Goal: Task Accomplishment & Management: Use online tool/utility

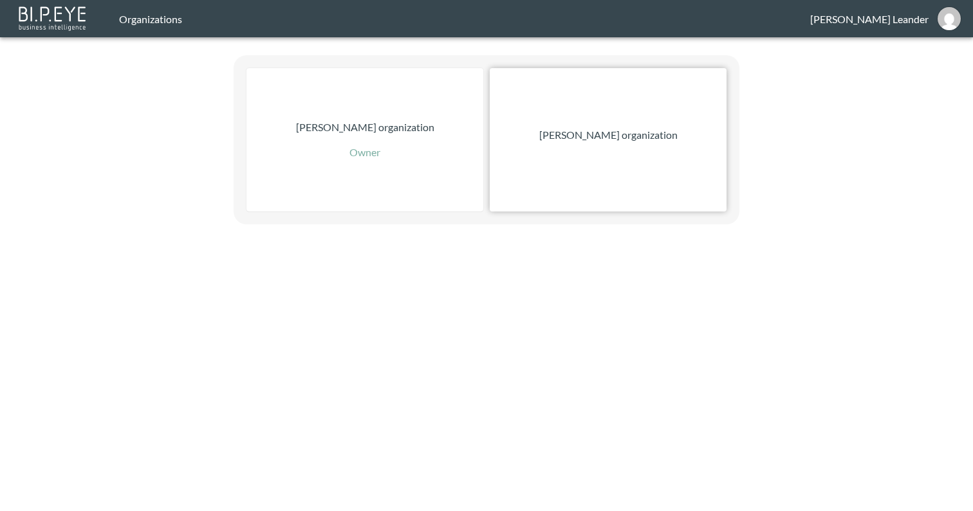
click at [641, 119] on div "[PERSON_NAME] organization" at bounding box center [608, 139] width 237 height 143
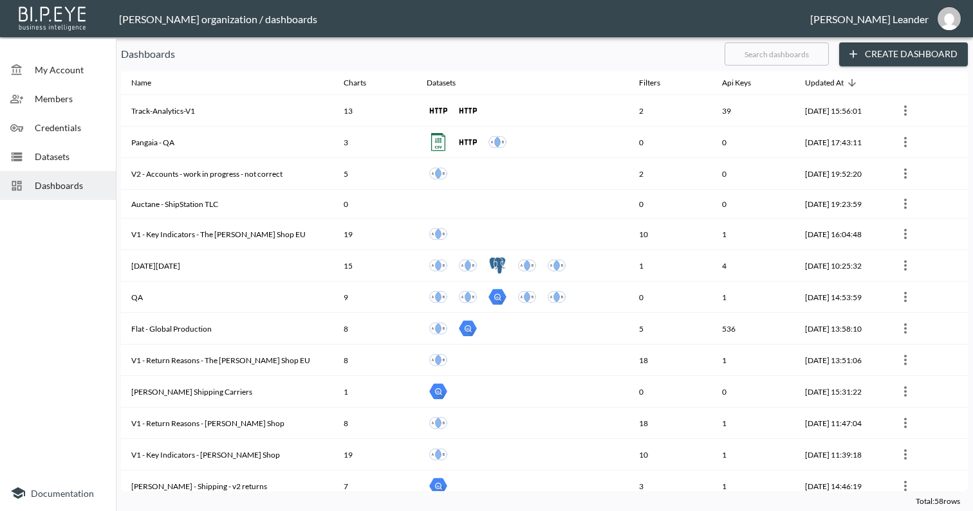
click at [908, 55] on button "Create Dashboard" at bounding box center [903, 54] width 129 height 24
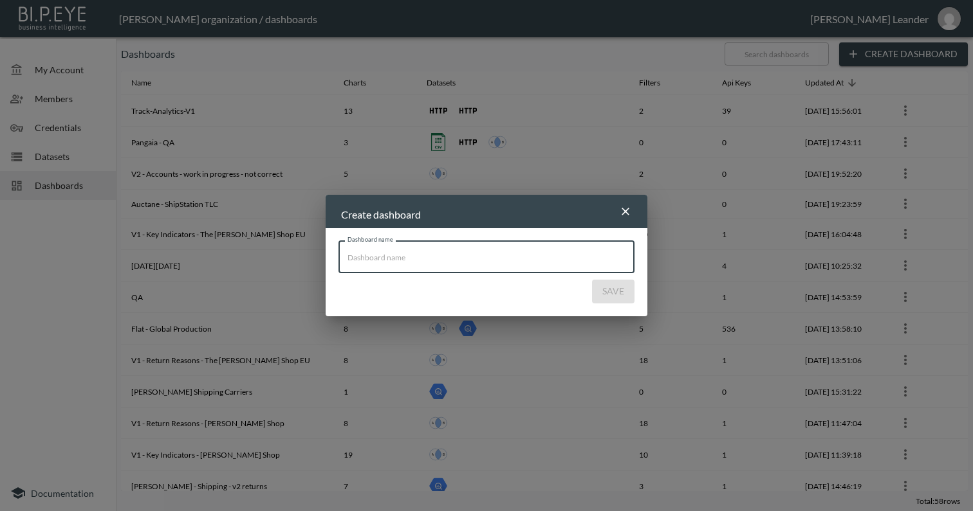
click at [537, 259] on input "Dashboard name" at bounding box center [486, 257] width 296 height 32
type input "[PERSON_NAME] - Test Dashboard"
click at [614, 290] on button "Save" at bounding box center [613, 292] width 42 height 24
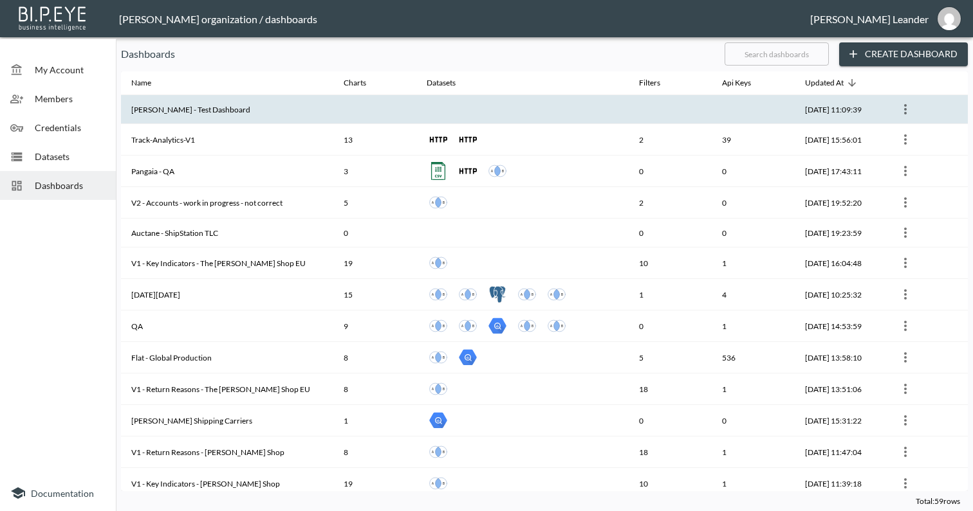
click at [268, 110] on th "[PERSON_NAME] - Test Dashboard" at bounding box center [227, 109] width 212 height 29
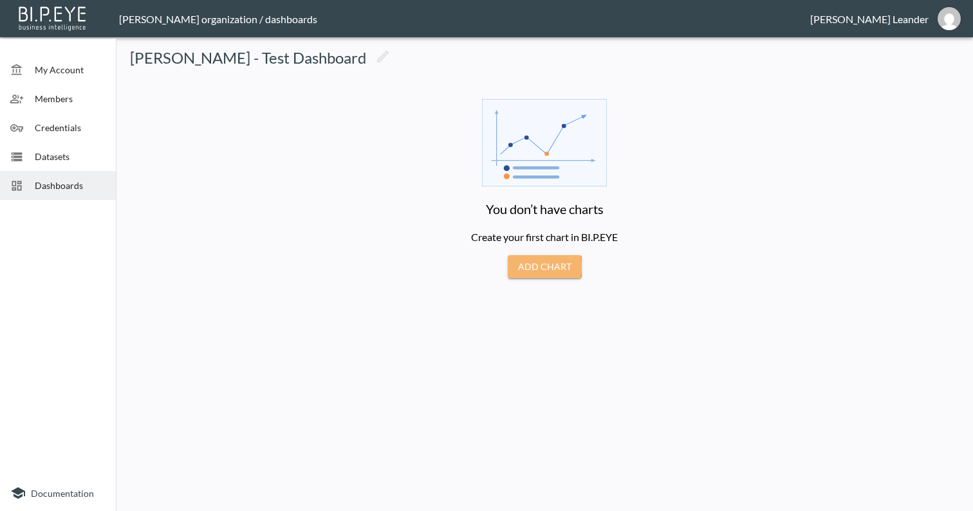
click at [539, 266] on button "Add Chart" at bounding box center [545, 267] width 74 height 24
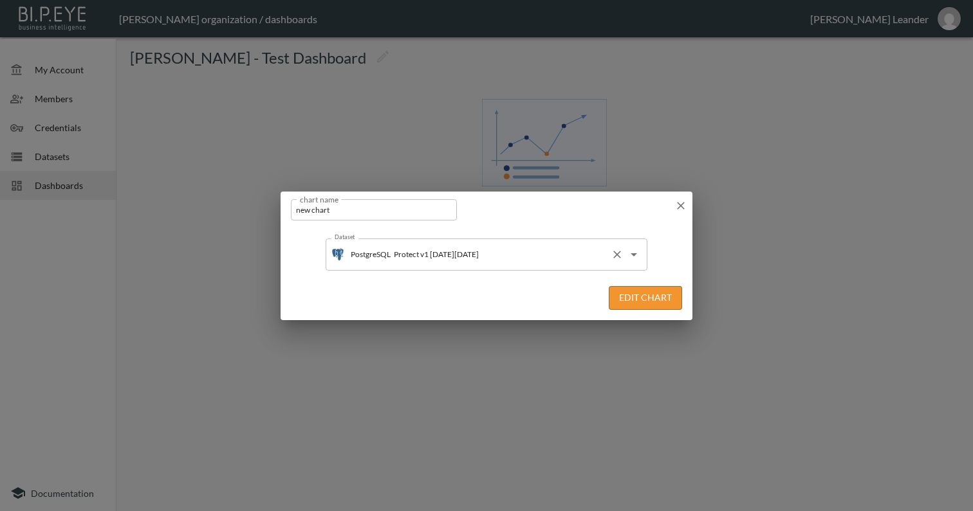
click at [639, 255] on icon "Open" at bounding box center [633, 254] width 15 height 15
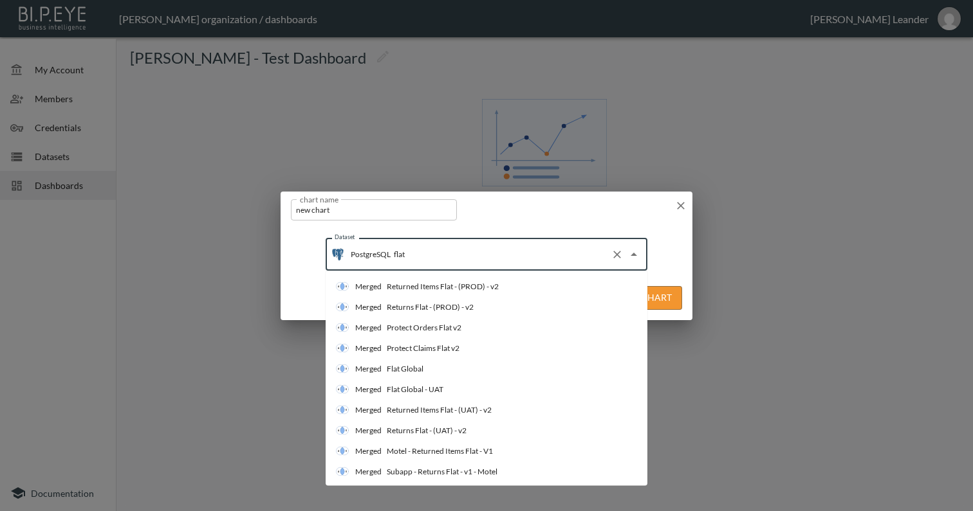
scroll to position [207, 0]
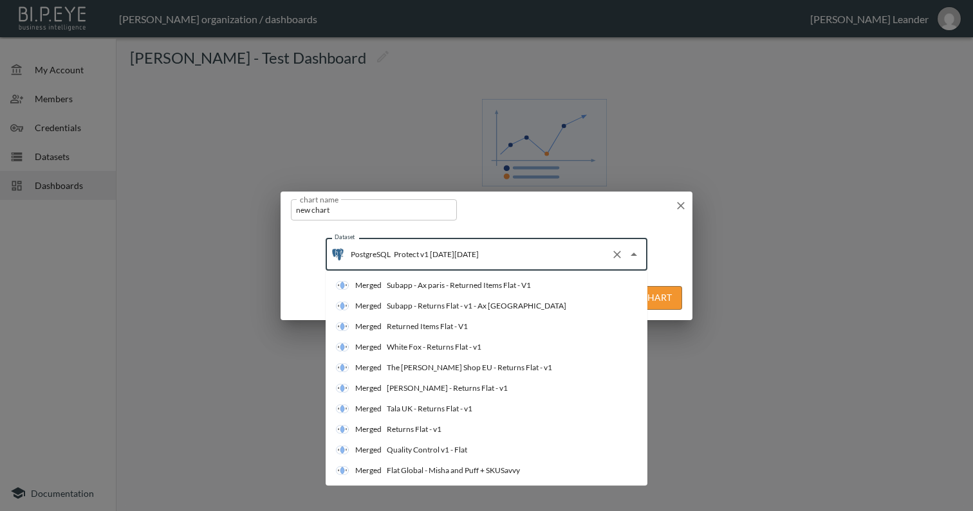
click at [580, 208] on div "chart name new chart chart name" at bounding box center [486, 208] width 412 height 32
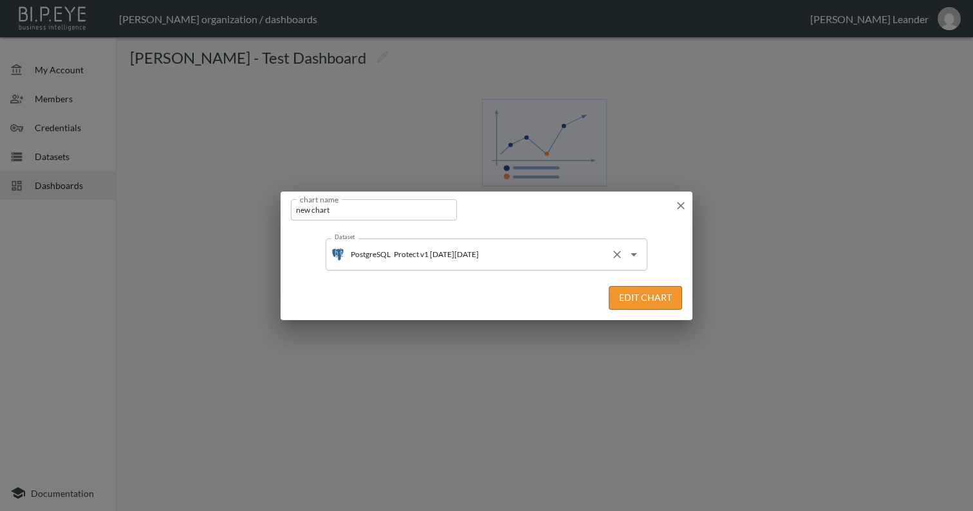
click at [430, 244] on div "PostgreSQL Protect v1 [DATE][DATE] Dataset" at bounding box center [487, 255] width 322 height 32
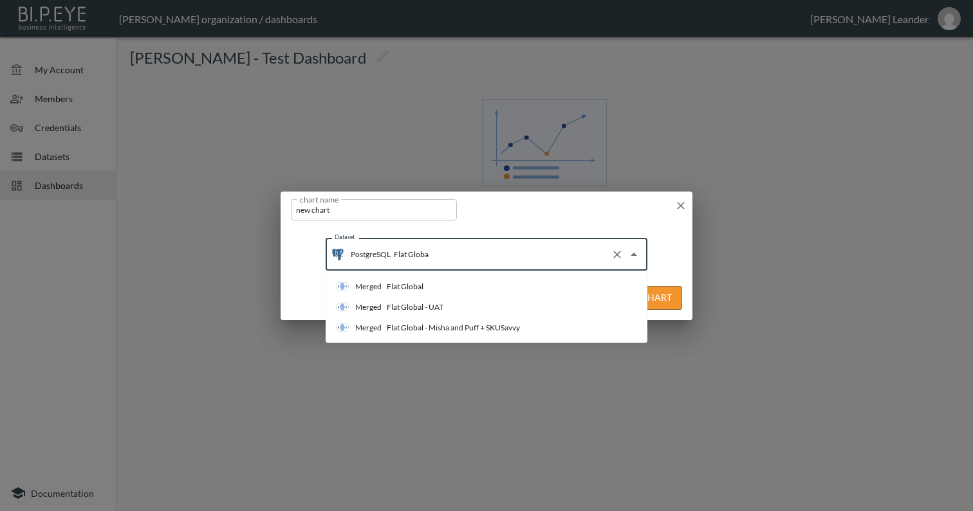
type input "Flat Global"
click at [443, 288] on li "Merged Flat Global" at bounding box center [487, 287] width 322 height 21
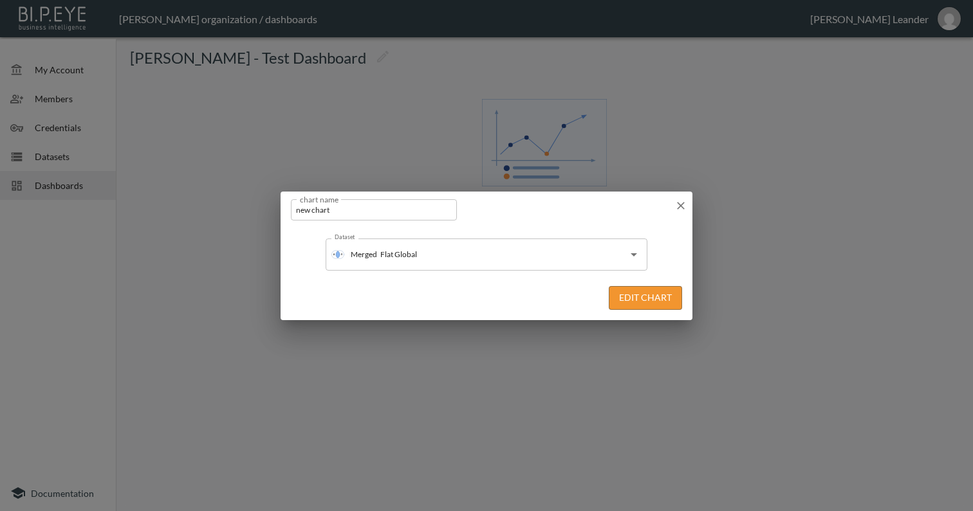
click at [392, 216] on input "new chart" at bounding box center [374, 209] width 166 height 21
type input "Flat Global"
click at [657, 306] on button "Edit Chart" at bounding box center [645, 298] width 73 height 24
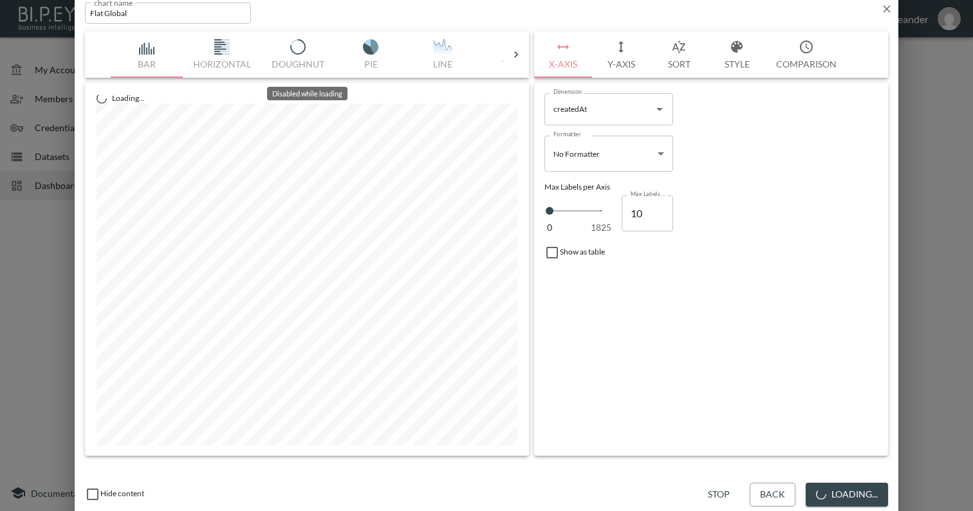
click at [517, 53] on icon at bounding box center [516, 54] width 13 height 13
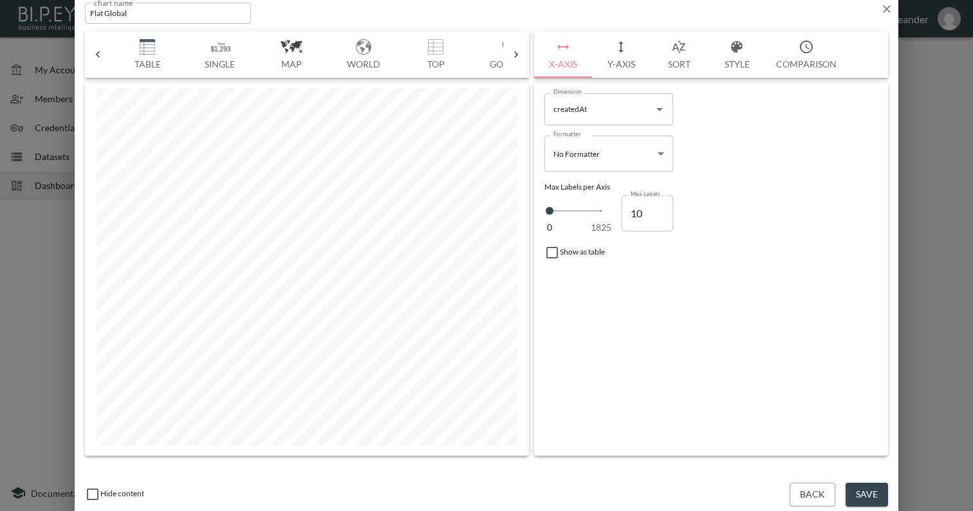
click at [165, 51] on img "button" at bounding box center [147, 46] width 51 height 15
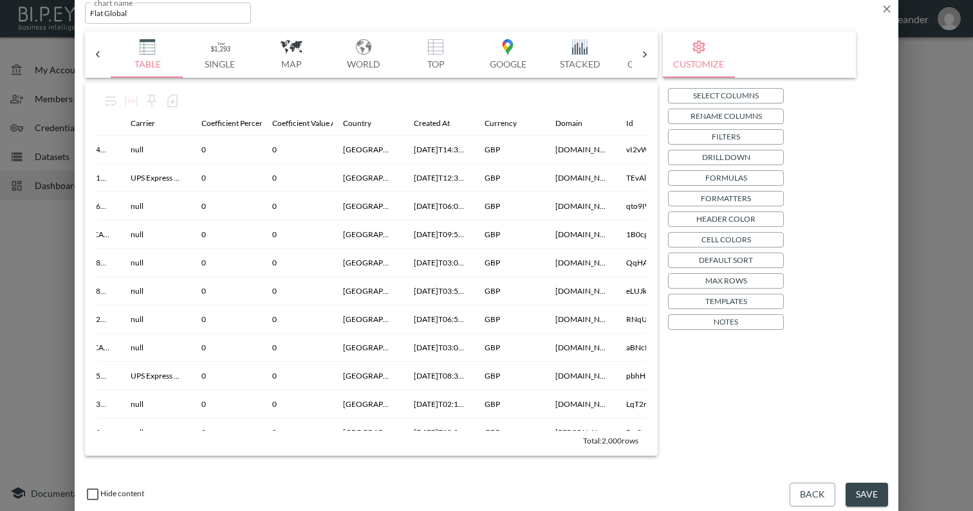
scroll to position [0, 0]
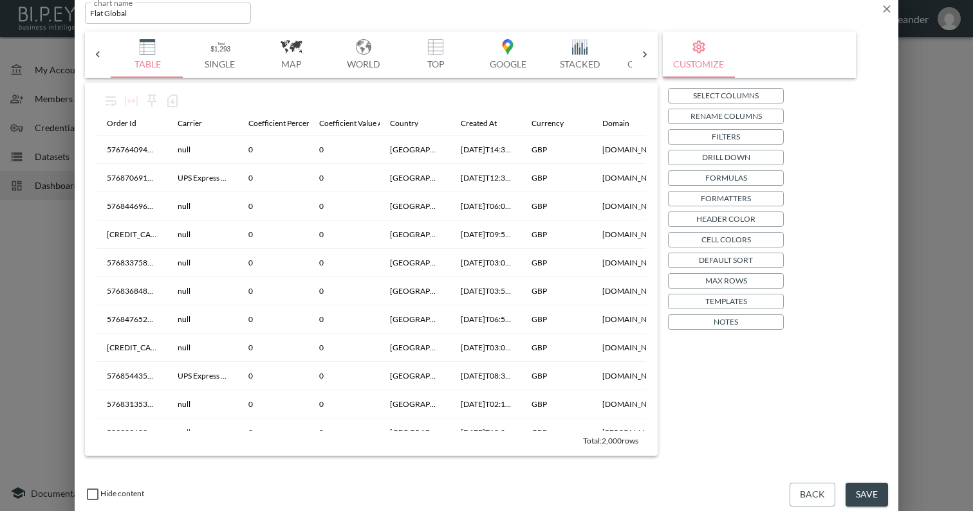
click at [722, 93] on p "Select Columns" at bounding box center [726, 96] width 66 height 14
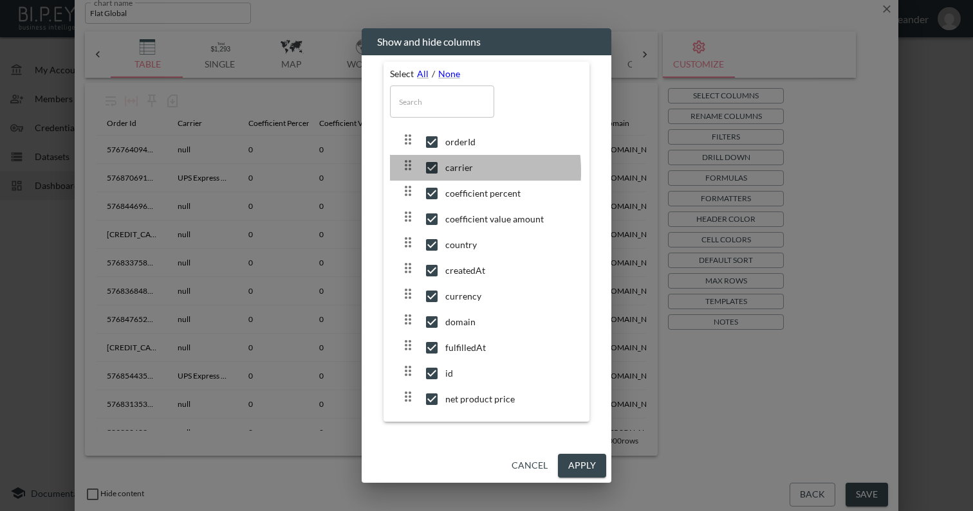
click at [434, 171] on input "checkbox" at bounding box center [431, 167] width 27 height 13
click at [433, 171] on input "checkbox" at bounding box center [431, 167] width 27 height 13
checkbox input "true"
click at [430, 196] on input "checkbox" at bounding box center [431, 193] width 27 height 13
checkbox input "false"
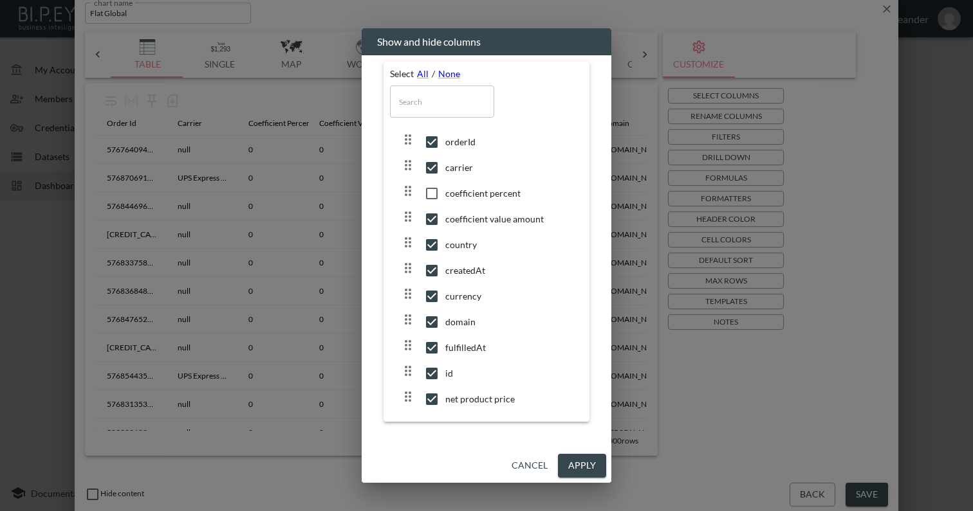
click at [428, 219] on input "checkbox" at bounding box center [431, 219] width 27 height 13
checkbox input "false"
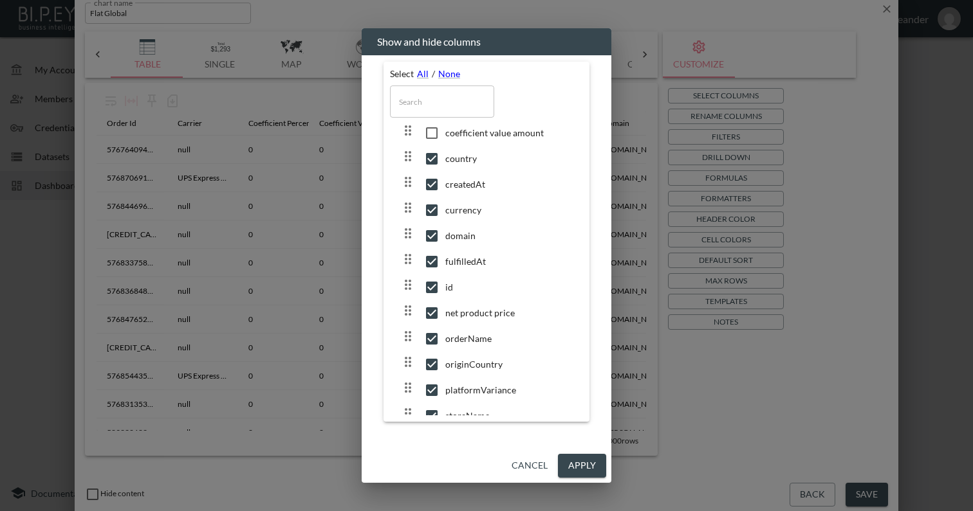
click at [431, 237] on input "checkbox" at bounding box center [431, 236] width 27 height 13
checkbox input "false"
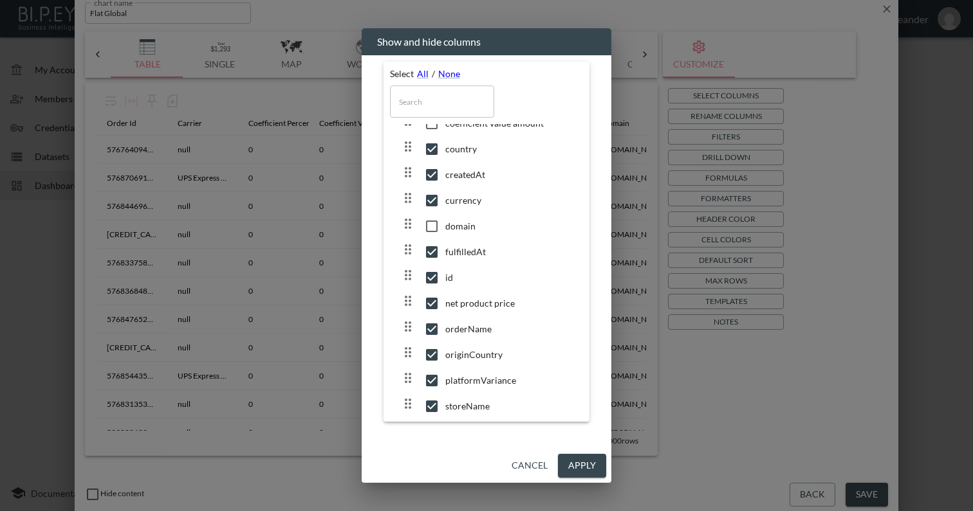
click at [425, 306] on input "checkbox" at bounding box center [431, 303] width 27 height 13
checkbox input "false"
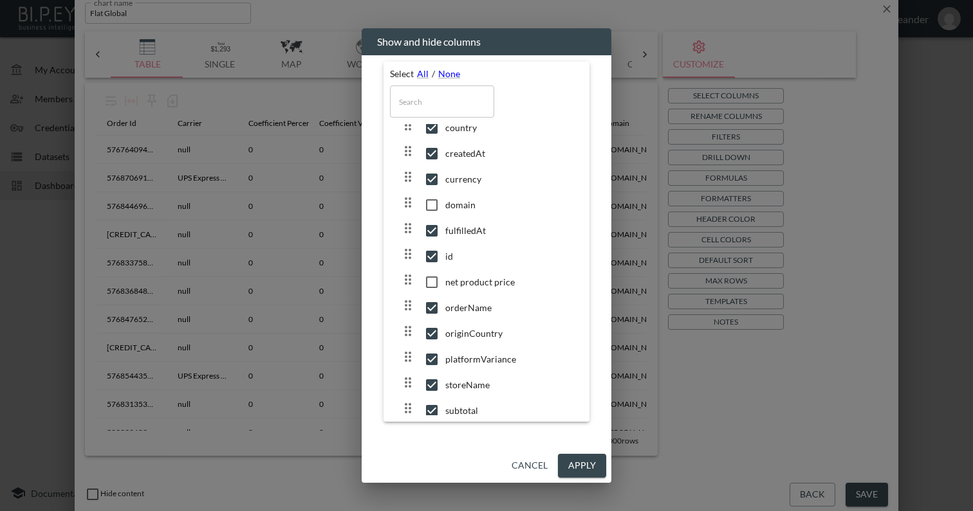
scroll to position [161, 0]
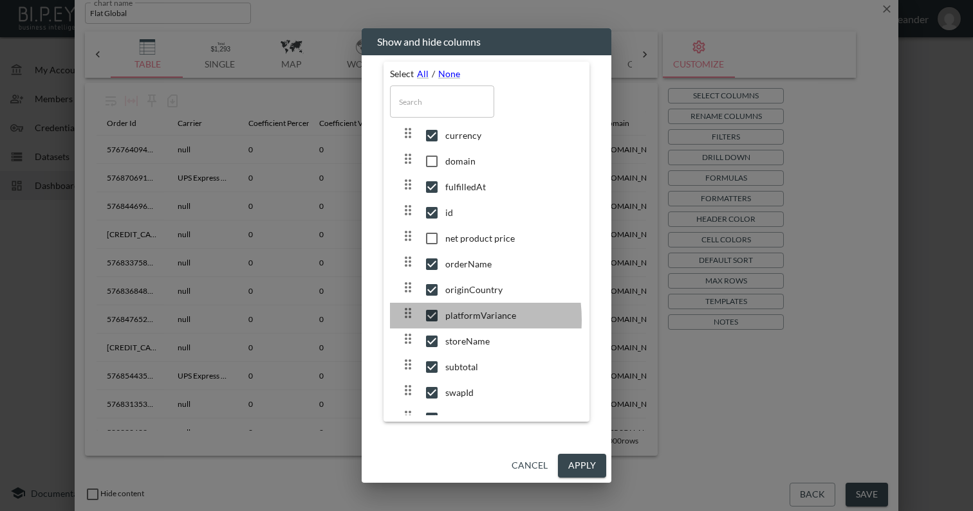
click at [428, 320] on input "checkbox" at bounding box center [431, 315] width 27 height 13
checkbox input "false"
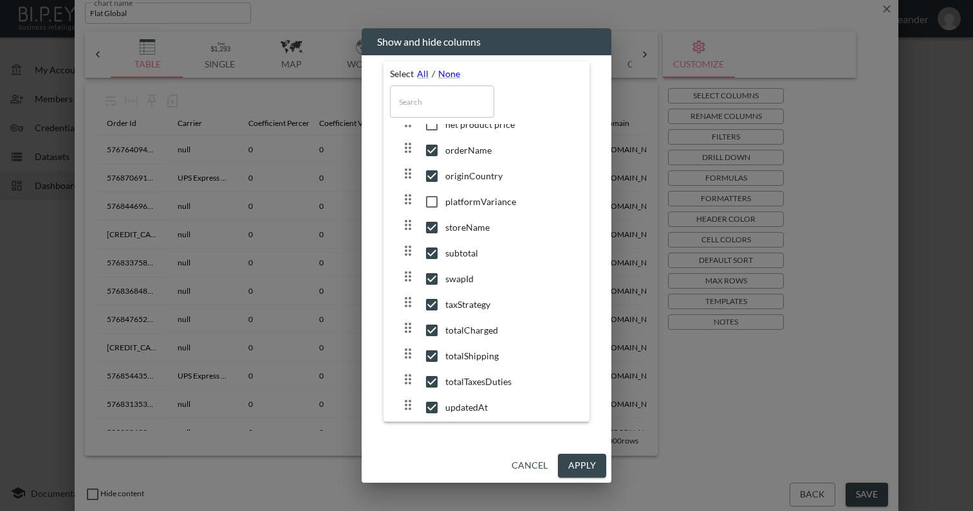
scroll to position [277, 0]
click at [426, 303] on input "checkbox" at bounding box center [431, 302] width 27 height 13
checkbox input "false"
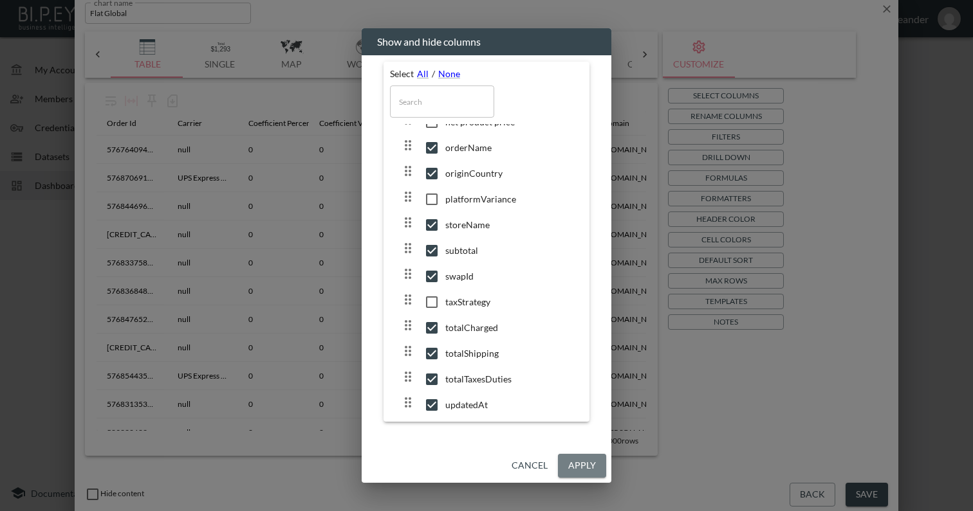
click at [575, 459] on button "Apply" at bounding box center [582, 466] width 48 height 24
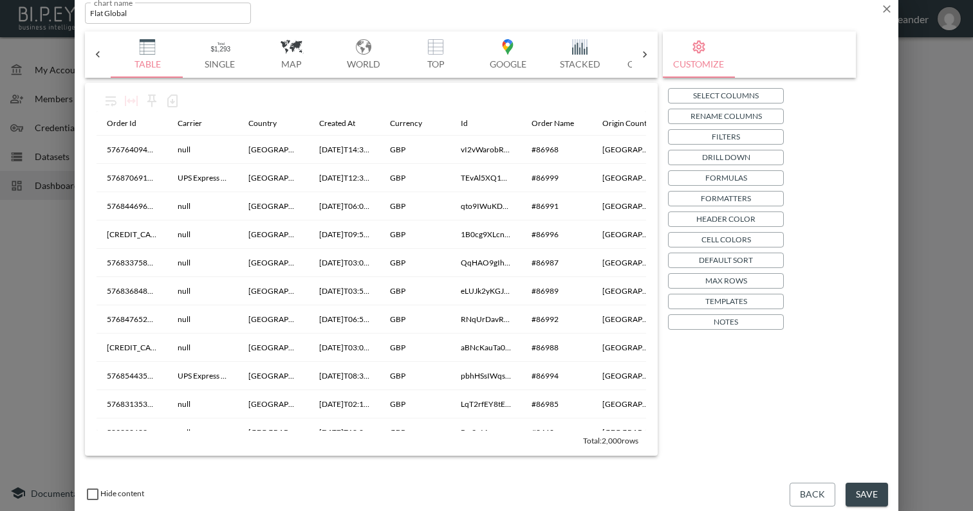
click at [589, 436] on span "Total: 2,000 rows" at bounding box center [610, 441] width 55 height 10
click at [610, 444] on span "Total: 2,000 rows" at bounding box center [610, 441] width 55 height 10
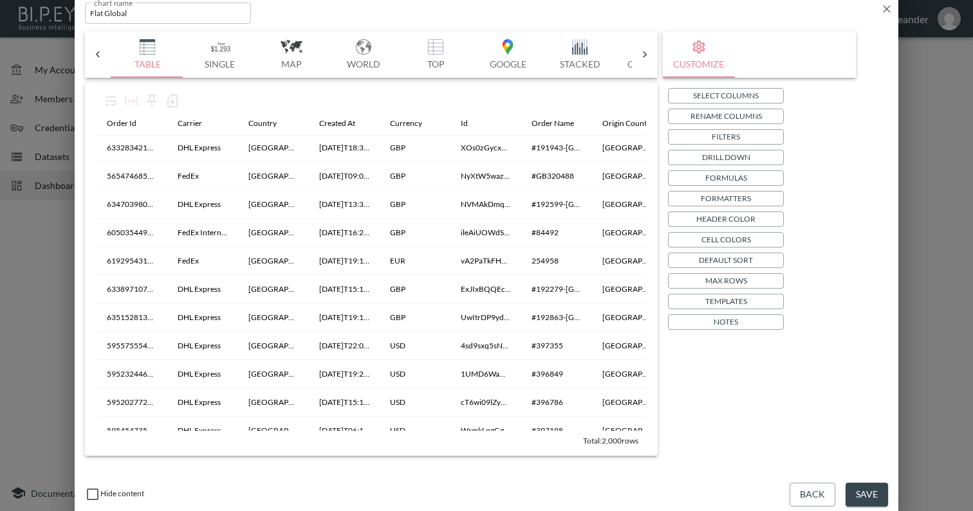
scroll to position [46128, 0]
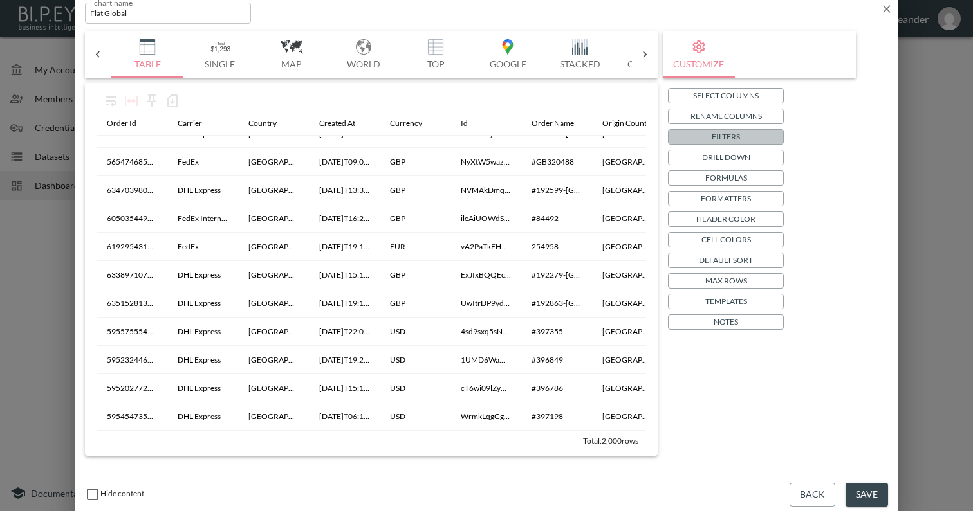
click at [760, 134] on button "Filters" at bounding box center [726, 136] width 116 height 15
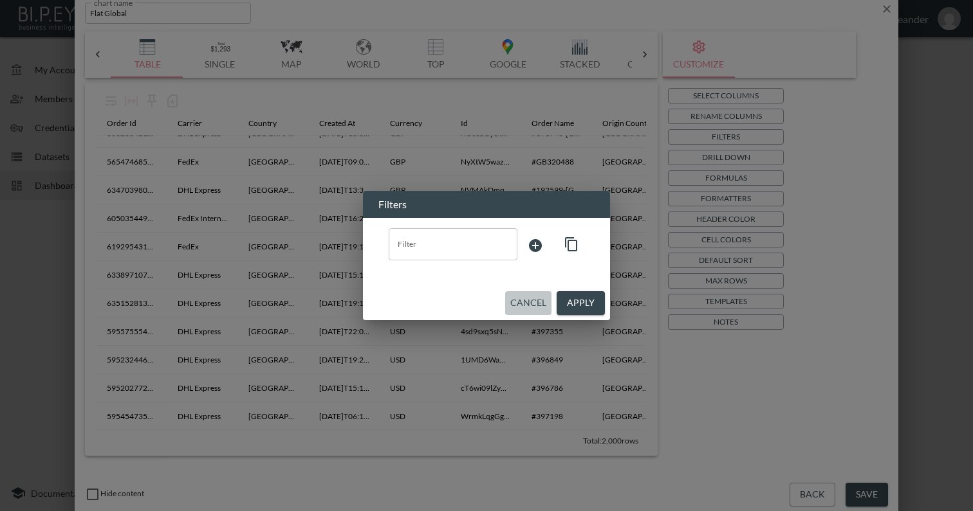
click at [532, 300] on button "Cancel" at bounding box center [528, 303] width 46 height 24
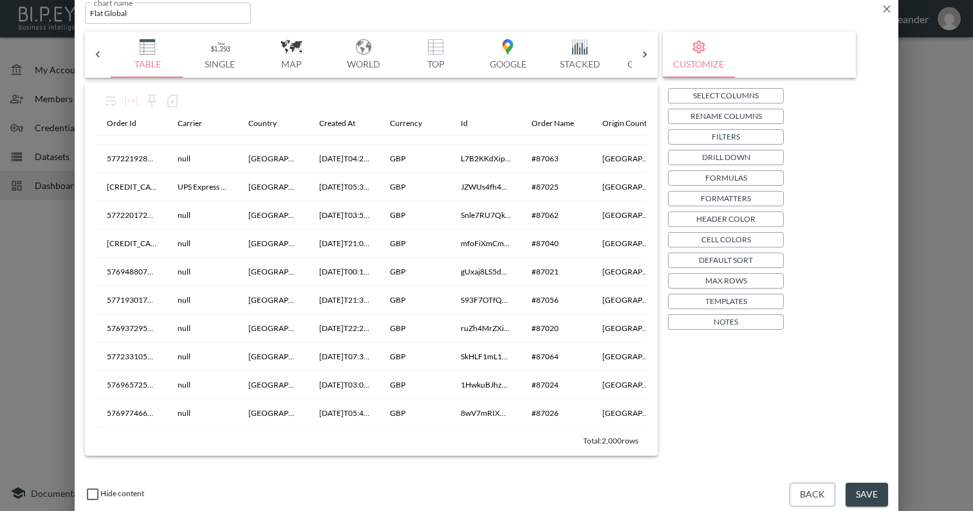
scroll to position [488, 0]
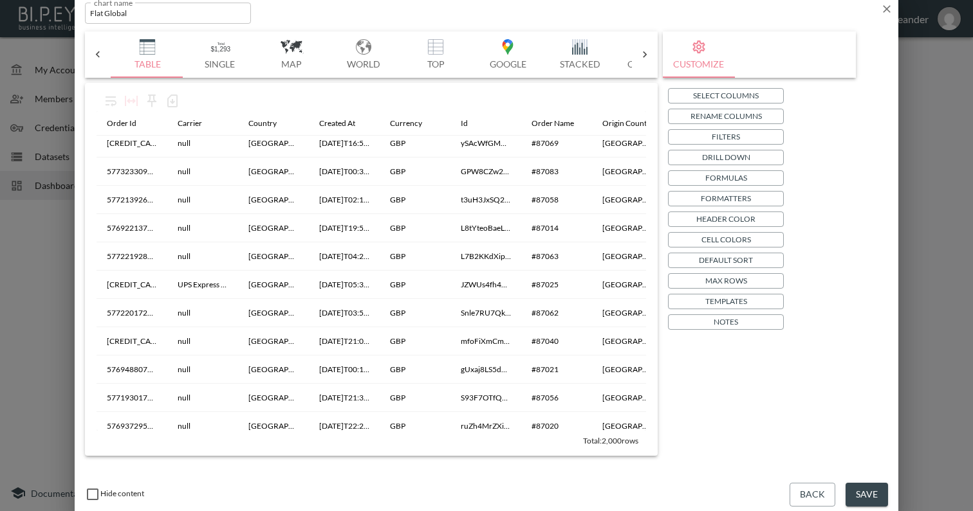
click at [859, 486] on button "Save" at bounding box center [866, 495] width 42 height 24
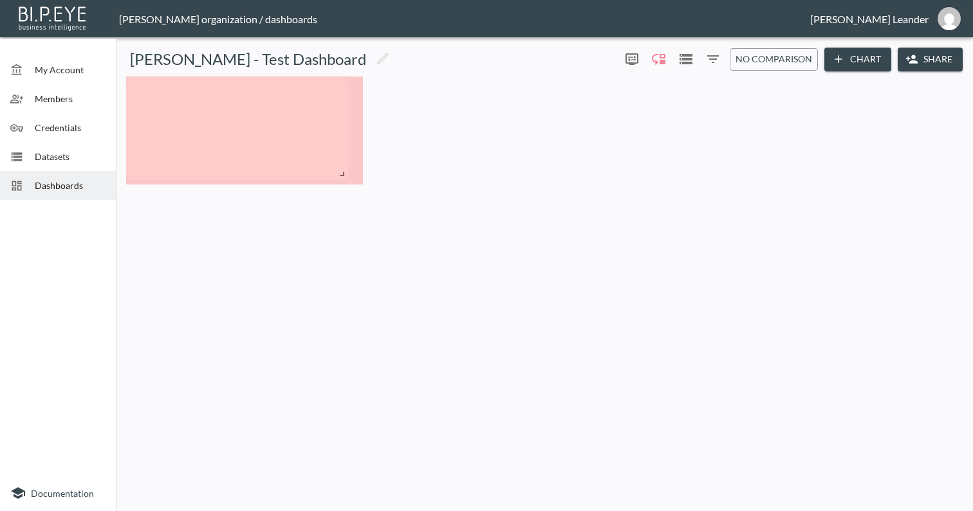
drag, startPoint x: 322, startPoint y: 156, endPoint x: 349, endPoint y: 179, distance: 35.6
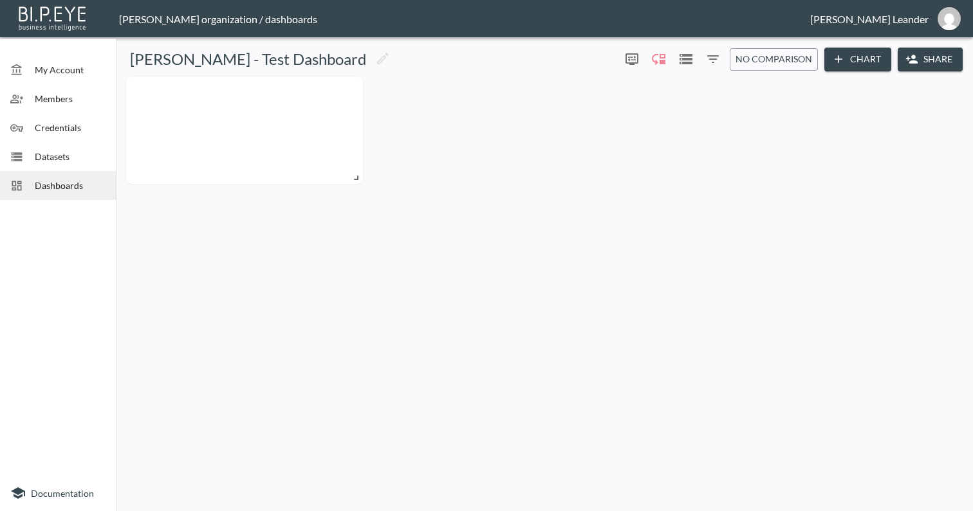
click at [253, 131] on div at bounding box center [244, 131] width 237 height 108
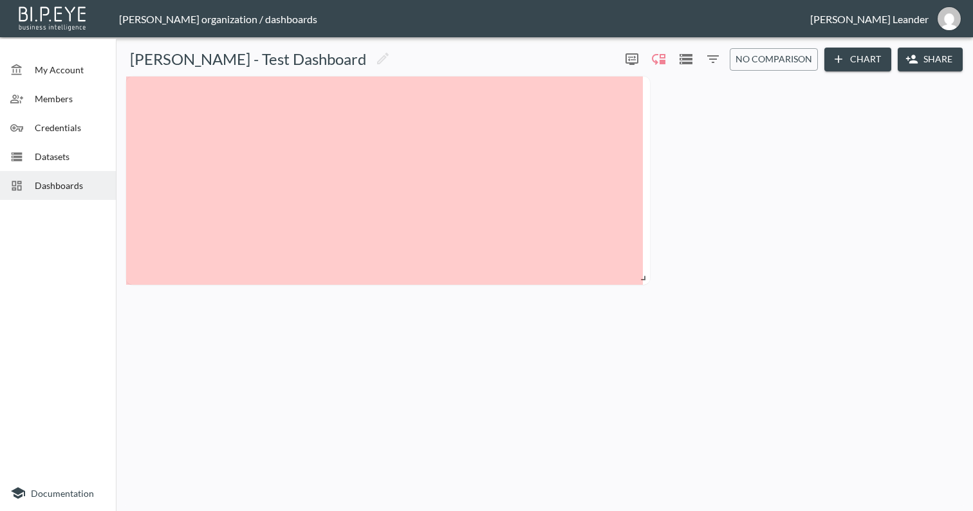
drag, startPoint x: 356, startPoint y: 172, endPoint x: 643, endPoint y: 272, distance: 304.0
click at [643, 272] on span at bounding box center [640, 276] width 13 height 13
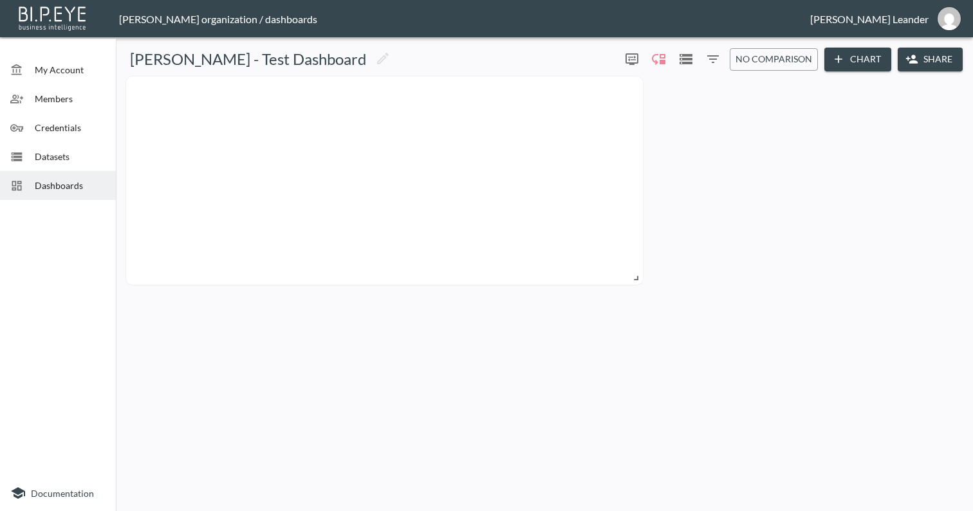
click at [788, 75] on div at bounding box center [544, 180] width 847 height 219
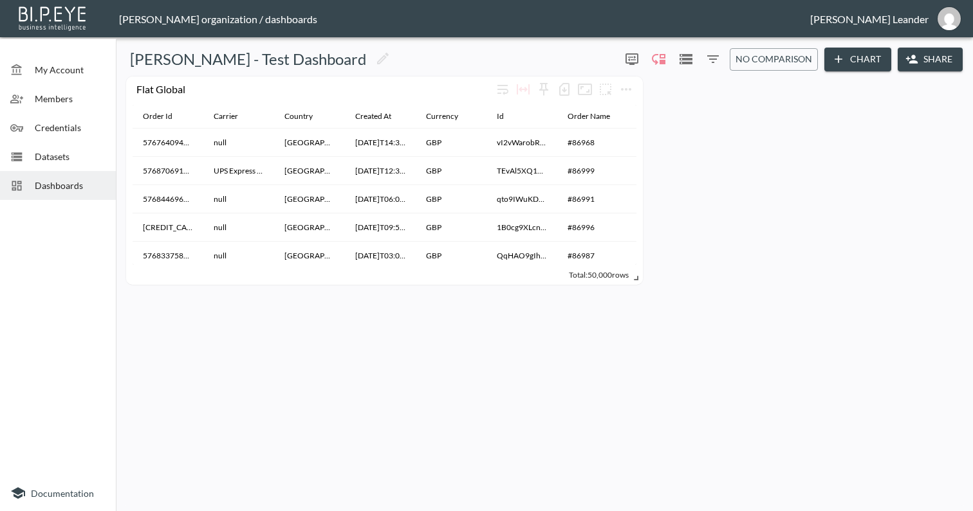
click at [617, 273] on span "Total: 50,000 rows" at bounding box center [599, 275] width 60 height 10
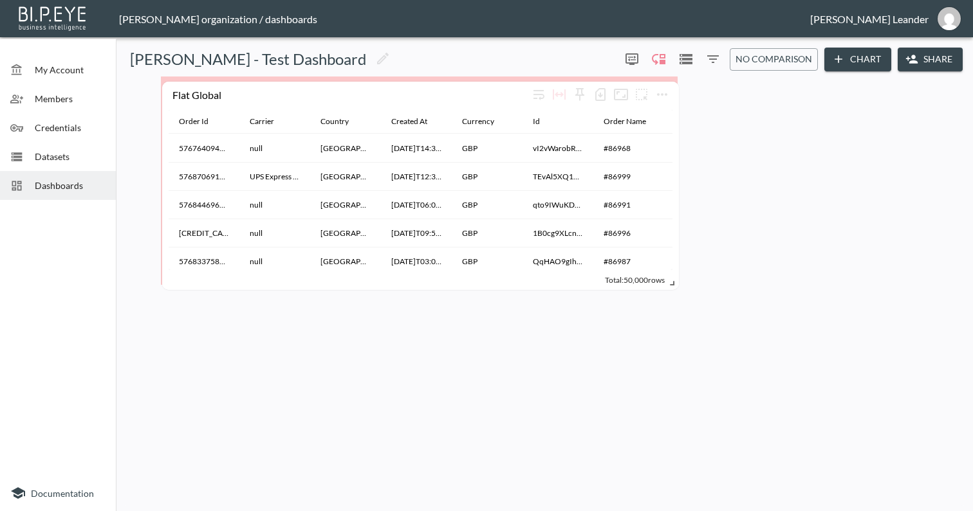
drag, startPoint x: 585, startPoint y: 273, endPoint x: 622, endPoint y: 279, distance: 37.1
click at [622, 279] on span "Total: 50,000 rows" at bounding box center [635, 280] width 60 height 10
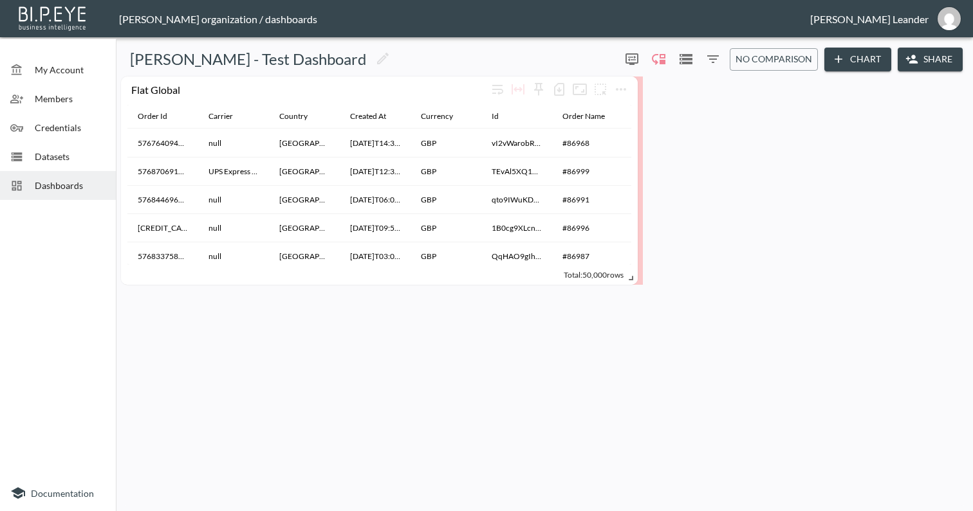
drag, startPoint x: 621, startPoint y: 279, endPoint x: 581, endPoint y: 279, distance: 39.9
click at [581, 279] on span "Total: 50,000 rows" at bounding box center [594, 275] width 60 height 10
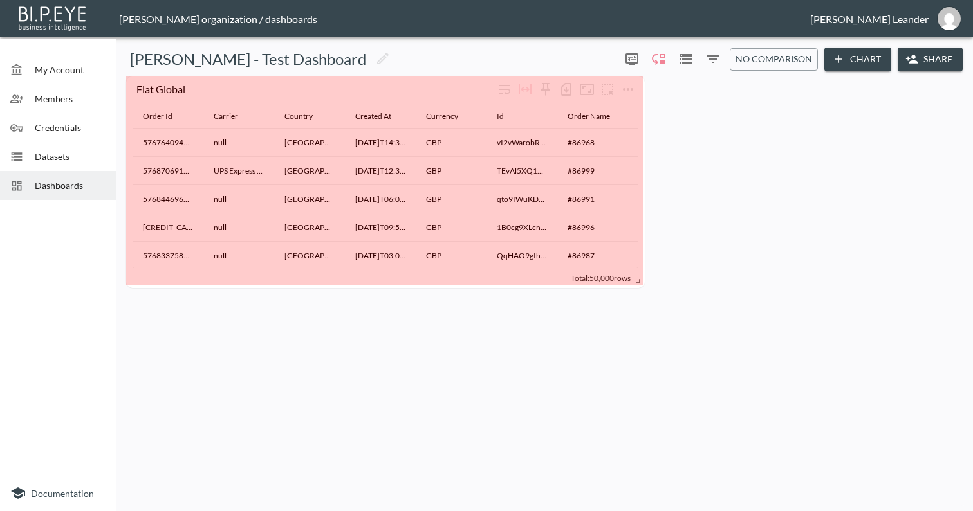
drag, startPoint x: 638, startPoint y: 280, endPoint x: 643, endPoint y: 292, distance: 13.3
click at [642, 286] on span at bounding box center [635, 279] width 13 height 13
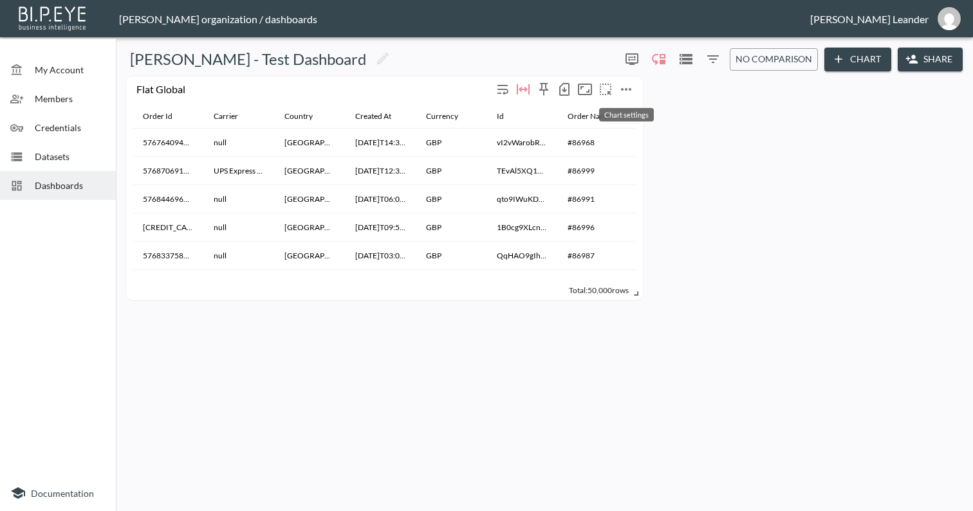
click at [625, 92] on icon "more" at bounding box center [625, 89] width 15 height 15
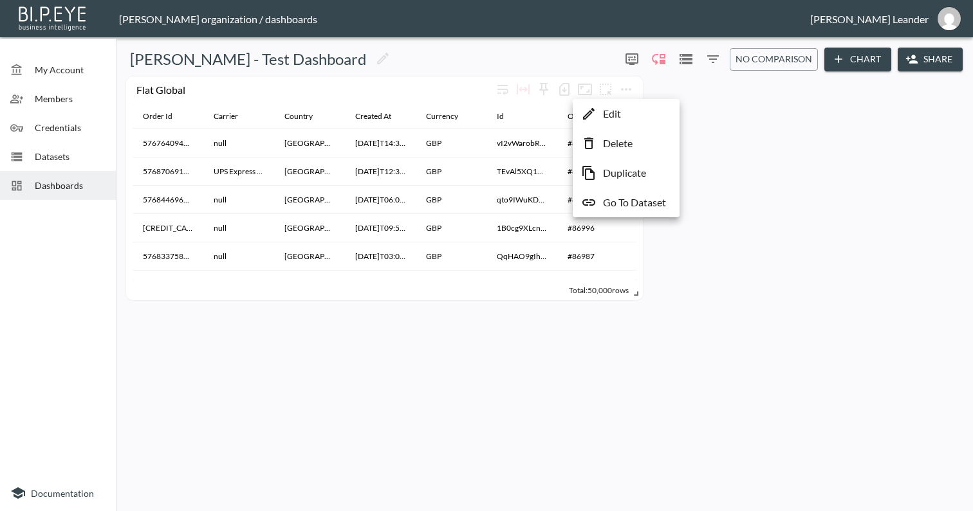
click at [630, 109] on li "Edit" at bounding box center [626, 113] width 100 height 23
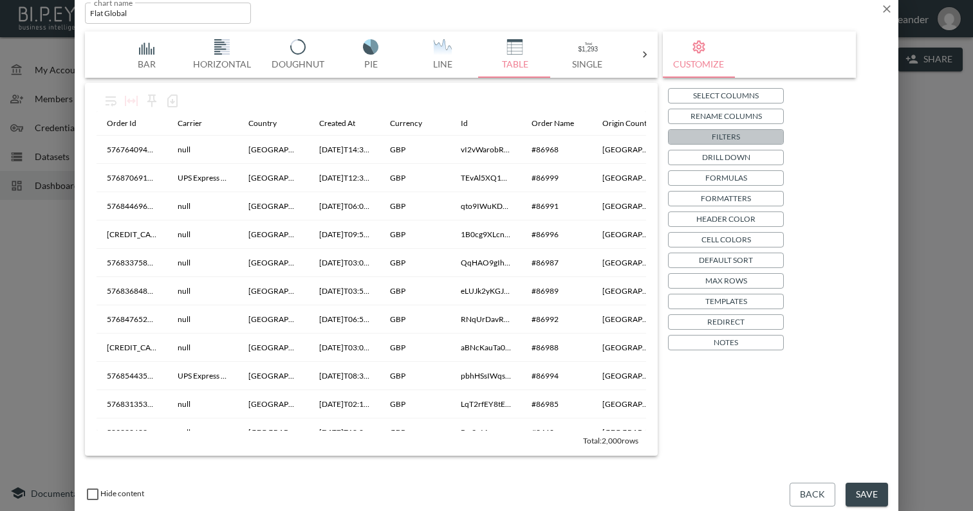
click at [740, 137] on button "Filters" at bounding box center [726, 136] width 116 height 15
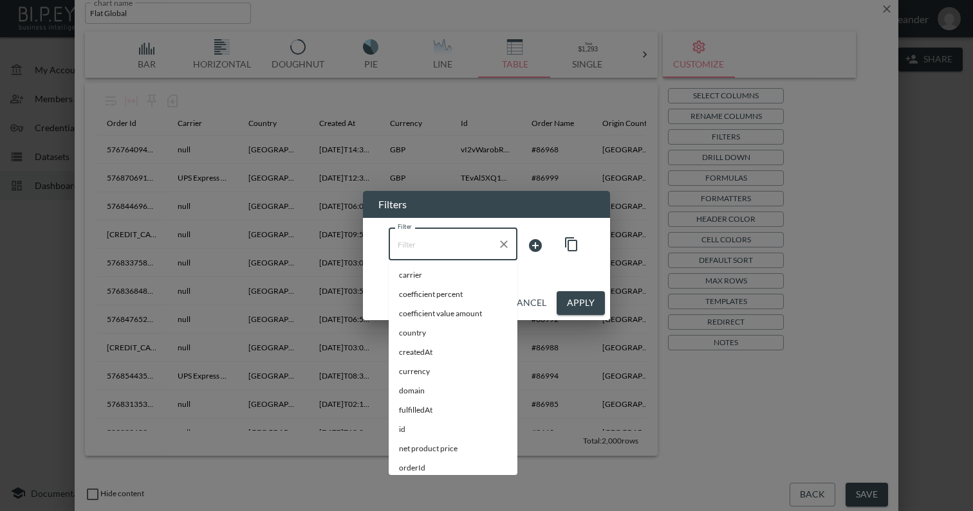
click at [450, 252] on input "Filter" at bounding box center [443, 244] width 98 height 21
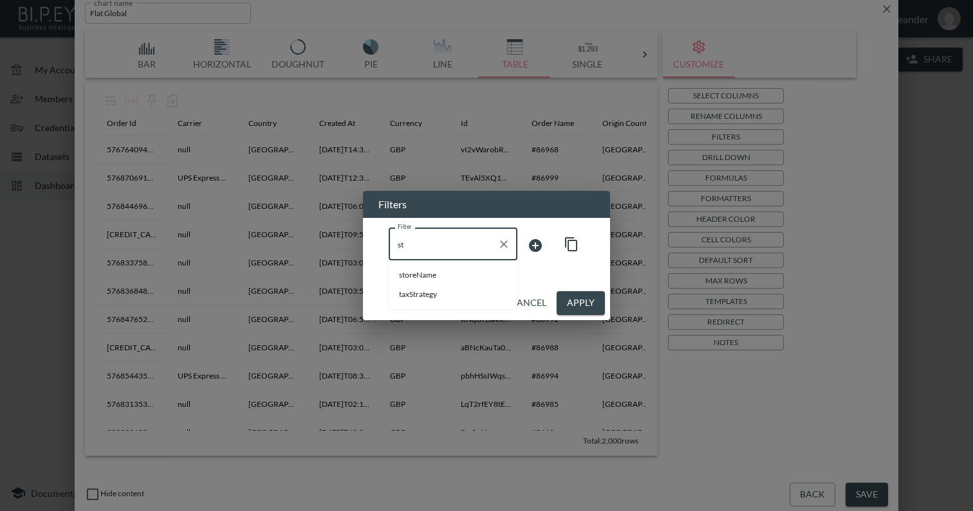
click at [477, 246] on input "st" at bounding box center [443, 244] width 98 height 21
click at [444, 310] on span "swapId" at bounding box center [453, 314] width 108 height 12
type input "swapId"
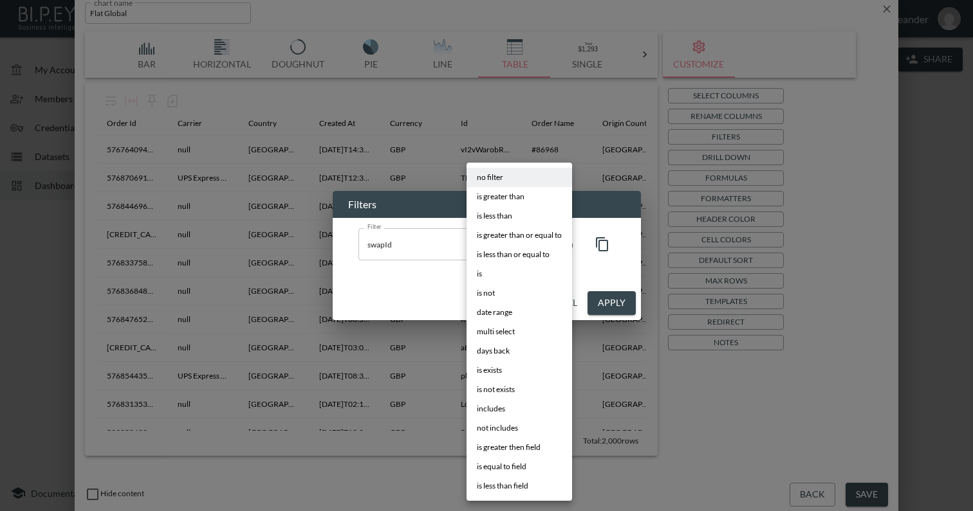
click at [513, 244] on body "BI.P.EYE, Interactive Analytics Dashboards - app [PERSON_NAME] organization / d…" at bounding box center [486, 255] width 973 height 511
click at [509, 409] on li "includes" at bounding box center [519, 408] width 106 height 19
type input "includes"
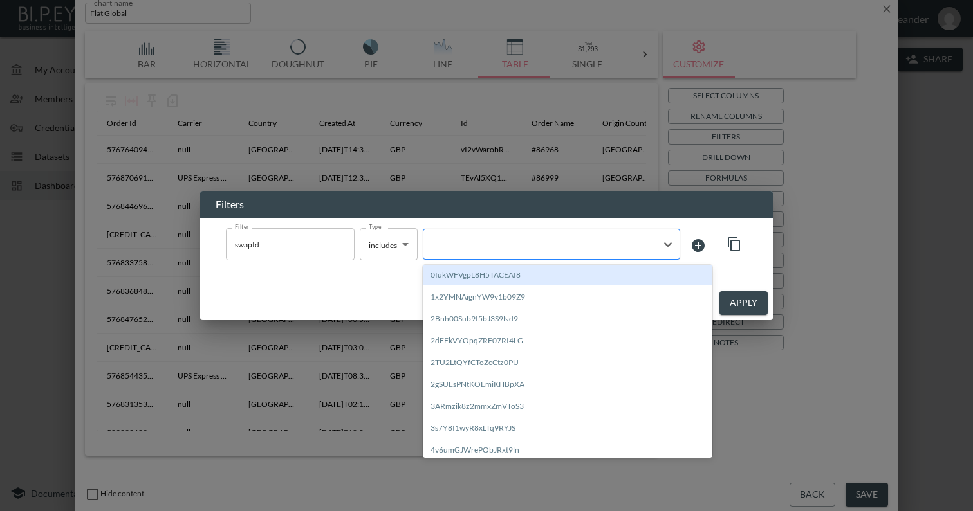
click at [528, 239] on div at bounding box center [539, 245] width 219 height 12
click at [533, 252] on div at bounding box center [539, 244] width 232 height 17
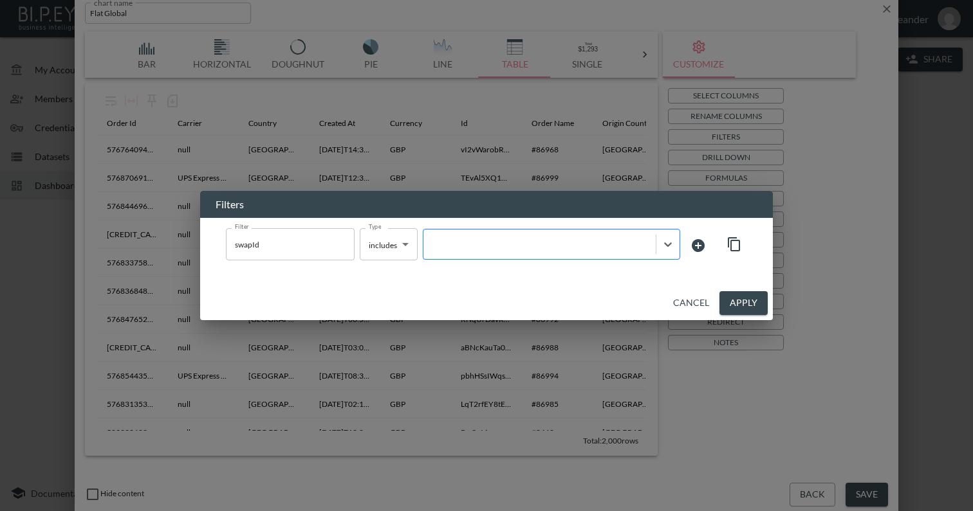
click at [550, 239] on div at bounding box center [539, 245] width 219 height 12
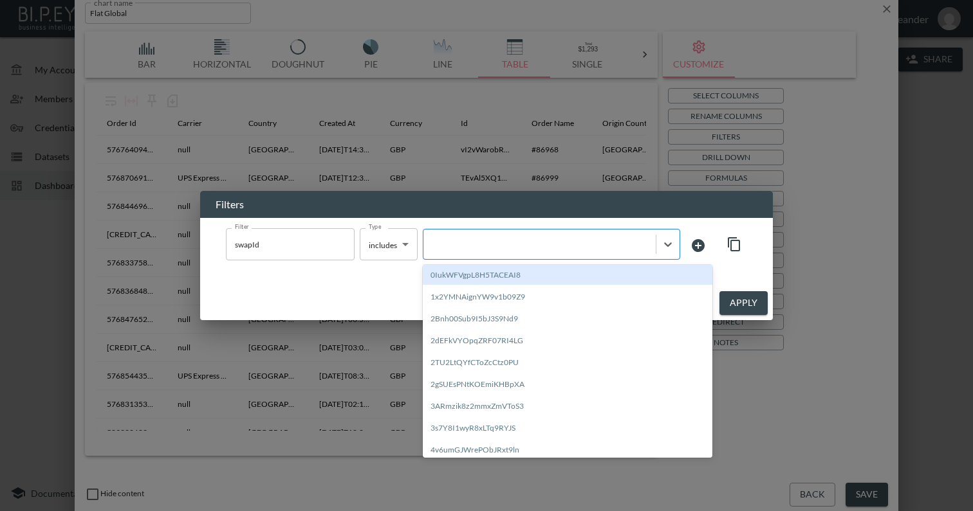
paste input "f24DOdIb2Iaq5ouvgCSW"
type input "f24DOdIb2Iaq5ouvgCSW"
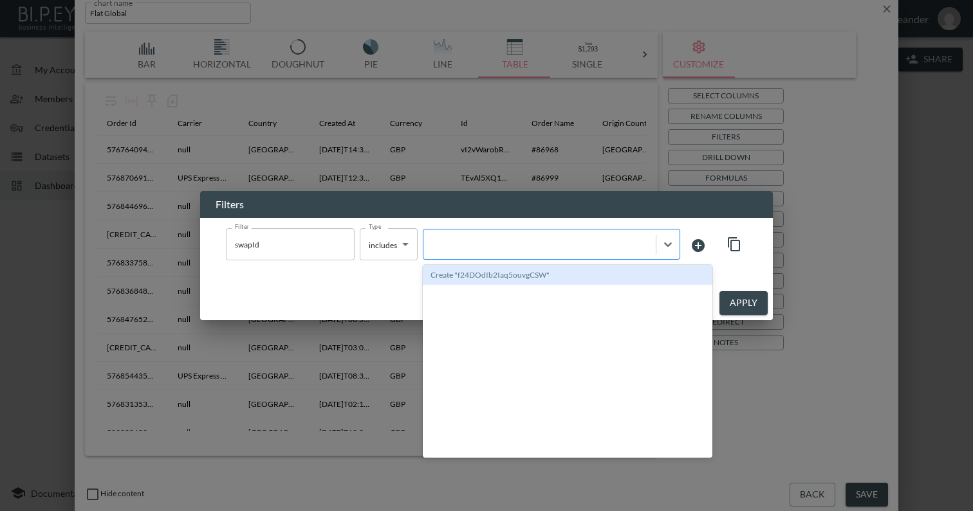
click at [557, 246] on div at bounding box center [539, 245] width 219 height 12
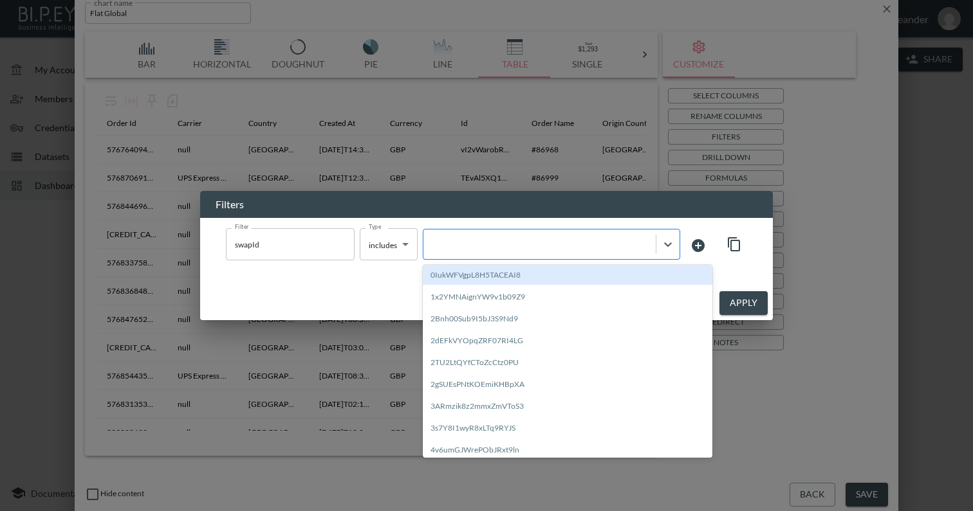
click at [557, 246] on div at bounding box center [539, 245] width 219 height 12
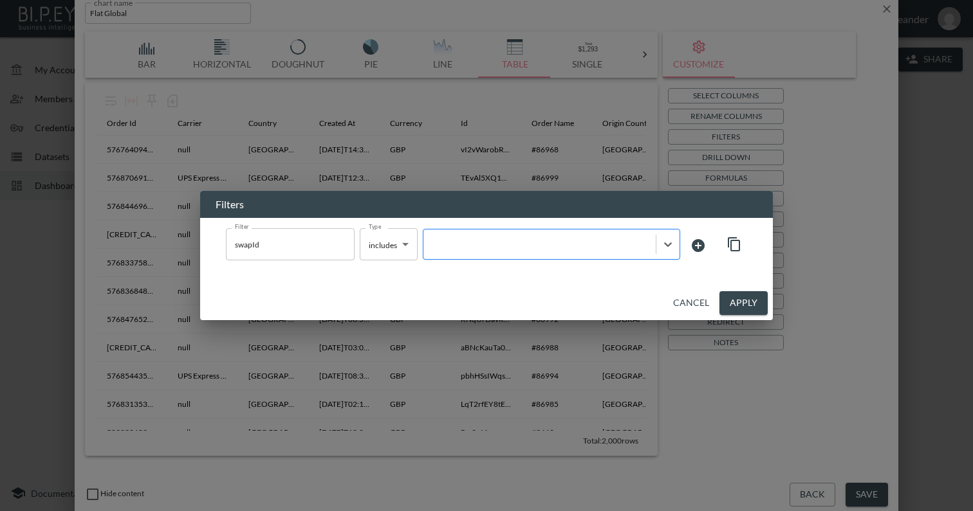
click at [561, 246] on div at bounding box center [539, 245] width 219 height 12
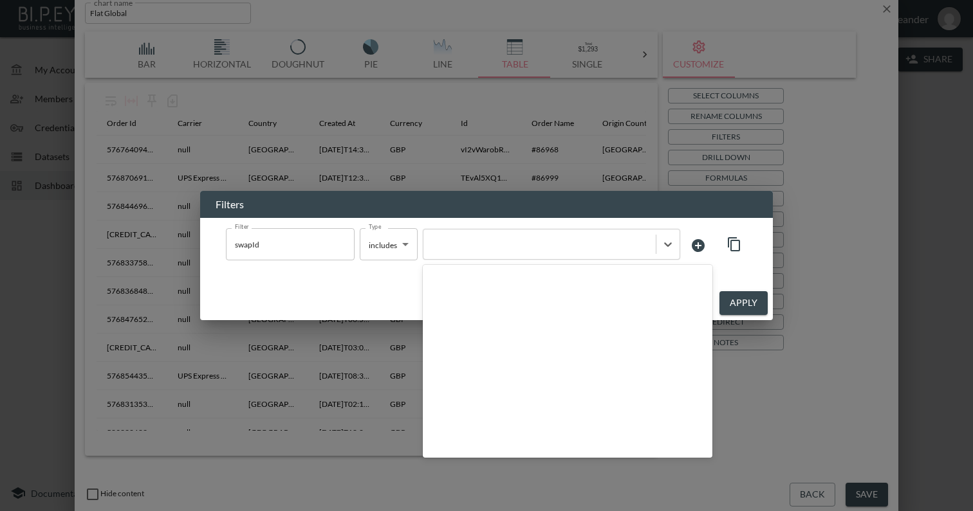
scroll to position [0, 0]
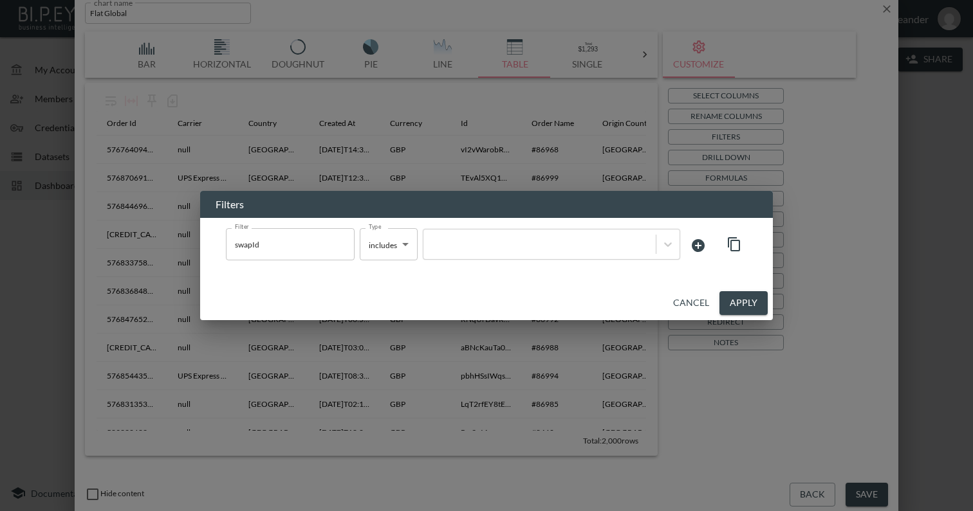
click at [376, 275] on div "Filter swapId Filter Type includes includes Type" at bounding box center [486, 252] width 573 height 68
click at [287, 244] on input "swapId" at bounding box center [281, 244] width 98 height 21
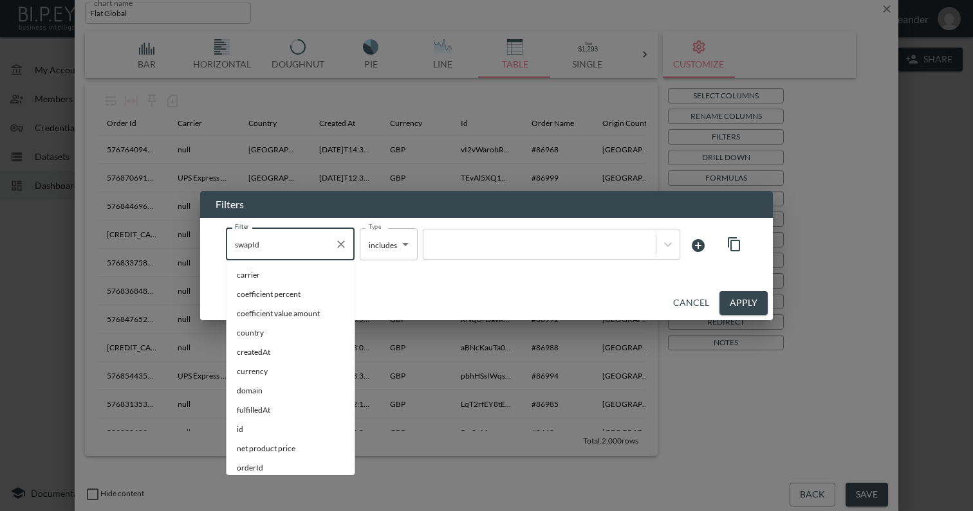
scroll to position [118, 0]
click at [340, 244] on icon "Clear" at bounding box center [341, 245] width 8 height 8
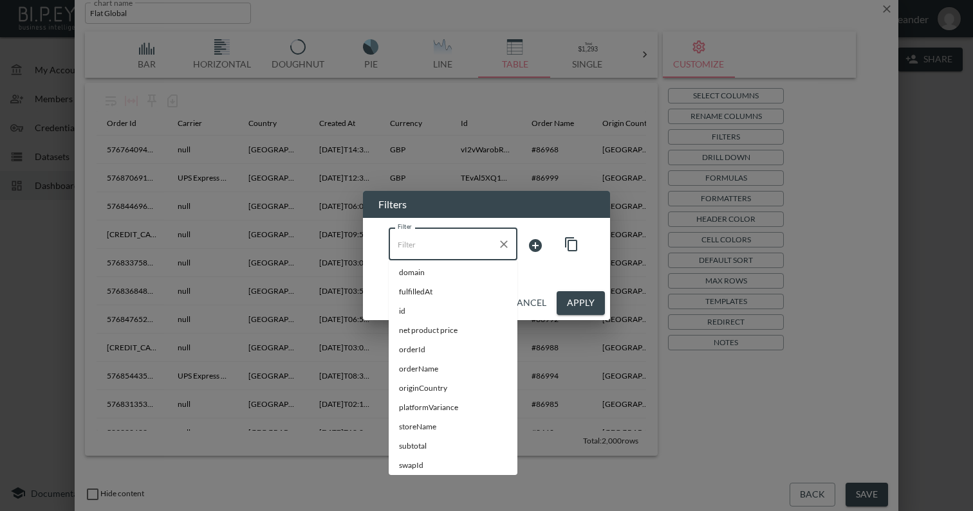
scroll to position [0, 0]
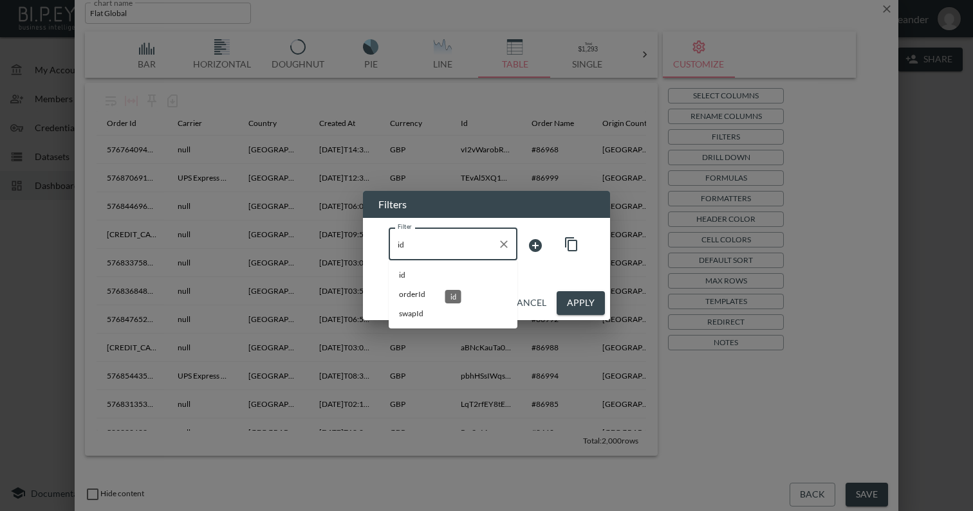
click at [452, 275] on span "id" at bounding box center [453, 276] width 108 height 12
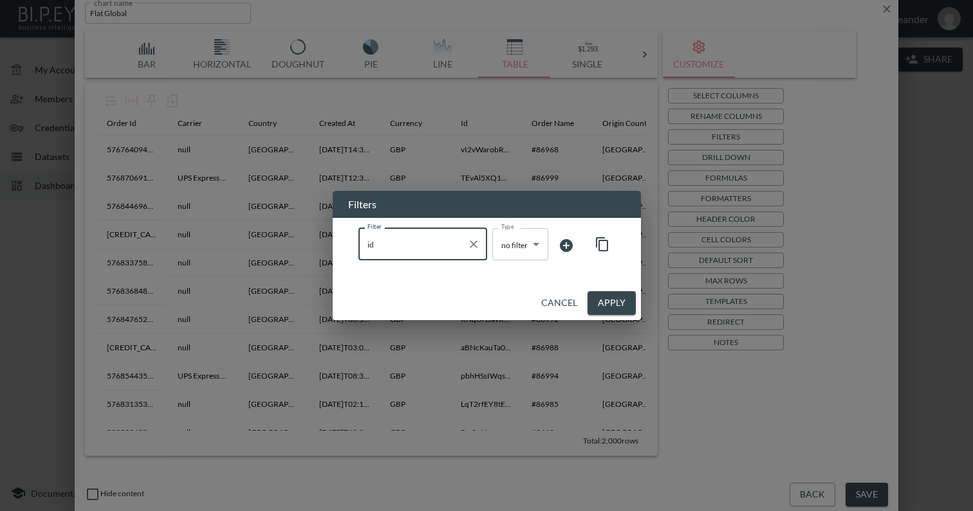
type input "id"
click at [507, 245] on body "BI.P.EYE, Interactive Analytics Dashboards - app [PERSON_NAME] organization / d…" at bounding box center [486, 255] width 973 height 511
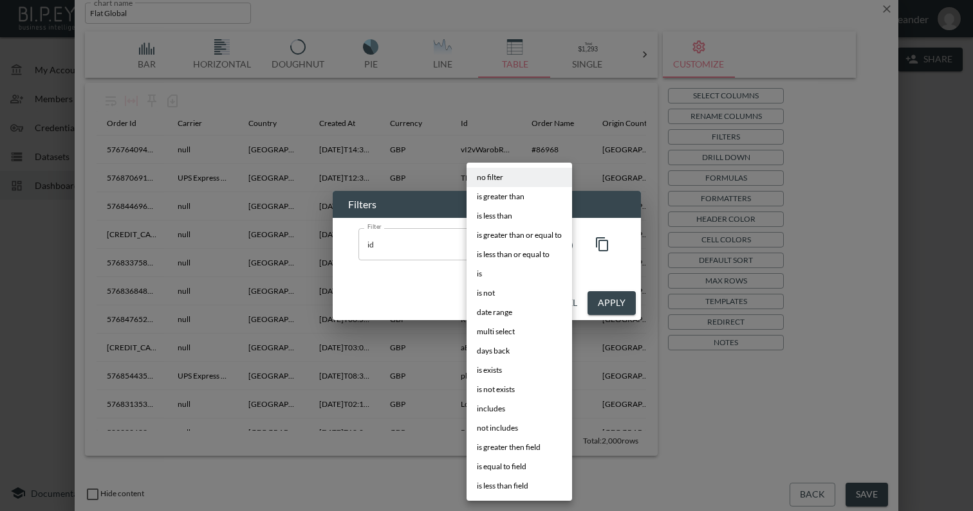
click at [510, 413] on li "includes" at bounding box center [519, 408] width 106 height 19
type input "includes"
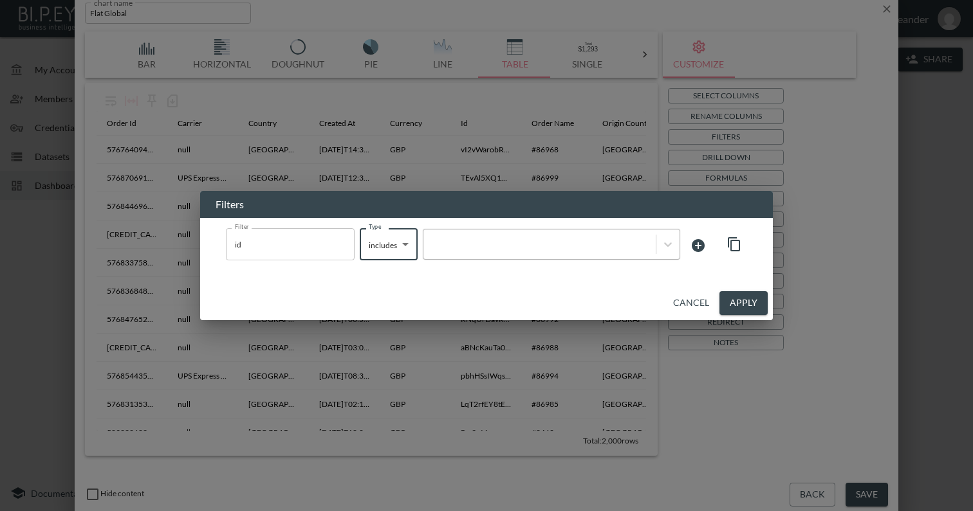
click at [524, 251] on div at bounding box center [539, 244] width 232 height 17
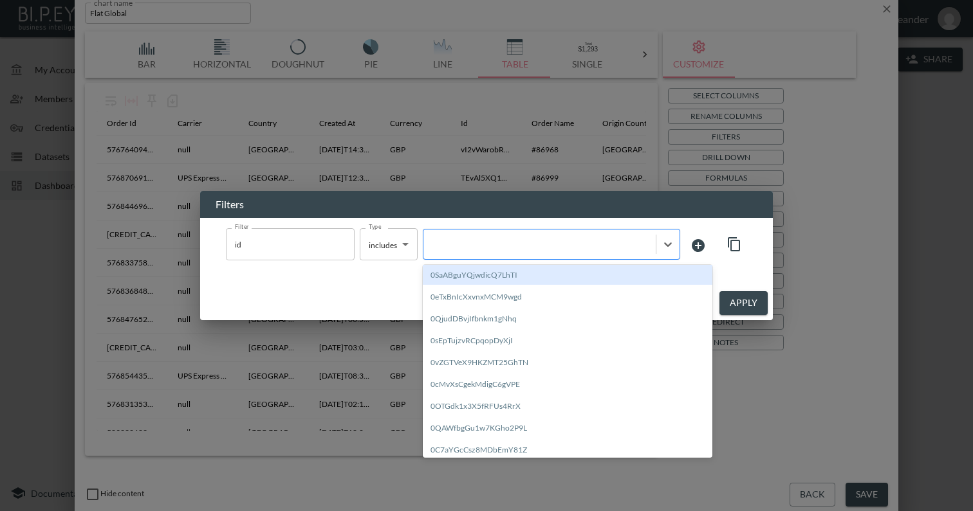
paste input "f24DOdIb2Iaq5ouvgCSW"
type input "f24DOdIb2Iaq5ouvgCSW"
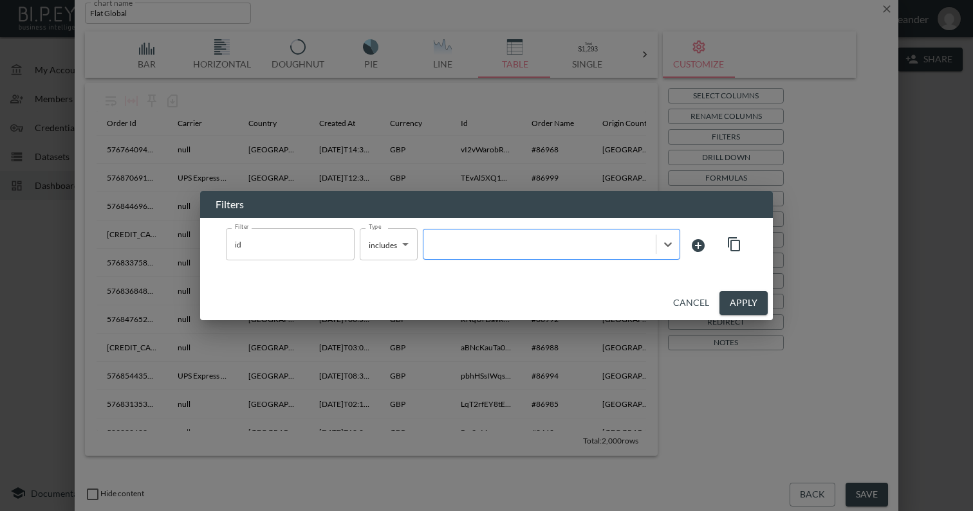
click at [527, 245] on div at bounding box center [539, 245] width 219 height 12
click at [526, 245] on div at bounding box center [539, 245] width 219 height 12
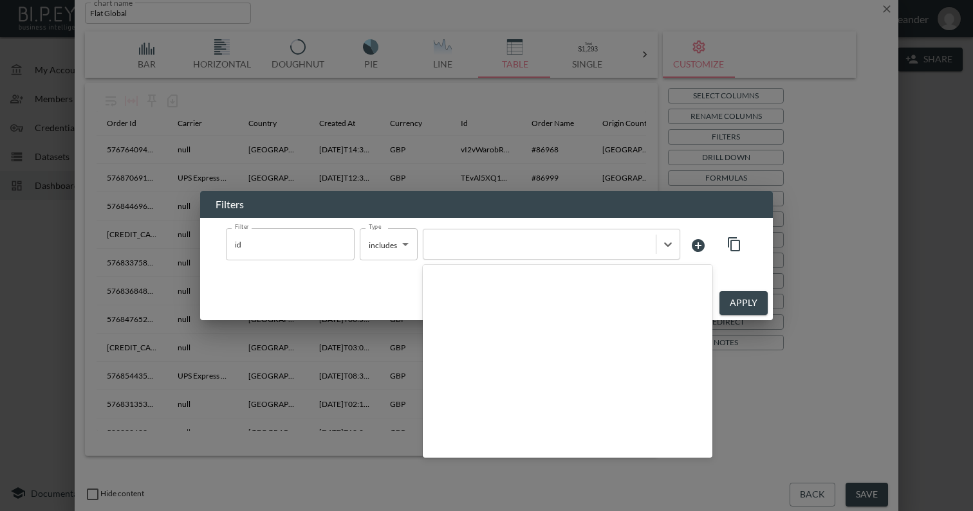
scroll to position [21701, 0]
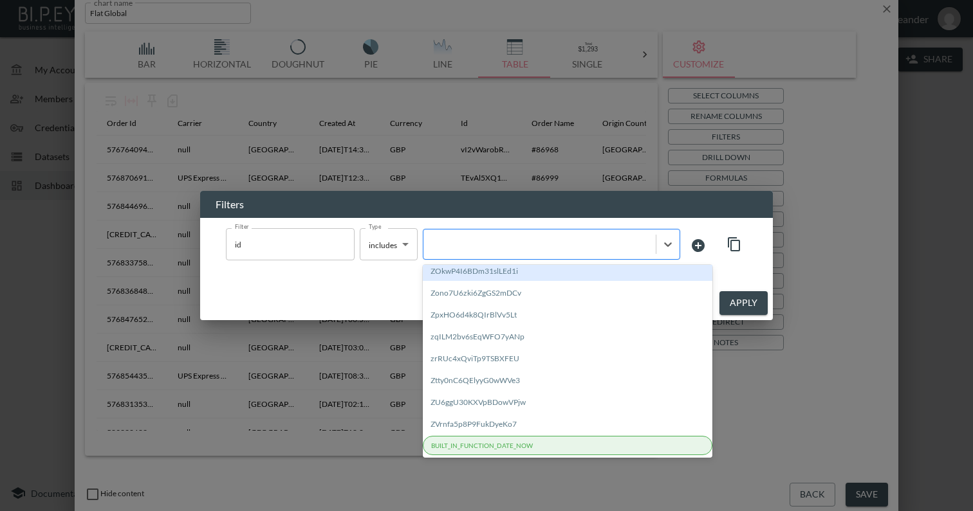
paste input "6Lpy9h1q9XTRCsFT7Z43"
type input "6Lpy9h1q9XTRCsFT7Z43"
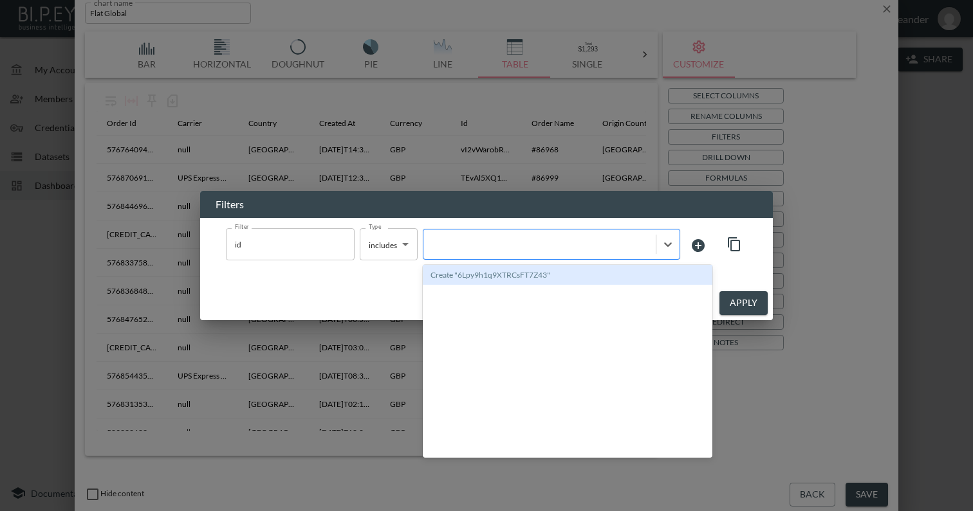
click at [488, 252] on div at bounding box center [539, 244] width 232 height 17
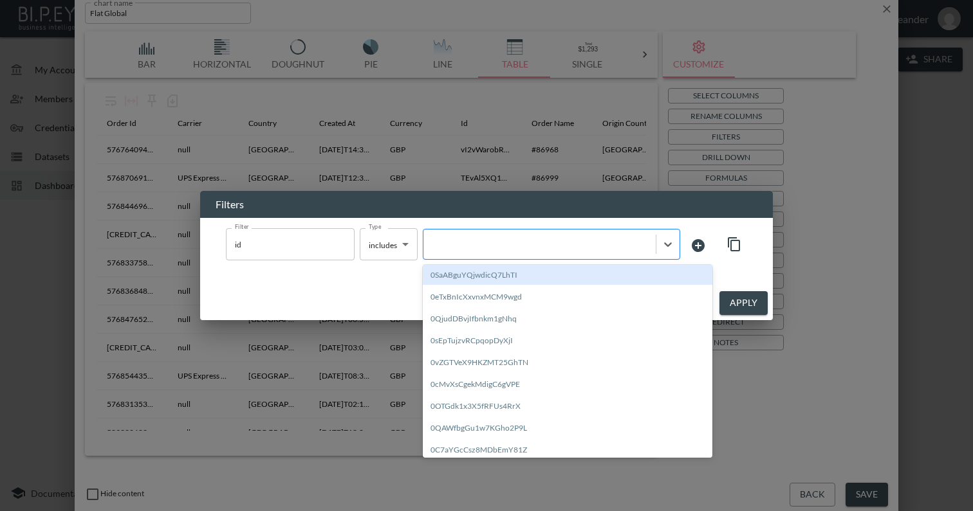
click at [495, 241] on div at bounding box center [539, 245] width 219 height 12
paste input "6Lpy9h1q9XTRCsFT7Z43"
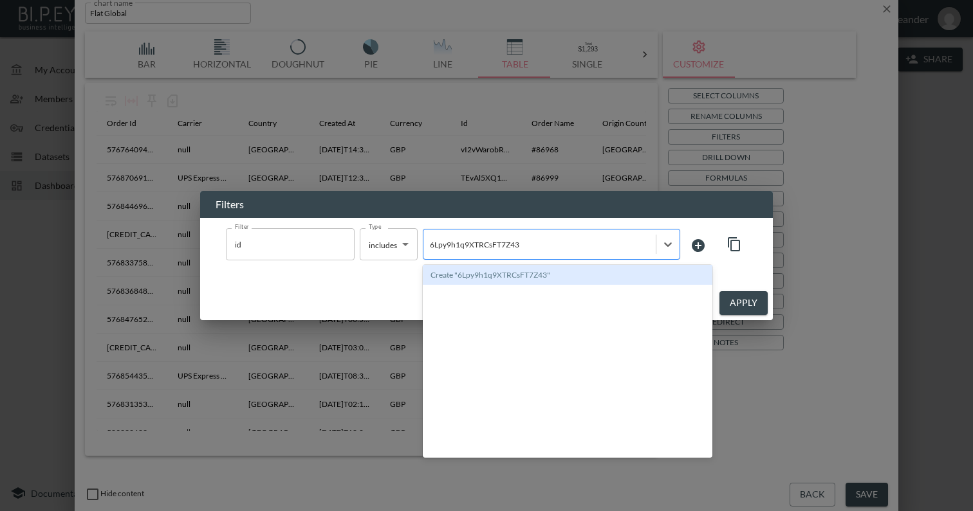
click at [487, 241] on input "6Lpy9h1q9XTRCsFT7Z43" at bounding box center [475, 245] width 91 height 10
type input "6Lpy9h1q9XTRCsFT7Z43"
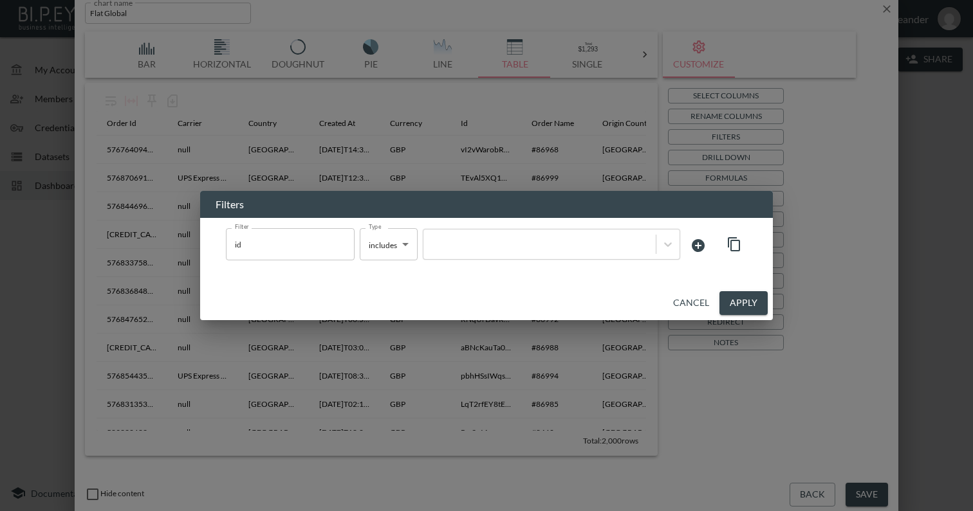
click at [365, 173] on div "Filters Filter id Filter Type includes includes Type Cancel Apply" at bounding box center [486, 255] width 973 height 511
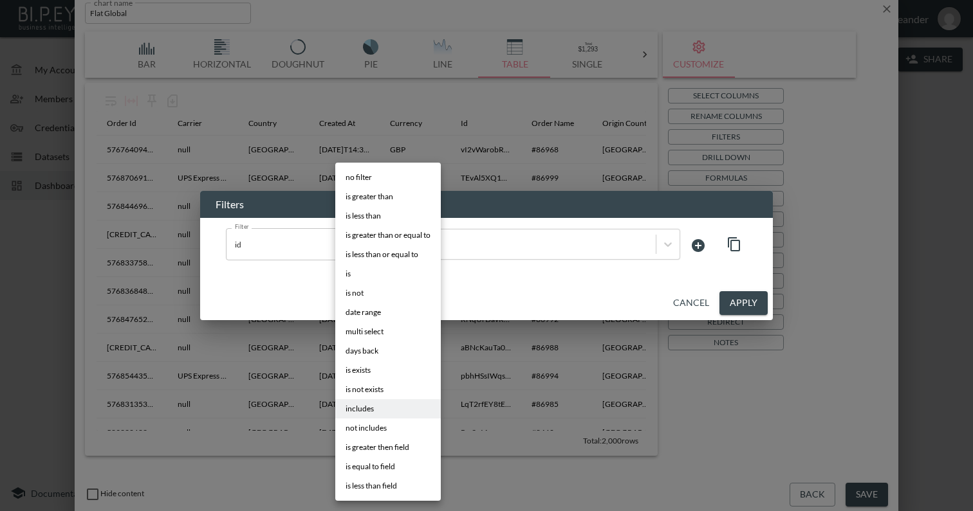
click at [372, 243] on body "BI.P.EYE, Interactive Analytics Dashboards - app [PERSON_NAME] organization / d…" at bounding box center [486, 255] width 973 height 511
click at [369, 273] on li "is" at bounding box center [388, 273] width 106 height 19
type input "is"
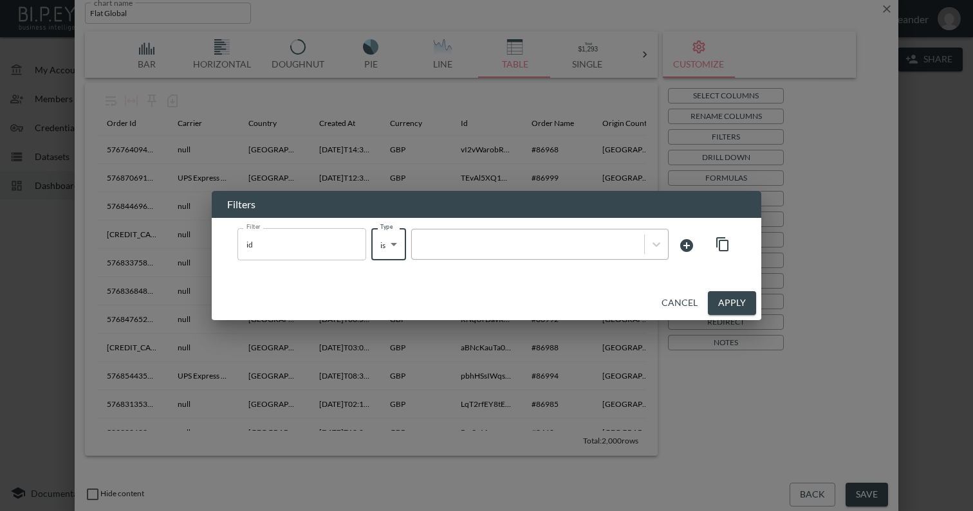
click at [455, 252] on div at bounding box center [528, 244] width 232 height 17
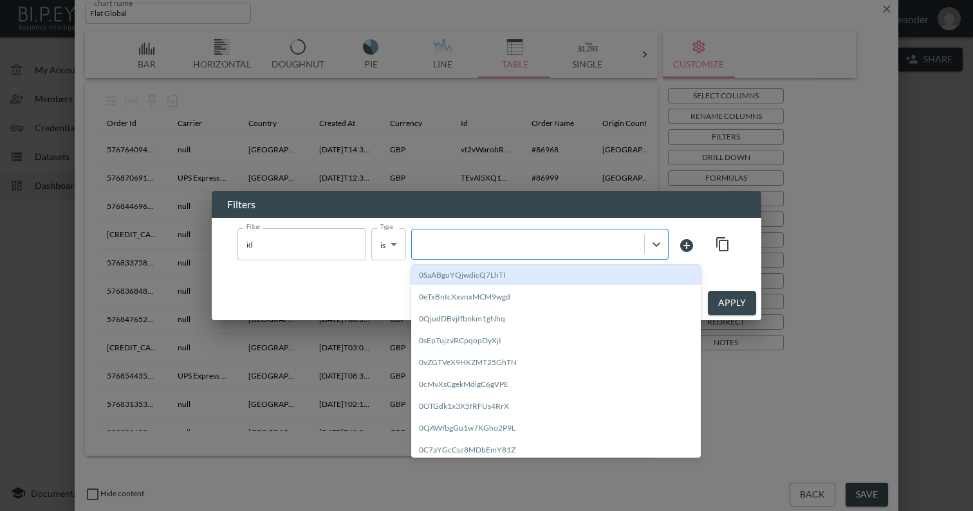
paste input "6Lpy9h1q9XTRCsFT7Z43"
type input "6Lpy9h1q9XTRCsFT7Z43"
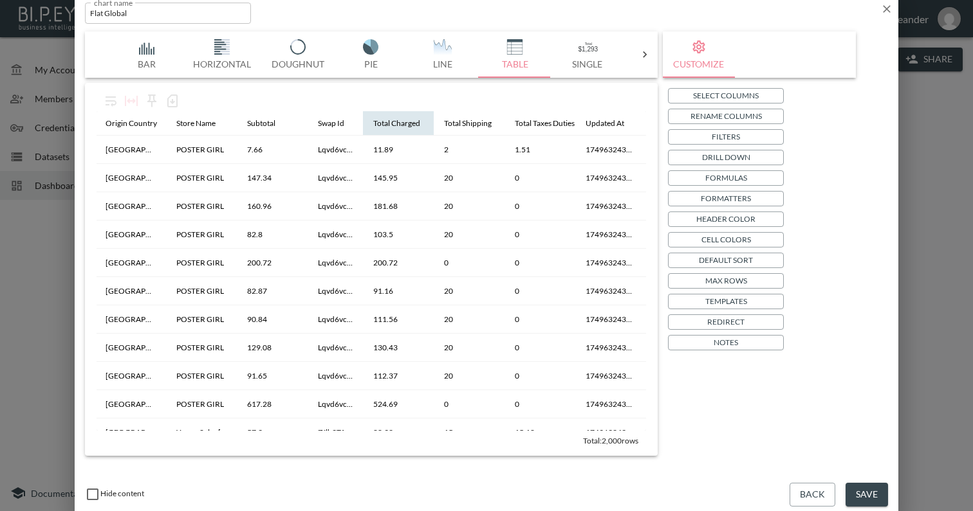
scroll to position [0, 496]
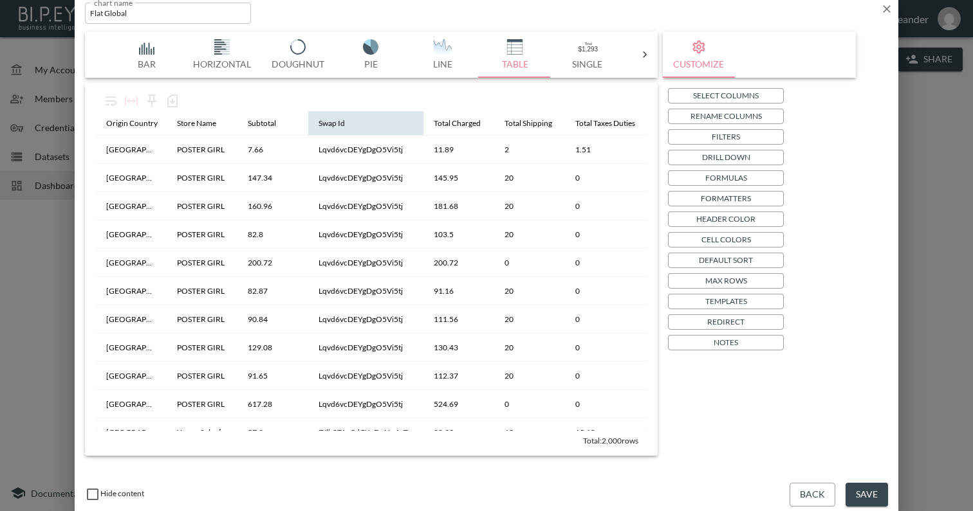
drag, startPoint x: 359, startPoint y: 124, endPoint x: 423, endPoint y: 123, distance: 63.7
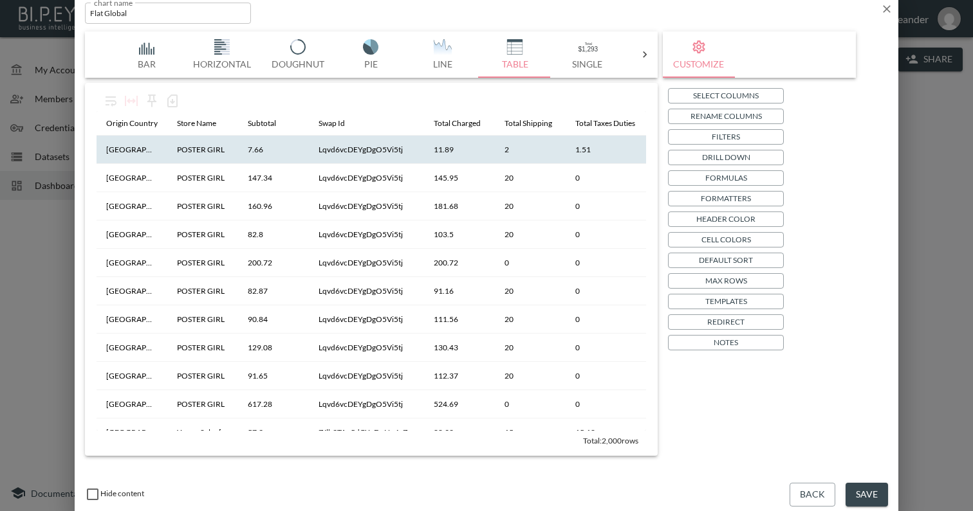
click at [366, 144] on th "Lqvd6vcDEYgDgO5Vi5tj" at bounding box center [365, 150] width 115 height 28
copy th "Lqvd6vcDEYgDgO5Vi5tj"
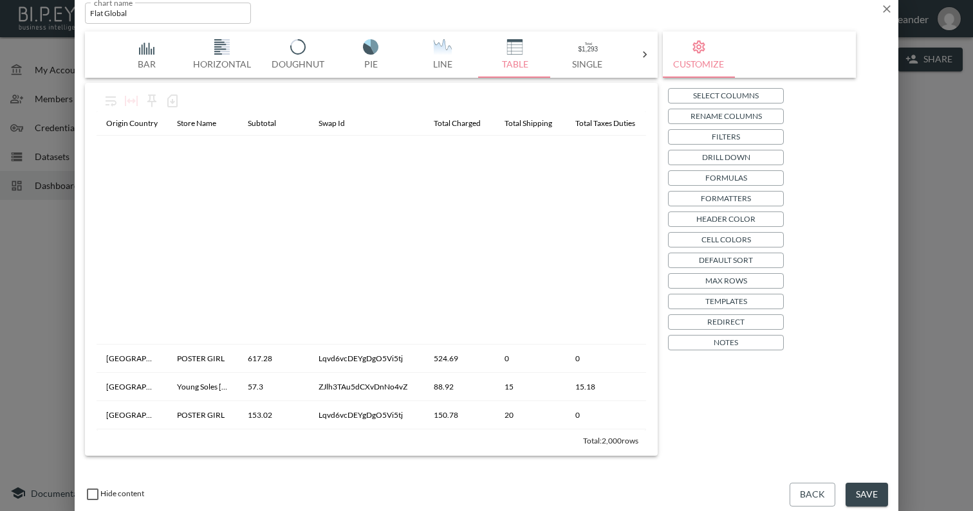
scroll to position [450, 496]
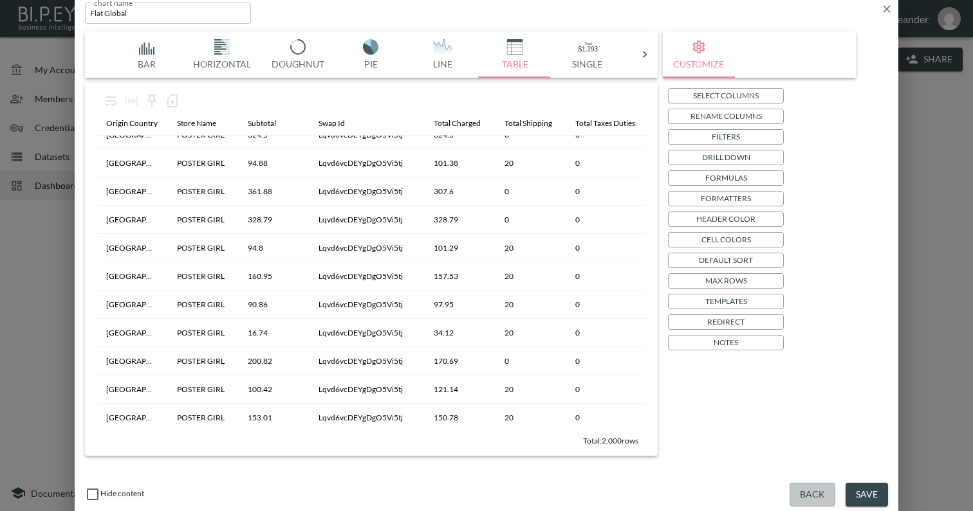
click at [802, 490] on button "Back" at bounding box center [812, 495] width 46 height 24
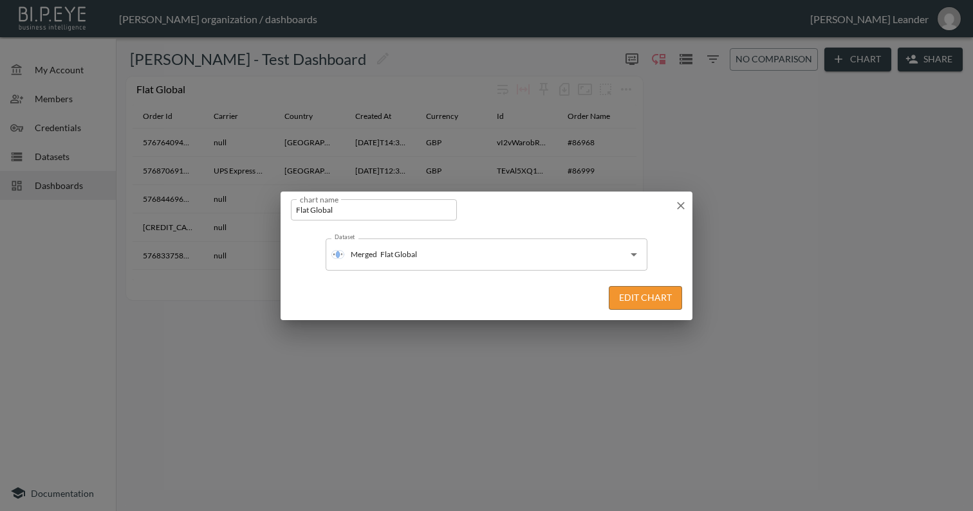
click at [685, 206] on icon "button" at bounding box center [680, 205] width 13 height 13
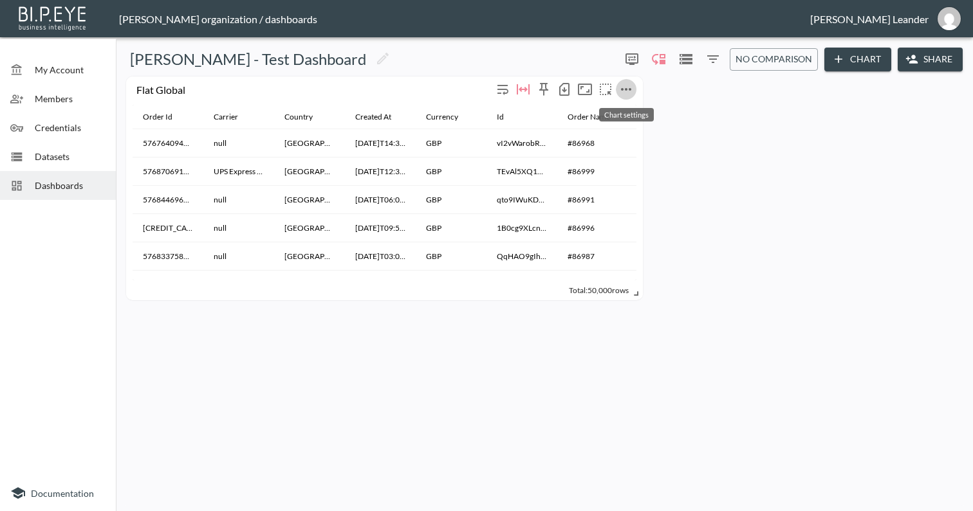
click at [624, 86] on icon "more" at bounding box center [625, 89] width 15 height 15
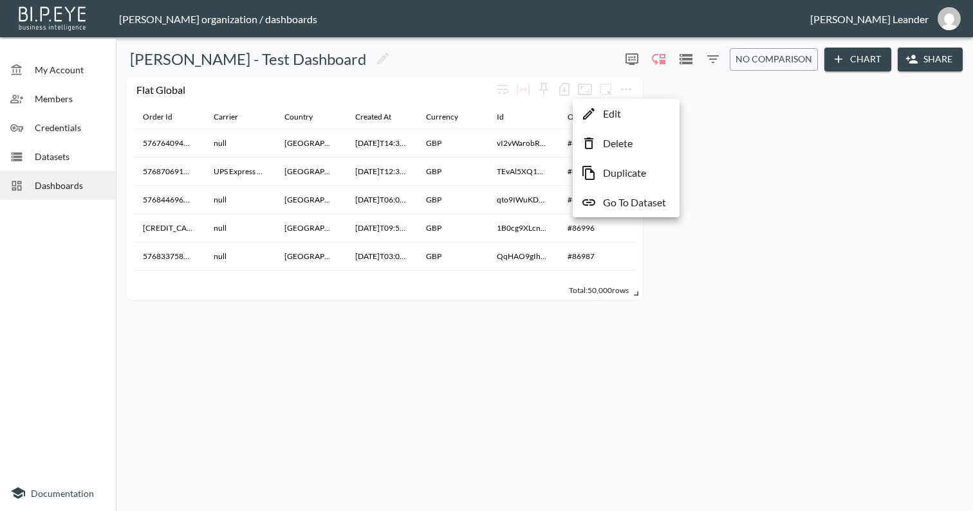
click at [625, 139] on p "Delete" at bounding box center [618, 143] width 30 height 15
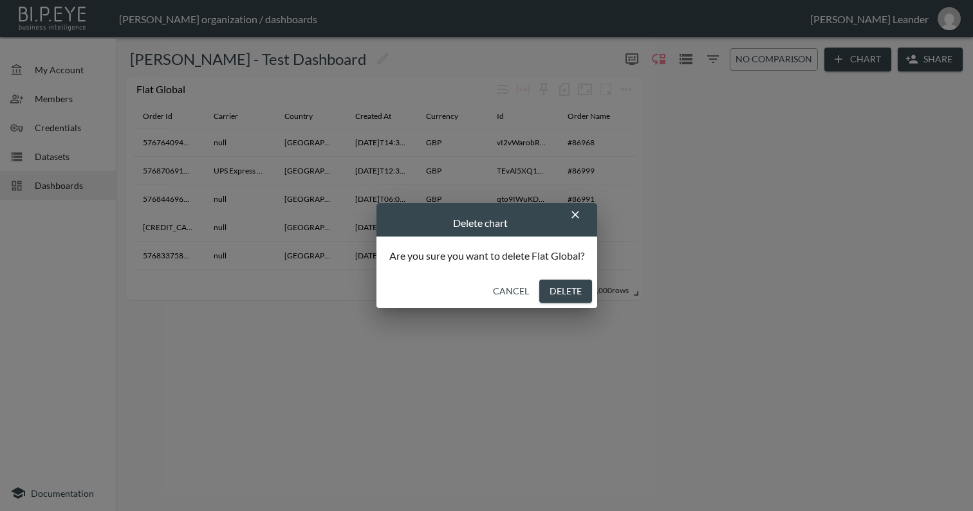
click at [567, 283] on button "Delete" at bounding box center [565, 292] width 53 height 24
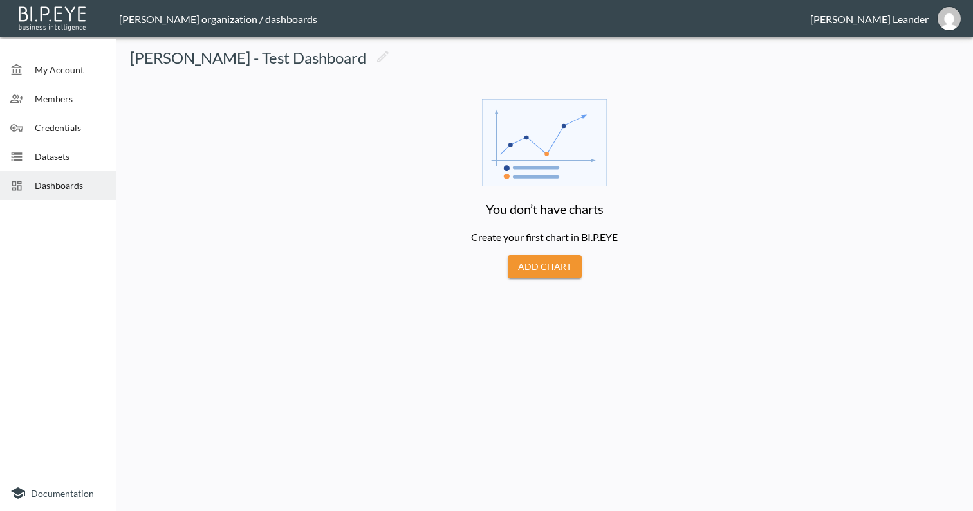
click at [574, 264] on button "Add Chart" at bounding box center [545, 267] width 74 height 24
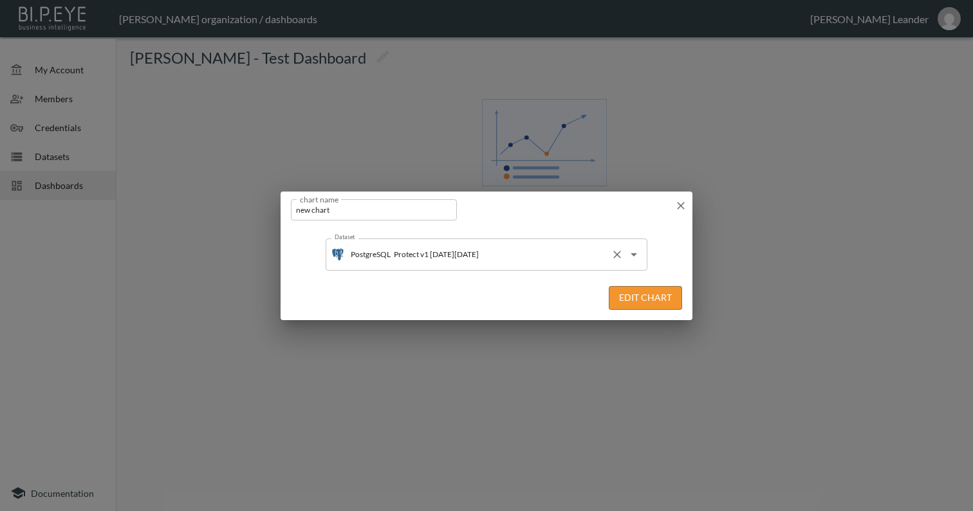
click at [504, 248] on input "Protect v1 [DATE][DATE]" at bounding box center [497, 254] width 215 height 21
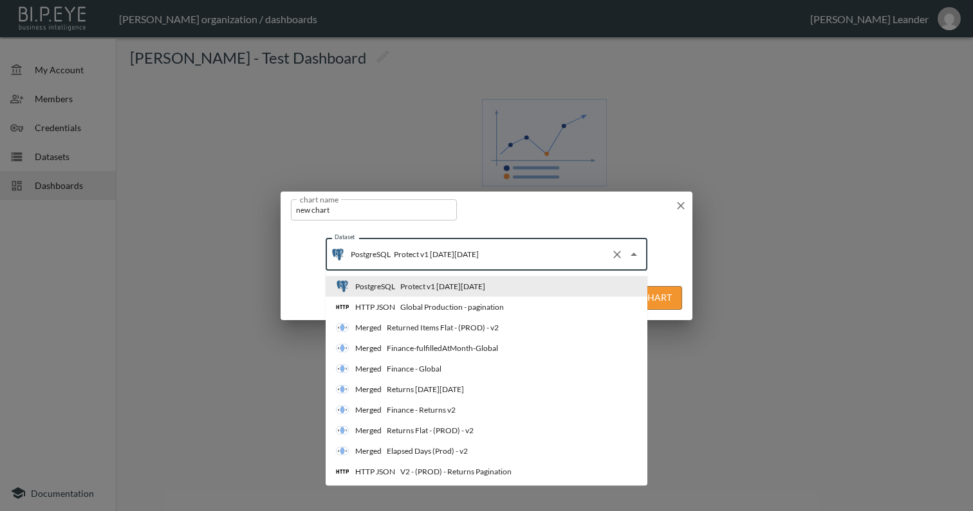
click at [504, 248] on input "Protect v1 [DATE][DATE]" at bounding box center [497, 254] width 215 height 21
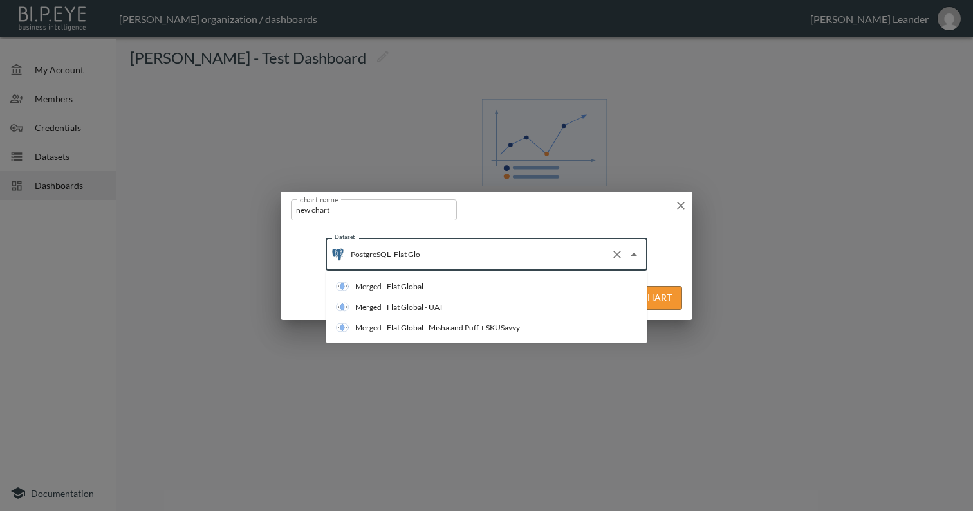
type input "Flat Glob"
click at [459, 281] on li "Merged Flat Global" at bounding box center [487, 287] width 322 height 21
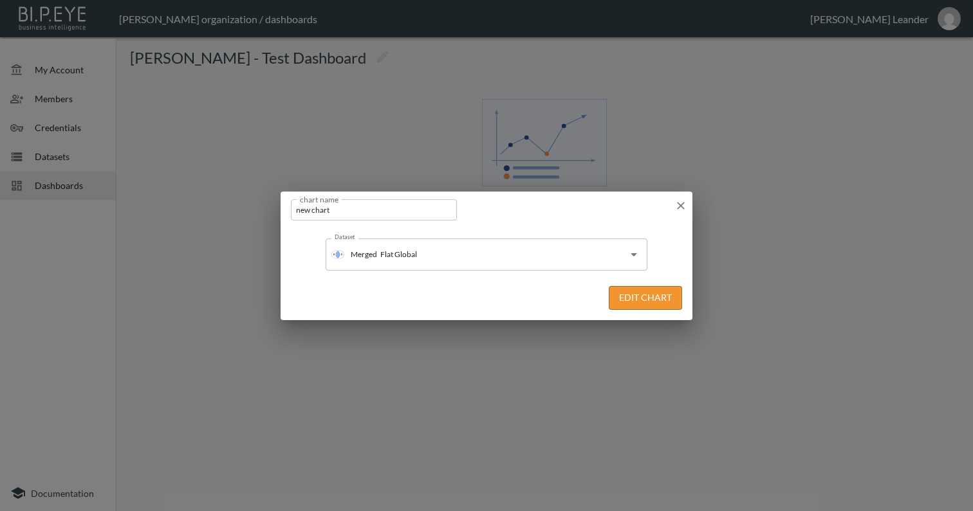
click at [643, 291] on button "Edit Chart" at bounding box center [645, 298] width 73 height 24
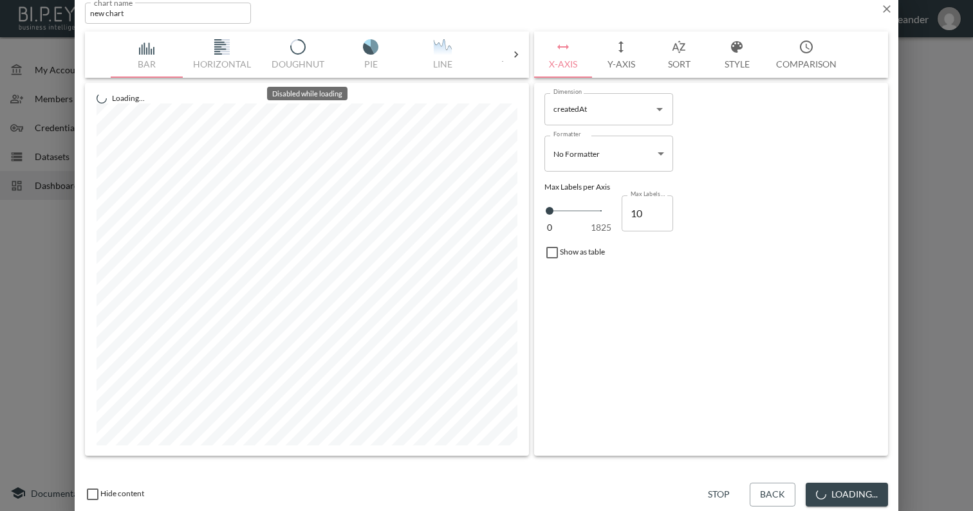
click at [512, 57] on icon at bounding box center [516, 54] width 13 height 13
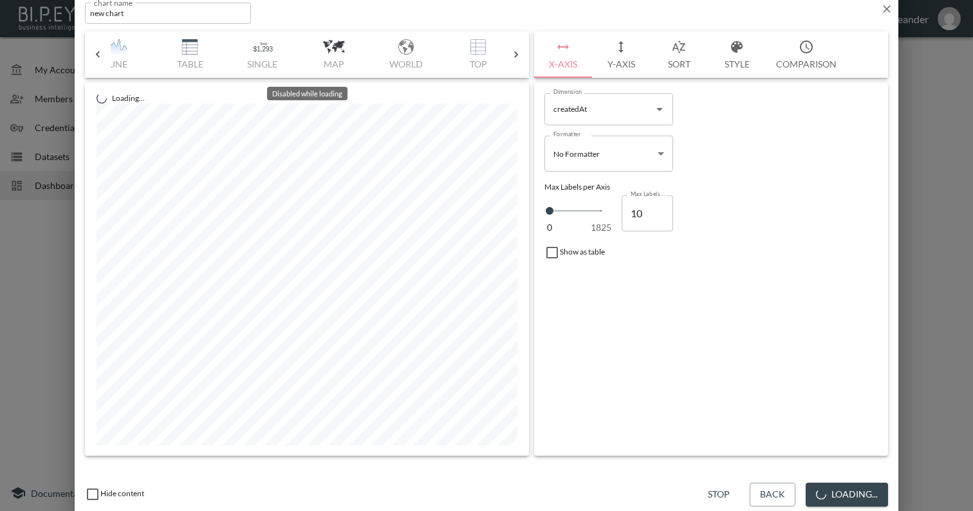
scroll to position [0, 367]
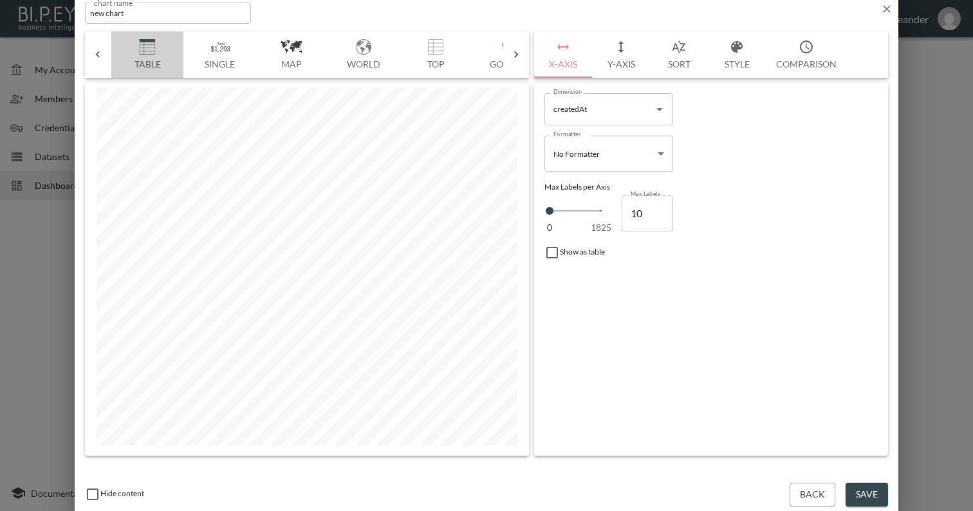
click at [151, 51] on img "button" at bounding box center [147, 46] width 51 height 15
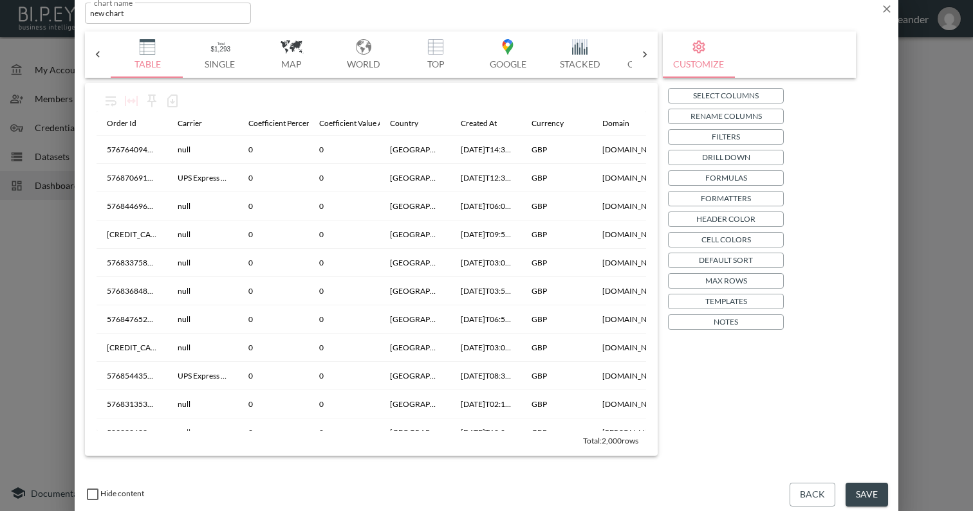
click at [748, 140] on button "Filters" at bounding box center [726, 136] width 116 height 15
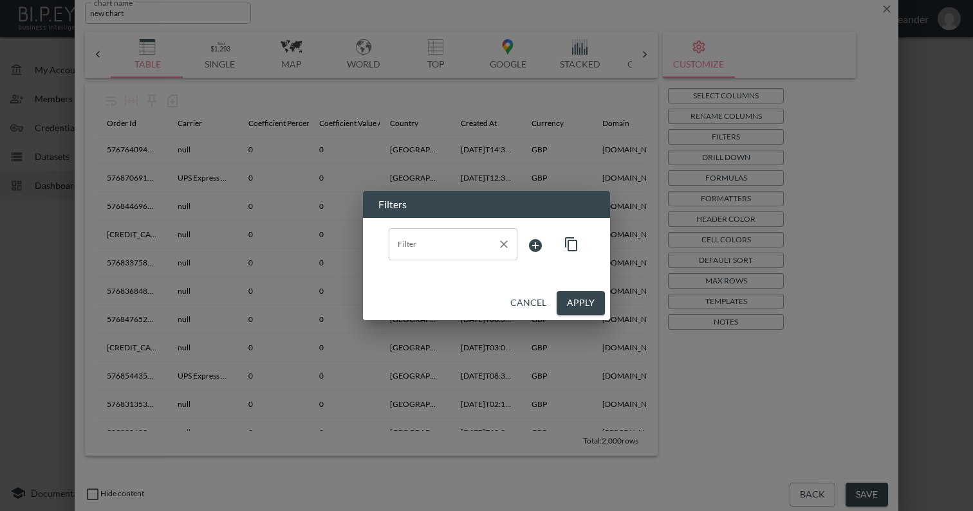
click at [493, 239] on div "Filter" at bounding box center [453, 244] width 129 height 32
click at [424, 273] on span "swapId" at bounding box center [453, 276] width 108 height 12
type input "swapId"
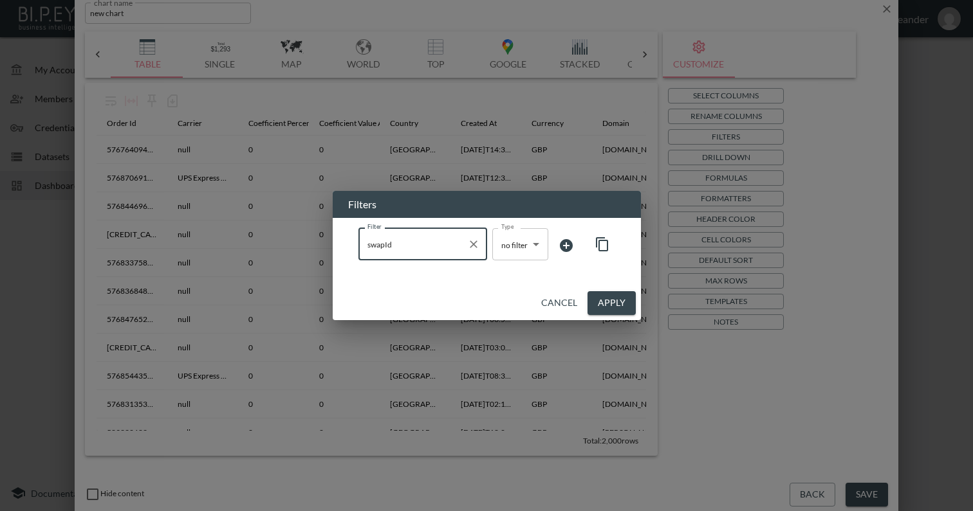
click at [538, 244] on body "BI.P.EYE, Interactive Analytics Dashboards - app [PERSON_NAME] organization / d…" at bounding box center [486, 255] width 973 height 511
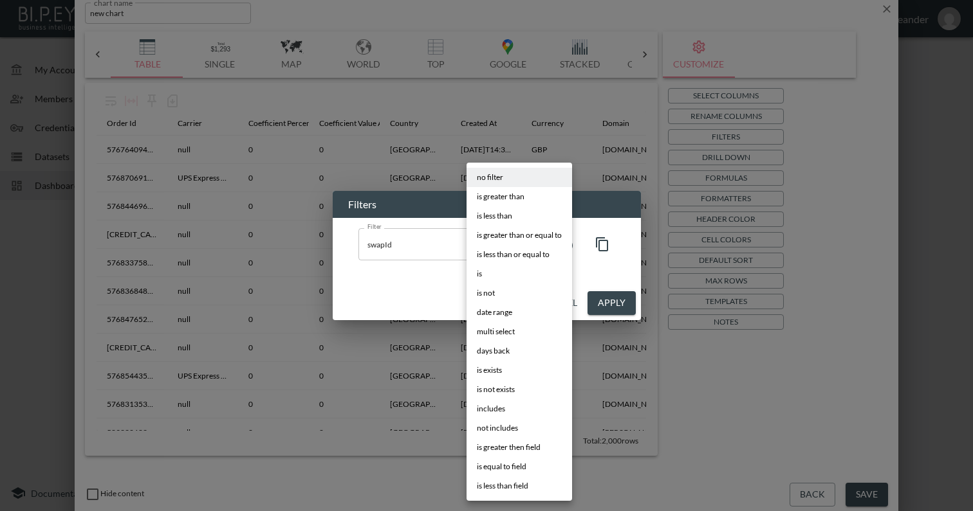
click at [522, 413] on li "includes" at bounding box center [519, 408] width 106 height 19
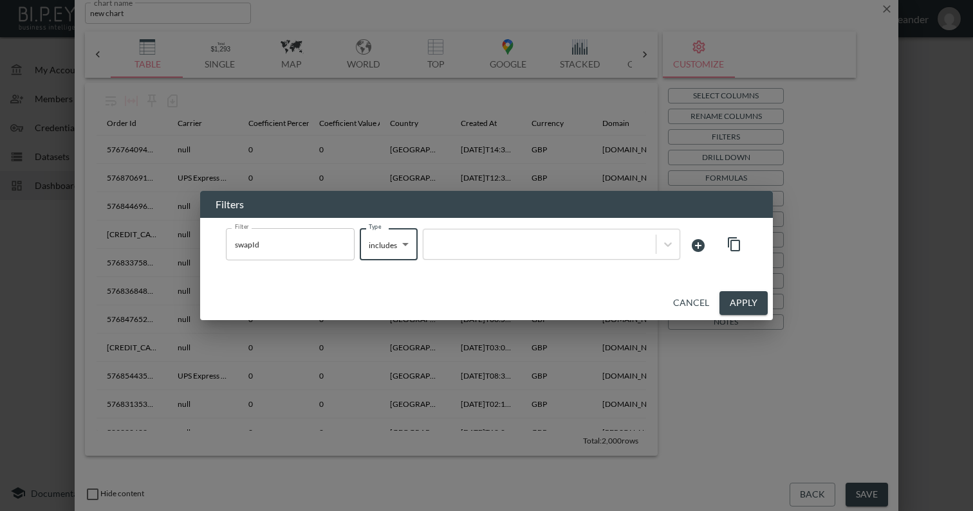
type input "includes"
click at [481, 253] on div at bounding box center [539, 244] width 232 height 17
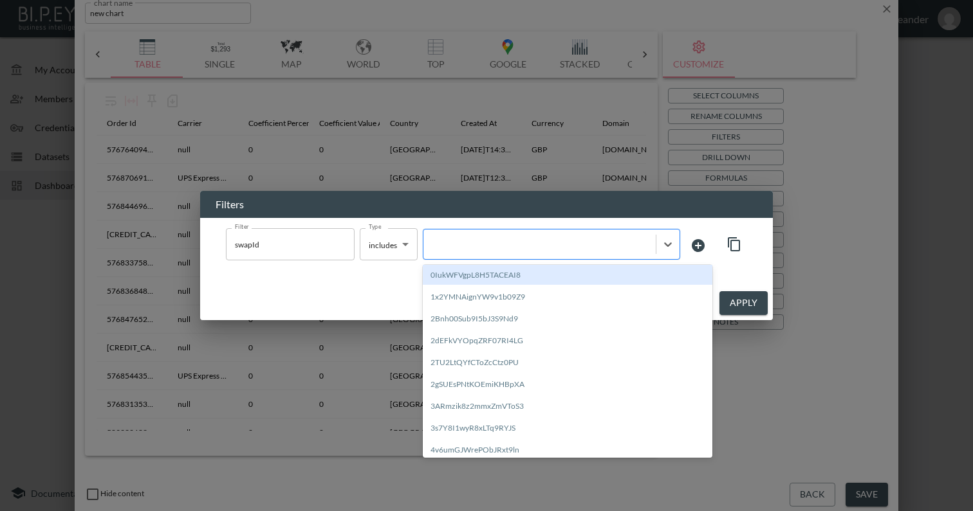
paste input "f24DOdIb2Iaq5ouvgCSW"
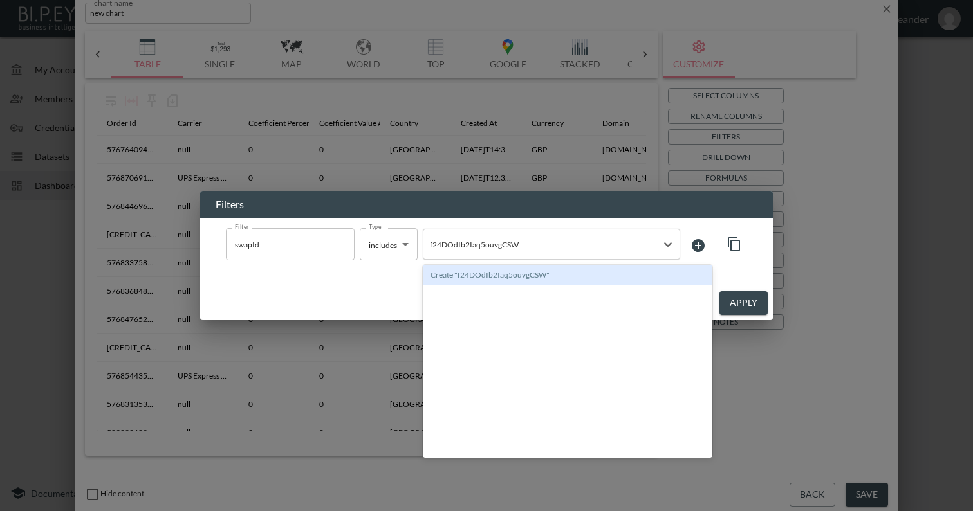
type input "f24DOdIb2Iaq5ouvgCSW"
click at [719, 231] on div "Filter swapId Filter Type includes includes Type option Create "f24DOdIb2Iaq5ou…" at bounding box center [486, 245] width 521 height 35
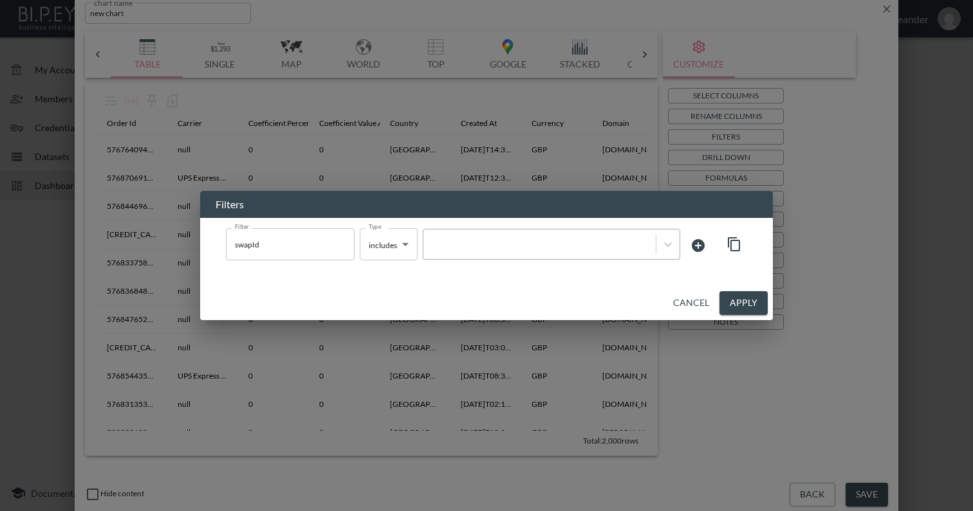
click at [580, 239] on div at bounding box center [539, 245] width 219 height 12
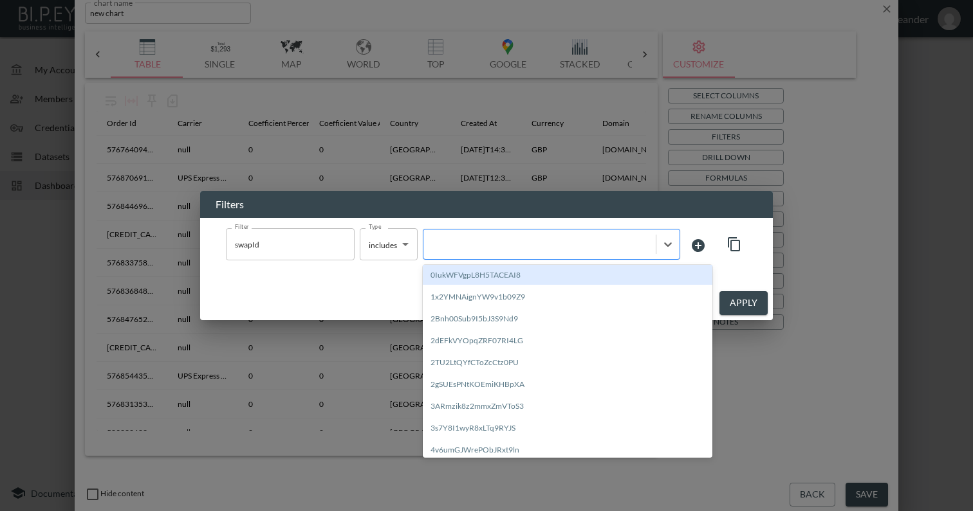
paste input "6Lpy9h1q9XTRCsFT7Z43"
type input "6Lpy9h1q9XTRCsFT7Z43"
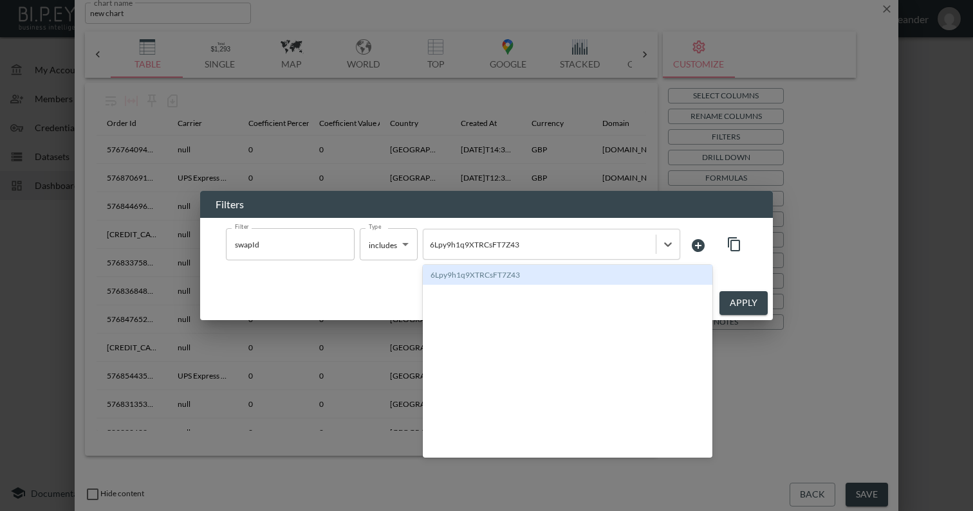
click at [494, 278] on div "6Lpy9h1q9XTRCsFT7Z43" at bounding box center [567, 275] width 289 height 20
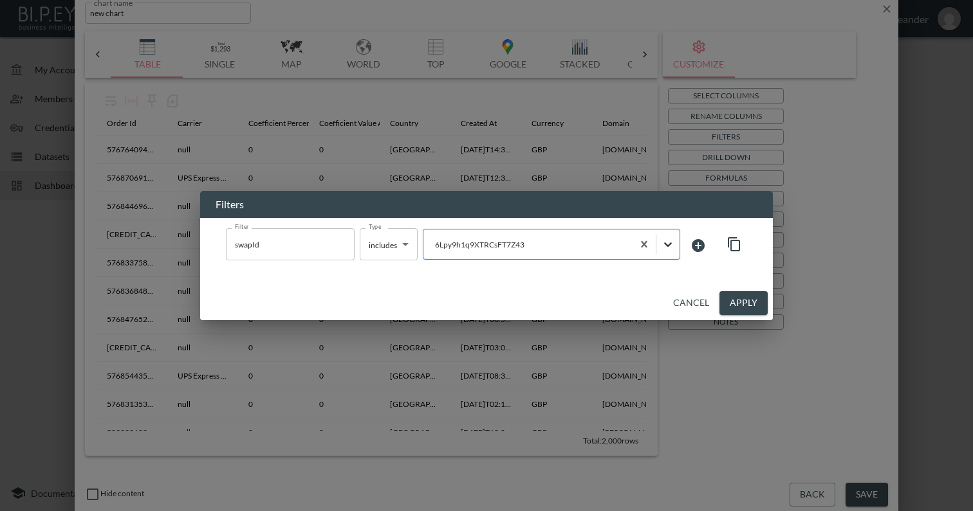
click at [672, 250] on icon at bounding box center [667, 244] width 13 height 13
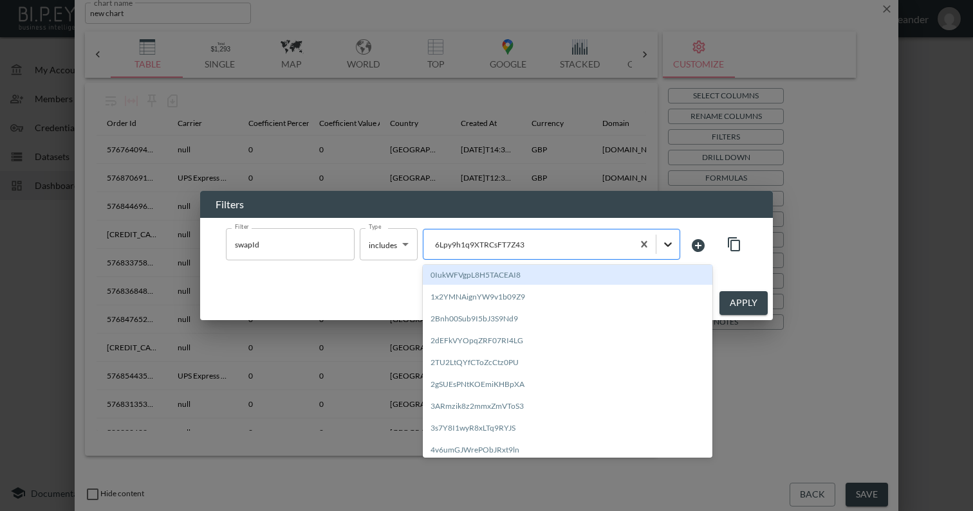
click at [672, 250] on icon at bounding box center [667, 244] width 13 height 13
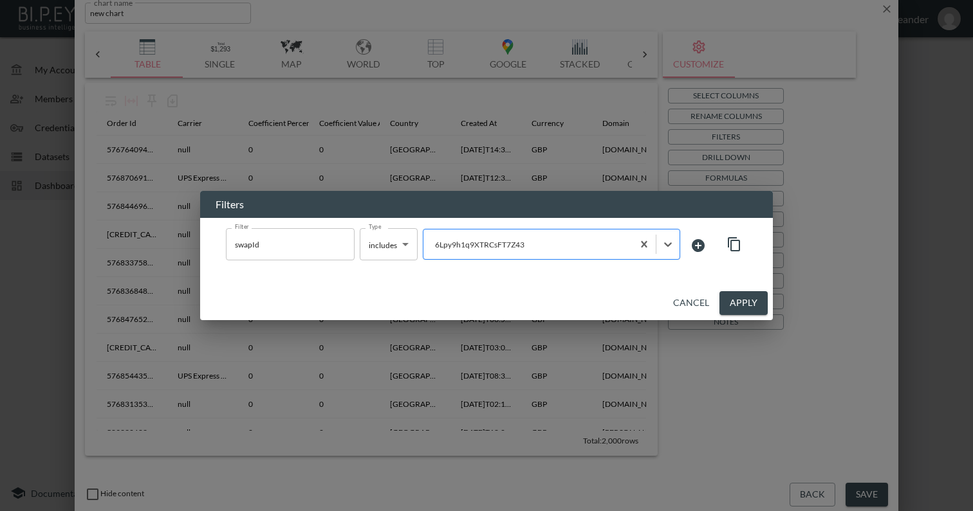
click at [538, 240] on div at bounding box center [528, 245] width 196 height 12
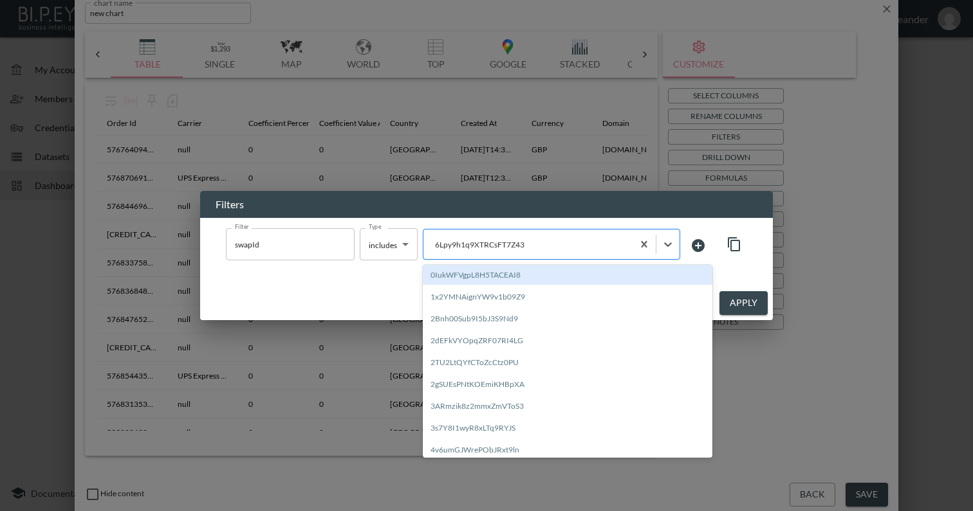
click at [551, 242] on div at bounding box center [528, 245] width 196 height 12
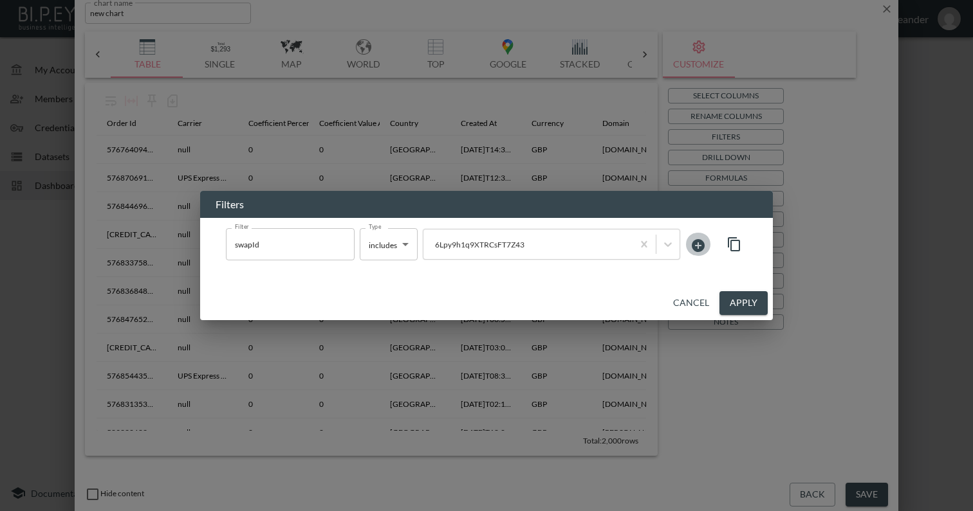
click at [697, 241] on icon at bounding box center [698, 245] width 13 height 13
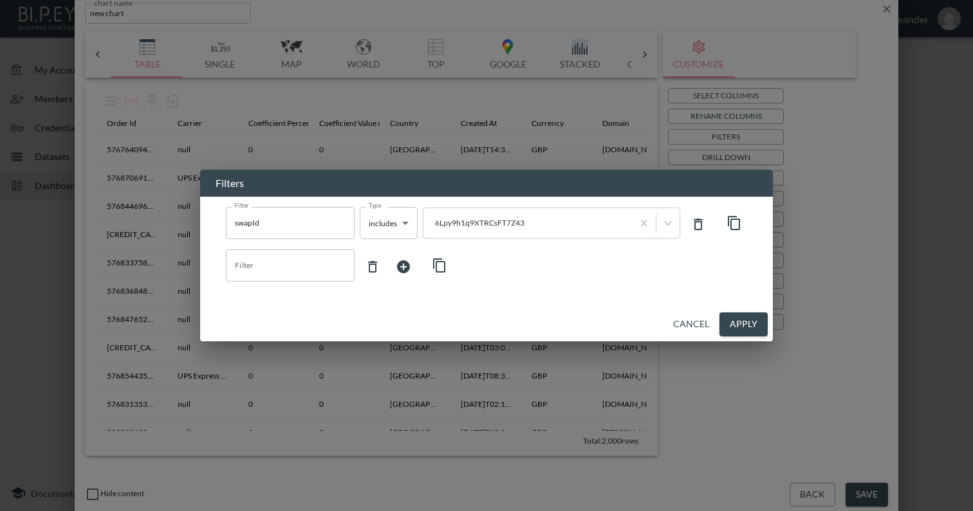
click at [395, 232] on body "BI.P.EYE, Interactive Analytics Dashboards - app [PERSON_NAME] organization / d…" at bounding box center [486, 255] width 973 height 511
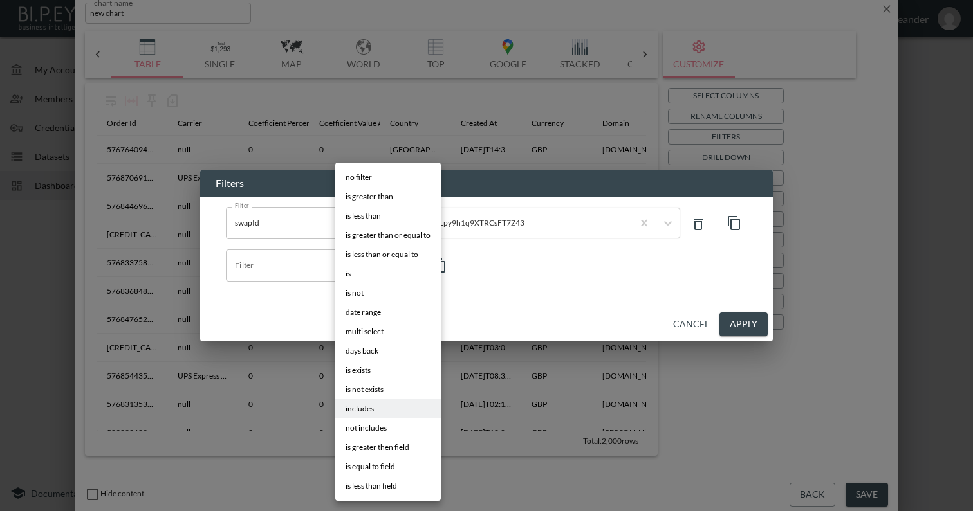
click at [368, 276] on li "is" at bounding box center [388, 273] width 106 height 19
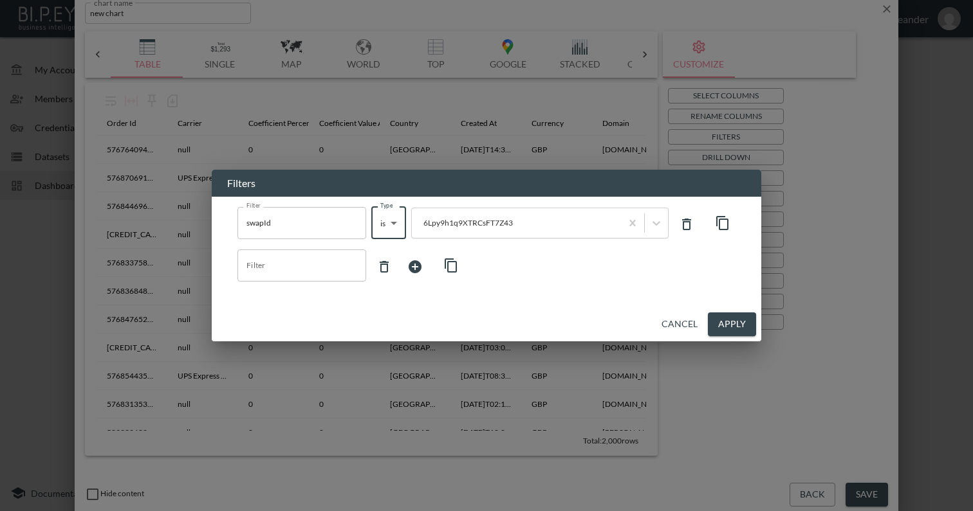
click at [391, 228] on body "BI.P.EYE, Interactive Analytics Dashboards - app [PERSON_NAME] organization / d…" at bounding box center [486, 255] width 973 height 511
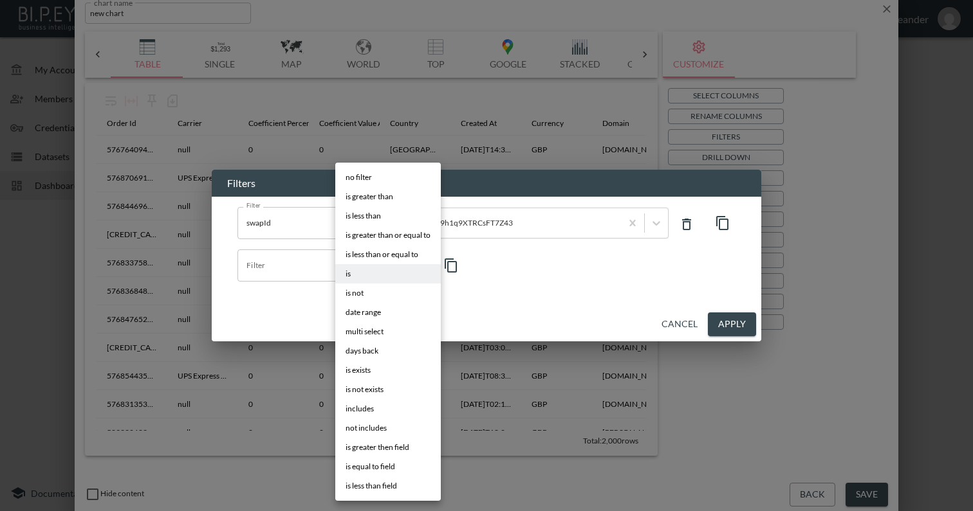
click at [392, 405] on li "includes" at bounding box center [388, 408] width 106 height 19
type input "includes"
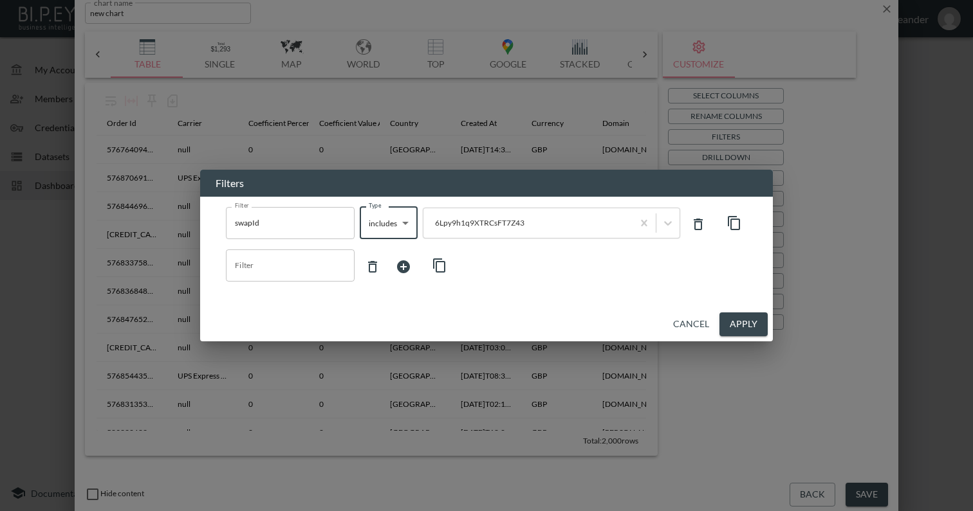
click at [403, 263] on icon at bounding box center [403, 267] width 13 height 13
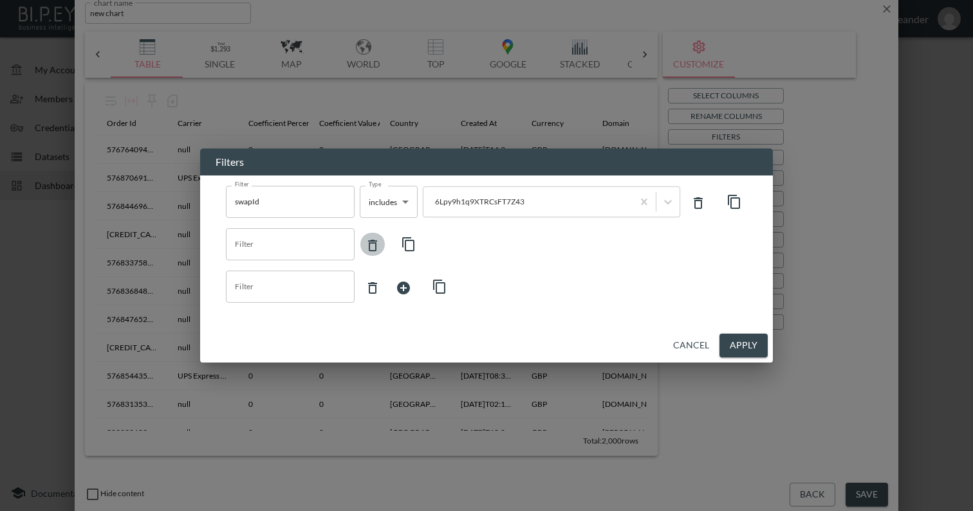
click at [369, 246] on icon at bounding box center [372, 245] width 15 height 15
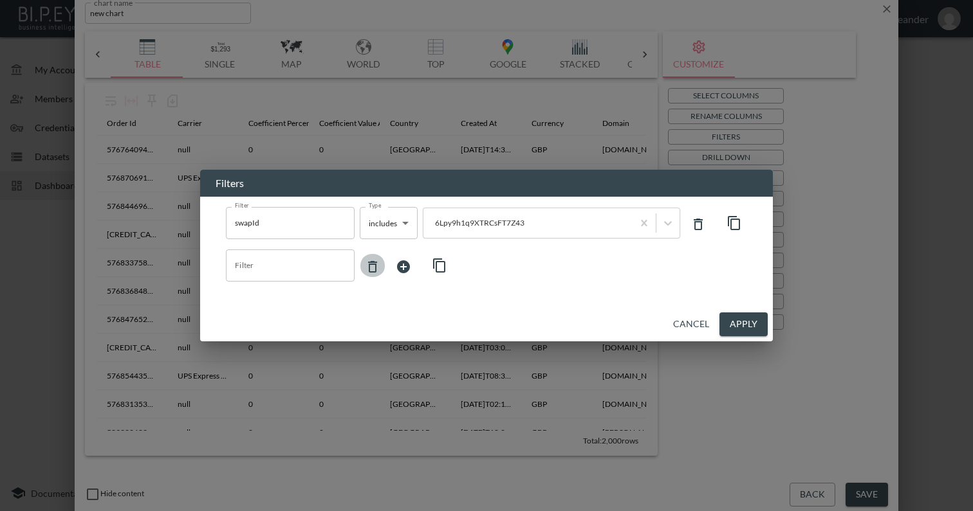
click at [370, 263] on icon at bounding box center [372, 267] width 9 height 12
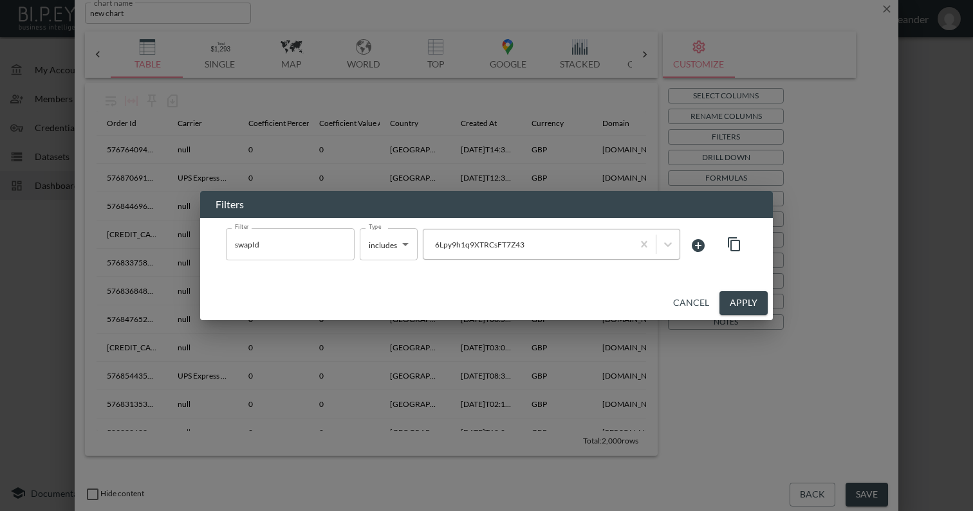
click at [526, 241] on div at bounding box center [528, 245] width 196 height 12
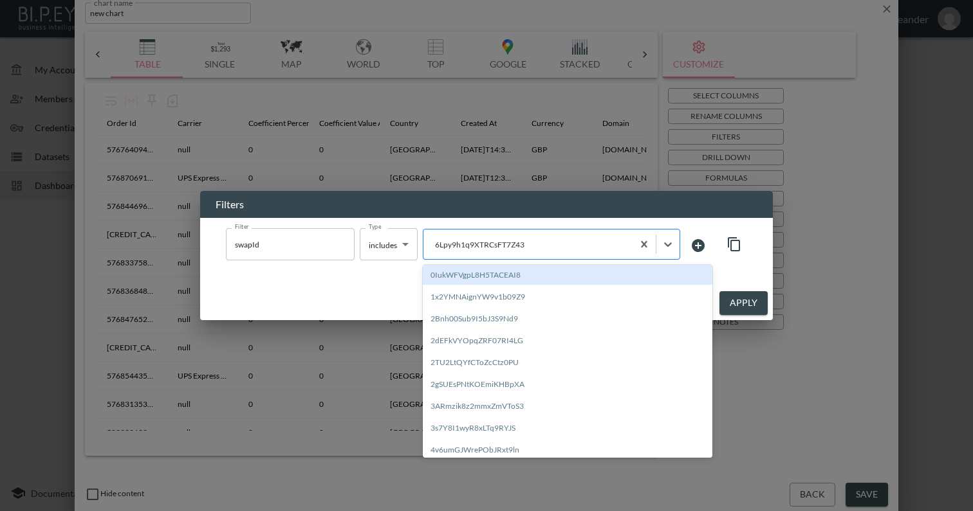
click at [526, 241] on div at bounding box center [528, 245] width 196 height 12
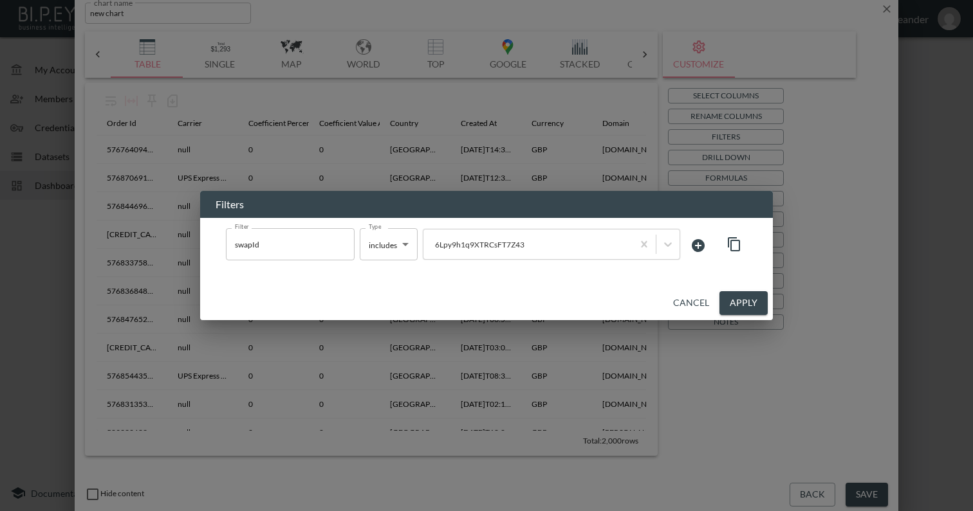
click at [519, 264] on div "Filter swapId Filter Type includes includes Type 6Lpy9h1q9XTRCsFT7Z43" at bounding box center [487, 245] width 542 height 55
click at [577, 248] on div at bounding box center [528, 245] width 196 height 12
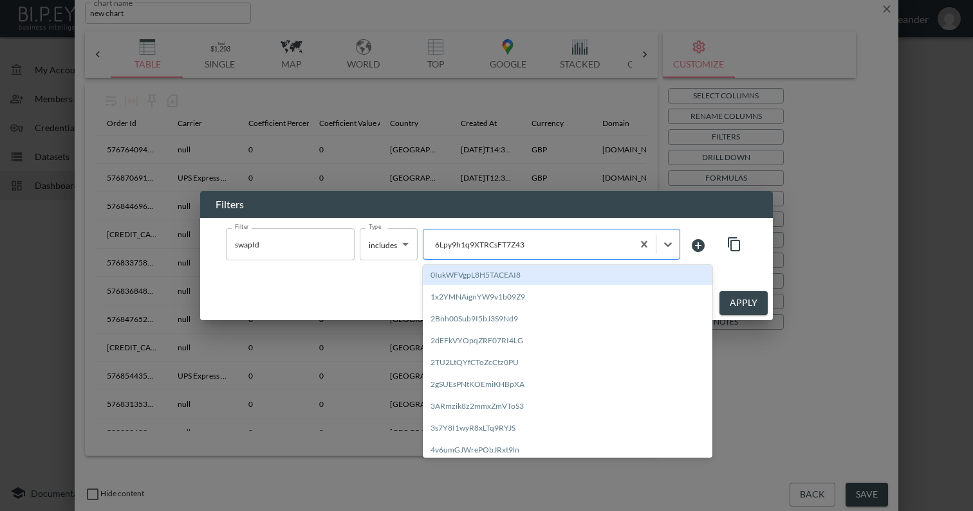
click at [613, 243] on div at bounding box center [528, 245] width 196 height 12
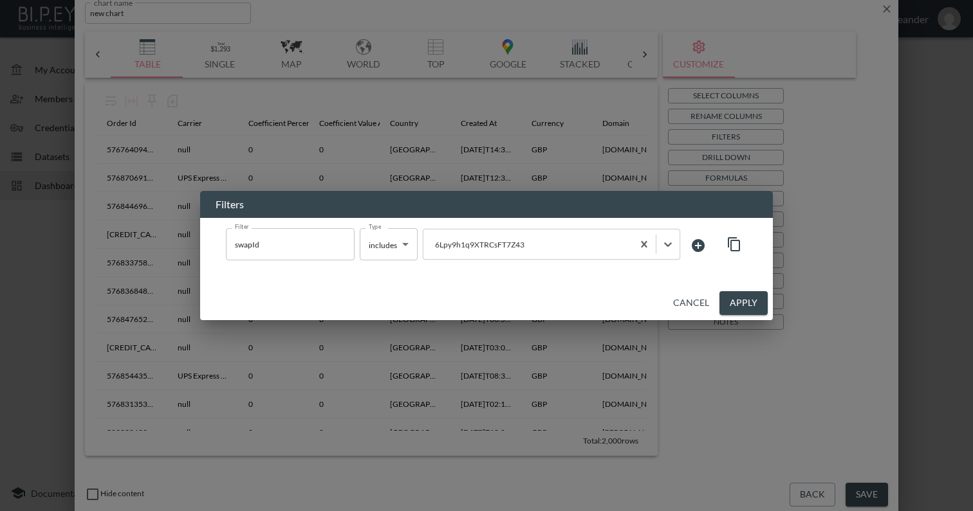
click at [745, 307] on button "Apply" at bounding box center [743, 303] width 48 height 24
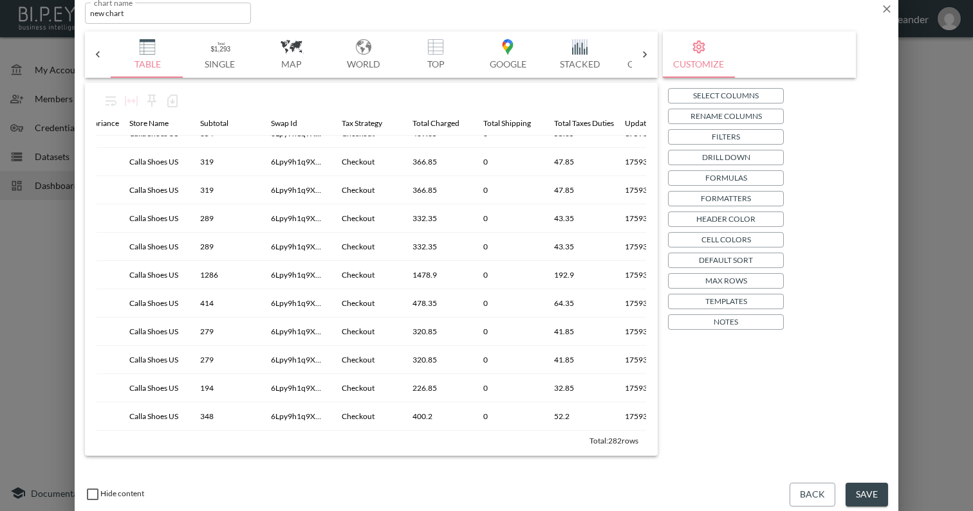
scroll to position [6340, 1011]
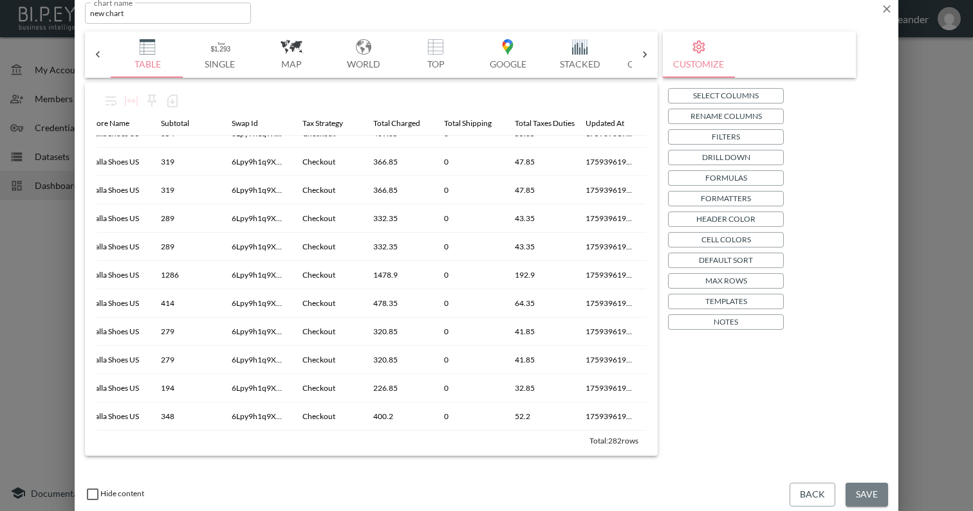
click at [867, 488] on button "Save" at bounding box center [866, 495] width 42 height 24
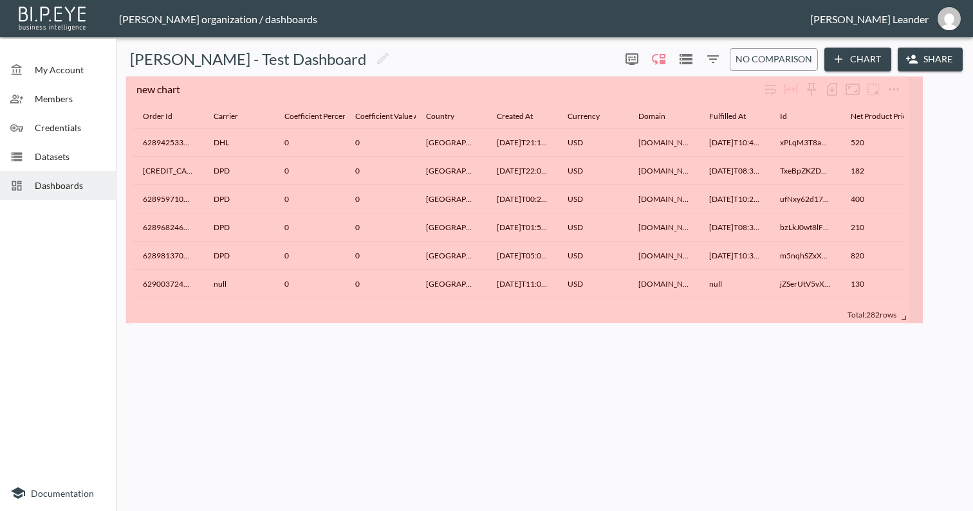
drag, startPoint x: 320, startPoint y: 154, endPoint x: 899, endPoint y: 318, distance: 601.8
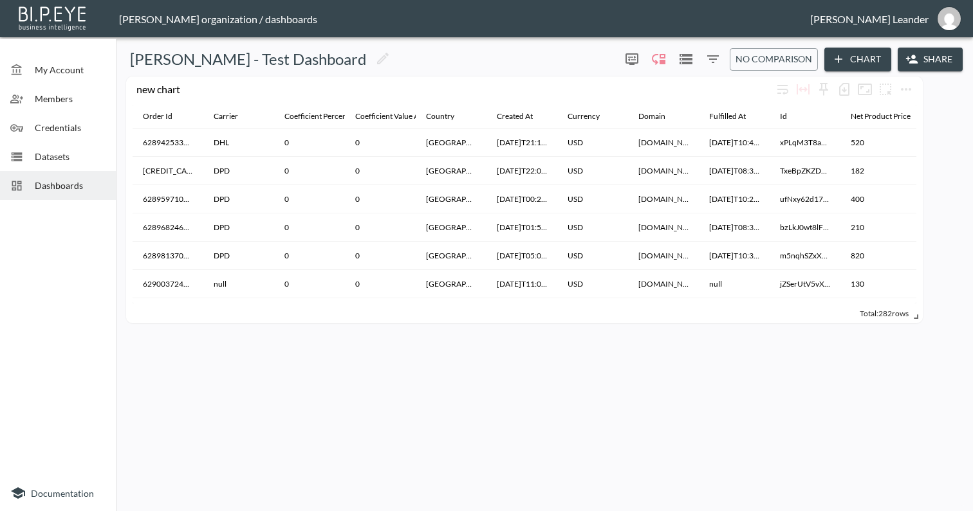
click at [681, 354] on div "[PERSON_NAME] - Test Dashboard 0 0 No comparison Chart Share new chart Order Id…" at bounding box center [544, 274] width 847 height 464
click at [167, 89] on div "new chart" at bounding box center [454, 89] width 636 height 12
click at [908, 87] on icon "more" at bounding box center [905, 89] width 15 height 15
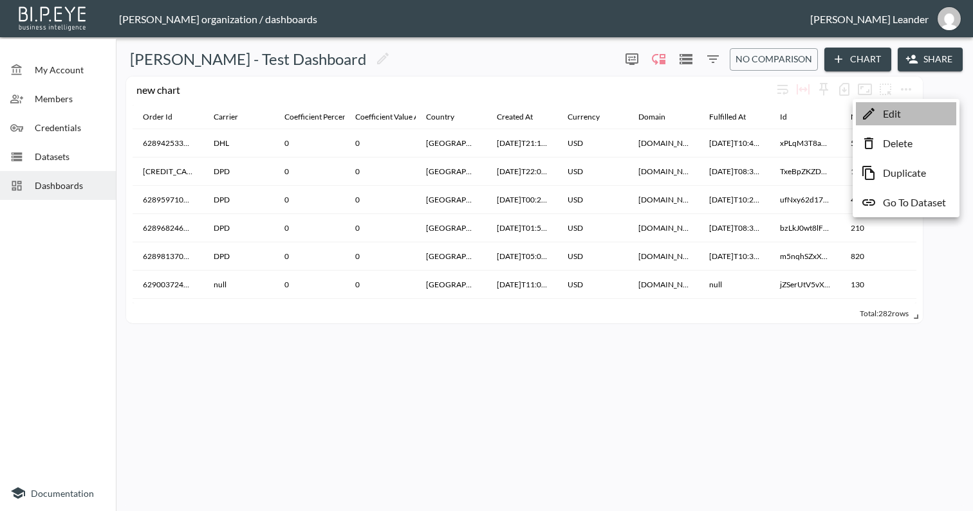
click at [908, 111] on li "Edit" at bounding box center [906, 113] width 100 height 23
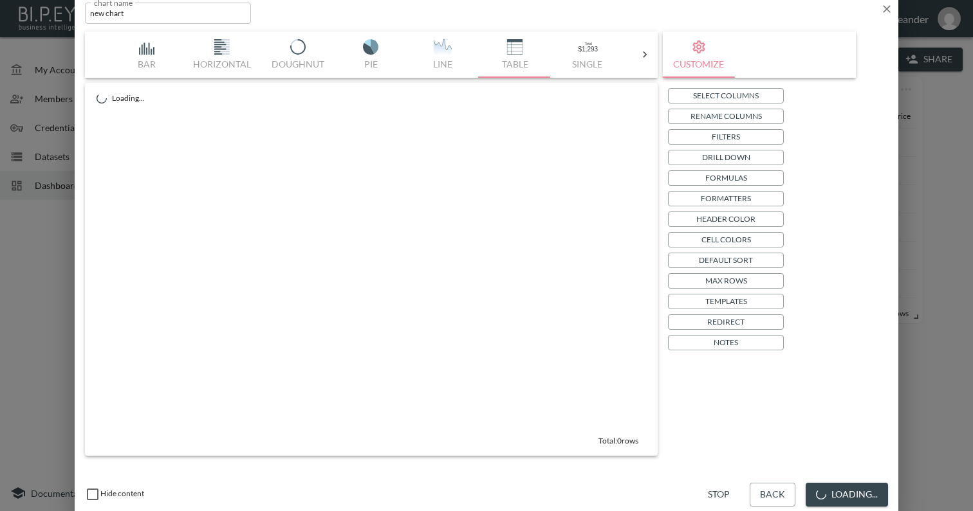
click at [167, 14] on input "new chart" at bounding box center [168, 13] width 166 height 21
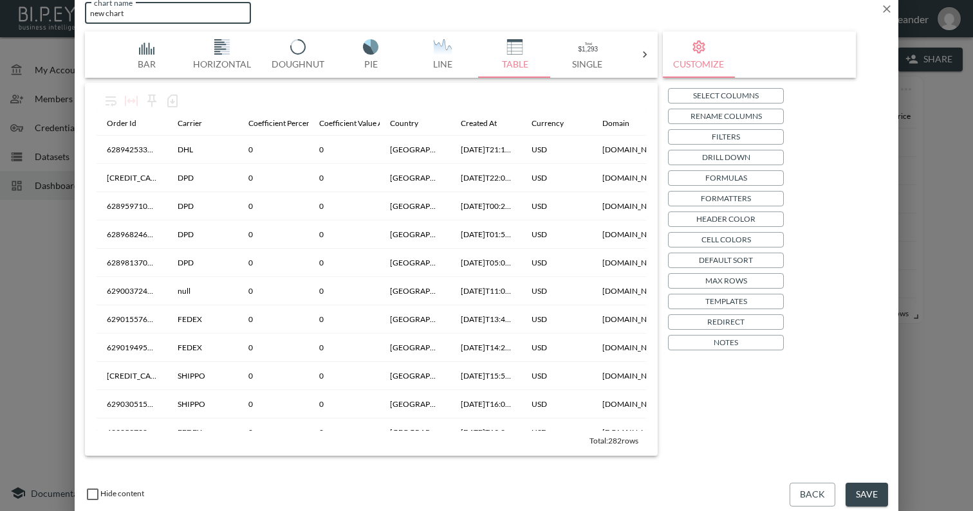
click at [167, 14] on input "new chart" at bounding box center [168, 13] width 166 height 21
type input "Calla Shoes US"
click at [868, 485] on button "Save" at bounding box center [866, 495] width 42 height 24
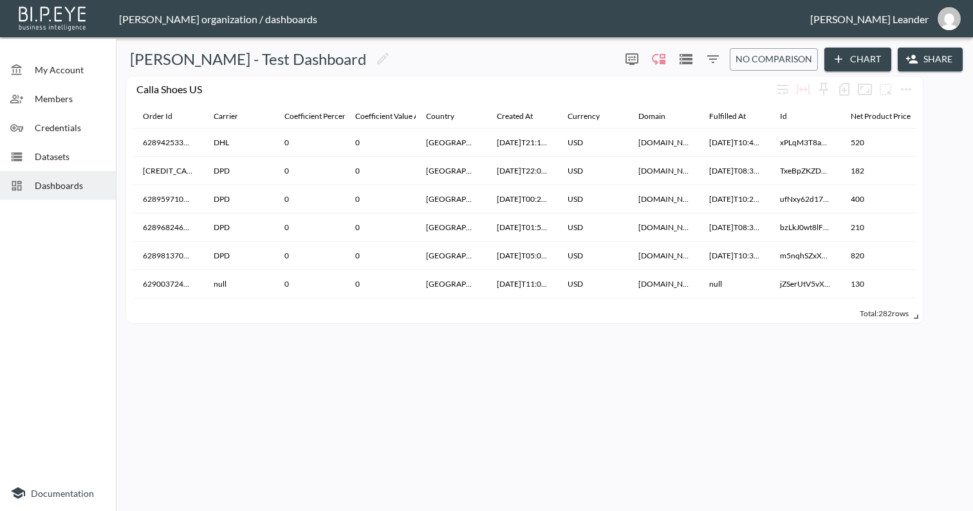
click at [500, 372] on div "[PERSON_NAME] - Test Dashboard 0 0 No comparison Chart Share Calla Shoes US Ord…" at bounding box center [544, 274] width 847 height 464
click at [857, 63] on button "Chart" at bounding box center [857, 60] width 67 height 24
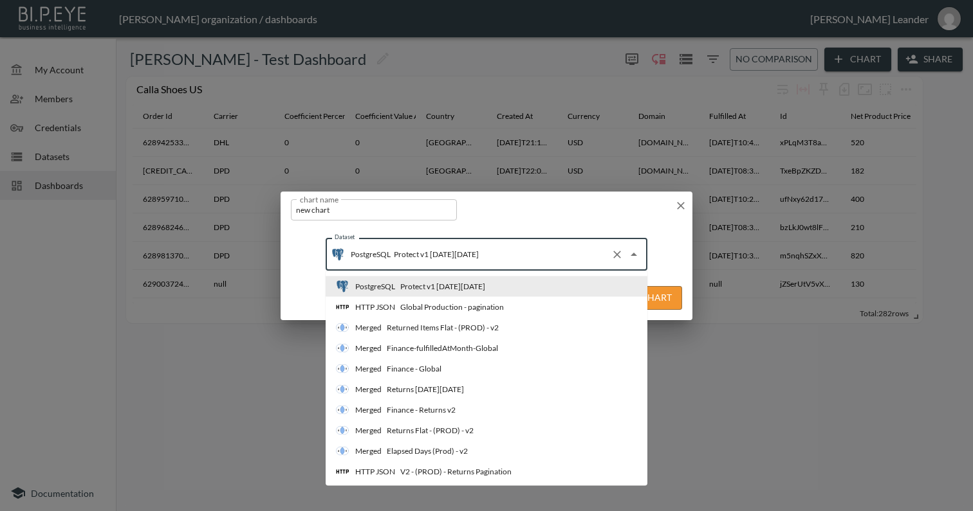
click at [463, 246] on input "Protect v1 [DATE][DATE]" at bounding box center [497, 254] width 215 height 21
type input "M"
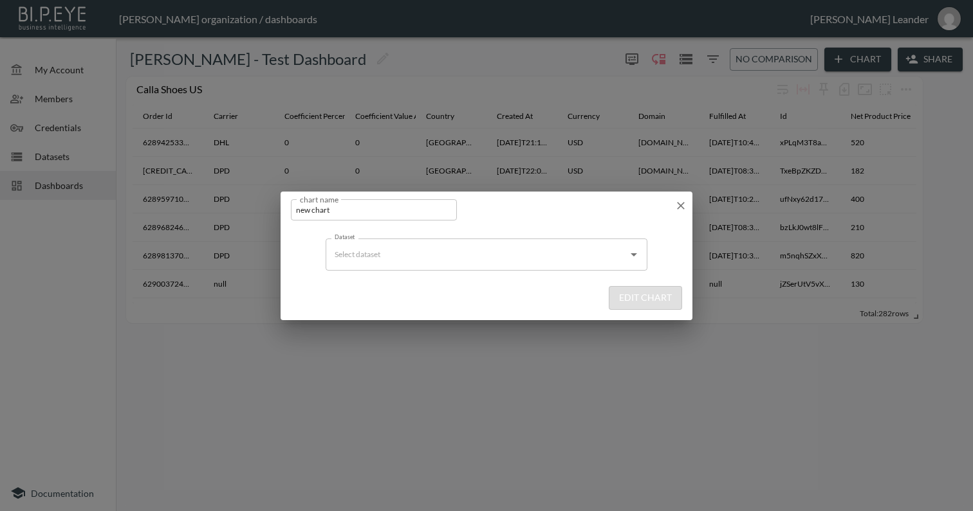
click at [418, 257] on input "Dataset" at bounding box center [476, 254] width 291 height 21
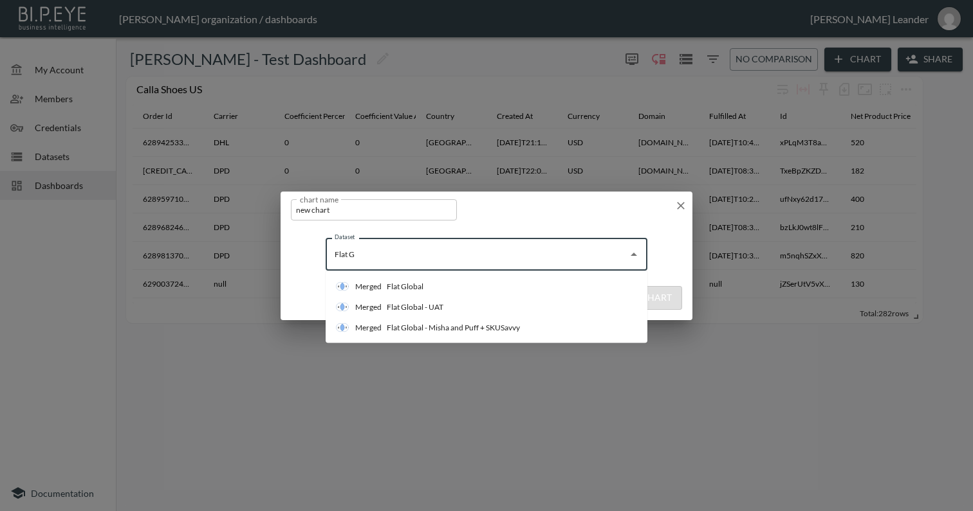
type input "Flat Gl"
click at [445, 277] on li "Merged Flat Global" at bounding box center [487, 287] width 322 height 21
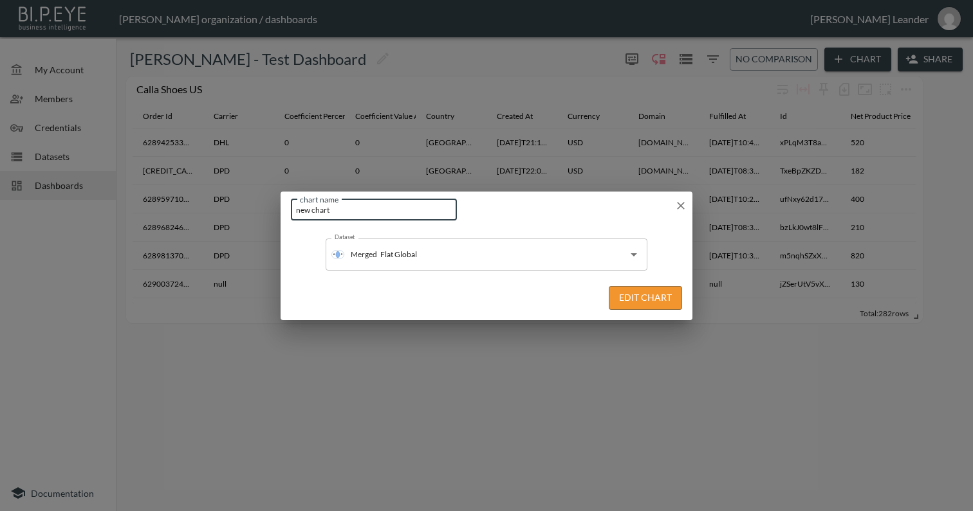
click at [342, 218] on input "new chart" at bounding box center [374, 209] width 166 height 21
click at [646, 308] on button "Edit Chart" at bounding box center [645, 298] width 73 height 24
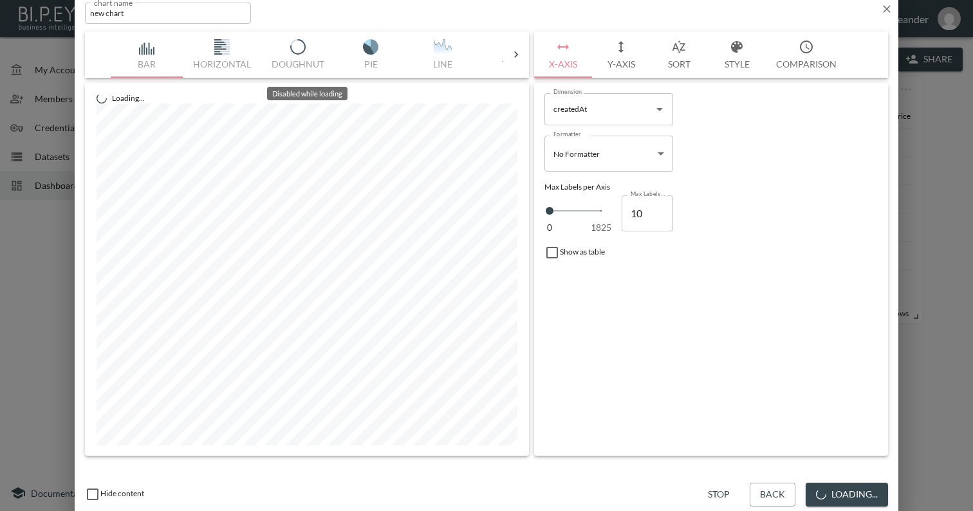
click at [519, 58] on icon at bounding box center [516, 54] width 13 height 13
click at [139, 53] on div "Bar Horizontal Doughnut Pie Line Table Single Map World Top Google Stacked Cale…" at bounding box center [307, 55] width 392 height 46
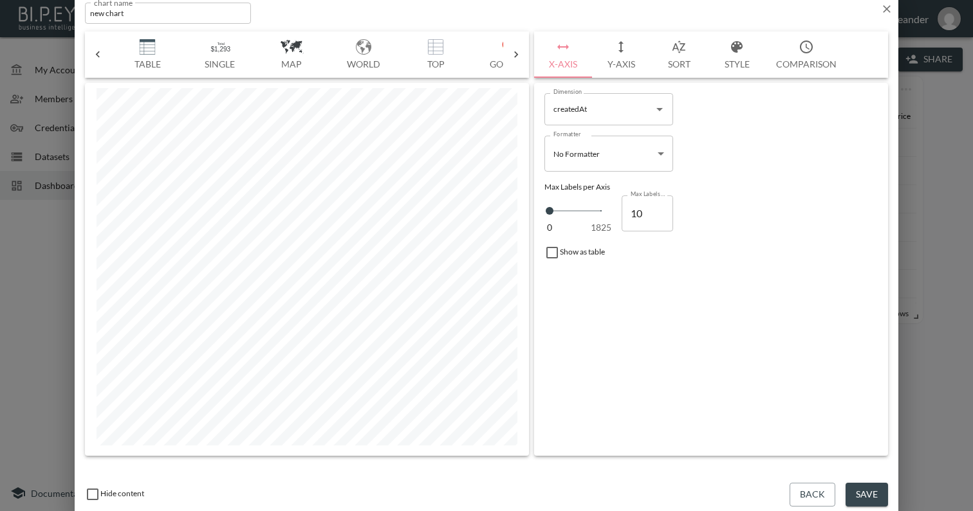
click at [149, 47] on img "button" at bounding box center [147, 46] width 51 height 15
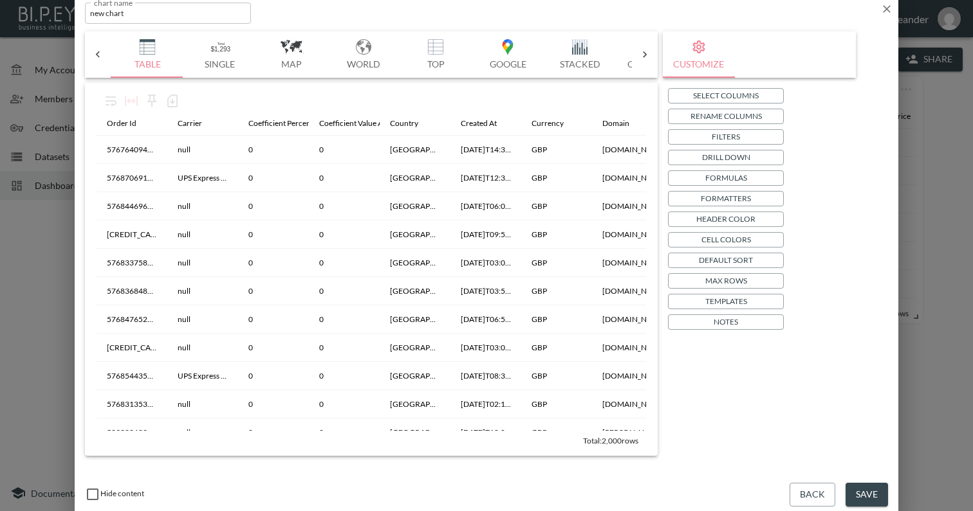
click at [758, 139] on button "Filters" at bounding box center [726, 136] width 116 height 15
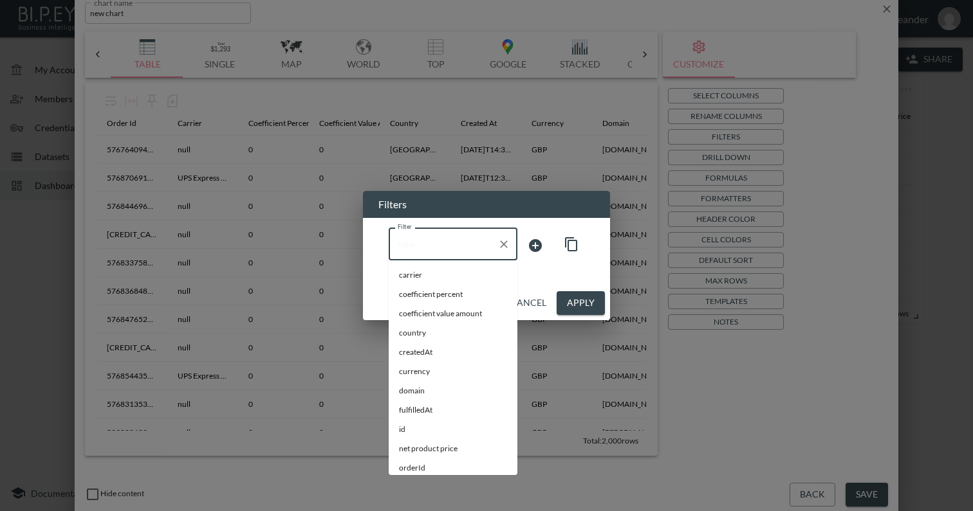
click at [456, 250] on input "Filter" at bounding box center [443, 244] width 98 height 21
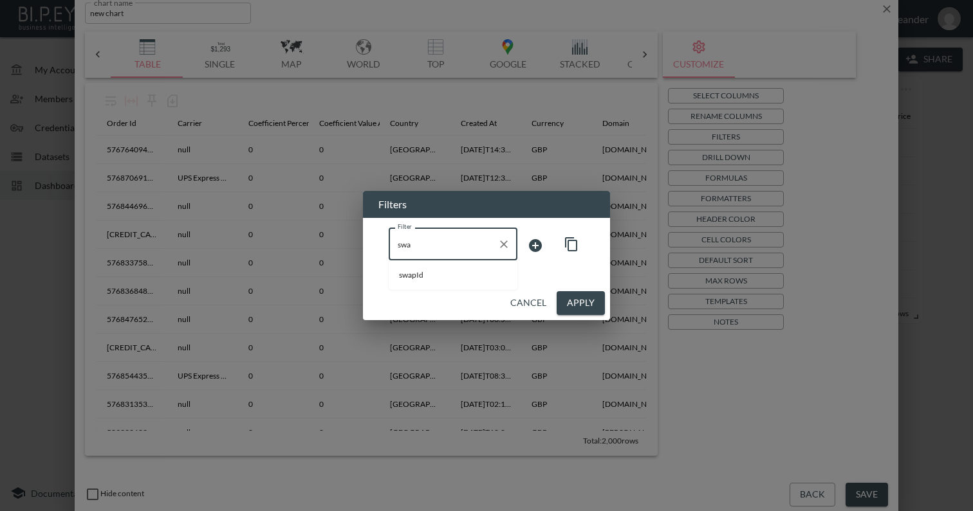
click at [439, 268] on li "swapId" at bounding box center [453, 275] width 129 height 19
type input "swapId"
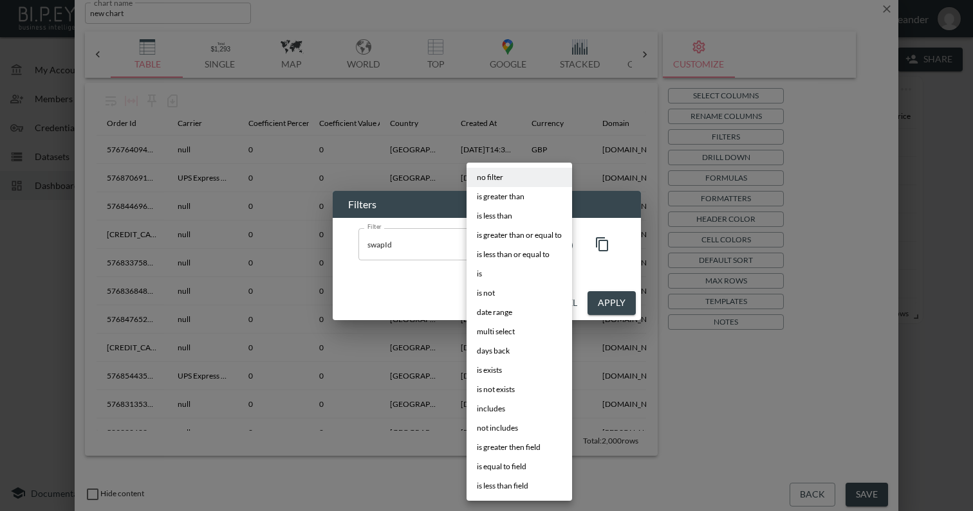
click at [523, 243] on body "BI.P.EYE, Interactive Analytics Dashboards - app [PERSON_NAME] organization / d…" at bounding box center [486, 255] width 973 height 511
click at [515, 406] on li "includes" at bounding box center [519, 408] width 106 height 19
type input "includes"
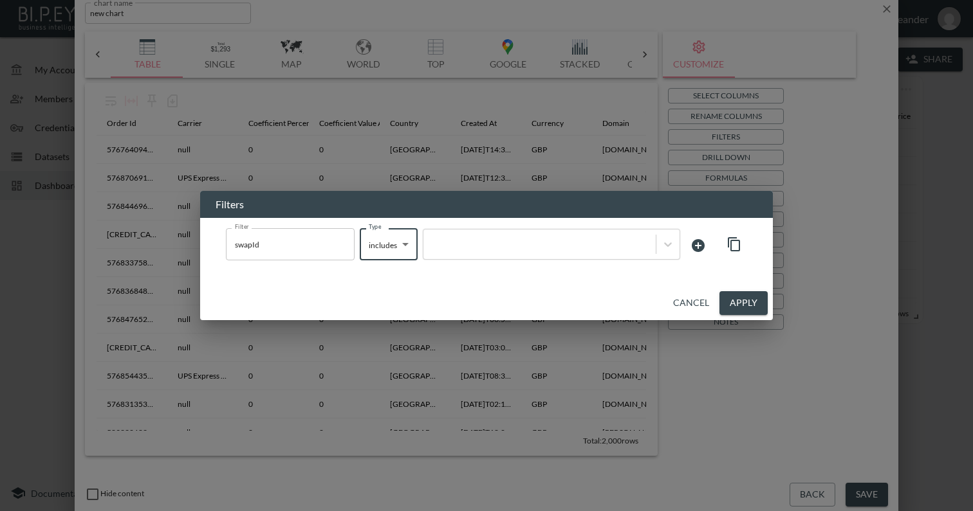
click at [568, 250] on div at bounding box center [539, 245] width 219 height 12
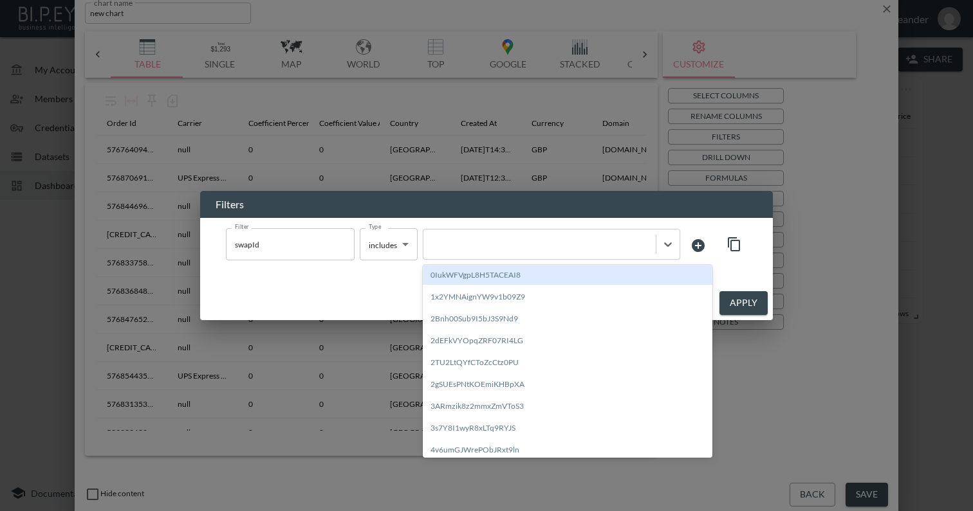
paste input "E9JHjED3tR5bn41nVtxo"
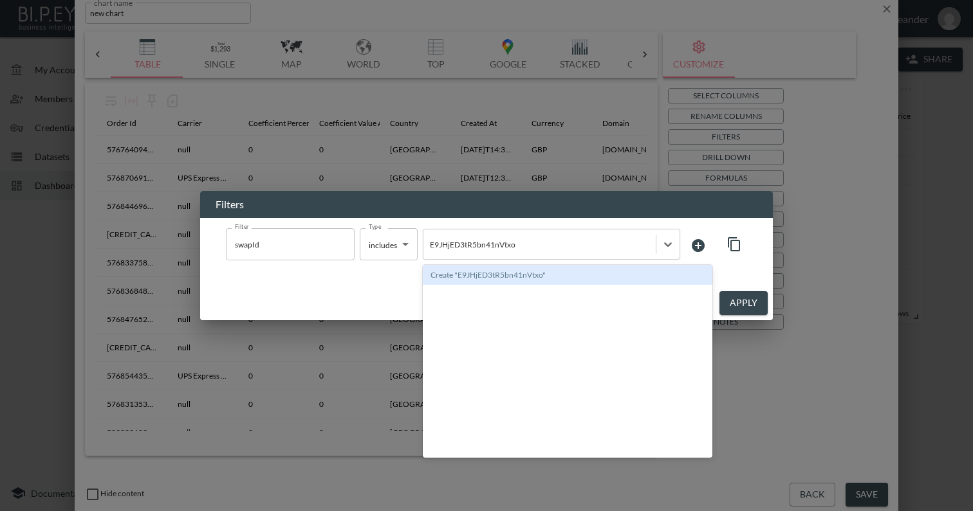
type input "E9JHjED3tR5bn41nVtxo"
click at [710, 229] on div "Filter swapId Filter Type includes includes Type option Create "E9JHjED3tR5bn41…" at bounding box center [486, 245] width 521 height 35
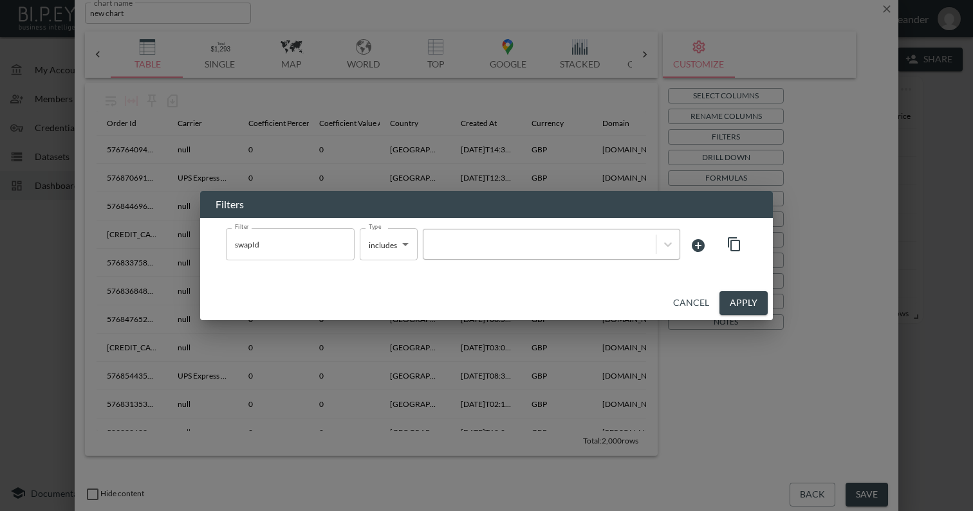
click at [497, 257] on div at bounding box center [551, 244] width 257 height 31
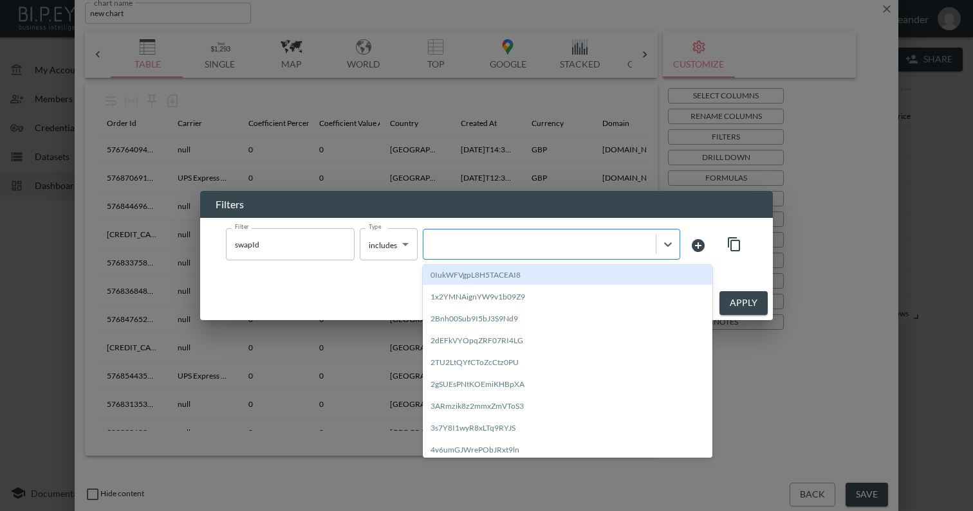
paste input "SFZ4kzH9ZYC7VQmY1CWK"
type input "SFZ4kzH9ZYC7VQmY1CWK"
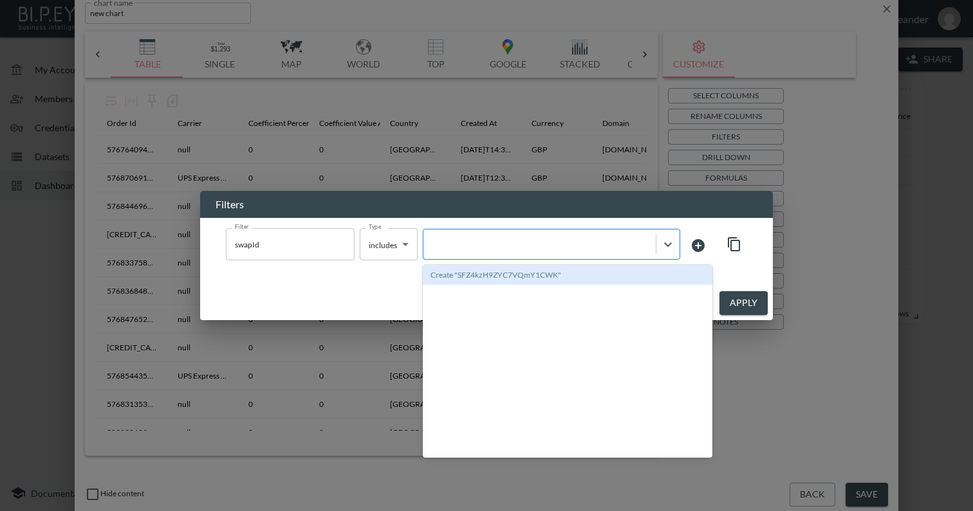
click at [533, 244] on div at bounding box center [539, 245] width 219 height 12
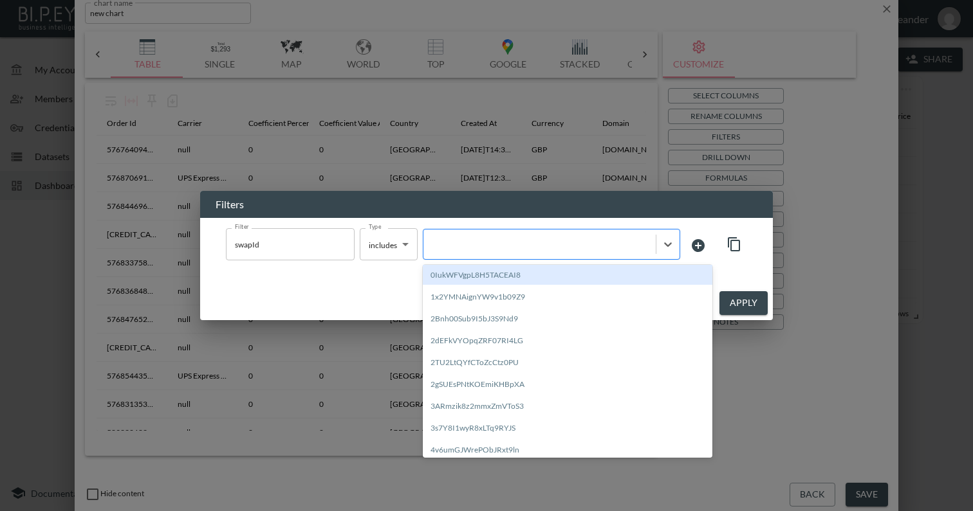
click at [533, 244] on div at bounding box center [539, 245] width 219 height 12
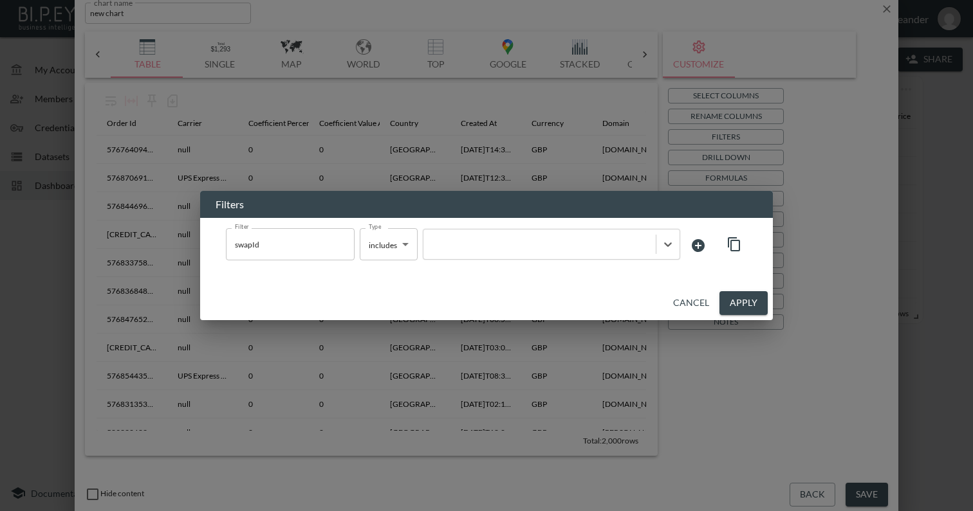
click at [697, 303] on button "Cancel" at bounding box center [691, 303] width 46 height 24
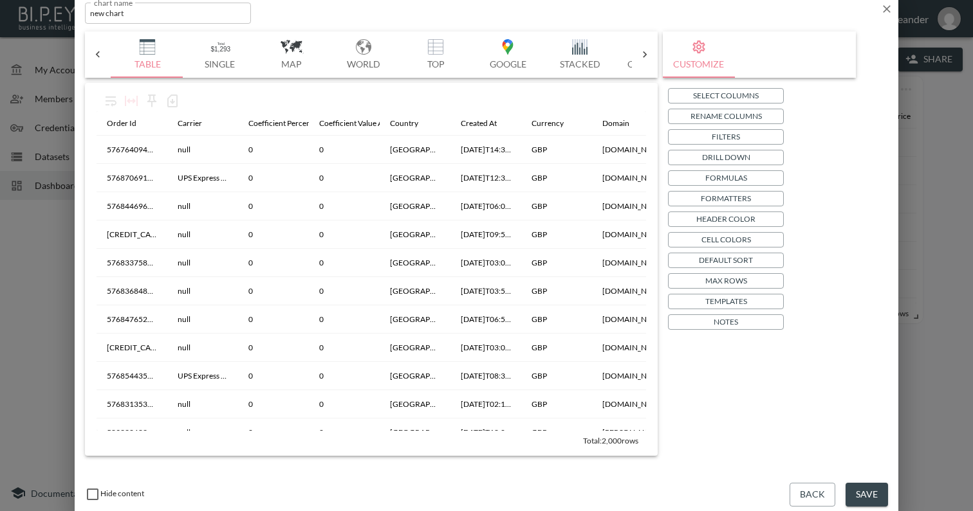
click at [888, 9] on icon "button" at bounding box center [886, 9] width 13 height 13
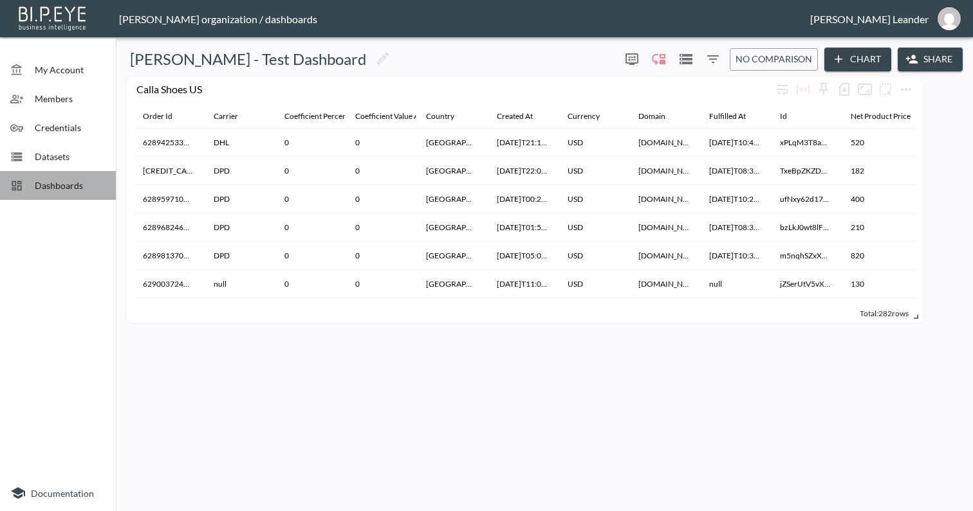
click at [59, 183] on span "Dashboards" at bounding box center [70, 186] width 71 height 14
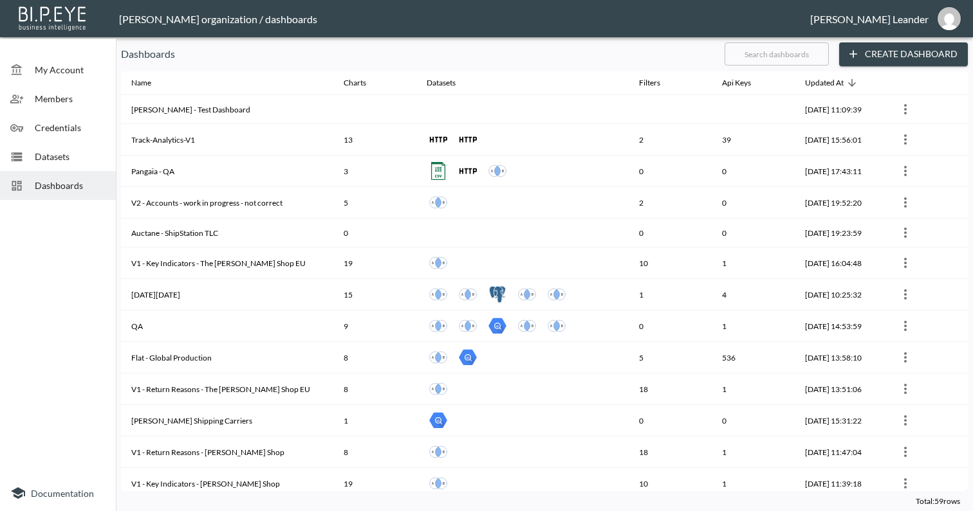
click at [752, 57] on input "text" at bounding box center [776, 54] width 104 height 32
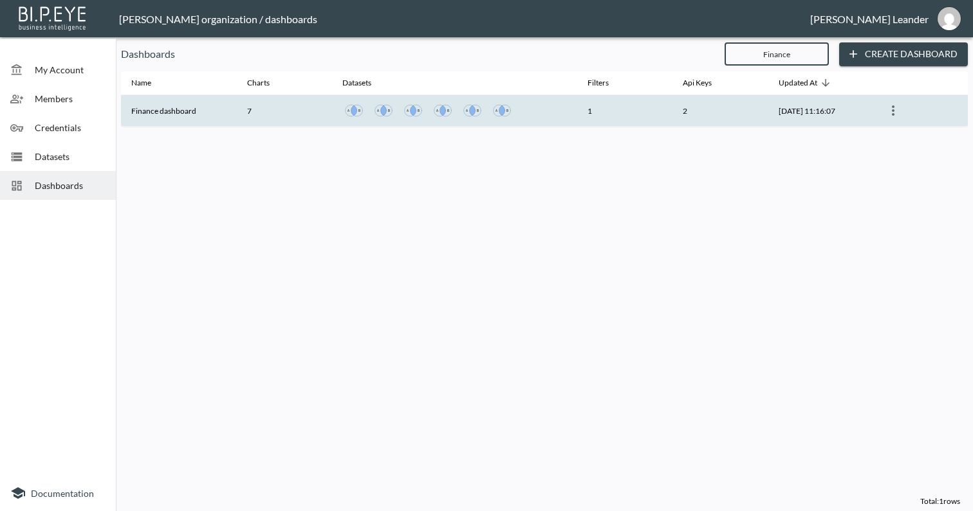
type input "Finance"
click at [191, 105] on th "Finance dashboard" at bounding box center [179, 111] width 116 height 32
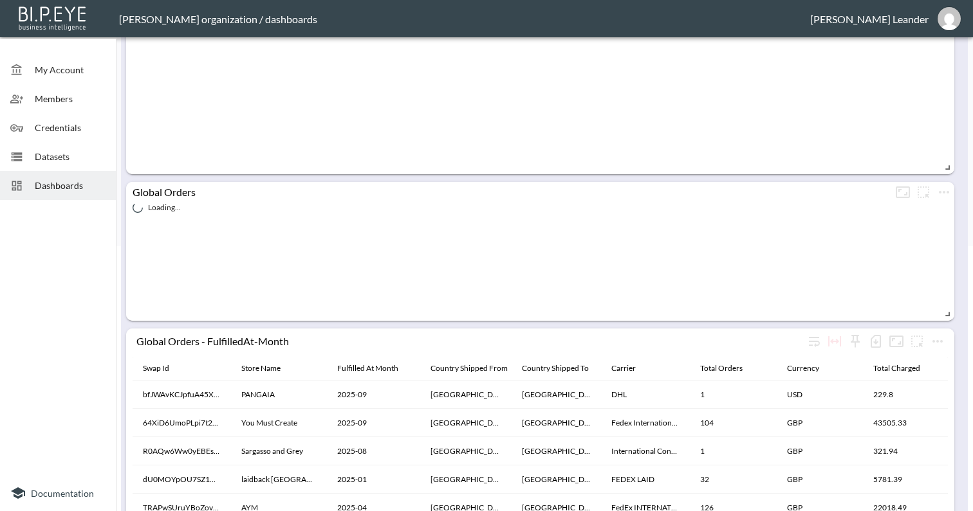
scroll to position [467, 0]
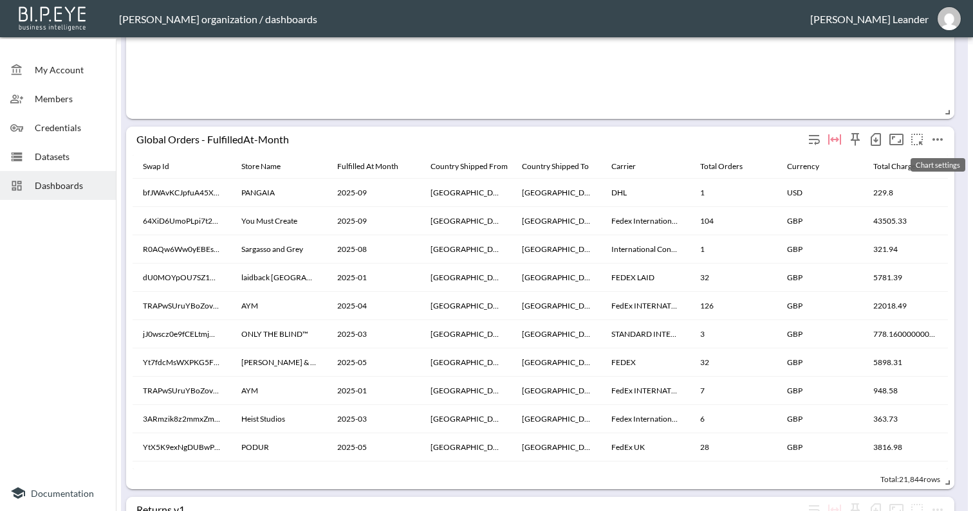
click at [941, 140] on icon "more" at bounding box center [937, 139] width 10 height 3
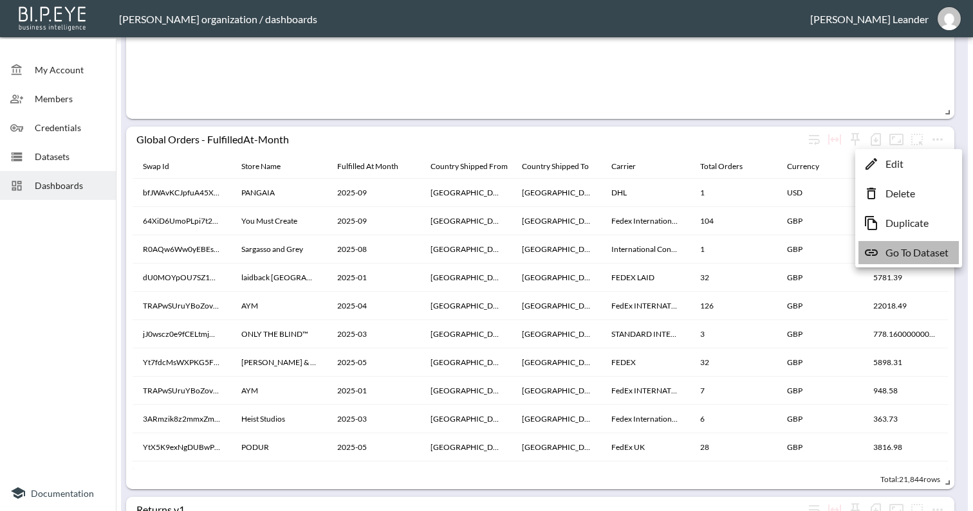
click at [914, 248] on p "Go To Dataset" at bounding box center [916, 252] width 63 height 15
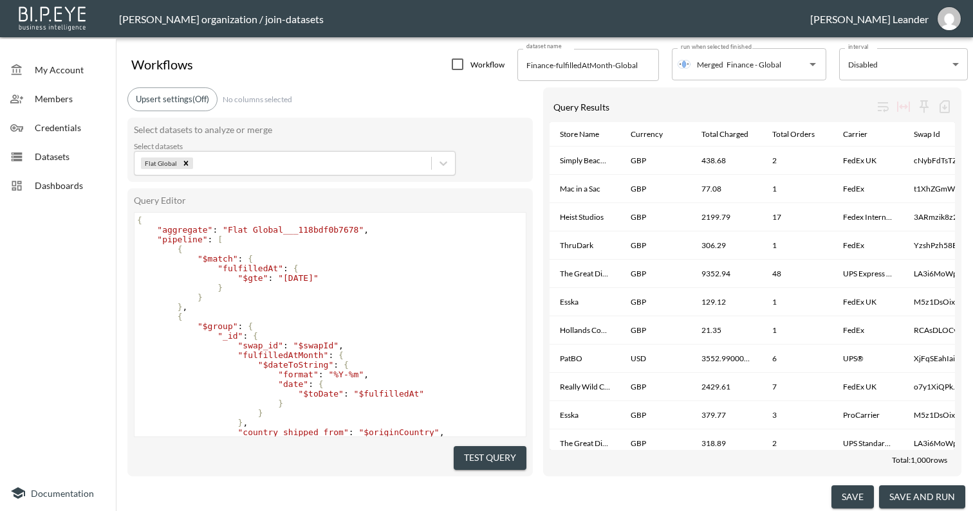
click at [44, 181] on span "Dashboards" at bounding box center [70, 186] width 71 height 14
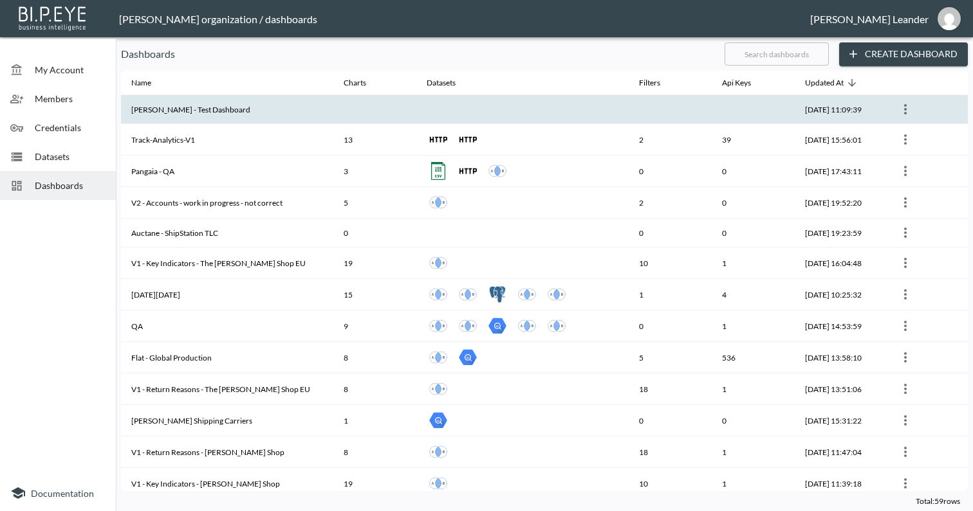
click at [209, 110] on th "[PERSON_NAME] - Test Dashboard" at bounding box center [227, 109] width 212 height 29
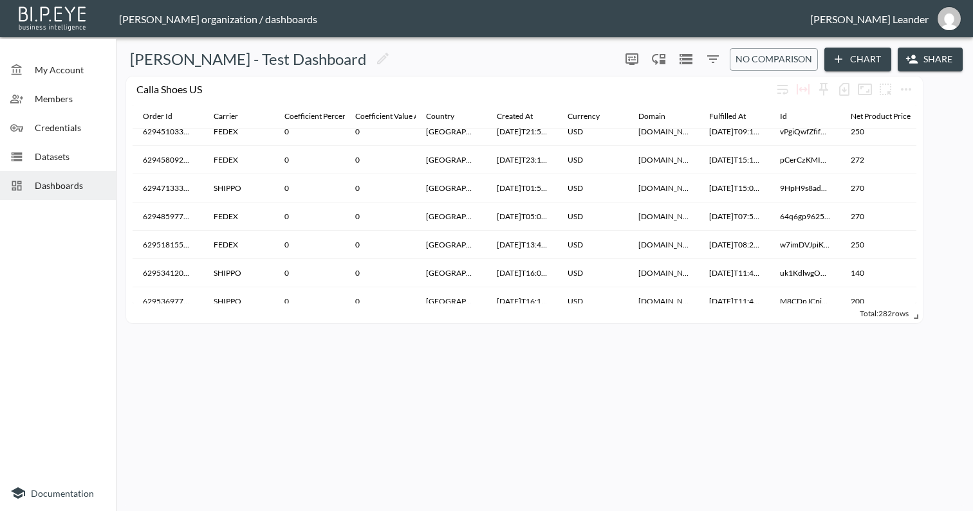
scroll to position [793, 0]
click at [854, 69] on button "Chart" at bounding box center [857, 60] width 67 height 24
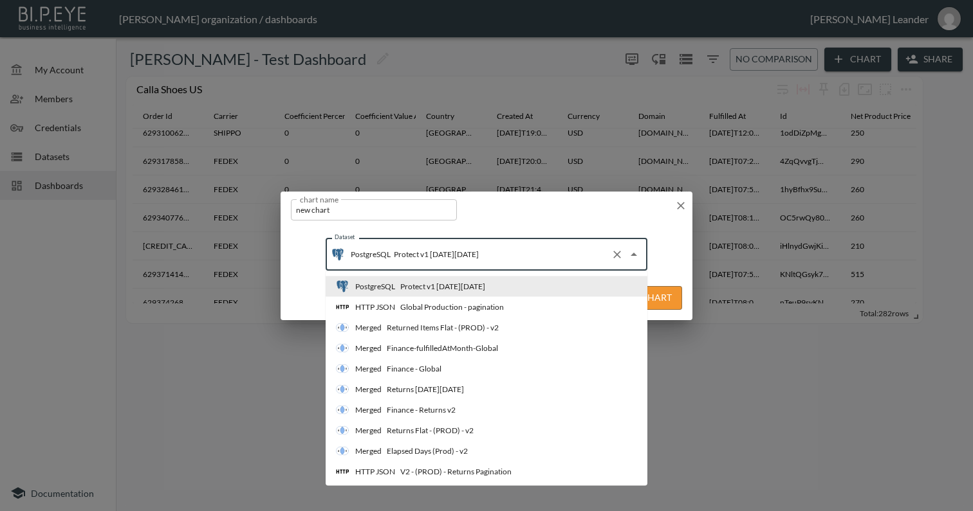
click at [444, 251] on input "Protect v1 [DATE][DATE]" at bounding box center [497, 254] width 215 height 21
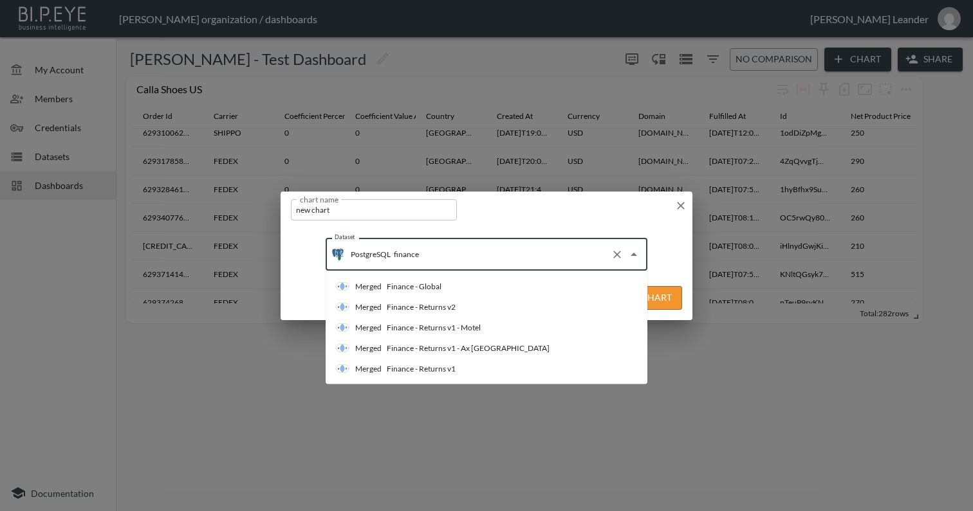
click at [436, 253] on input "finance" at bounding box center [497, 254] width 215 height 21
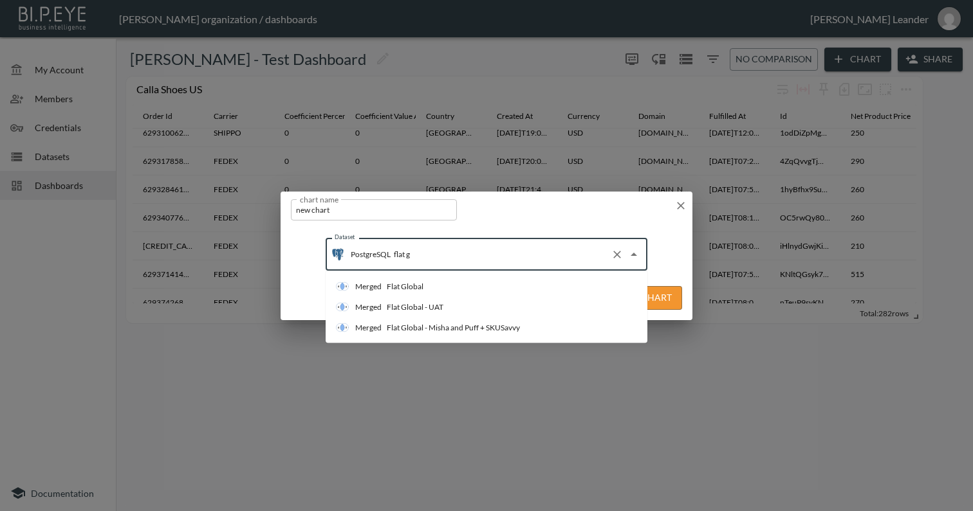
type input "flat gl"
click at [479, 289] on li "Merged Flat Global" at bounding box center [487, 287] width 322 height 21
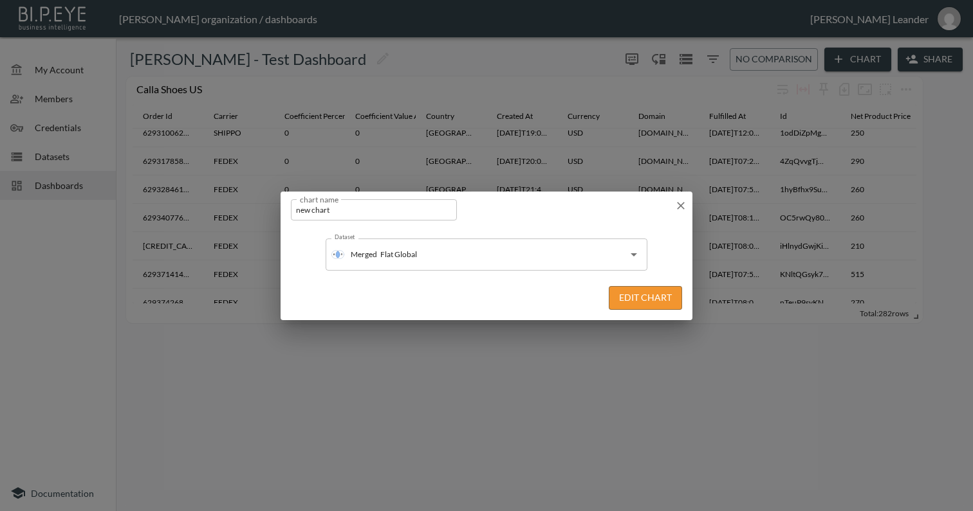
click at [637, 299] on button "Edit Chart" at bounding box center [645, 298] width 73 height 24
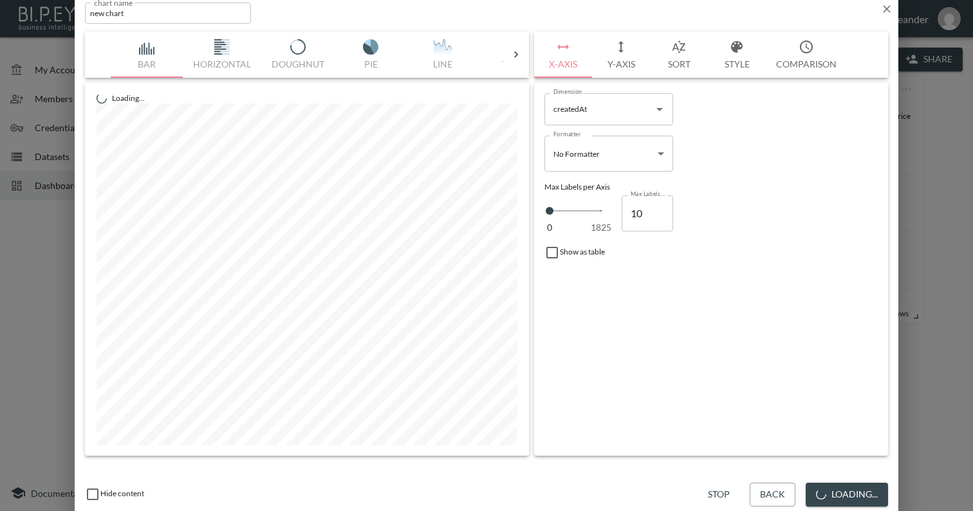
click at [522, 46] on div "Bar Horizontal Doughnut Pie Line Table Single Map World Top Google Stacked Cale…" at bounding box center [307, 55] width 444 height 46
click at [520, 49] on icon at bounding box center [516, 54] width 13 height 13
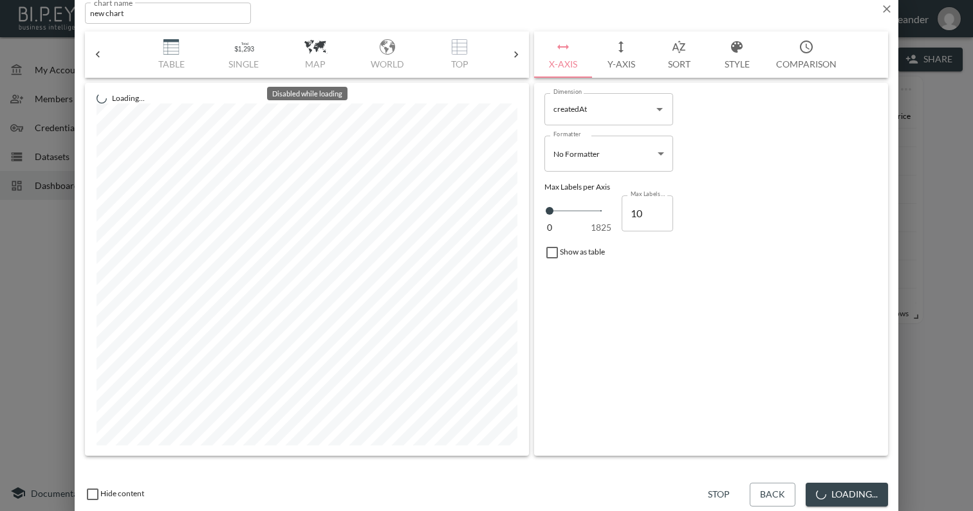
scroll to position [0, 367]
click at [149, 51] on div "Bar Horizontal Doughnut Pie Line Table Single Map World Top Google Stacked Cale…" at bounding box center [307, 55] width 392 height 46
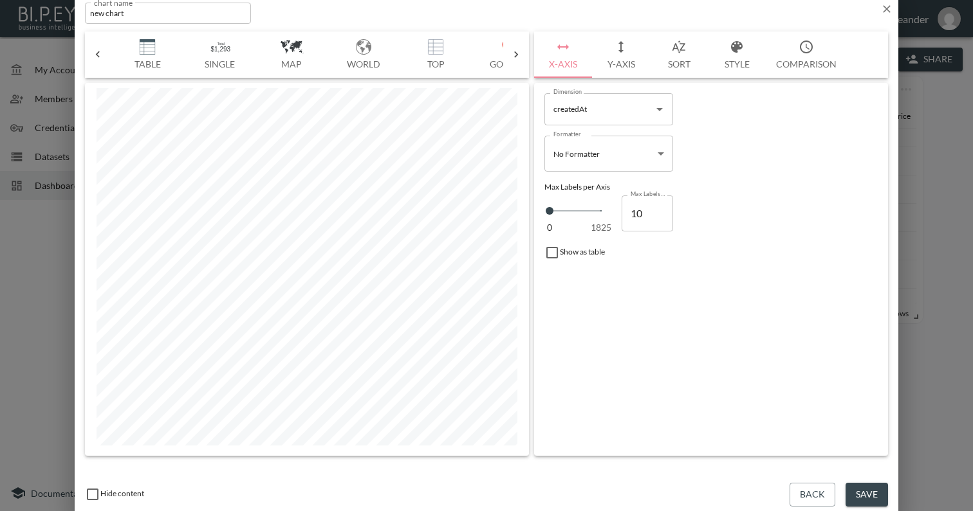
click at [154, 52] on img "button" at bounding box center [147, 46] width 51 height 15
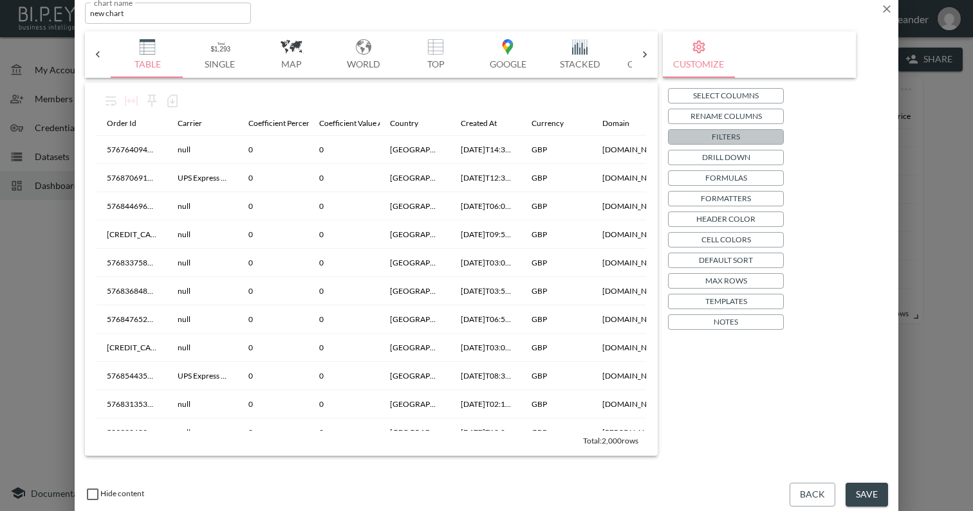
click at [749, 135] on button "Filters" at bounding box center [726, 136] width 116 height 15
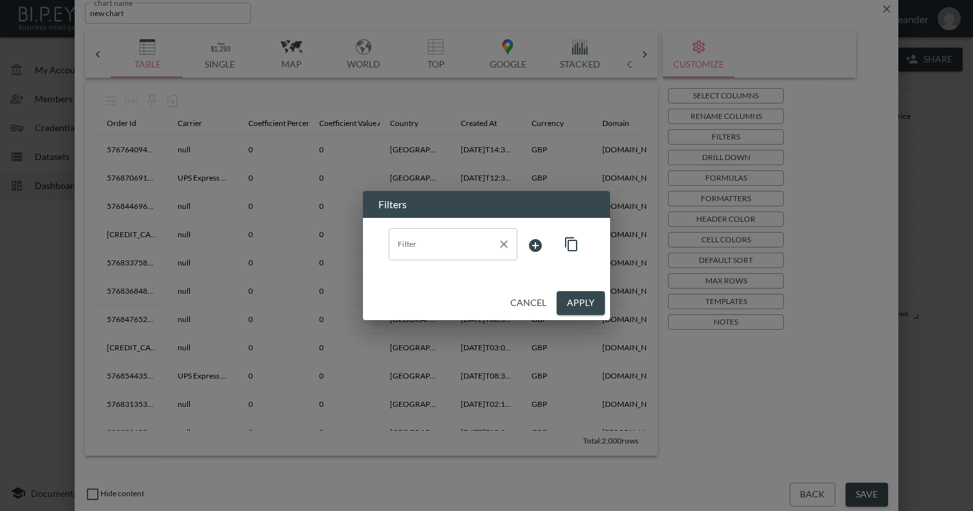
click at [482, 251] on input "Filter" at bounding box center [443, 244] width 98 height 21
click at [428, 279] on span "swapId" at bounding box center [453, 276] width 108 height 12
type input "swapId"
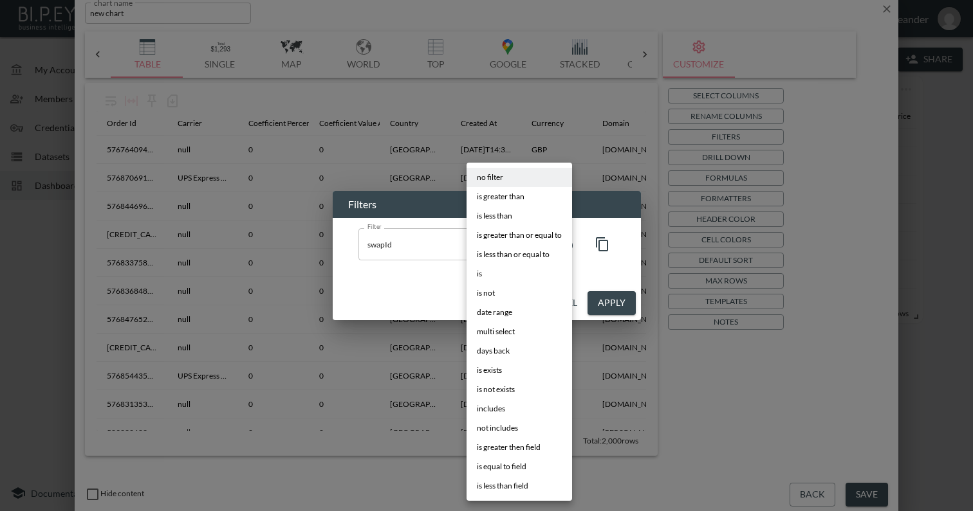
click at [515, 248] on body "BI.P.EYE, Interactive Analytics Dashboards - app [PERSON_NAME] organization / d…" at bounding box center [486, 255] width 973 height 511
click at [517, 275] on li "is" at bounding box center [519, 273] width 106 height 19
type input "is"
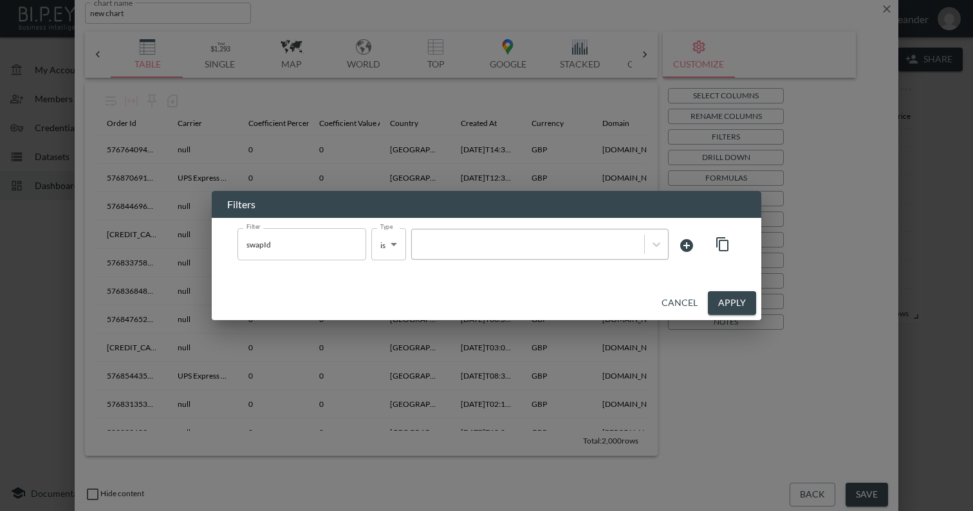
click at [534, 250] on div at bounding box center [527, 245] width 219 height 12
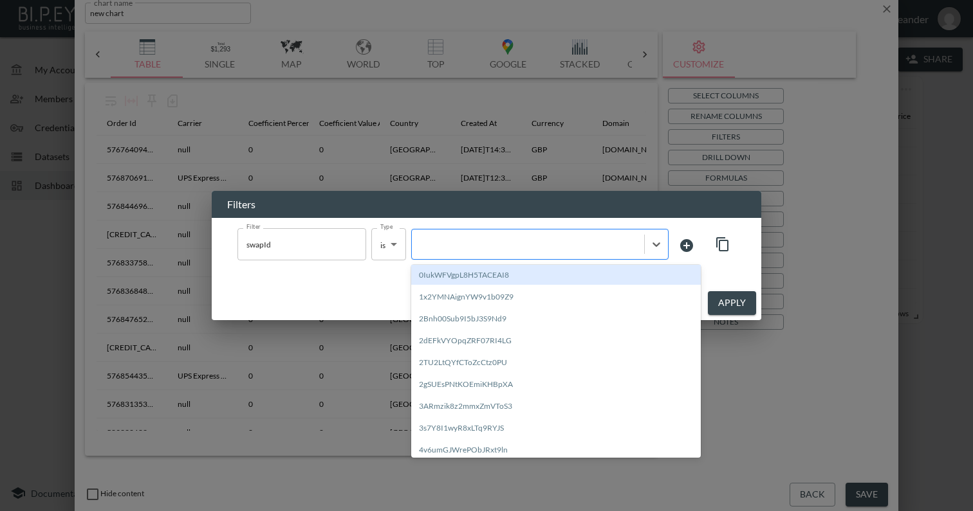
paste input "lpKNk5vQzNz1RIrUkDS8"
type input "lpKNk5vQzNz1RIrUkDS8"
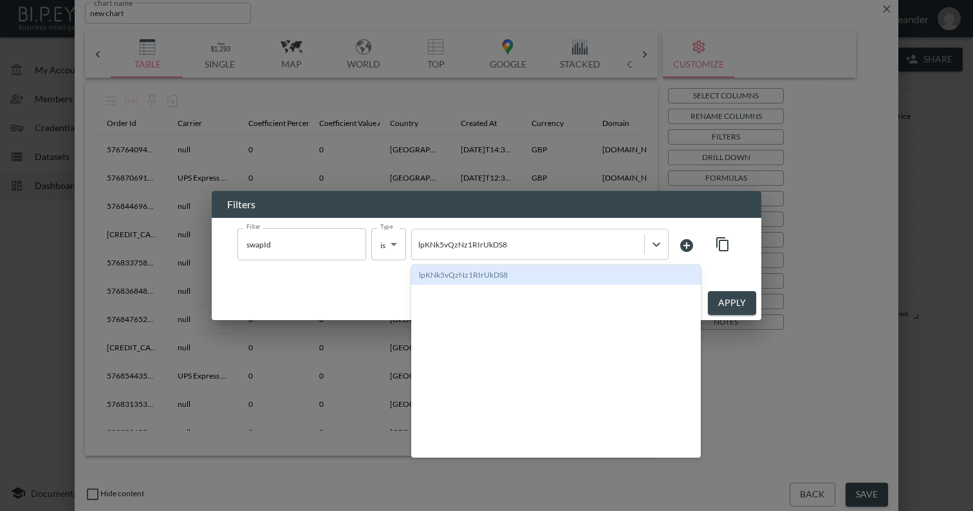
click at [511, 270] on div "lpKNk5vQzNz1RIrUkDS8" at bounding box center [555, 275] width 289 height 20
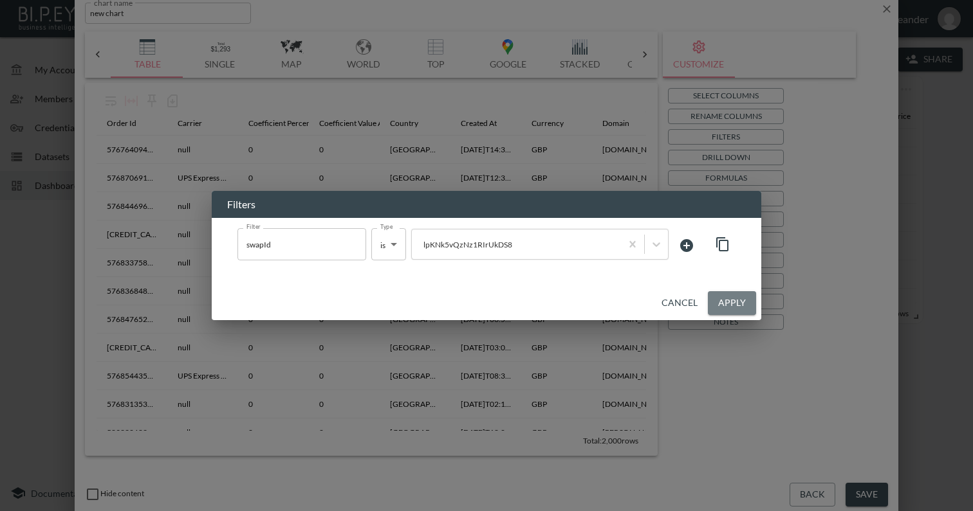
click at [726, 302] on button "Apply" at bounding box center [732, 303] width 48 height 24
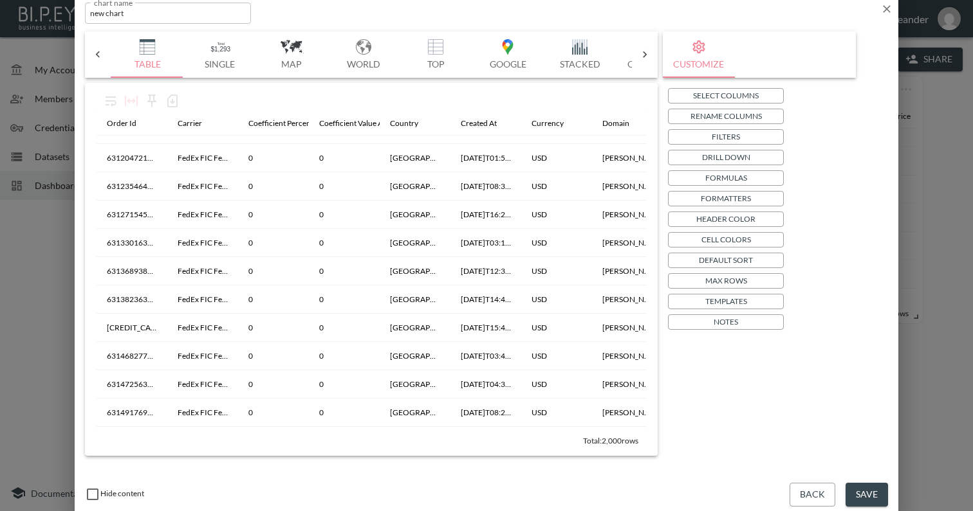
scroll to position [2263, 0]
click at [206, 22] on input "new chart" at bounding box center [168, 13] width 166 height 21
paste input "[PERSON_NAME] Stones"
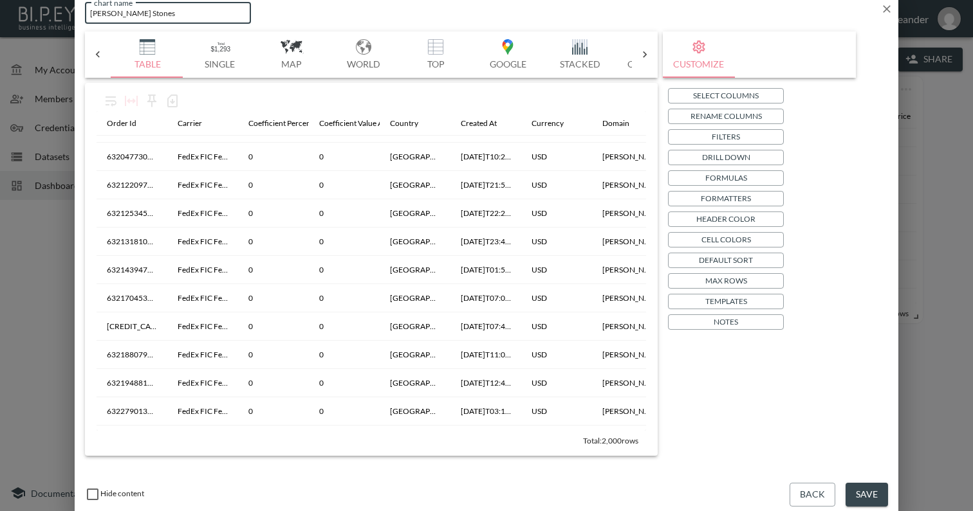
type input "[PERSON_NAME] Stones"
click at [858, 492] on button "Save" at bounding box center [866, 495] width 42 height 24
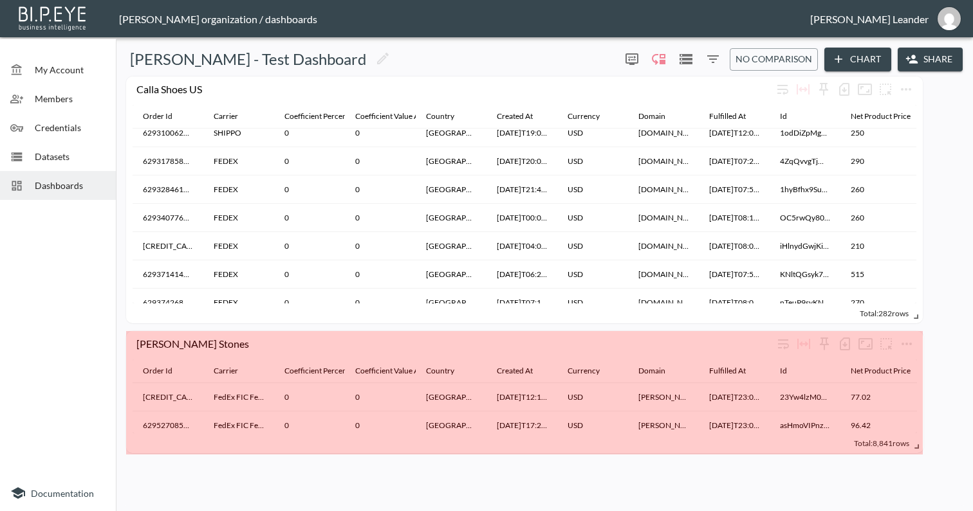
drag, startPoint x: 321, startPoint y: 409, endPoint x: 916, endPoint y: 446, distance: 596.2
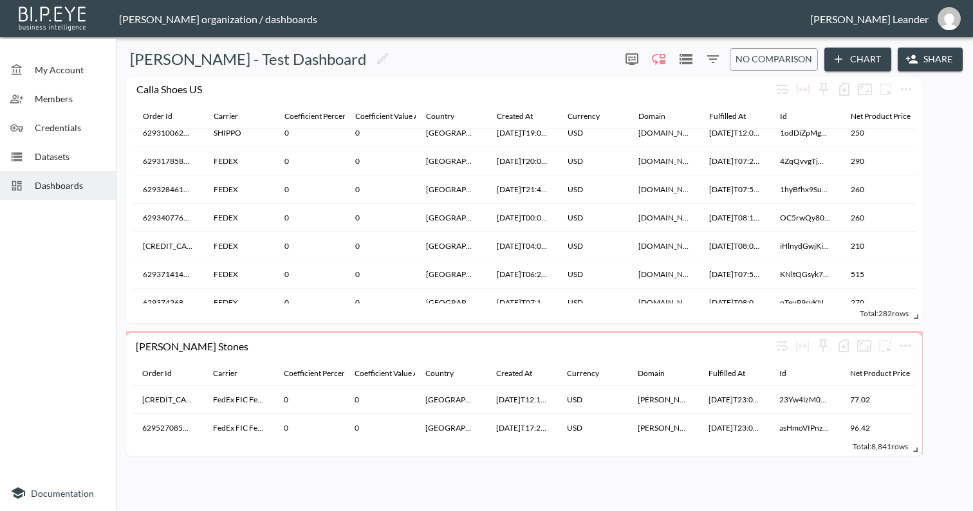
click at [486, 439] on div "Total: 8,841 rows" at bounding box center [524, 447] width 784 height 20
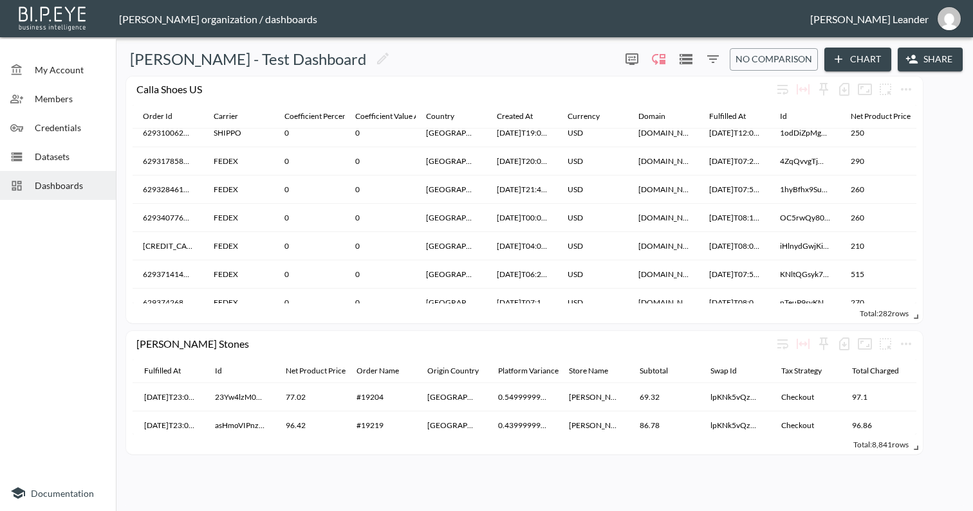
scroll to position [0, 776]
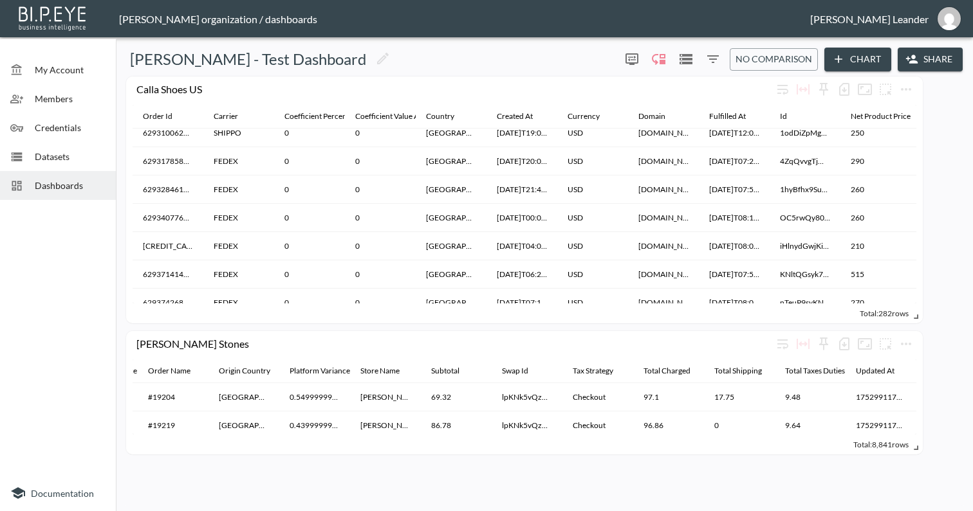
click at [855, 464] on div "[PERSON_NAME] - Test Dashboard 0 0 No comparison Chart Share Calla Shoes US Ord…" at bounding box center [544, 274] width 847 height 464
click at [838, 57] on icon "button" at bounding box center [838, 59] width 13 height 13
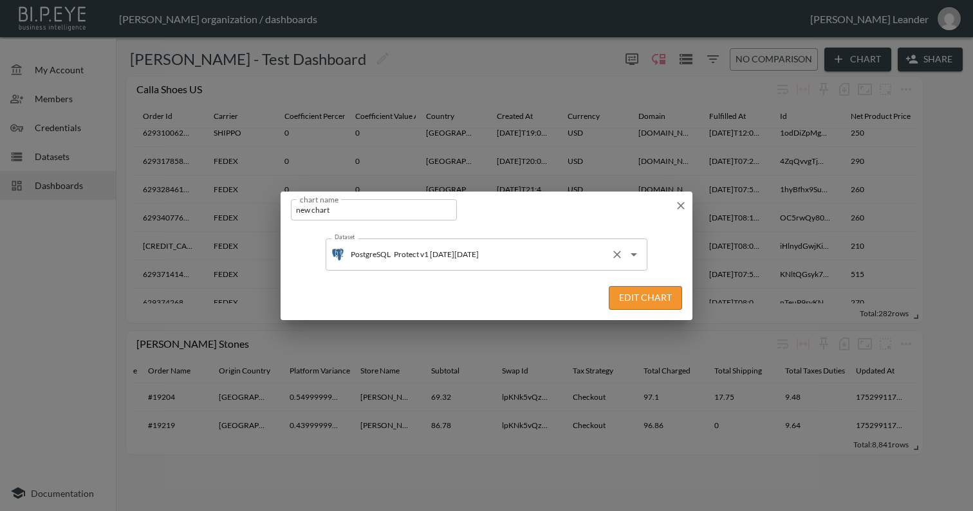
click at [493, 250] on input "Protect v1 [DATE][DATE]" at bounding box center [497, 254] width 215 height 21
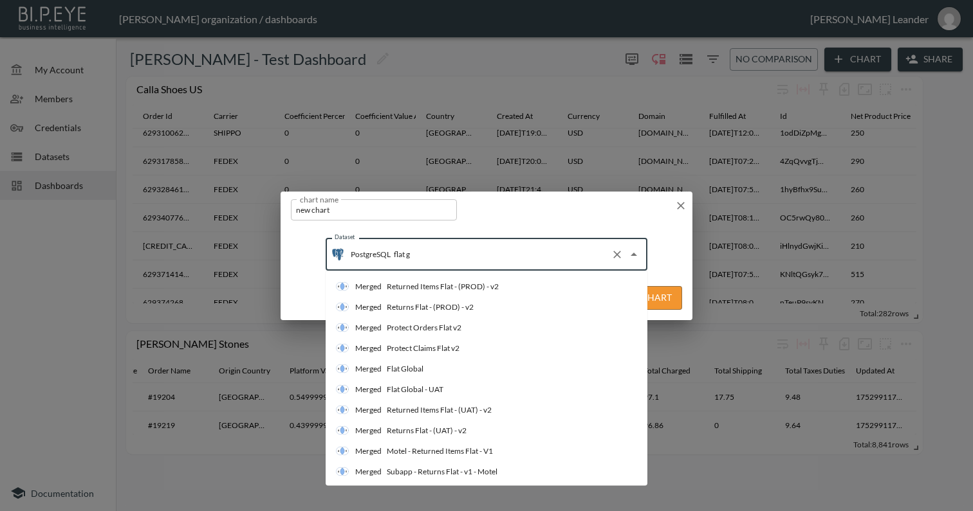
type input "flat gl"
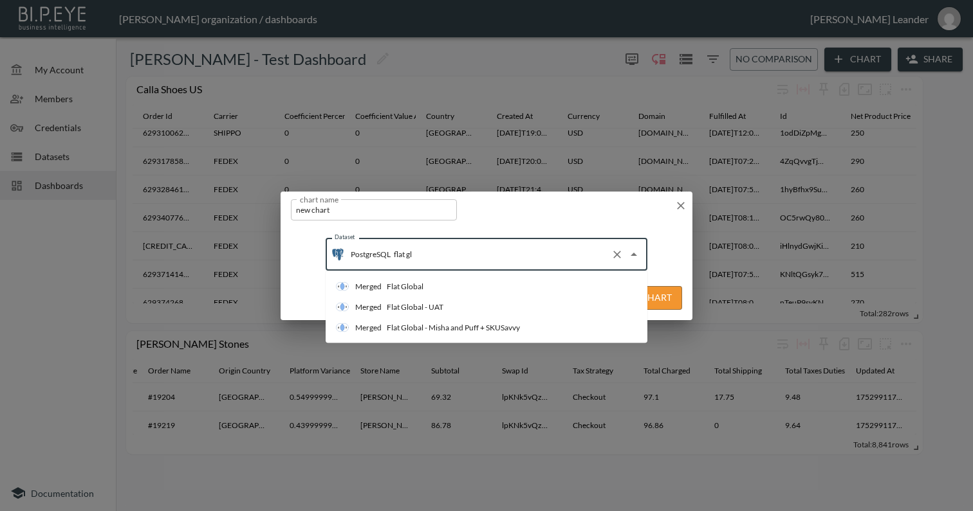
click at [497, 280] on li "Merged Flat Global" at bounding box center [487, 287] width 322 height 21
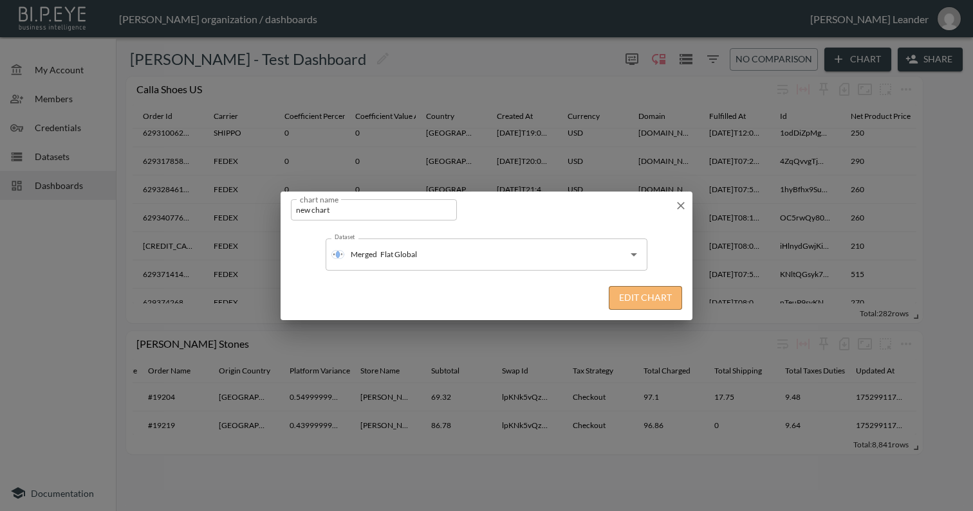
click at [643, 298] on button "Edit Chart" at bounding box center [645, 298] width 73 height 24
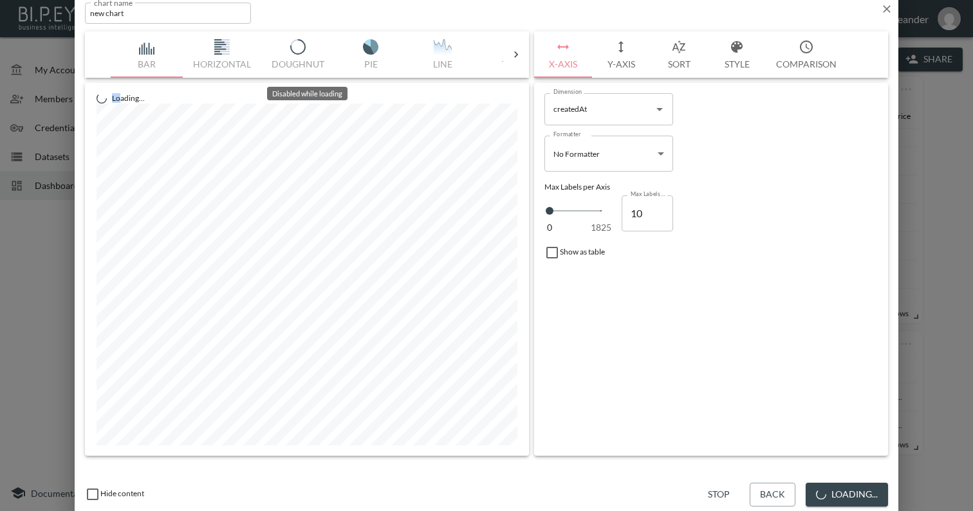
click at [508, 59] on div at bounding box center [516, 54] width 26 height 13
click at [139, 54] on div "Bar Horizontal Doughnut Pie Line Table Single Map World Top Google Stacked Cale…" at bounding box center [307, 55] width 392 height 46
click at [154, 53] on div "Bar Horizontal Doughnut Pie Line Table Single Map World Top Google Stacked Cale…" at bounding box center [307, 55] width 392 height 46
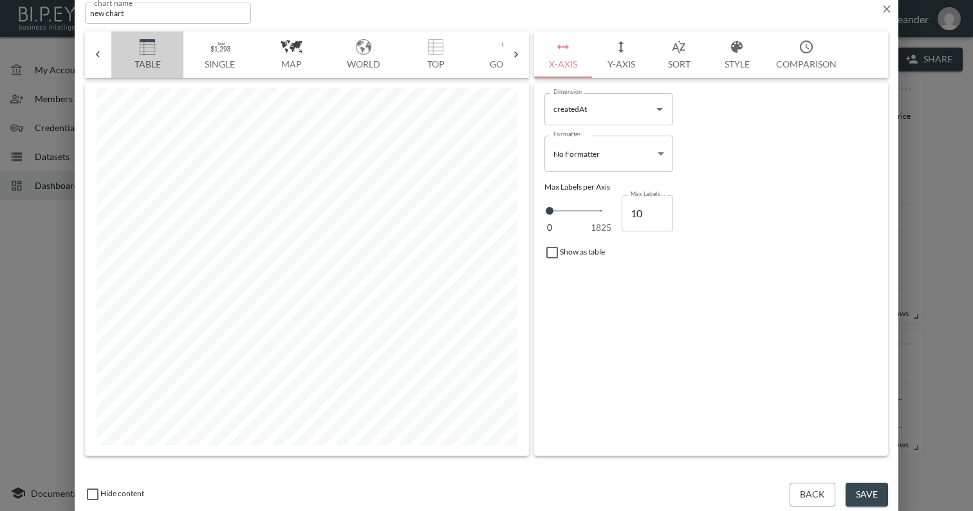
click at [150, 55] on img "button" at bounding box center [147, 46] width 51 height 15
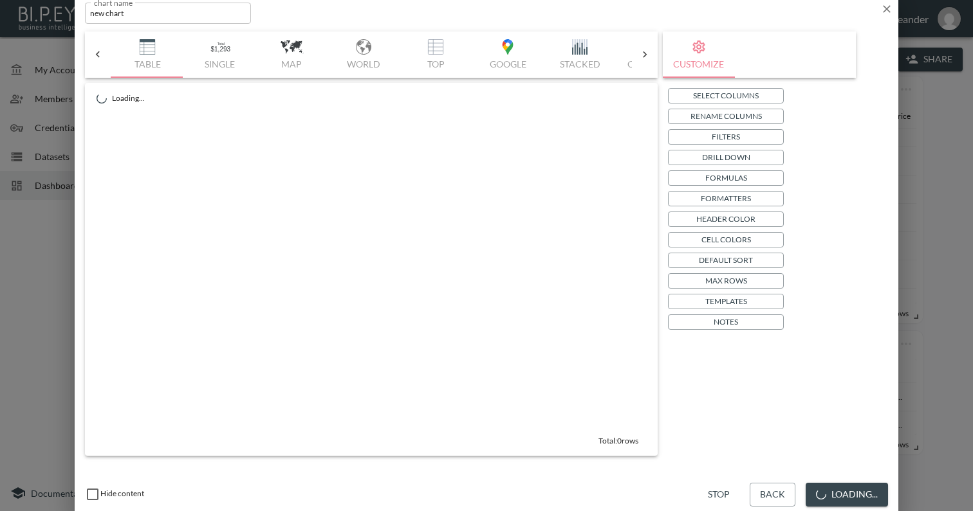
click at [747, 139] on button "Filters" at bounding box center [726, 136] width 116 height 15
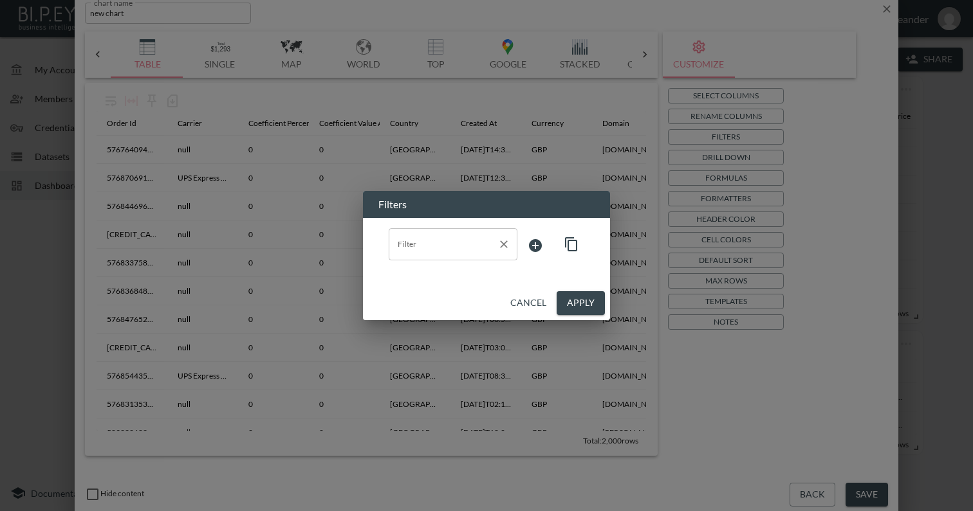
click at [470, 236] on input "Filter" at bounding box center [443, 244] width 98 height 21
click at [448, 270] on span "swapId" at bounding box center [453, 276] width 108 height 12
type input "swapId"
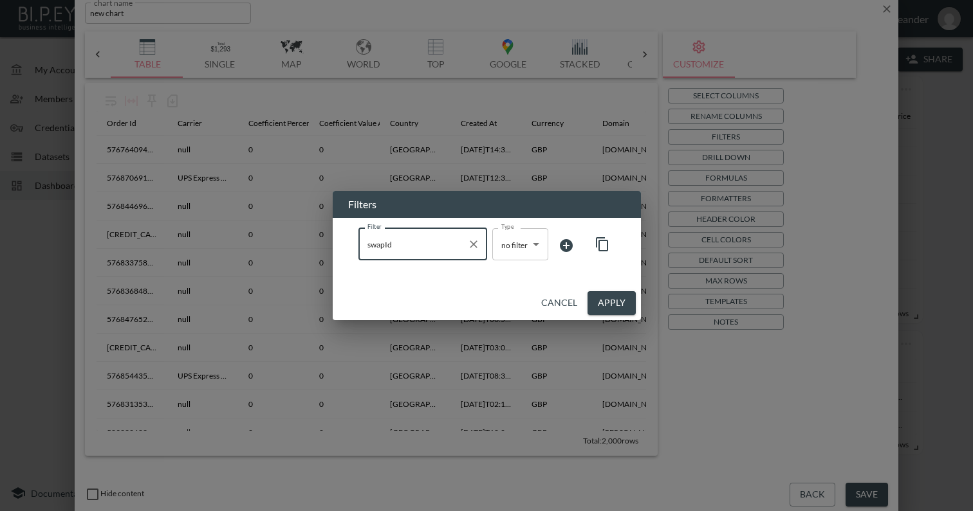
click at [531, 248] on body "BI.P.EYE, Interactive Analytics Dashboards - app [PERSON_NAME] organization / d…" at bounding box center [486, 255] width 973 height 511
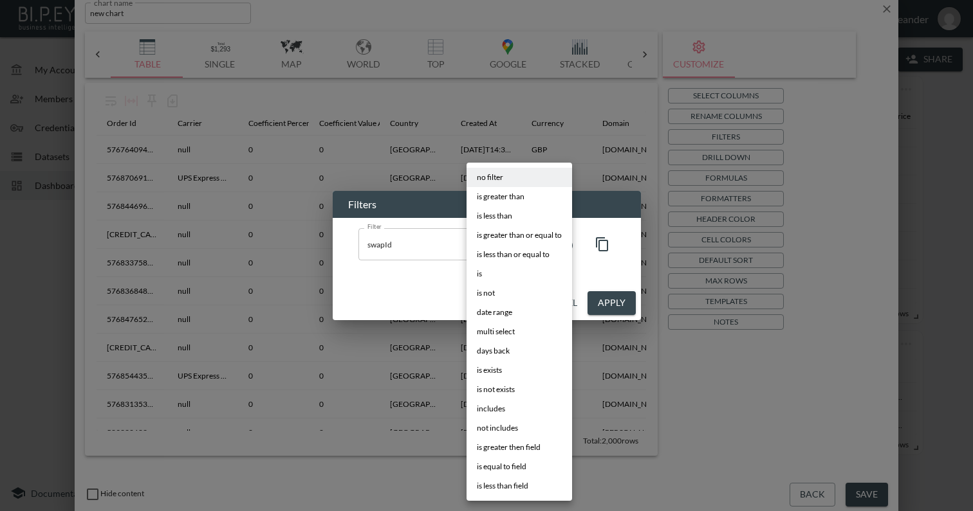
click at [499, 271] on li "is" at bounding box center [519, 273] width 106 height 19
type input "is"
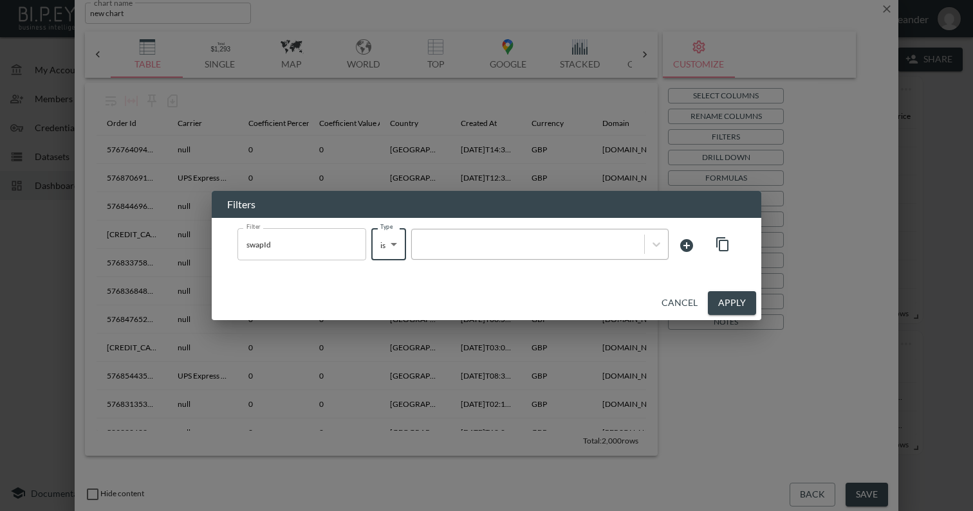
click at [577, 245] on div at bounding box center [527, 245] width 219 height 12
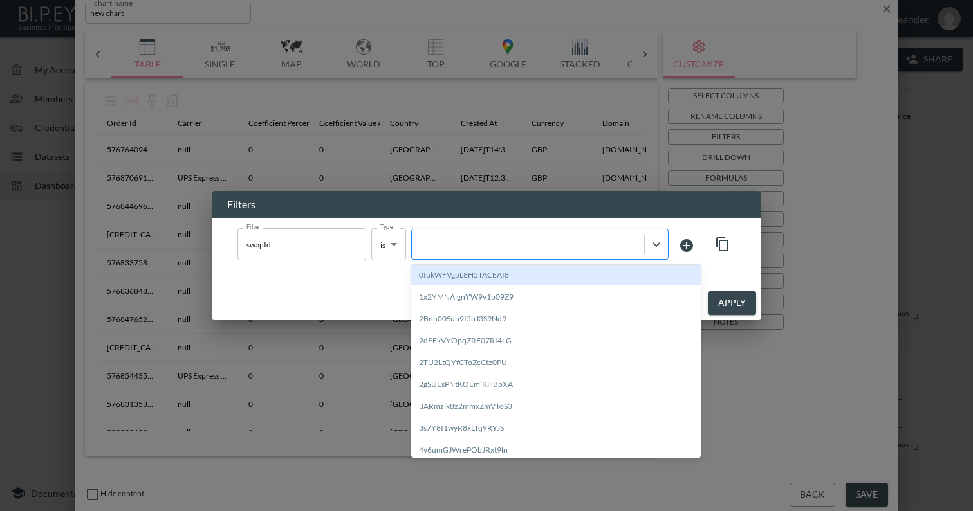
paste input "Gc9wbhc7epPm38cSwDXC"
type input "Gc9wbhc7epPm38cSwDXC"
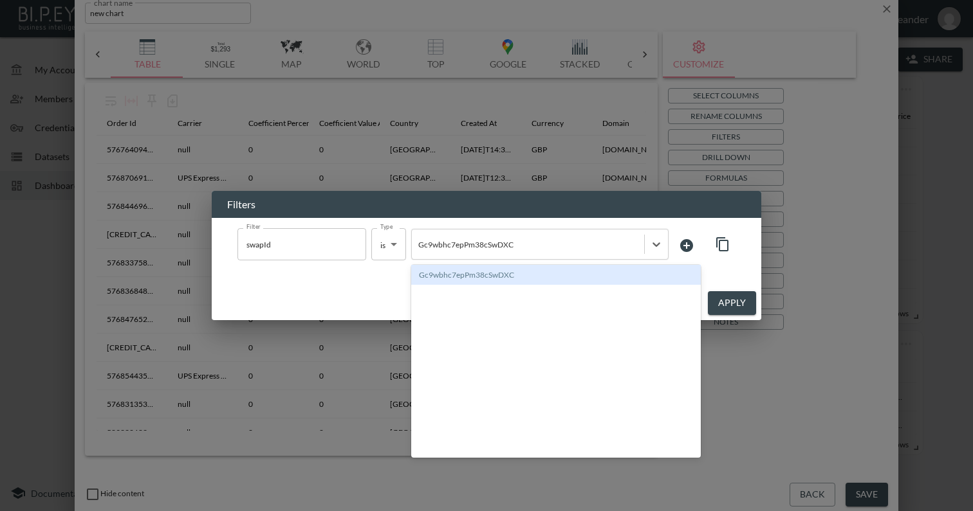
click at [529, 271] on div "Gc9wbhc7epPm38cSwDXC" at bounding box center [555, 275] width 289 height 20
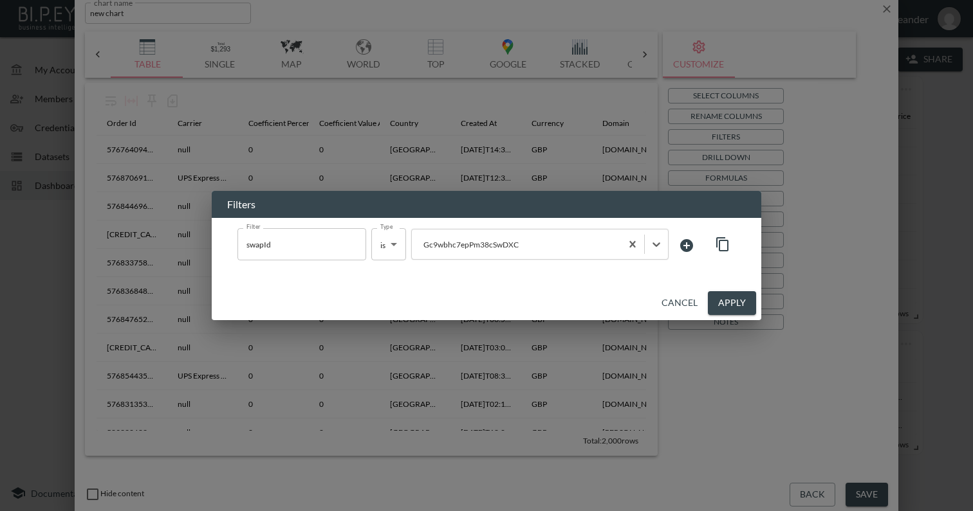
click at [724, 299] on button "Apply" at bounding box center [732, 303] width 48 height 24
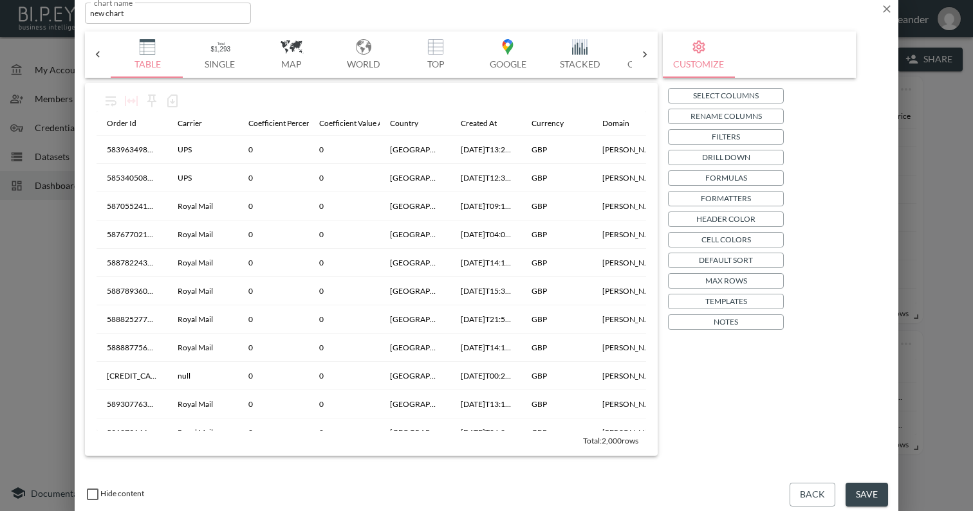
click at [178, 15] on input "new chart" at bounding box center [168, 13] width 166 height 21
paste input "[PERSON_NAME]"
type input "[PERSON_NAME]"
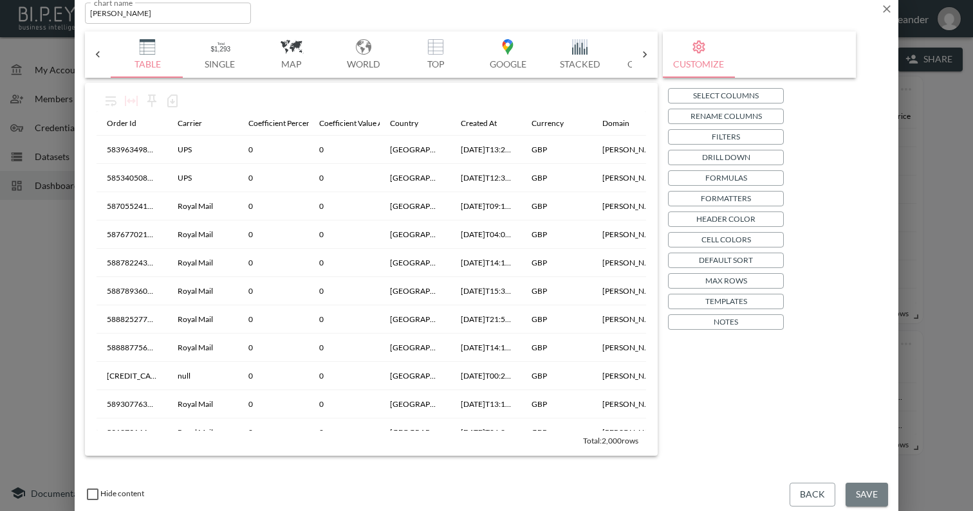
click at [865, 488] on button "Save" at bounding box center [866, 495] width 42 height 24
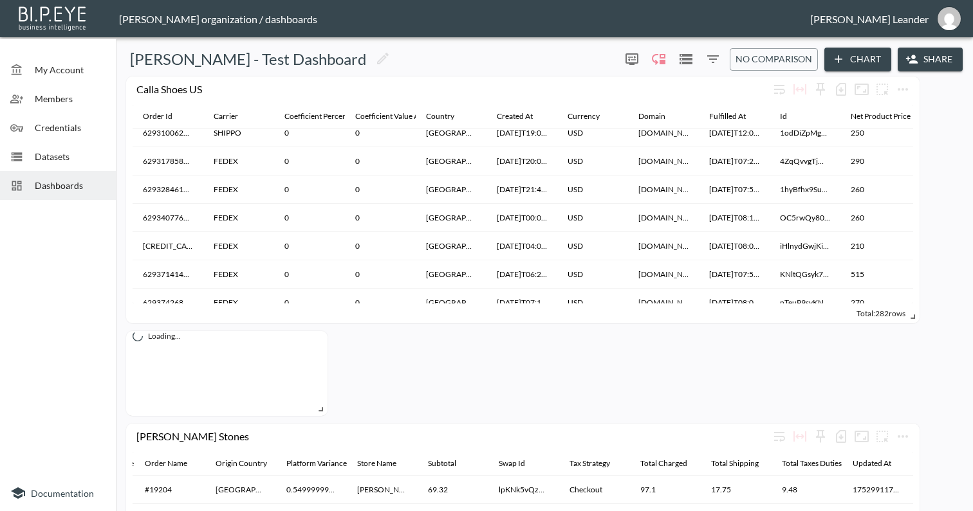
scroll to position [46, 0]
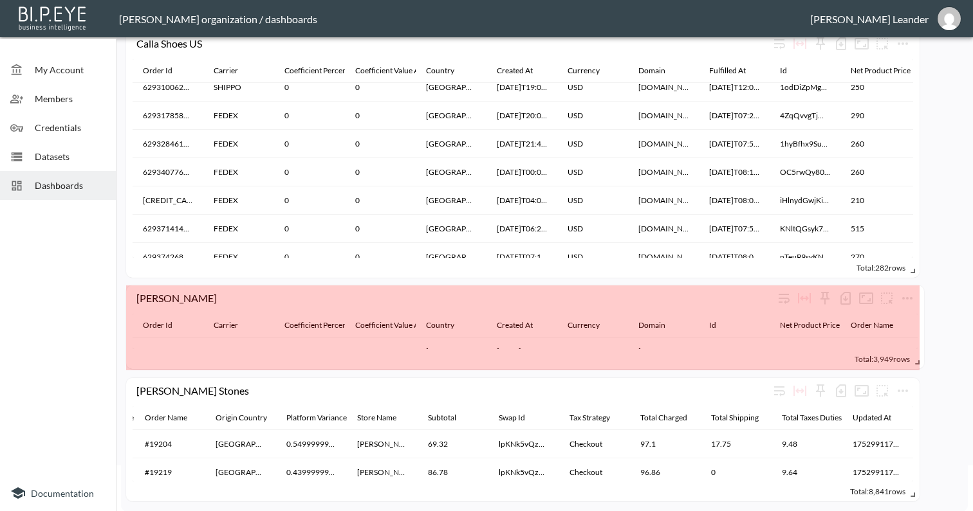
drag, startPoint x: 322, startPoint y: 365, endPoint x: 918, endPoint y: 363, distance: 596.4
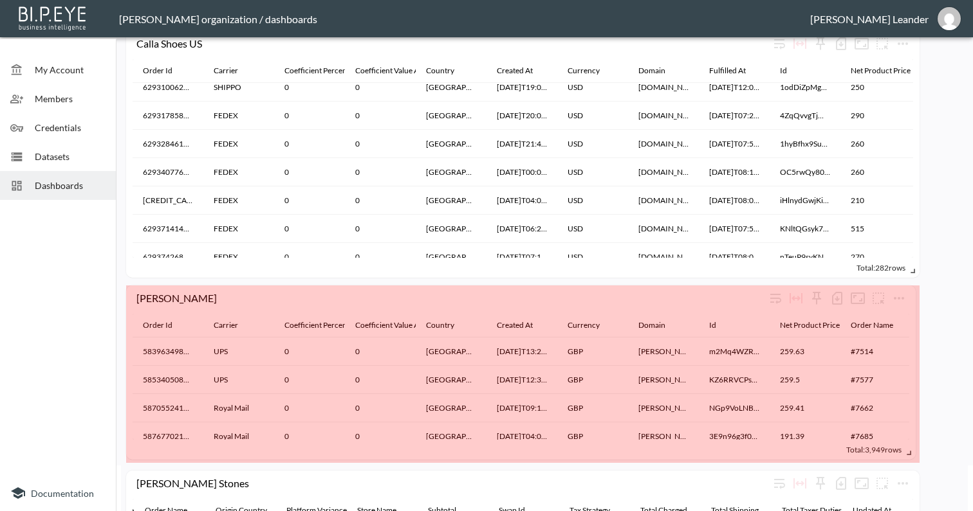
drag, startPoint x: 913, startPoint y: 362, endPoint x: 908, endPoint y: 452, distance: 89.5
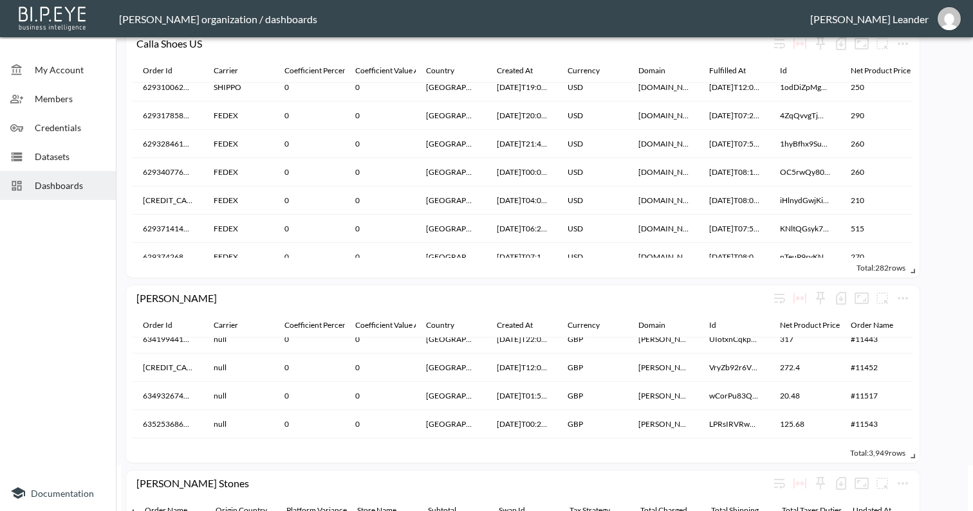
scroll to position [0, 0]
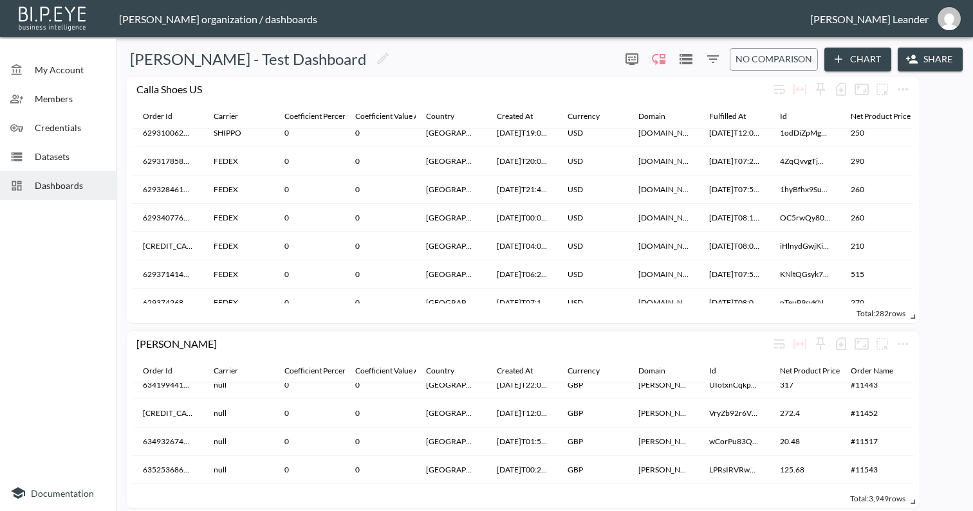
click at [864, 58] on button "Chart" at bounding box center [857, 60] width 67 height 24
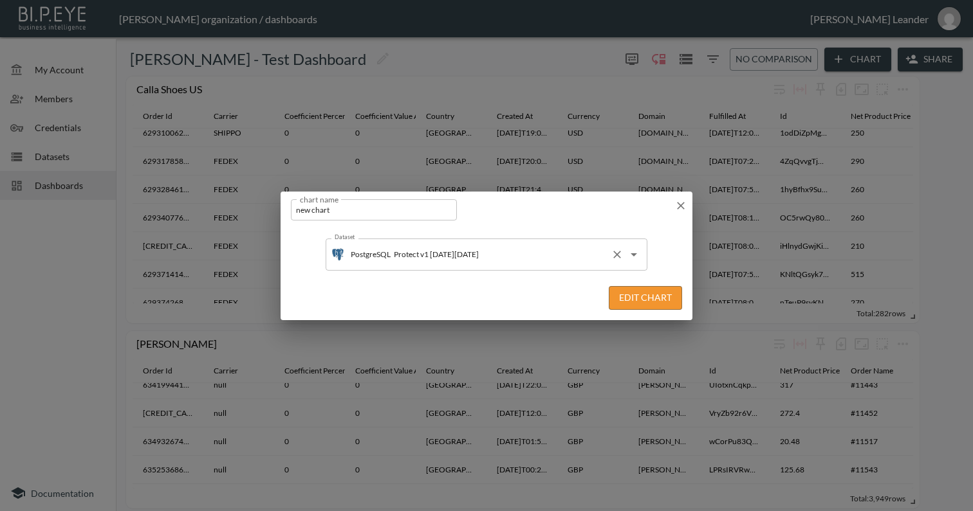
click at [417, 252] on input "Protect v1 [DATE][DATE]" at bounding box center [497, 254] width 215 height 21
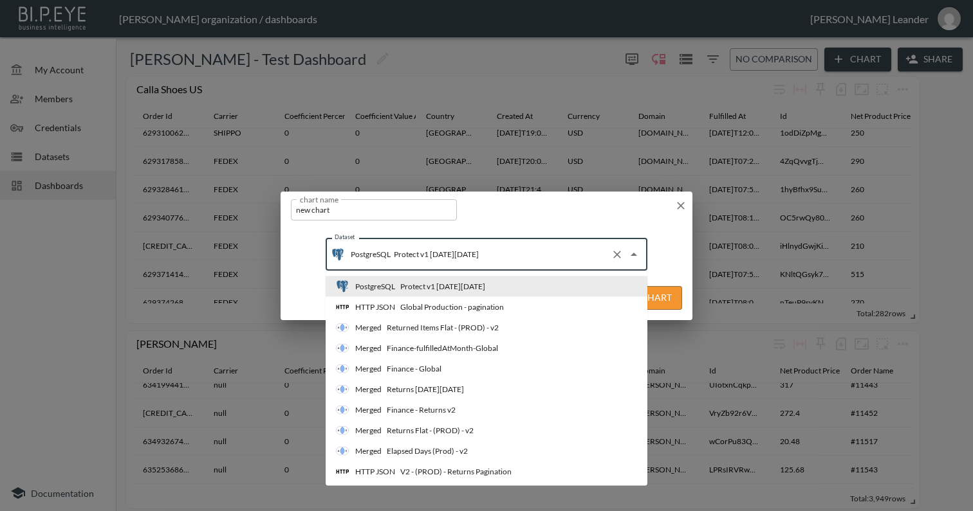
click at [417, 252] on input "Protect v1 [DATE][DATE]" at bounding box center [497, 254] width 215 height 21
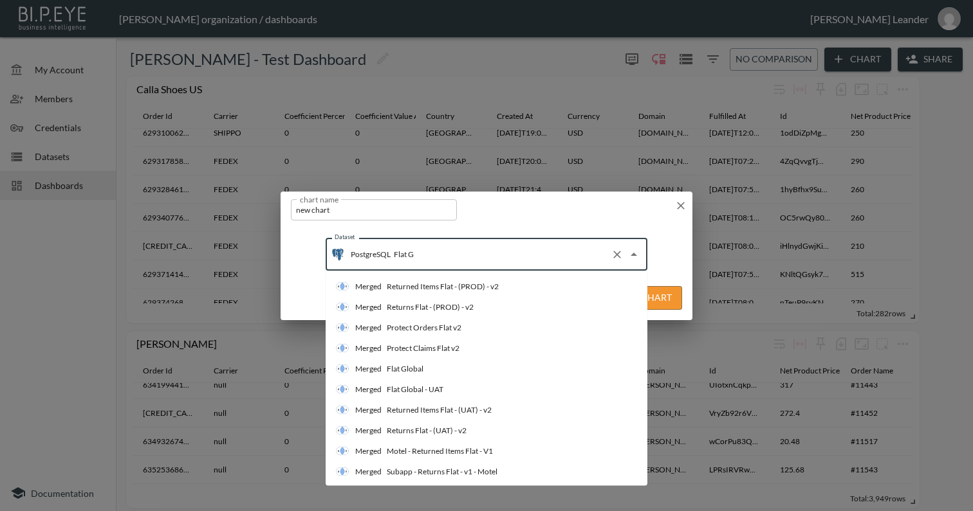
type input "Flat Gl"
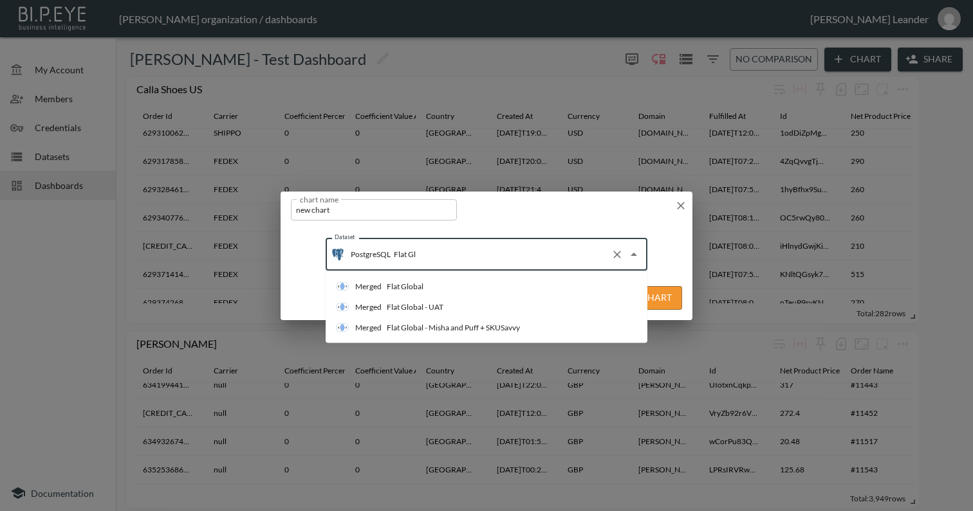
click at [445, 287] on li "Merged Flat Global" at bounding box center [487, 287] width 322 height 21
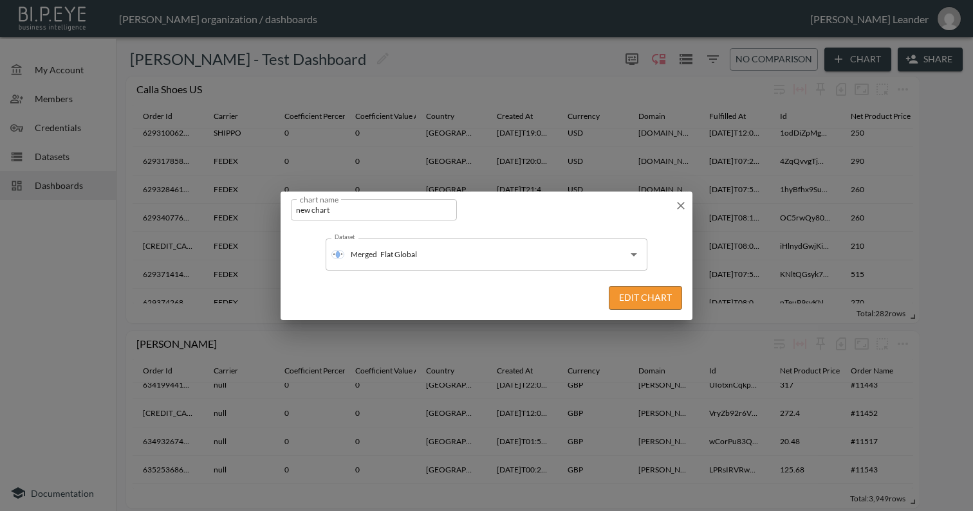
click at [641, 302] on button "Edit Chart" at bounding box center [645, 298] width 73 height 24
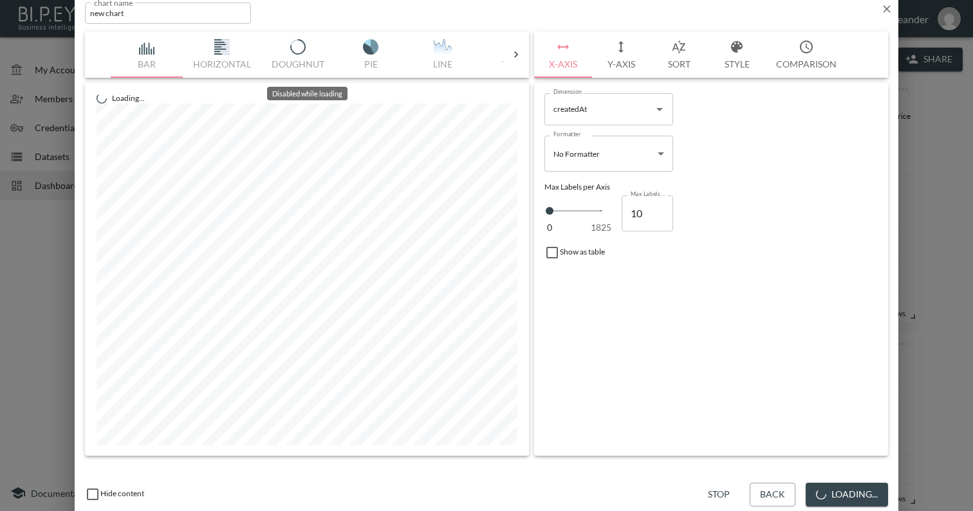
click at [522, 53] on div at bounding box center [516, 54] width 26 height 13
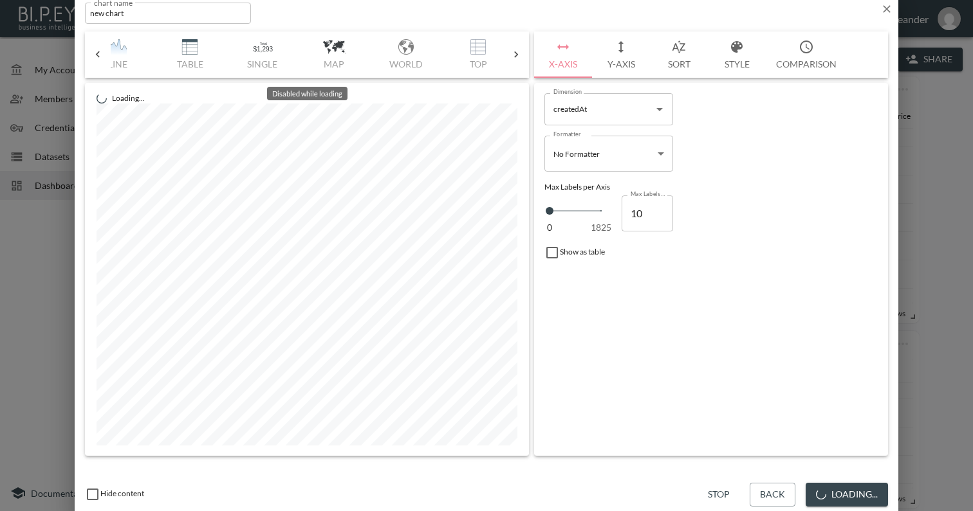
scroll to position [0, 367]
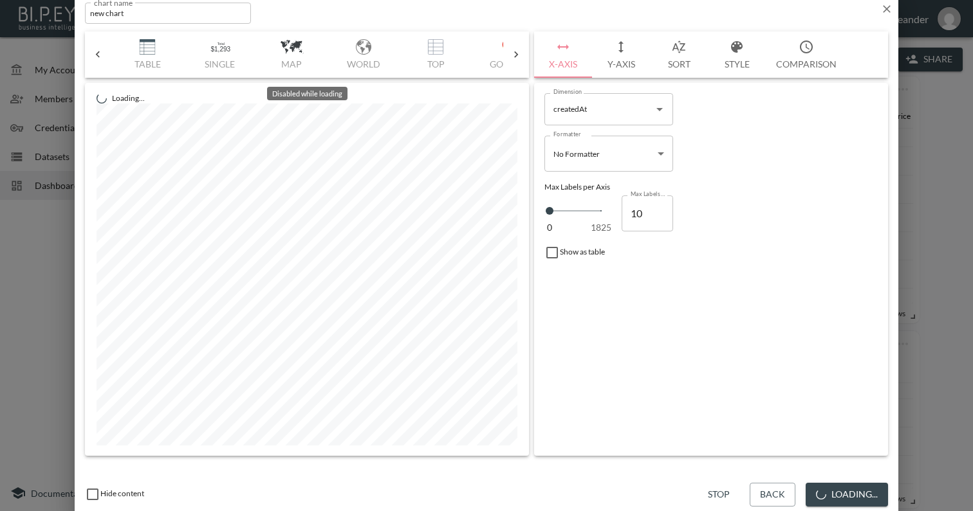
click at [153, 50] on div "Bar Horizontal Doughnut Pie Line Table Single Map World Top Google Stacked Cale…" at bounding box center [307, 55] width 392 height 46
click at [151, 57] on button "Table" at bounding box center [147, 55] width 72 height 46
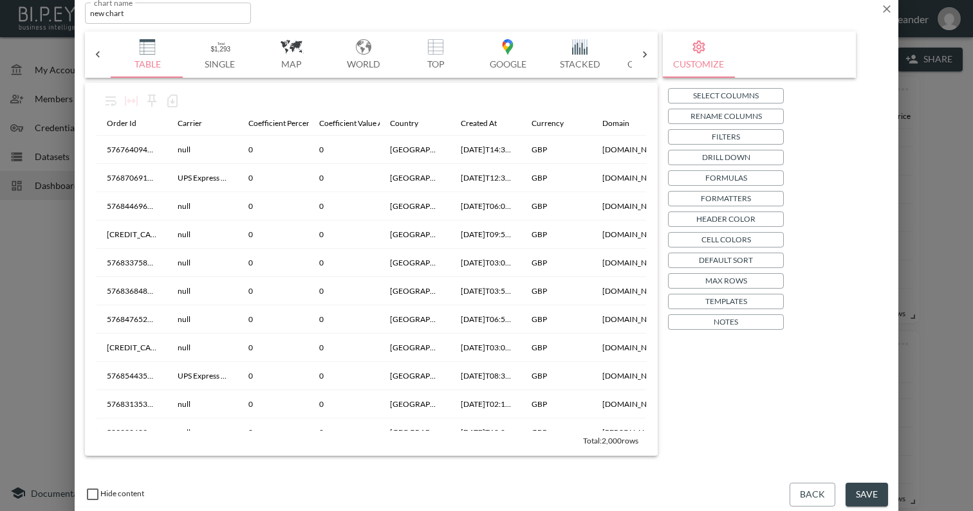
click at [737, 140] on p "Filters" at bounding box center [726, 137] width 28 height 14
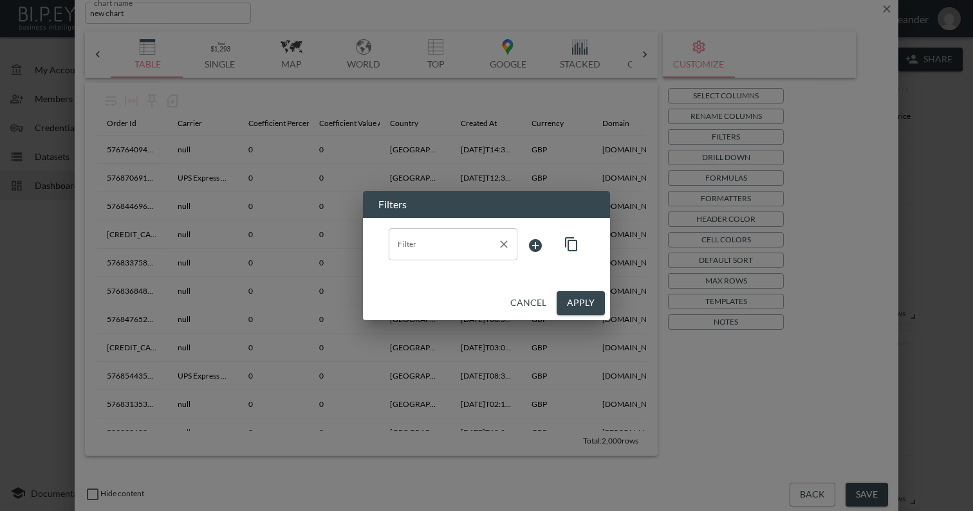
click at [436, 243] on input "Filter" at bounding box center [443, 244] width 98 height 21
click at [428, 271] on span "swapId" at bounding box center [453, 276] width 108 height 12
type input "swapId"
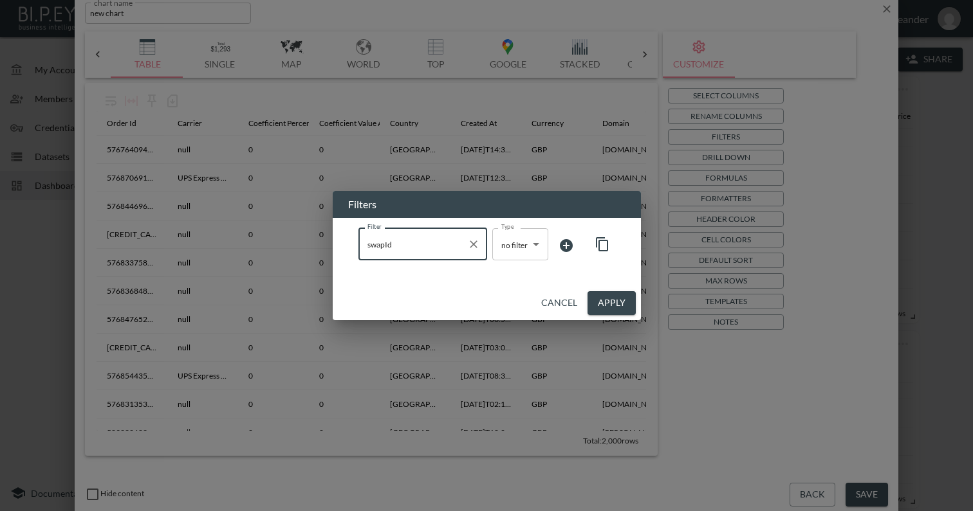
click at [515, 245] on body "BI.P.EYE, Interactive Analytics Dashboards - app [PERSON_NAME] organization / d…" at bounding box center [486, 255] width 973 height 511
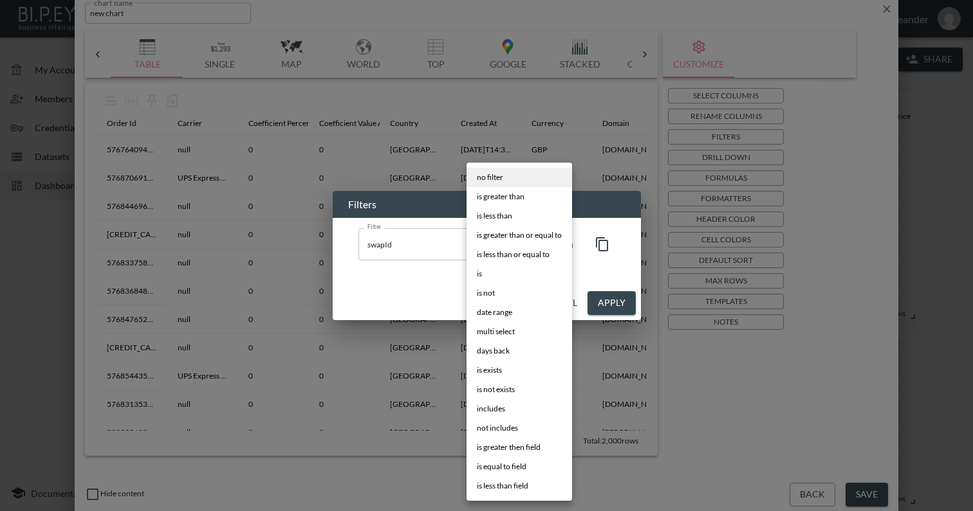
click at [497, 272] on li "is" at bounding box center [519, 273] width 106 height 19
type input "is"
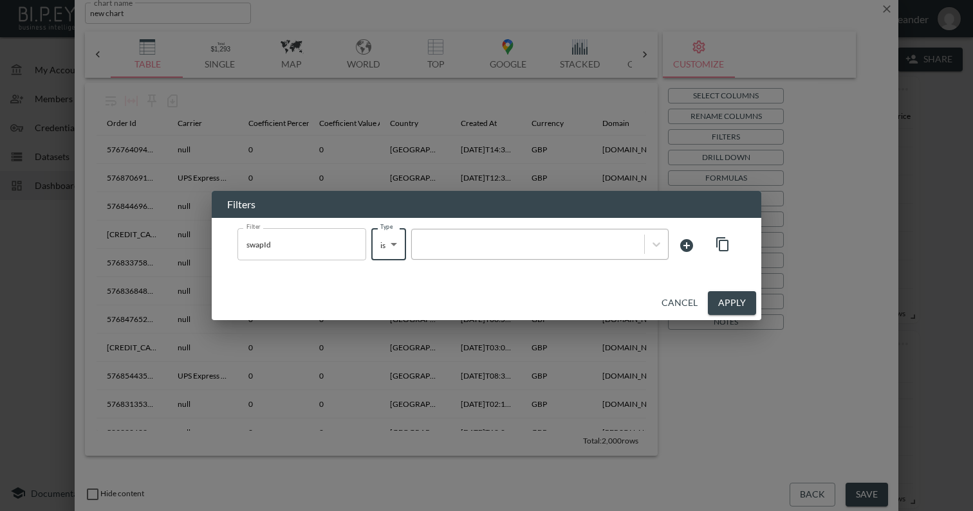
click at [542, 243] on div at bounding box center [527, 245] width 219 height 12
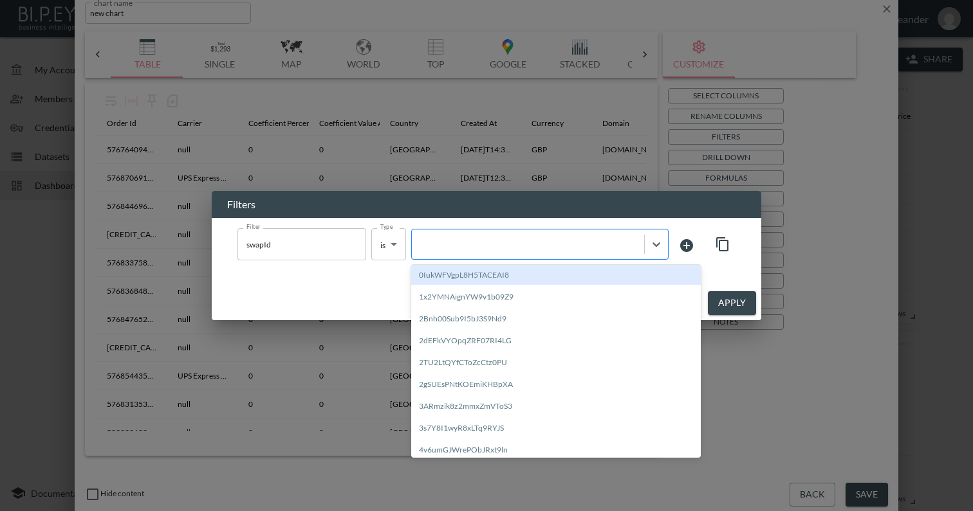
paste input "f24DOdIb2Iaq5ouvgCSW"
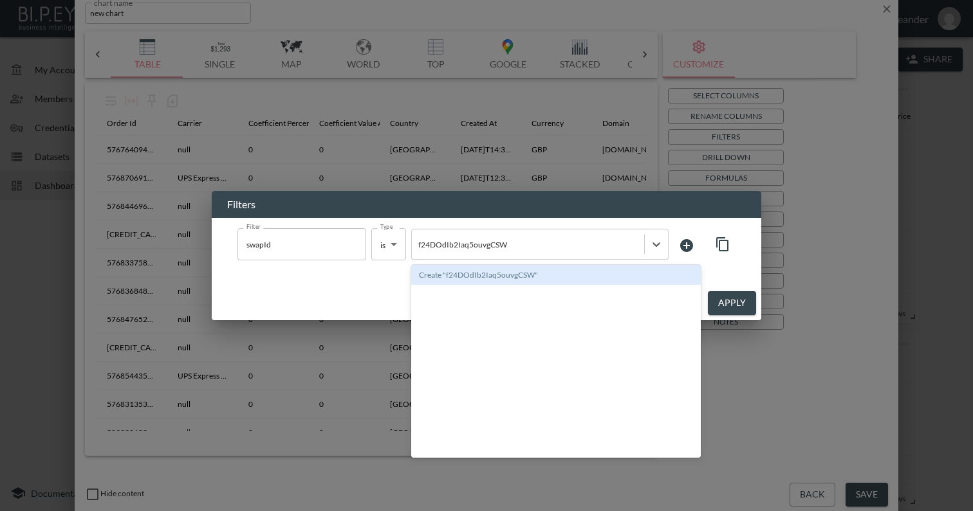
type input "f24DOdIb2Iaq5ouvgCSW"
click at [679, 259] on div "Filter swapId Filter Type is is Type option Create "f24DOdIb2Iaq5ouvgCSW" focus…" at bounding box center [486, 245] width 498 height 35
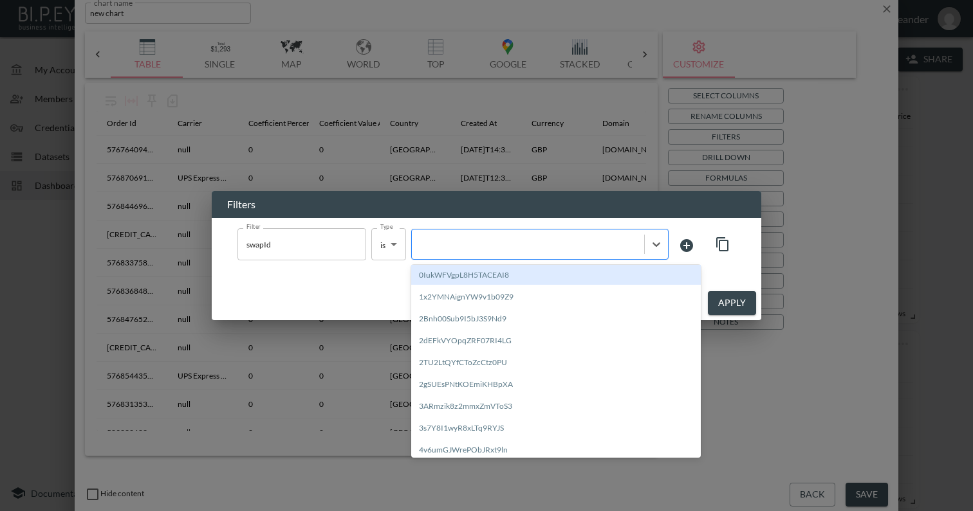
click at [600, 254] on div at bounding box center [539, 244] width 257 height 31
paste input "f24DOdIb2Iaq5ouvgCSW"
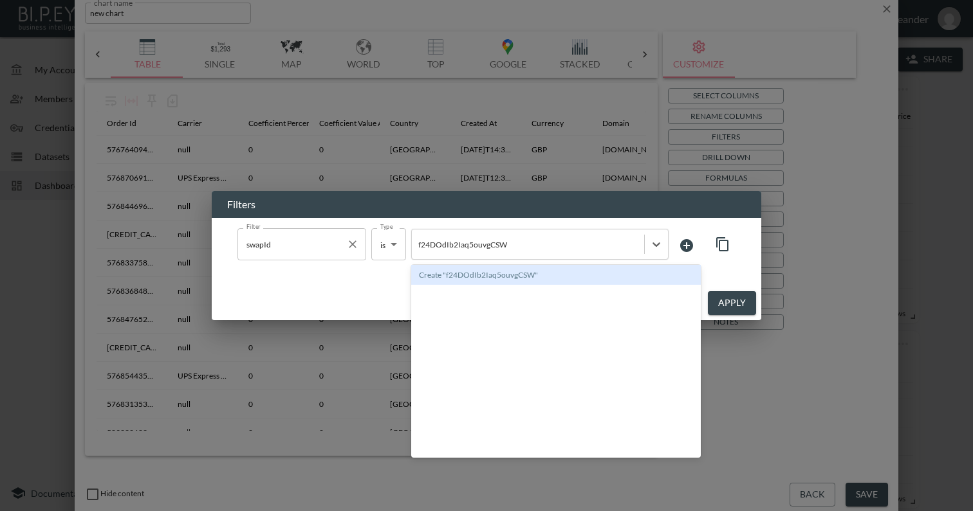
type input "f24DOdIb2Iaq5ouvgCSW"
click at [318, 252] on input "swapId" at bounding box center [292, 244] width 98 height 21
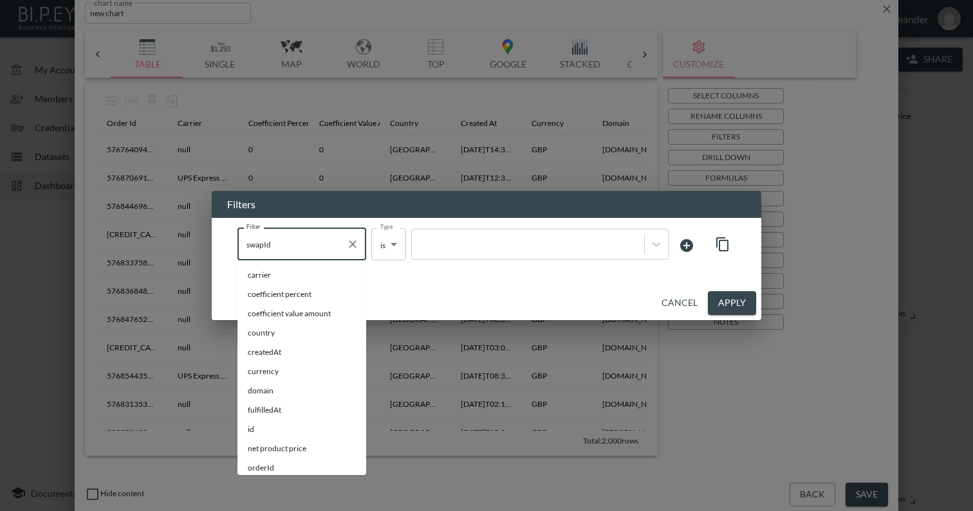
scroll to position [118, 0]
click at [318, 252] on input "swapId" at bounding box center [292, 244] width 98 height 21
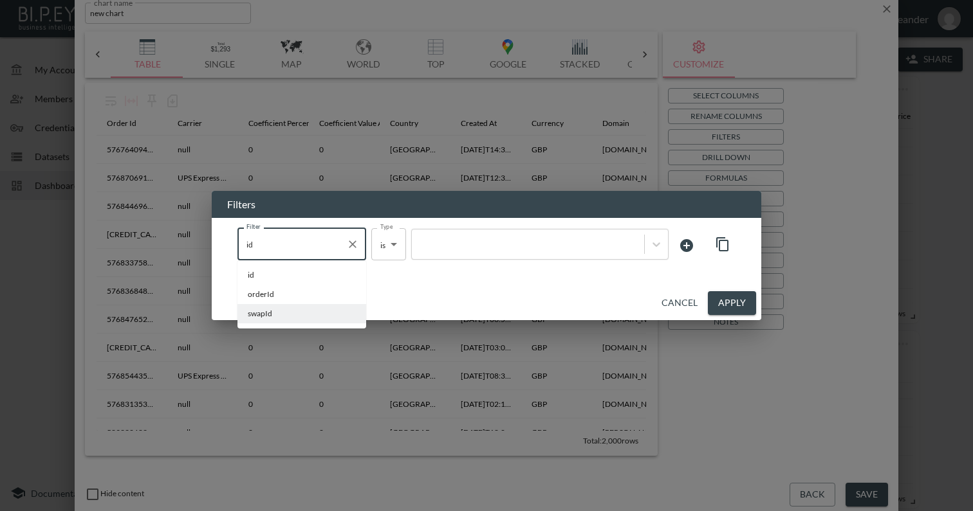
click at [255, 279] on span "id" at bounding box center [302, 276] width 108 height 12
type input "id"
click at [446, 247] on div at bounding box center [527, 245] width 219 height 12
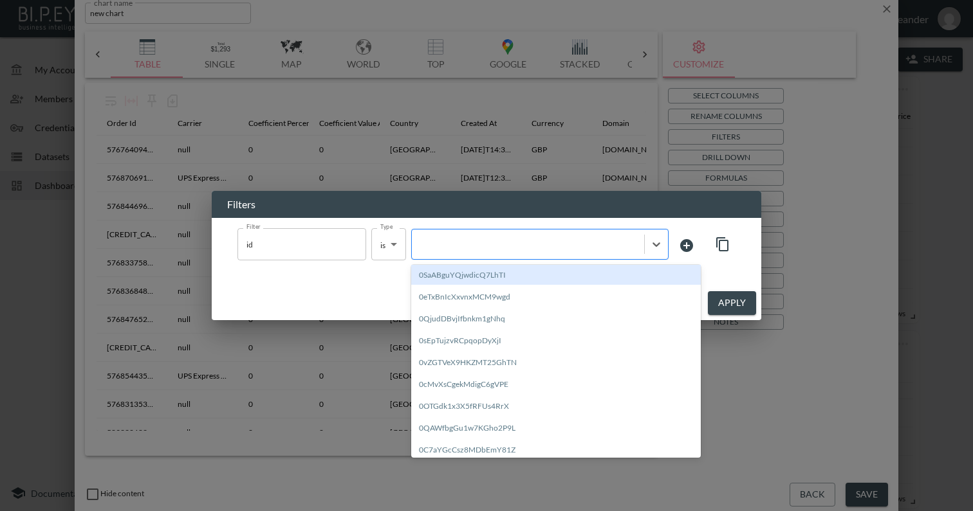
paste input "f24DOdIb2Iaq5ouvgCSW"
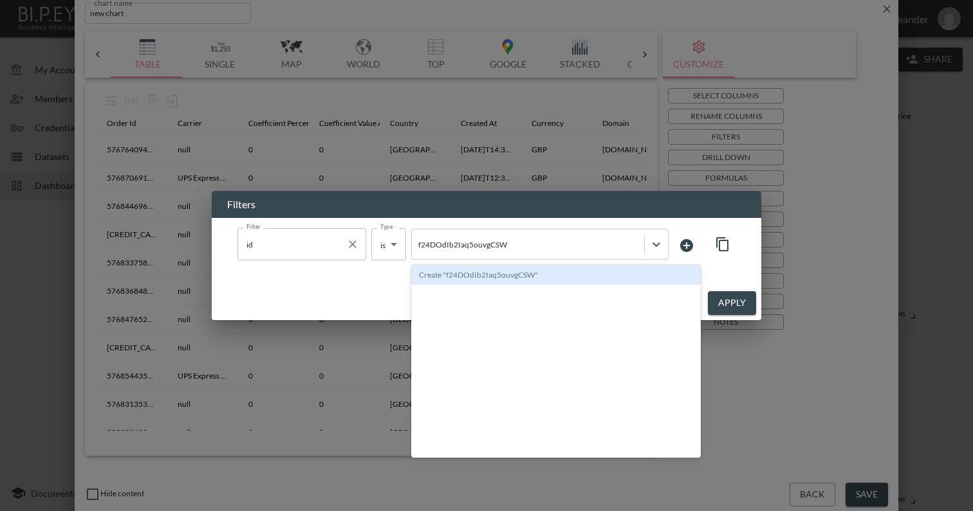
type input "f24DOdIb2Iaq5ouvgCSW"
click at [307, 246] on input "id" at bounding box center [292, 244] width 98 height 21
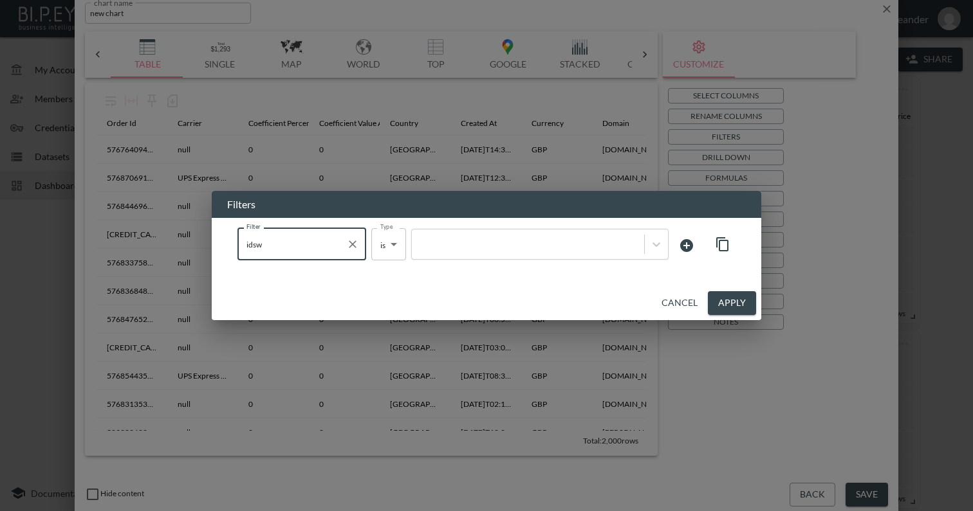
type input "idswa"
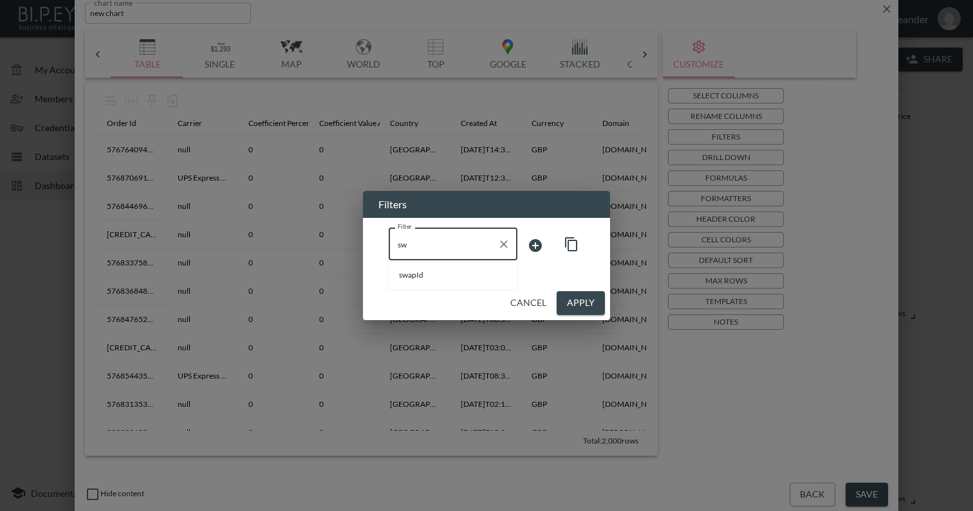
click at [421, 266] on li "swapId" at bounding box center [453, 275] width 129 height 19
type input "swapId"
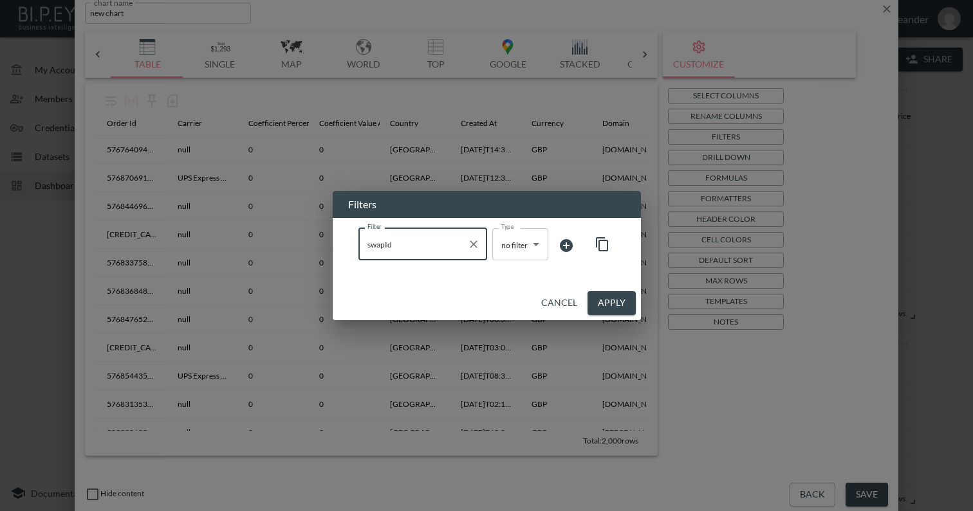
click at [495, 250] on body "BI.P.EYE, Interactive Analytics Dashboards - app [PERSON_NAME] organization / d…" at bounding box center [486, 255] width 973 height 511
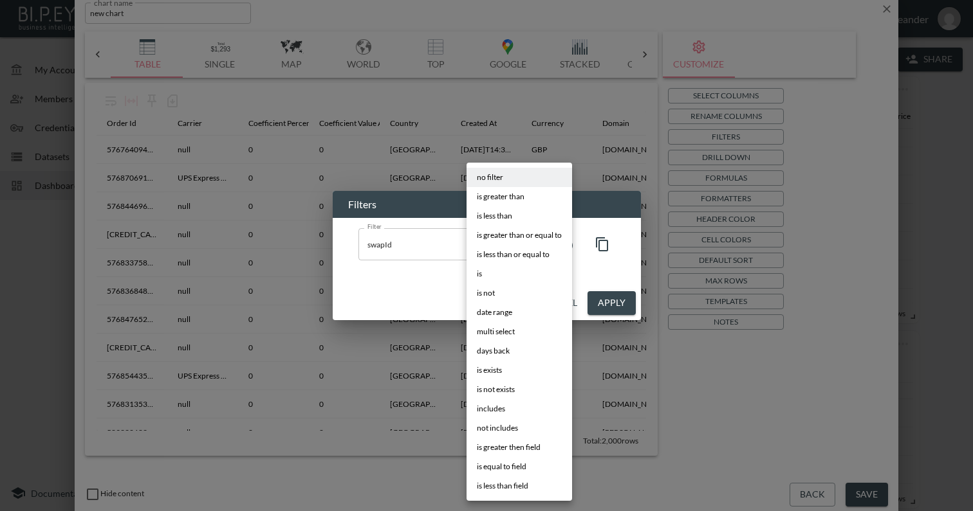
click at [506, 270] on li "is" at bounding box center [519, 273] width 106 height 19
type input "is"
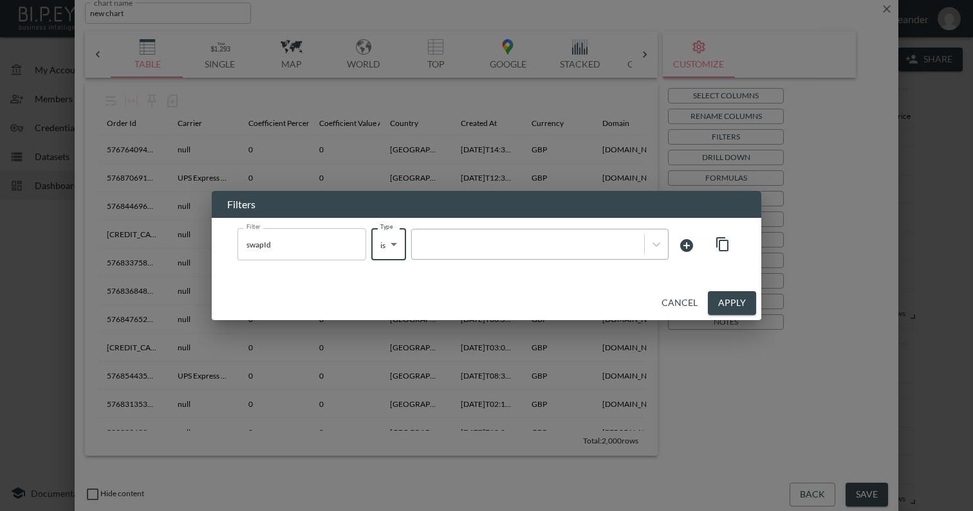
click at [538, 246] on div at bounding box center [527, 245] width 219 height 12
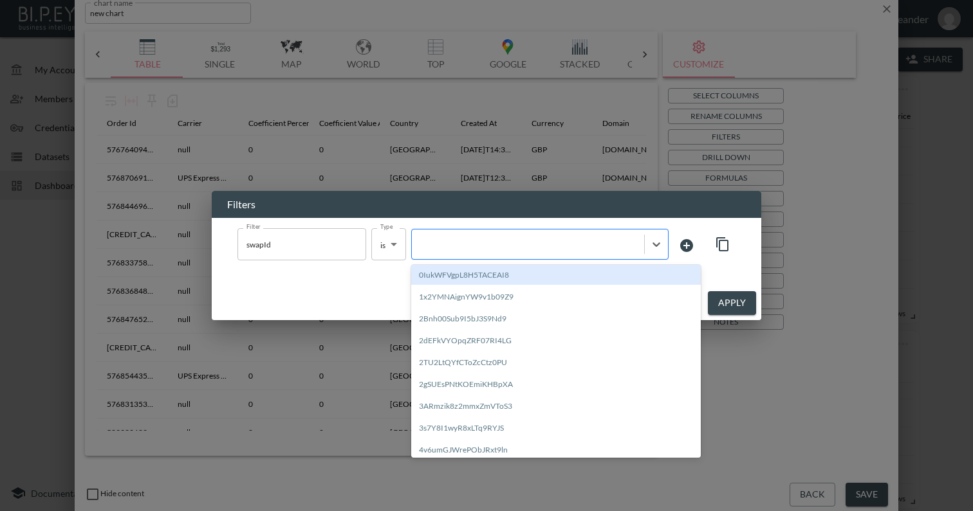
paste input "f24DOdIb2Iaq5ouvgCSW"
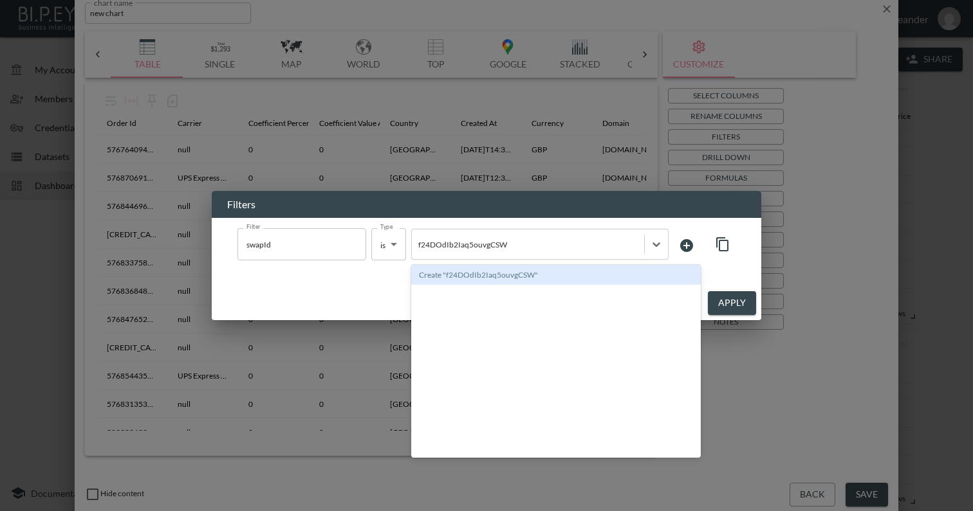
type input "f24DOdIb2Iaq5ouvgCSW"
click at [742, 304] on button "Apply" at bounding box center [732, 303] width 48 height 24
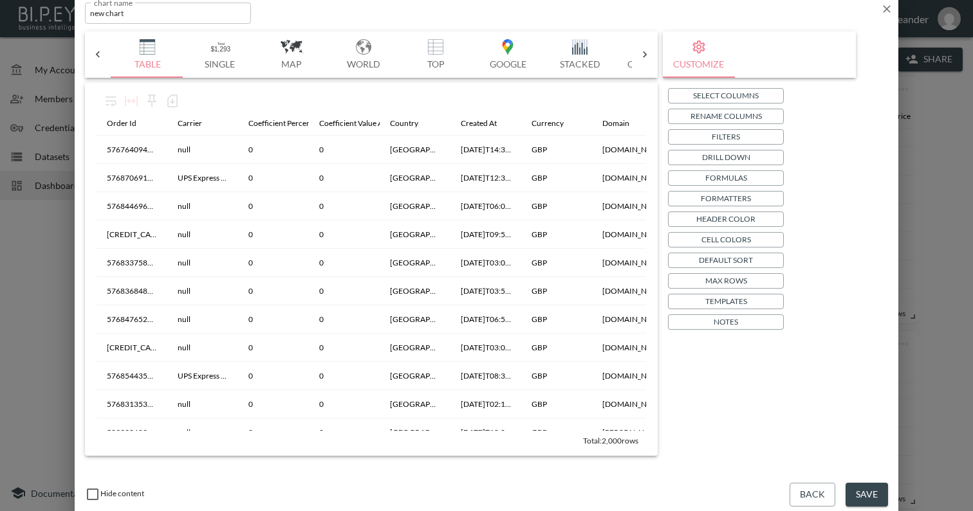
click at [739, 140] on p "Filters" at bounding box center [726, 137] width 28 height 14
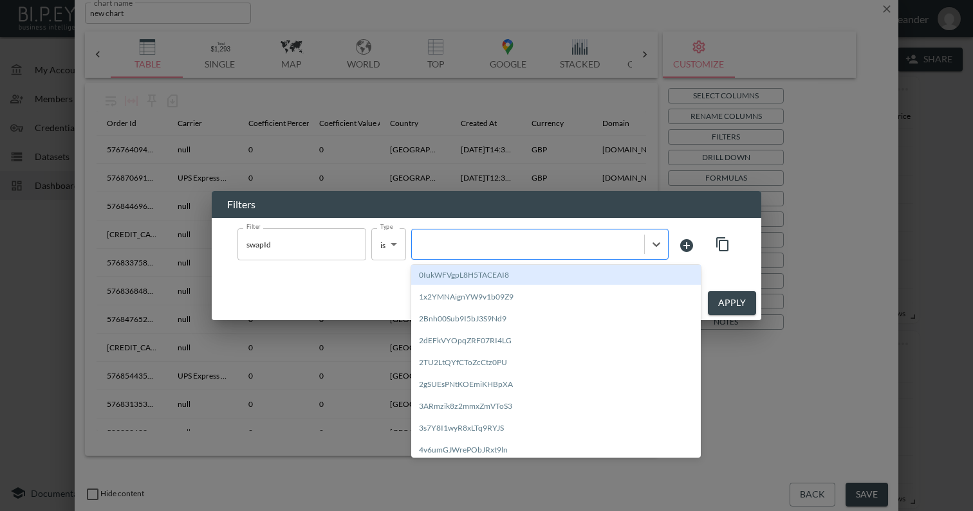
click at [464, 242] on div at bounding box center [527, 245] width 219 height 12
paste input "f24DOdIb2Iaq5ouvgCSW"
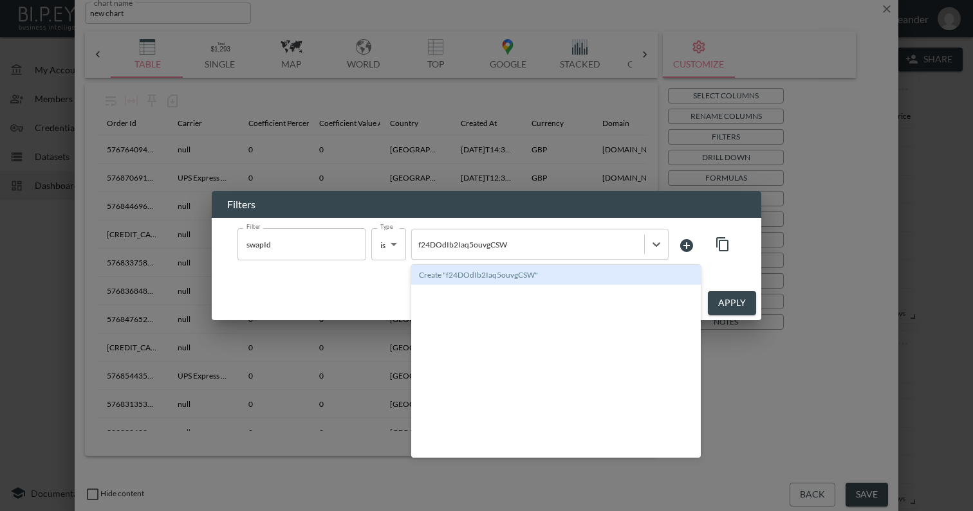
type input "f24DOdIb2Iaq5ouvgCSW"
click at [641, 142] on div "Filters Filter swapId Filter Type is is Type option Create "f24DOdIb2Iaq5ouvgCS…" at bounding box center [486, 255] width 973 height 511
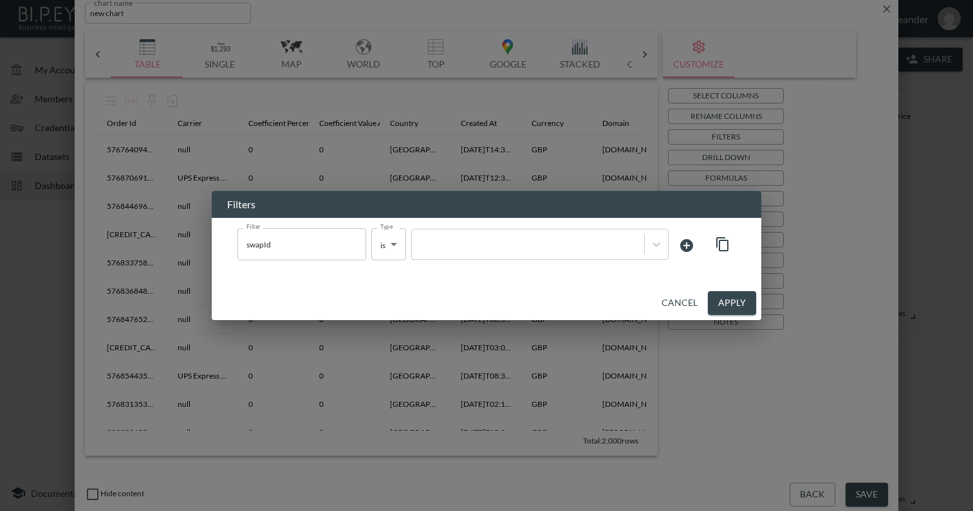
click at [623, 169] on div "Filters Filter swapId Filter Type is is Type Cancel Apply" at bounding box center [486, 255] width 973 height 511
click at [682, 289] on div "Cancel Apply" at bounding box center [486, 303] width 549 height 34
click at [684, 305] on button "Cancel" at bounding box center [679, 303] width 46 height 24
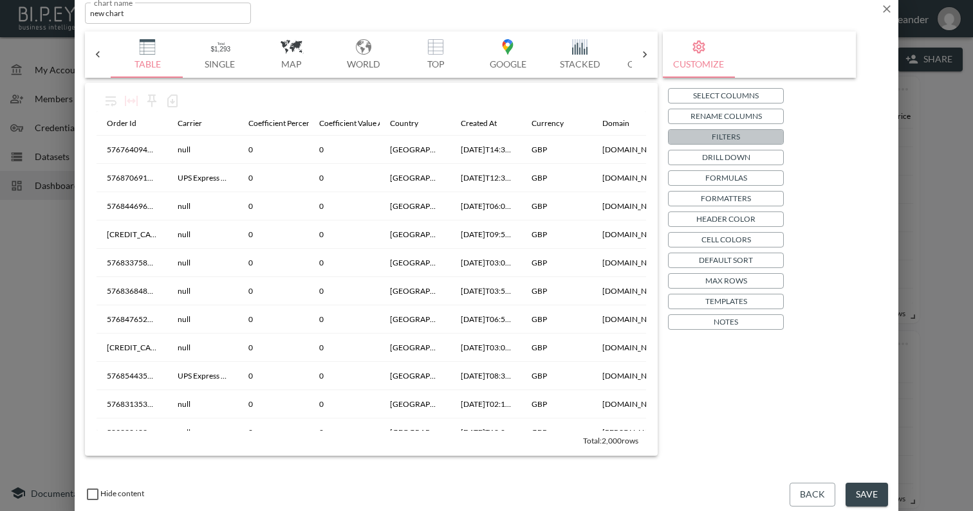
click at [746, 138] on button "Filters" at bounding box center [726, 136] width 116 height 15
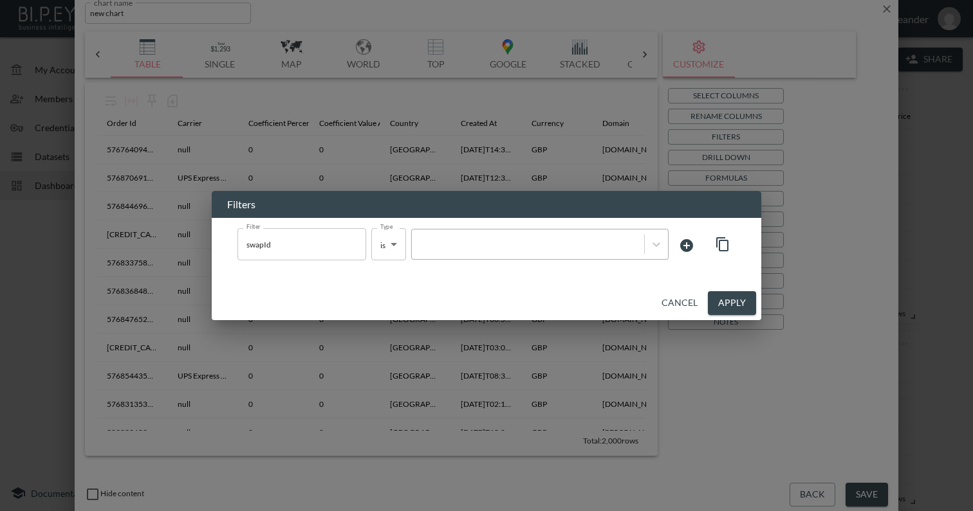
click at [551, 232] on div at bounding box center [539, 244] width 257 height 31
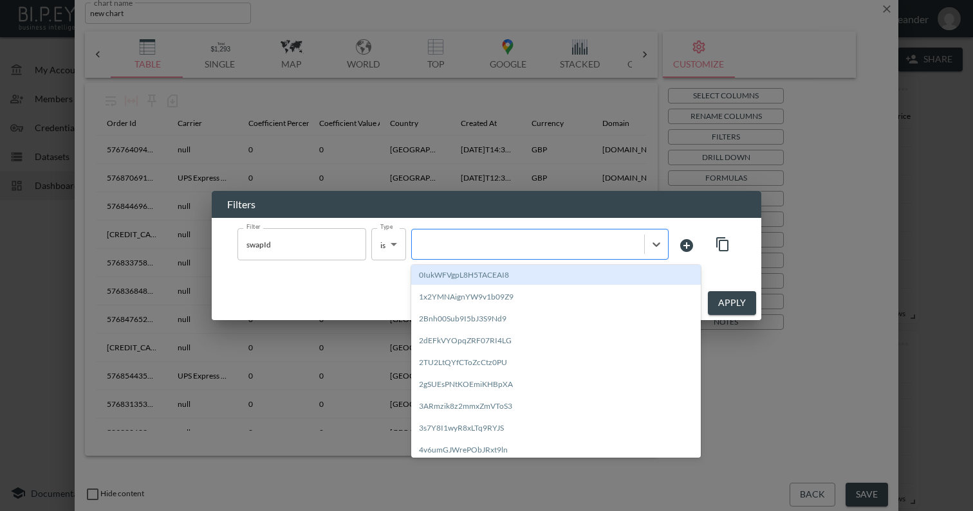
click at [467, 245] on div at bounding box center [527, 245] width 219 height 12
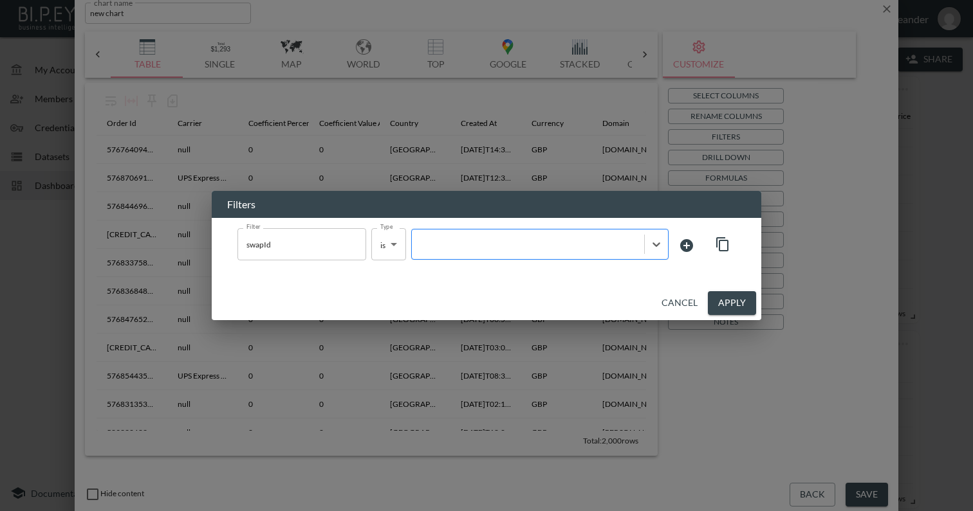
click at [469, 243] on div at bounding box center [527, 245] width 219 height 12
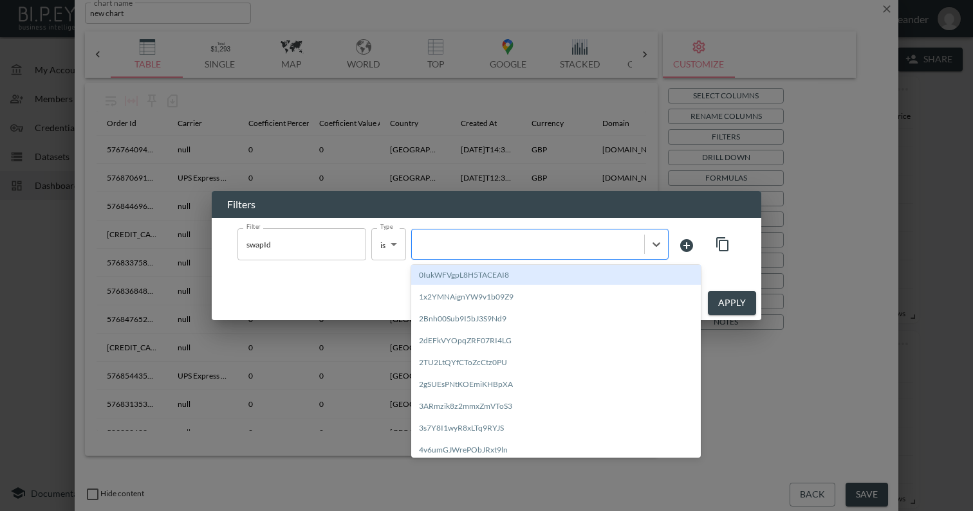
paste input "E9JHjED3tR5bn41nVtxo"
type input "E9JHjED3tR5bn41nVtxo"
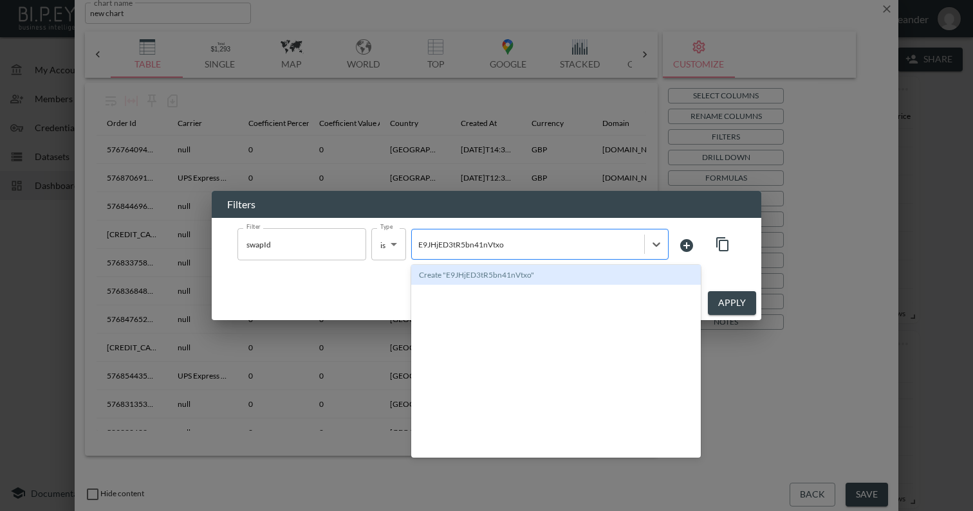
click at [500, 248] on input "E9JHjED3tR5bn41nVtxo" at bounding box center [461, 245] width 87 height 10
click at [580, 241] on div at bounding box center [527, 245] width 219 height 12
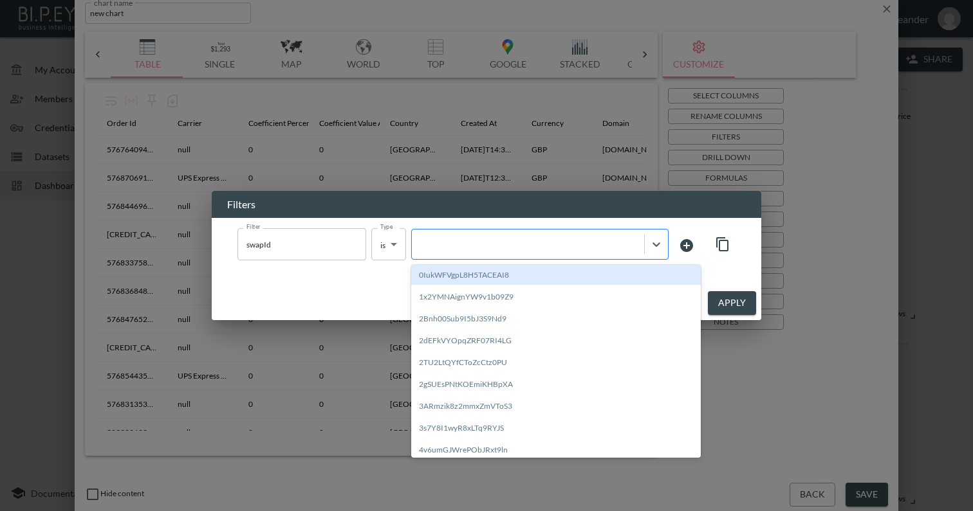
click at [580, 241] on div at bounding box center [527, 245] width 219 height 12
click at [581, 241] on div at bounding box center [527, 245] width 219 height 12
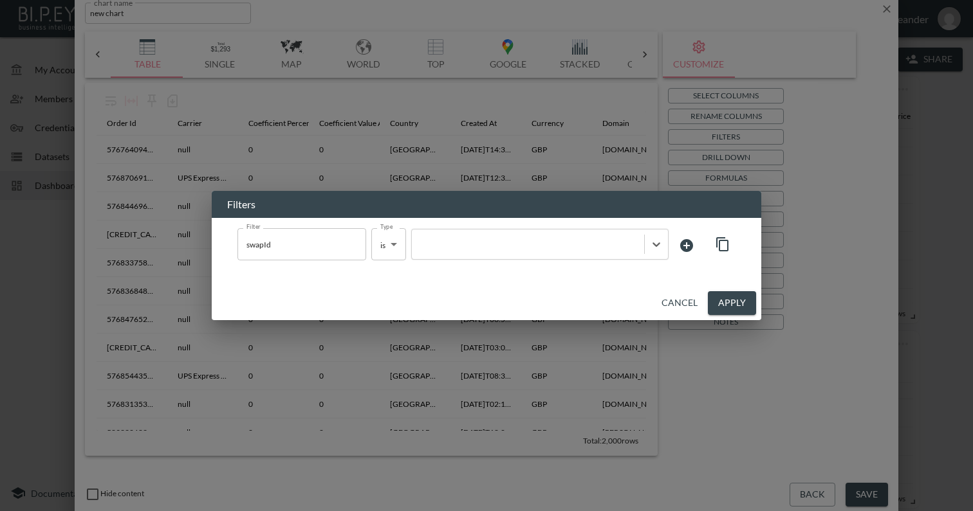
click at [681, 302] on button "Cancel" at bounding box center [679, 303] width 46 height 24
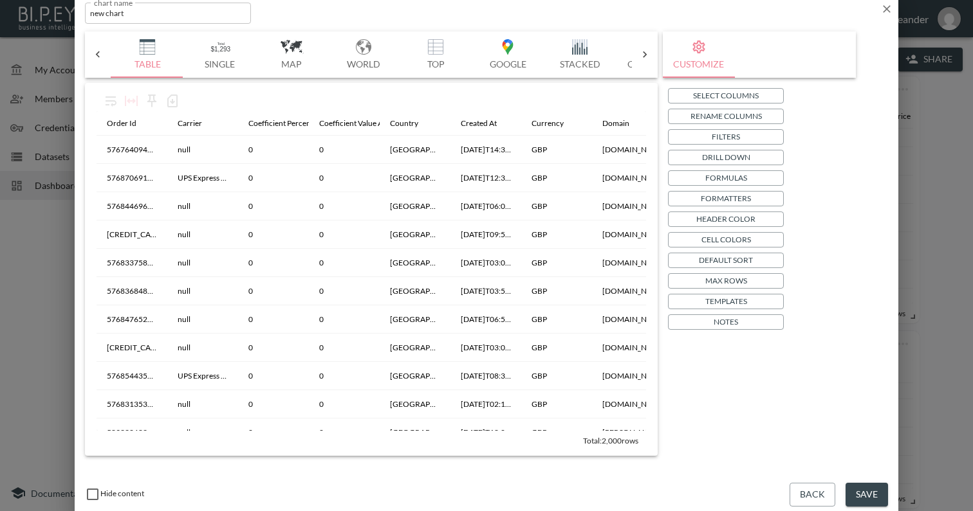
click at [886, 6] on icon "button" at bounding box center [886, 9] width 13 height 13
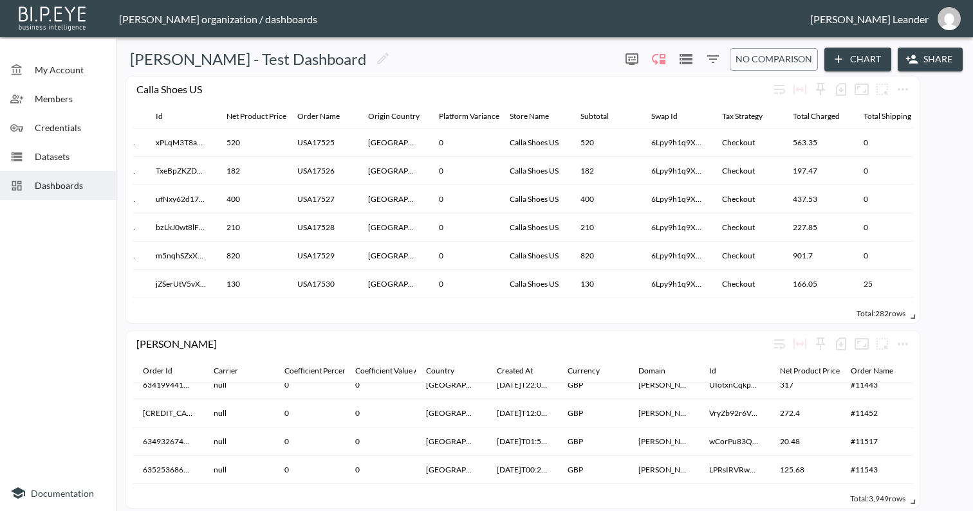
scroll to position [0, 628]
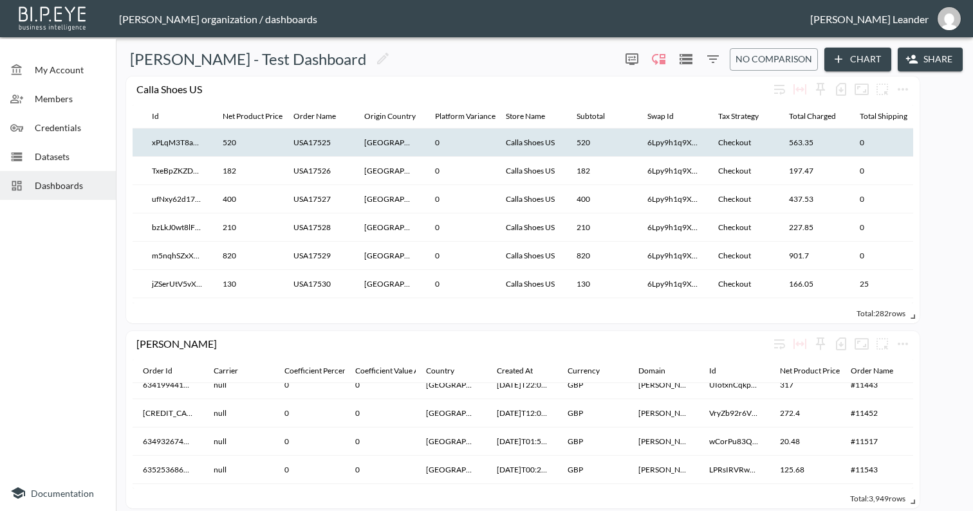
click at [679, 143] on th "6Lpy9h1q9XTRCsFT7Z43" at bounding box center [672, 143] width 71 height 28
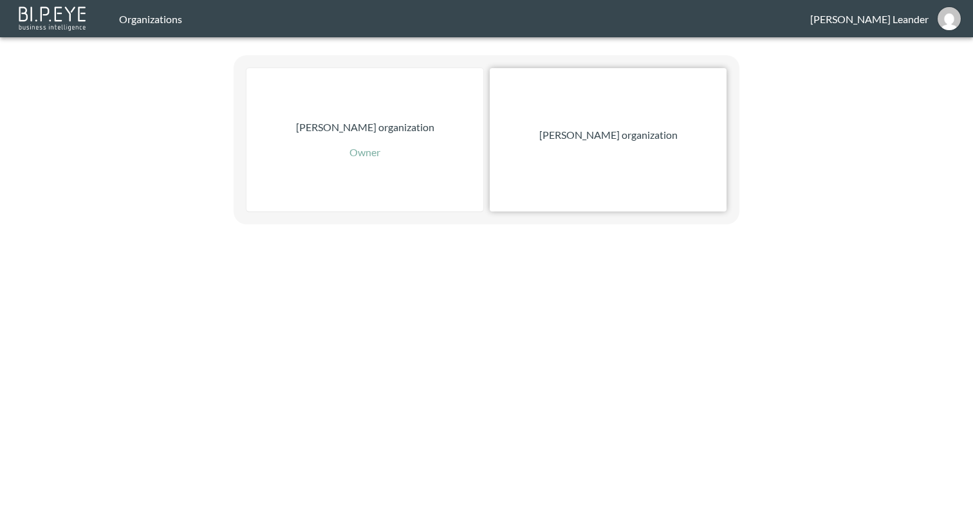
click at [636, 147] on div "[PERSON_NAME] organization" at bounding box center [608, 139] width 237 height 143
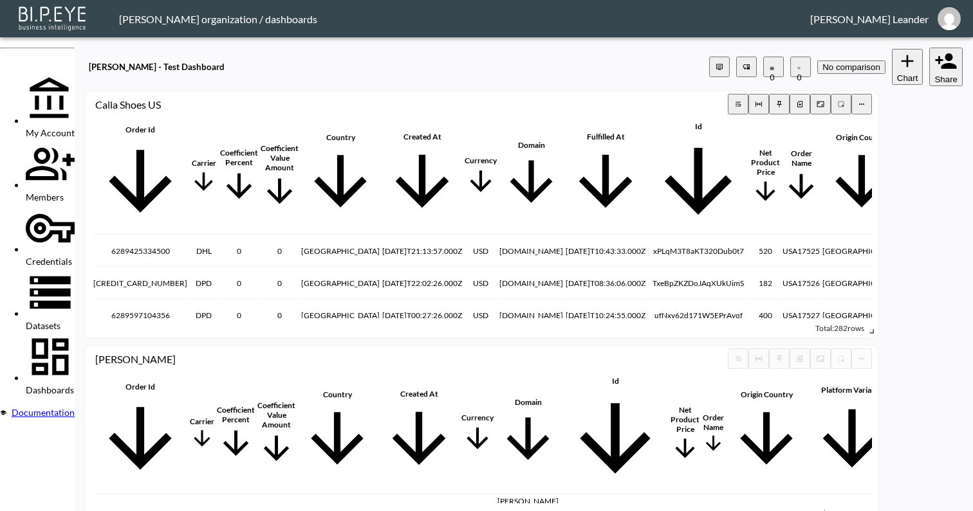
click at [187, 98] on div "Calla Shoes US" at bounding box center [411, 104] width 632 height 12
click at [221, 98] on div "Calla Shoes US" at bounding box center [411, 104] width 632 height 12
drag, startPoint x: 214, startPoint y: 85, endPoint x: 127, endPoint y: 85, distance: 86.8
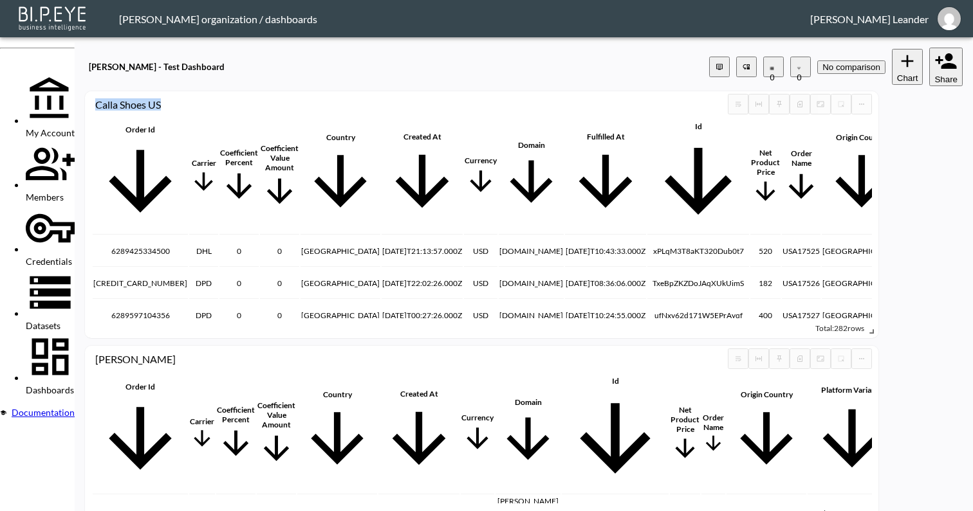
click at [127, 91] on div "Calla Shoes US Order Id Carrier Coefficient Percent Coefficient Value Amount Co…" at bounding box center [481, 214] width 793 height 247
copy div "Calla Shoes US"
click at [163, 353] on div "[PERSON_NAME]" at bounding box center [411, 359] width 632 height 12
copy div "[PERSON_NAME]"
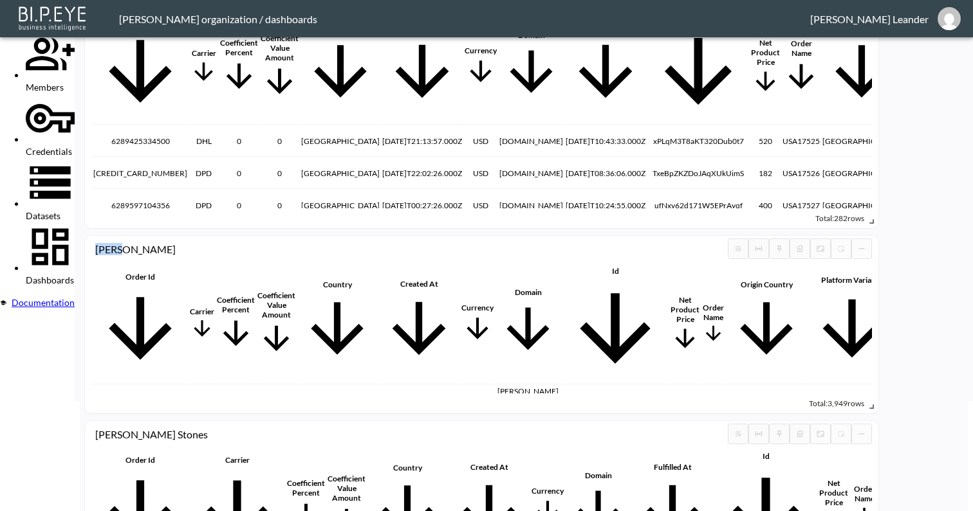
scroll to position [138, 0]
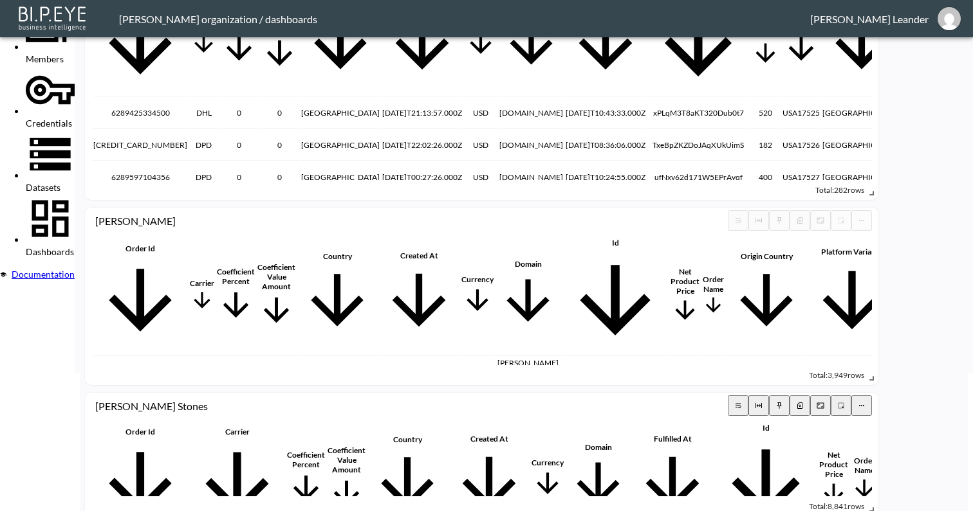
click at [187, 400] on div "[PERSON_NAME] Stones" at bounding box center [411, 406] width 632 height 12
copy div "Raena Stones Order Id"
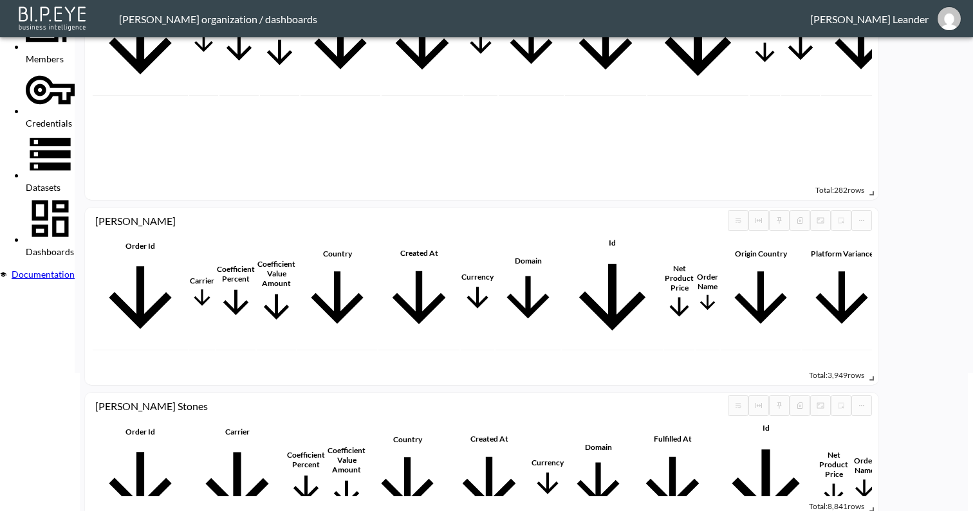
click at [864, 502] on span "Total: 8,841 rows" at bounding box center [836, 507] width 55 height 10
copy span "8,841"
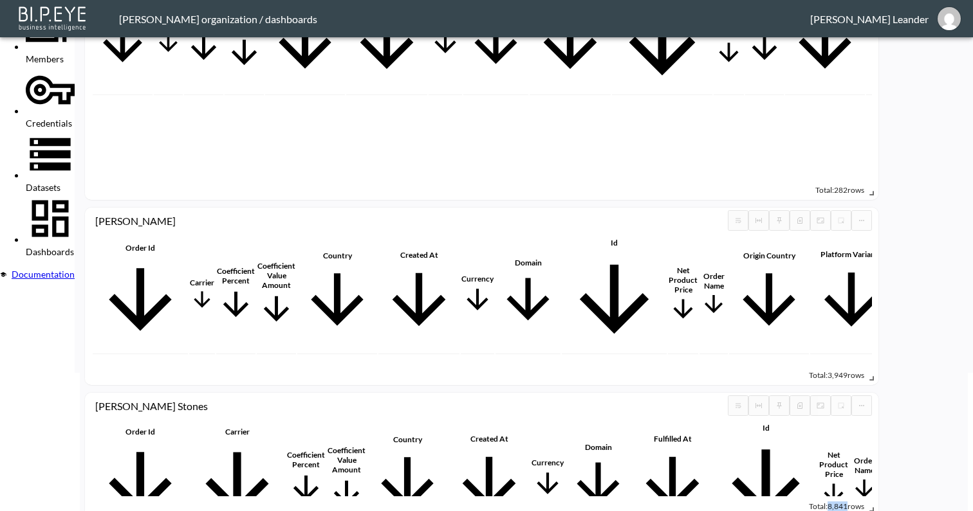
scroll to position [0, 0]
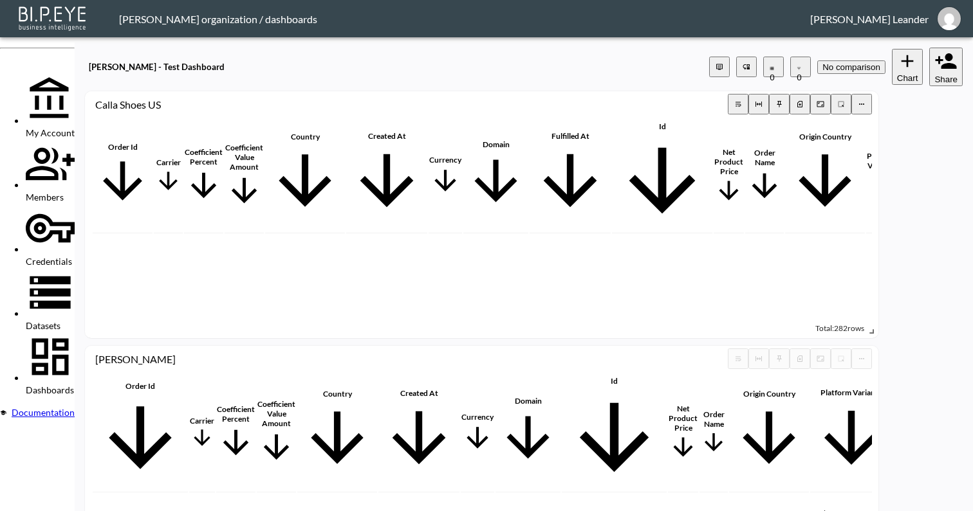
click at [801, 104] on icon "button" at bounding box center [799, 105] width 3 height 3
drag, startPoint x: 707, startPoint y: 305, endPoint x: 678, endPoint y: 303, distance: 29.0
click at [678, 318] on div "Total: 282 rows" at bounding box center [481, 328] width 780 height 20
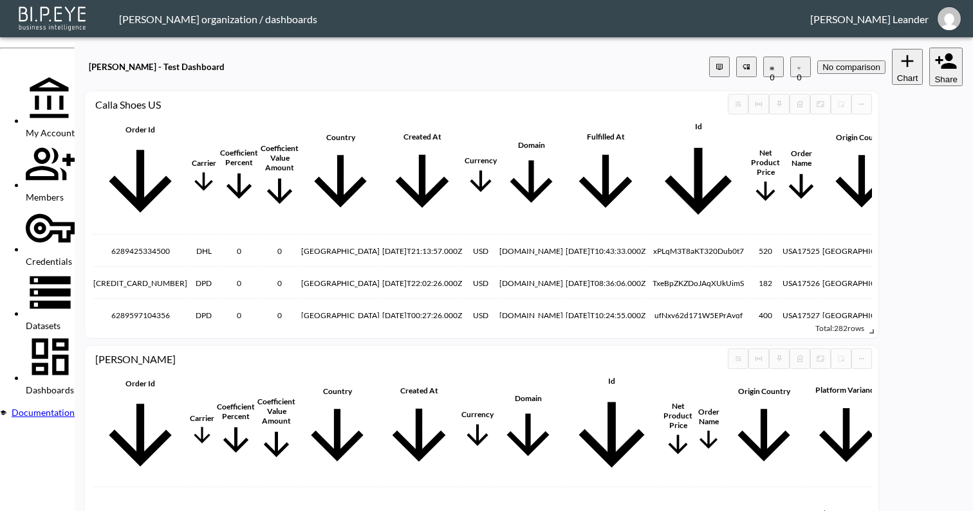
scroll to position [120, 0]
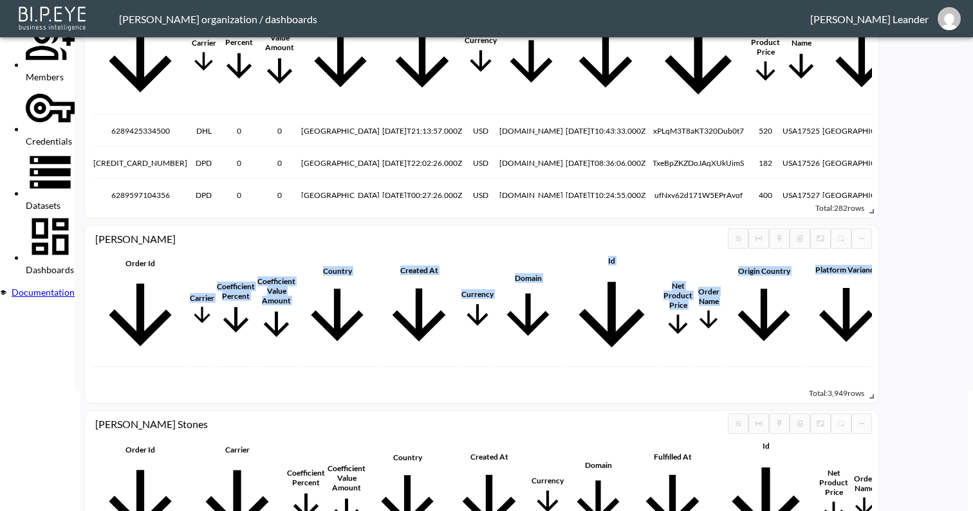
drag, startPoint x: 636, startPoint y: 368, endPoint x: 644, endPoint y: 367, distance: 7.8
click at [644, 367] on div "GORAL Order Id Carrier Coefficient Percent Coefficient Value Amount Country Cre…" at bounding box center [481, 315] width 793 height 178
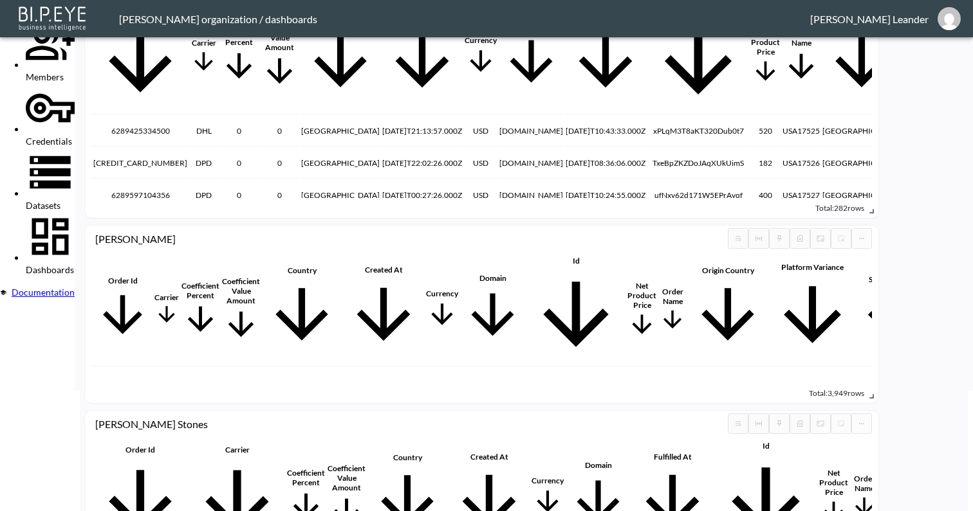
scroll to position [2436, 709]
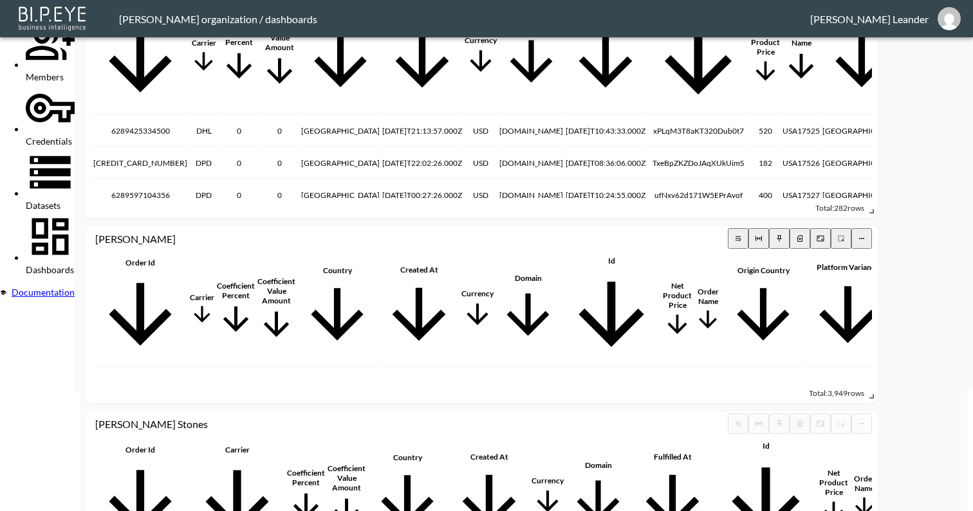
click at [865, 235] on icon "more" at bounding box center [862, 239] width 8 height 8
click at [803, 235] on icon "button" at bounding box center [800, 239] width 8 height 8
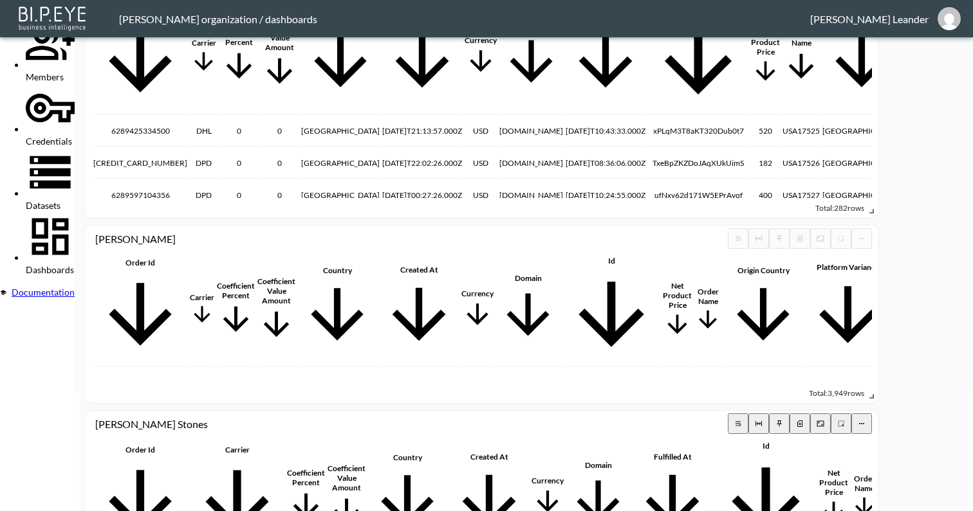
click at [801, 423] on icon "button" at bounding box center [799, 424] width 3 height 3
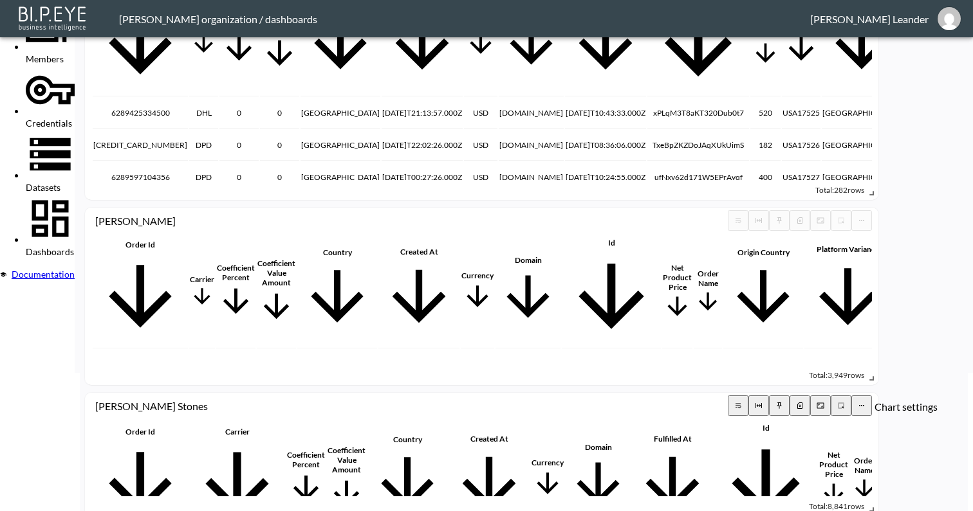
click at [865, 402] on icon "more" at bounding box center [862, 406] width 8 height 8
click at [803, 402] on icon "button" at bounding box center [800, 406] width 8 height 8
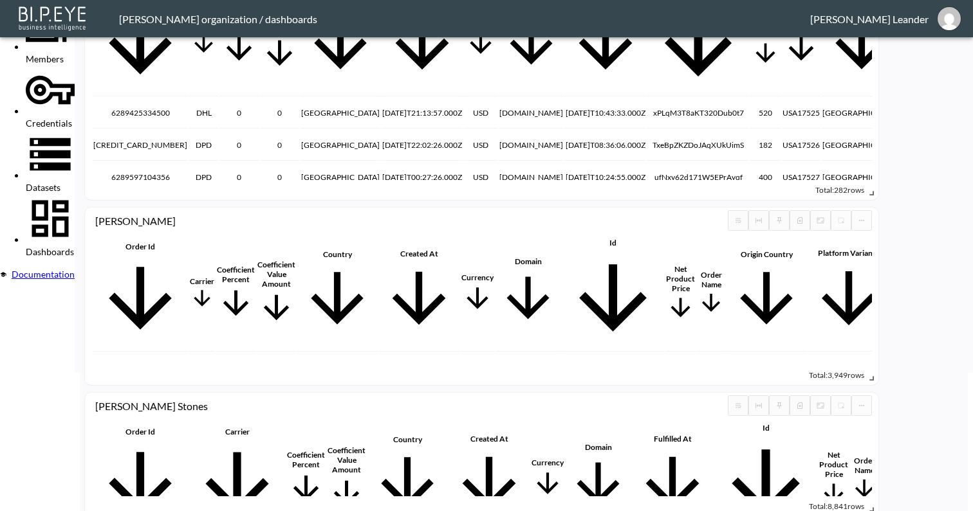
scroll to position [1741, 780]
click at [803, 402] on icon "button" at bounding box center [800, 406] width 8 height 8
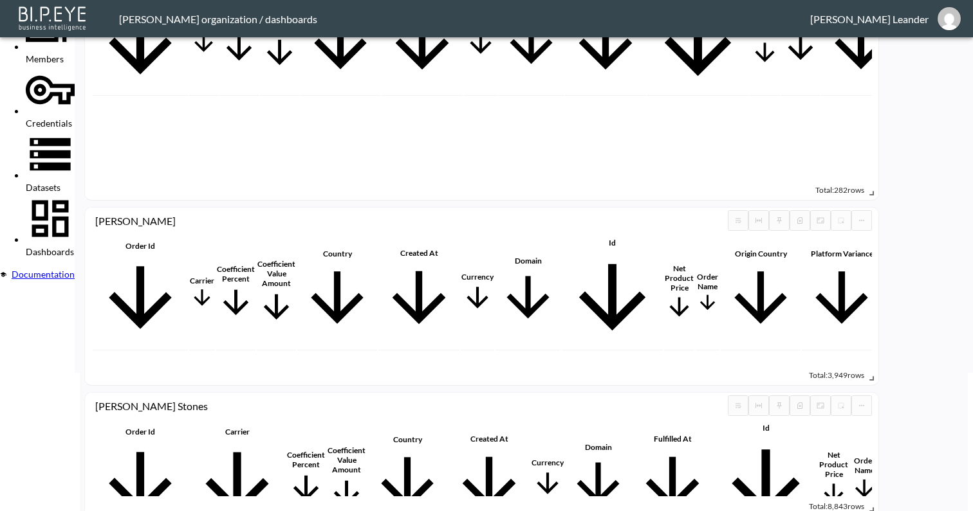
scroll to position [651, 709]
click at [60, 182] on span "Datasets" at bounding box center [43, 187] width 35 height 11
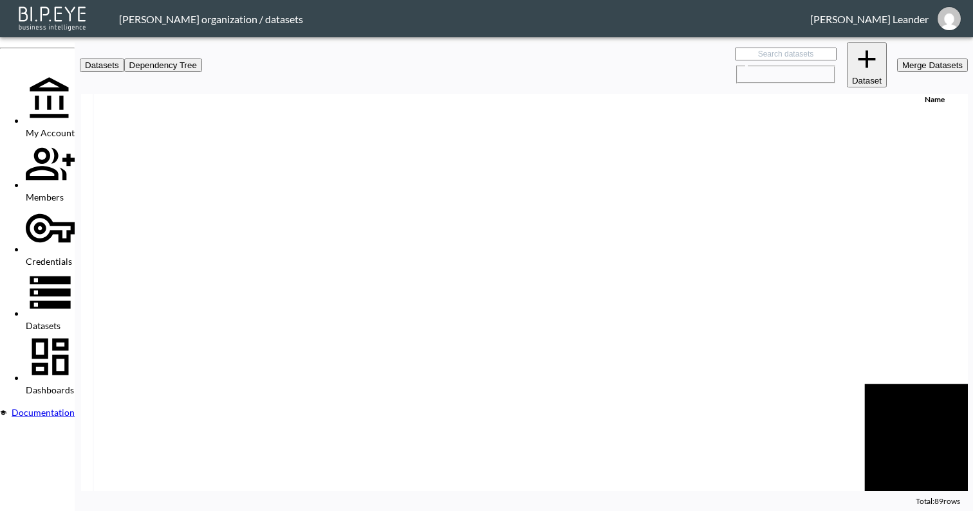
click at [735, 53] on input "text" at bounding box center [786, 54] width 102 height 13
type input "g"
checkbox input "false"
checkbox input "true"
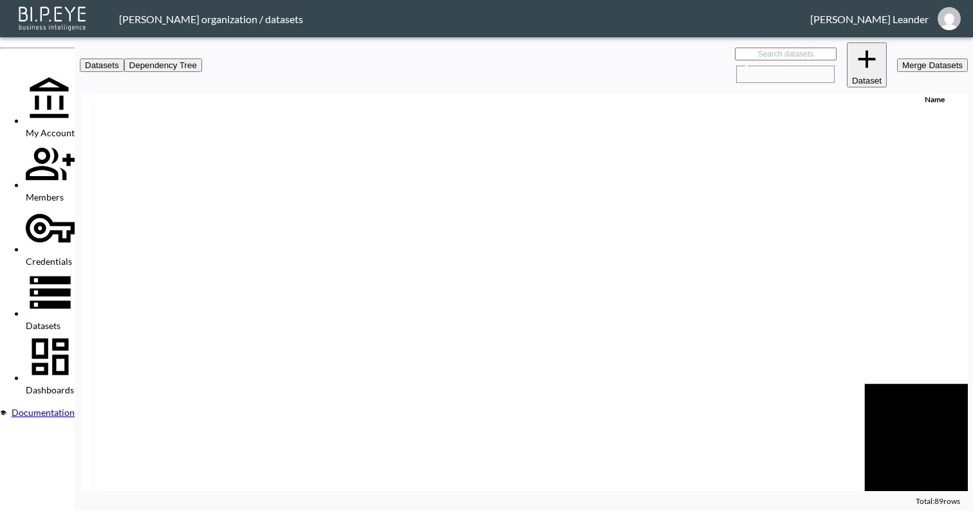
checkbox input "true"
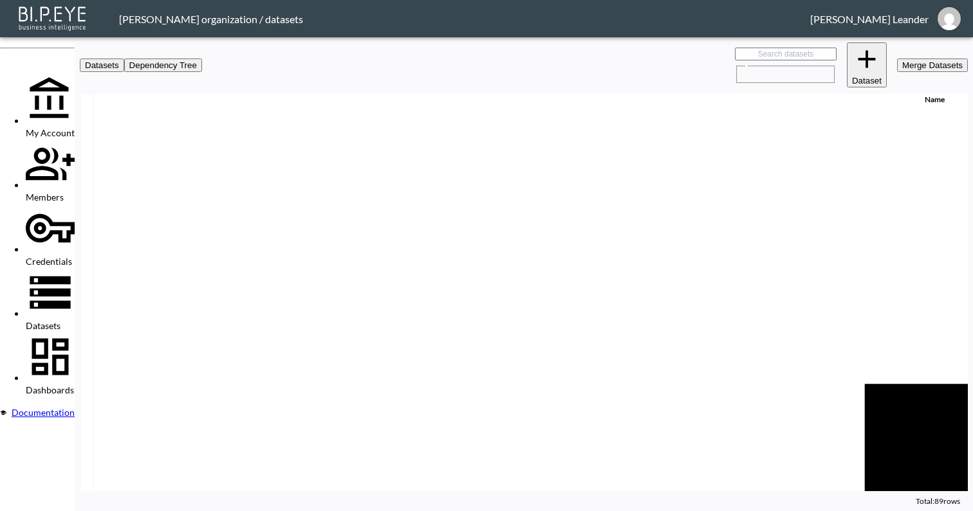
checkbox input "true"
checkbox input "false"
checkbox input "true"
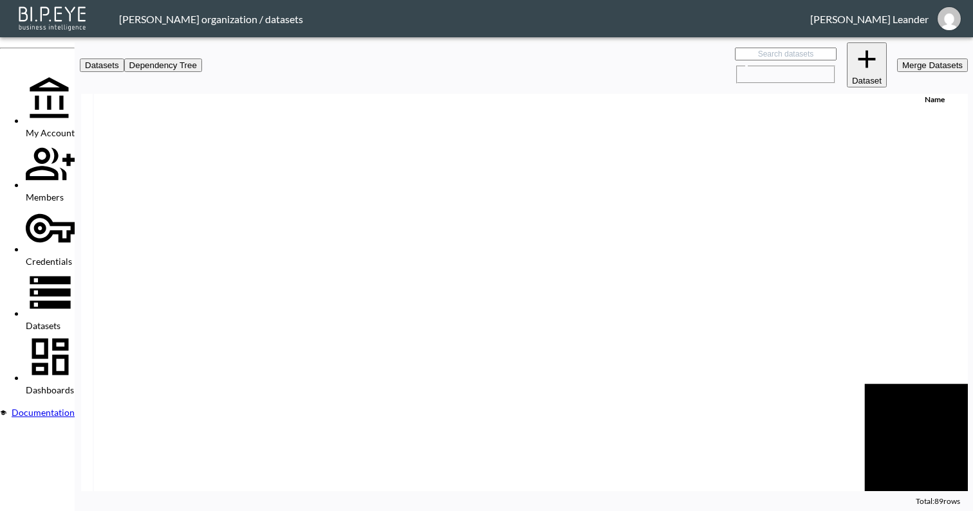
checkbox input "true"
checkbox input "false"
checkbox input "true"
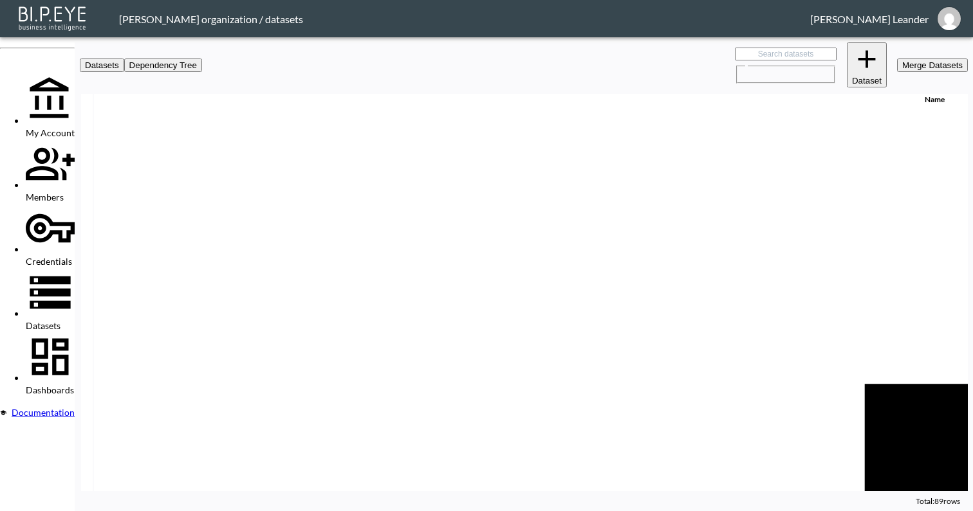
checkbox input "true"
checkbox input "false"
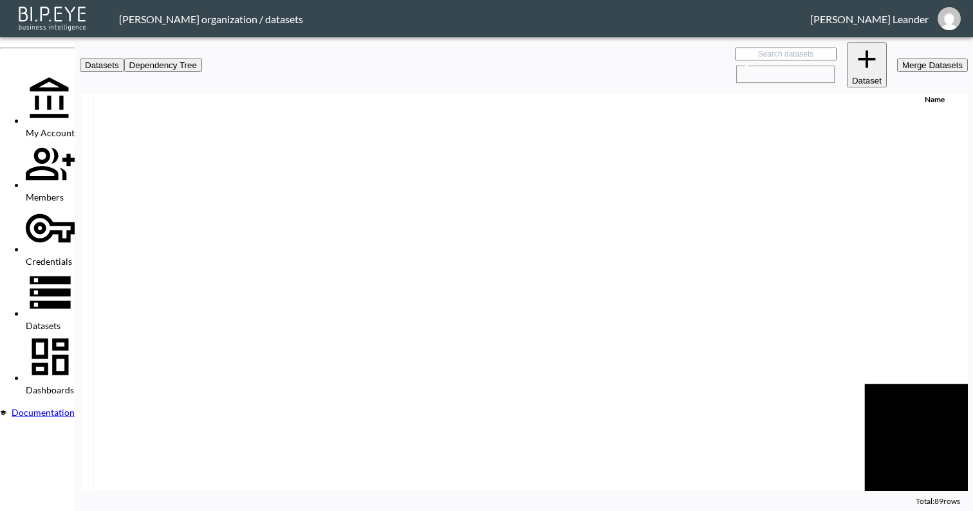
checkbox input "true"
checkbox input "false"
type input "gl"
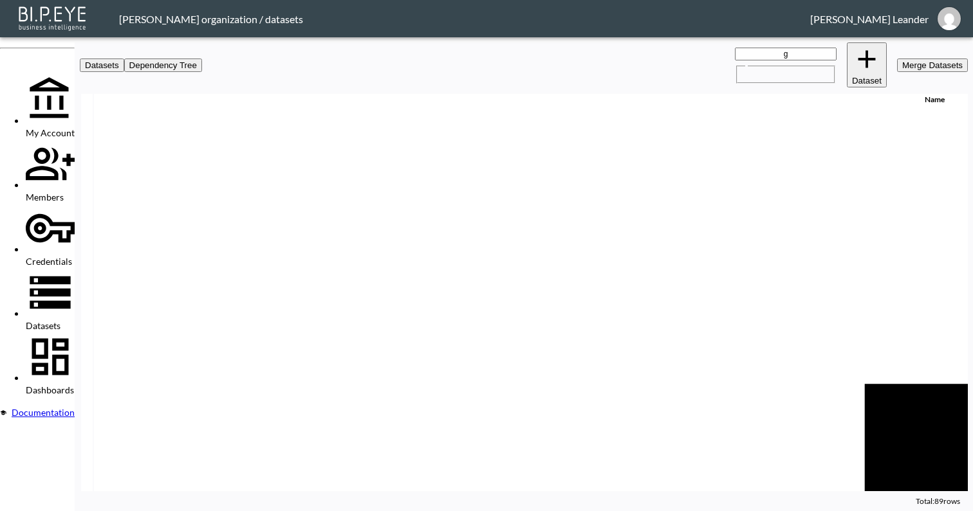
checkbox input "true"
checkbox input "false"
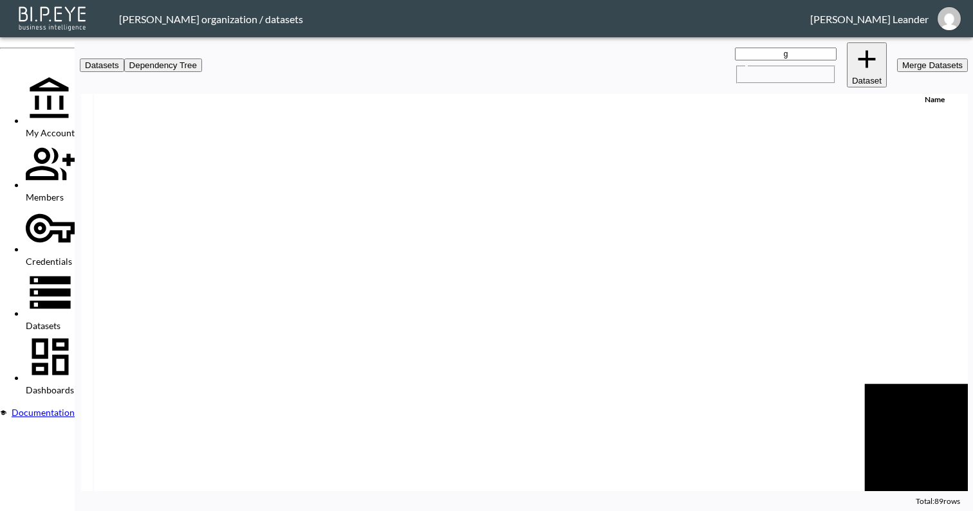
checkbox input "true"
type input "f"
checkbox input "true"
checkbox input "false"
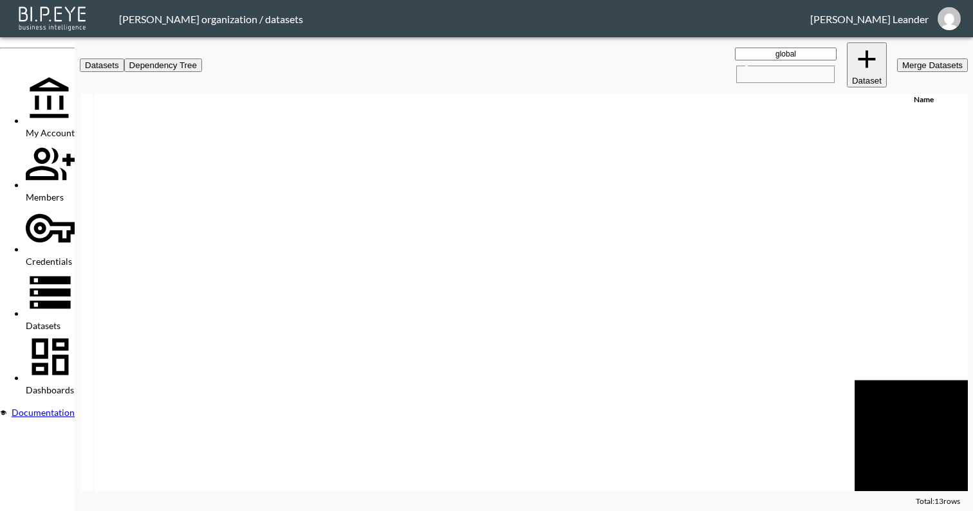
checkbox input "false"
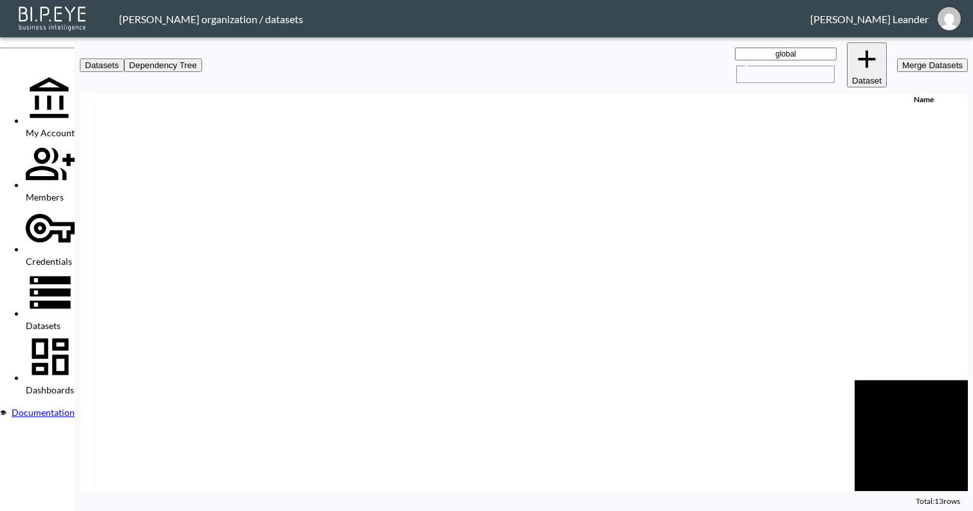
checkbox input "false"
checkbox input "true"
checkbox input "false"
checkbox input "true"
checkbox input "false"
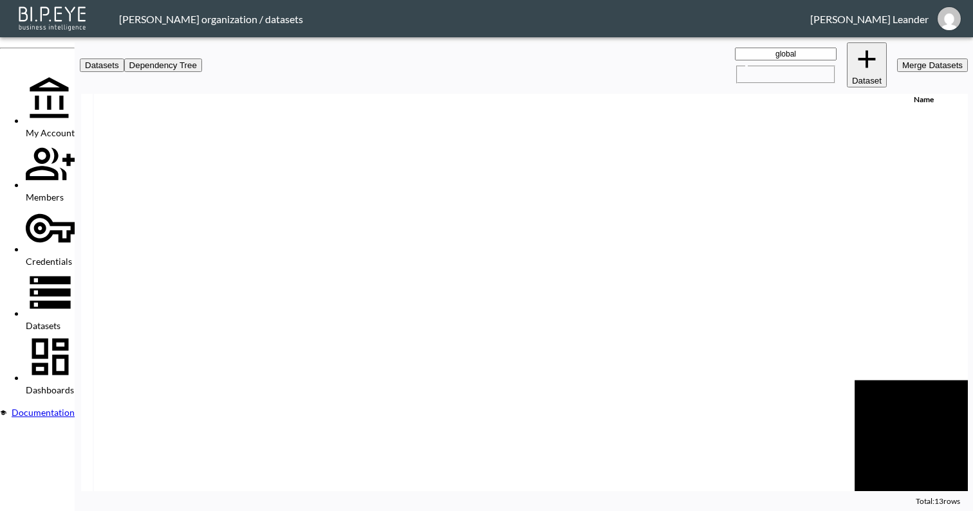
checkbox input "false"
type input "fl"
checkbox input "false"
checkbox input "true"
checkbox input "false"
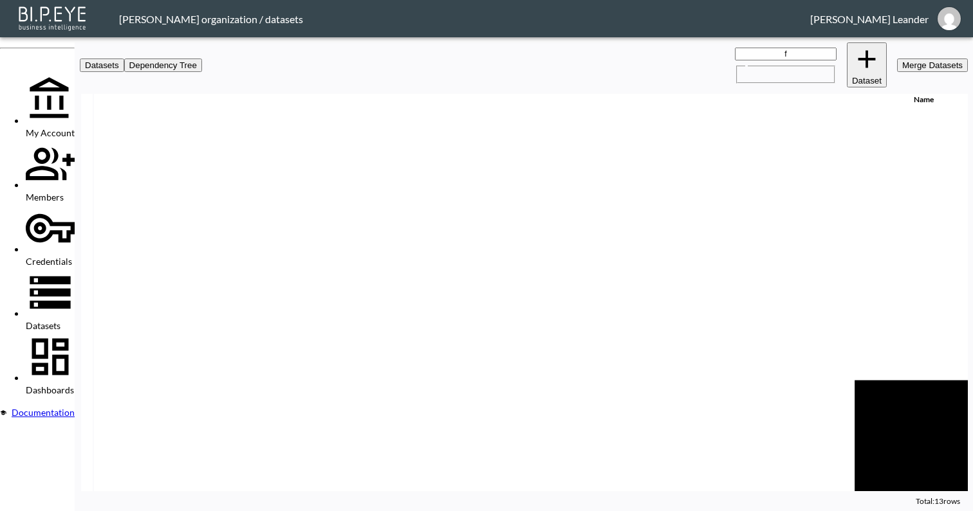
checkbox input "true"
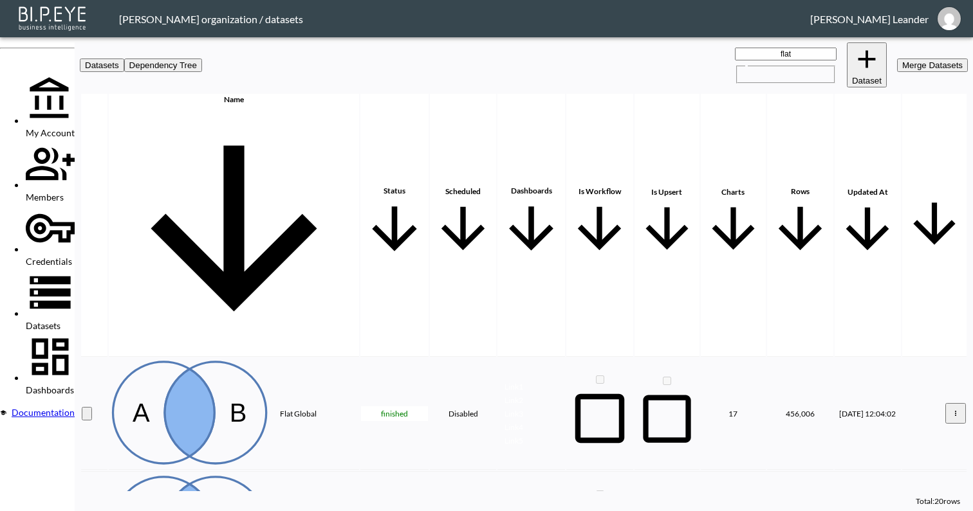
type input "flat"
checkbox input "true"
type input "flat"
click at [75, 407] on div at bounding box center [37, 407] width 75 height 0
click at [68, 385] on span "Dashboards" at bounding box center [50, 390] width 48 height 11
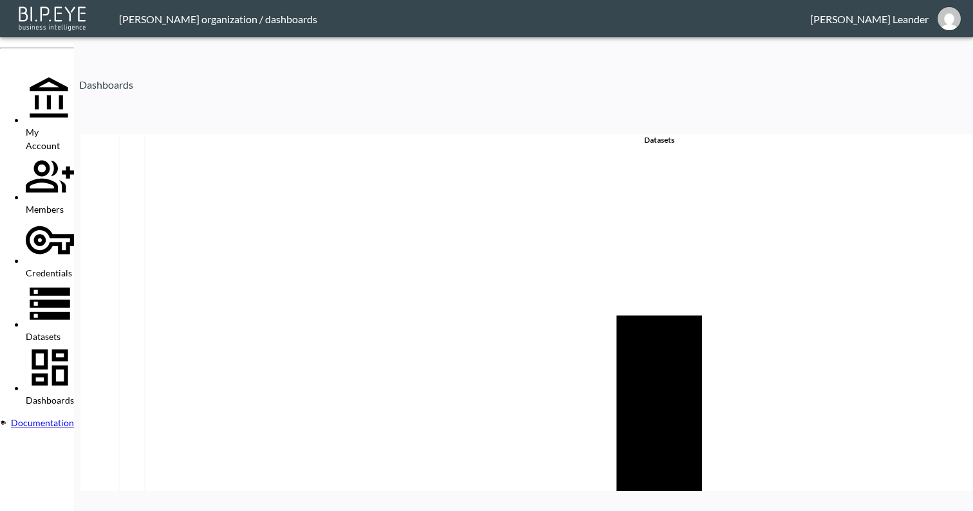
type input "Finance"
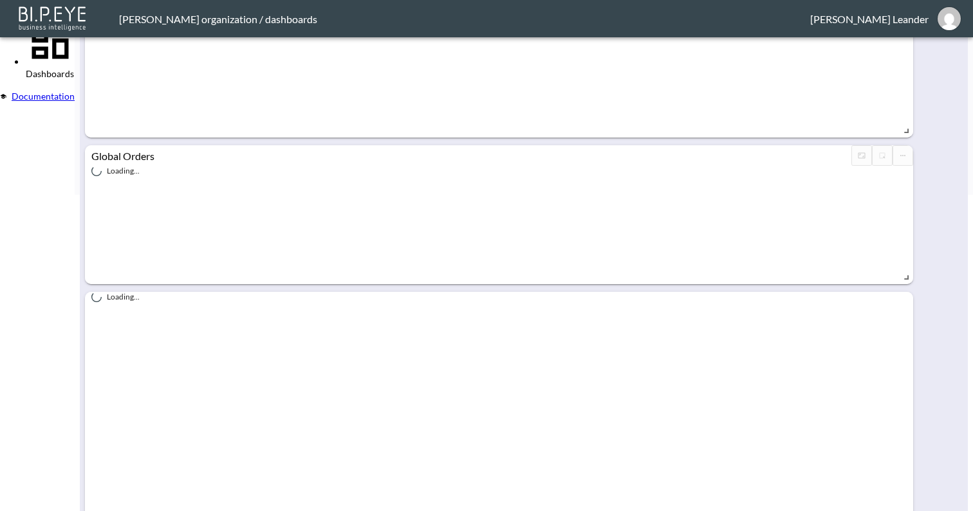
scroll to position [360, 0]
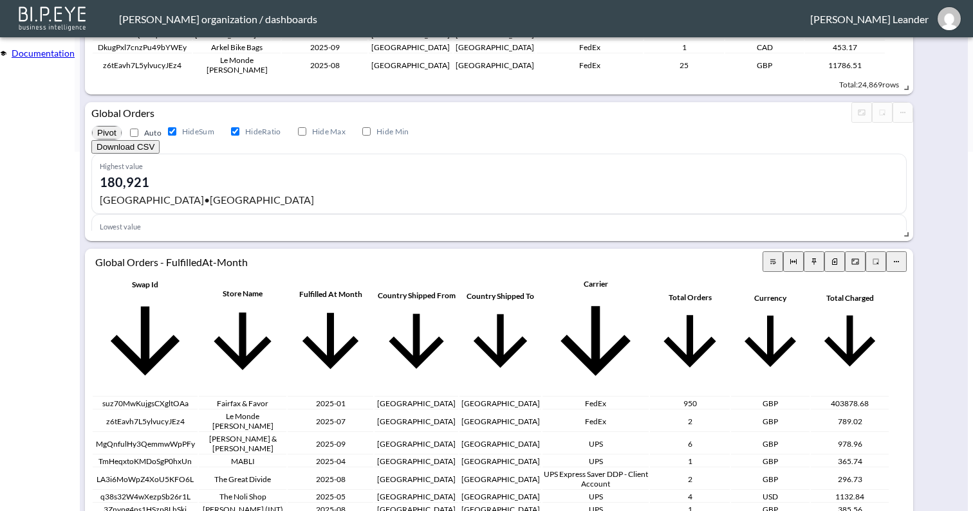
click at [836, 261] on icon "button" at bounding box center [834, 262] width 3 height 3
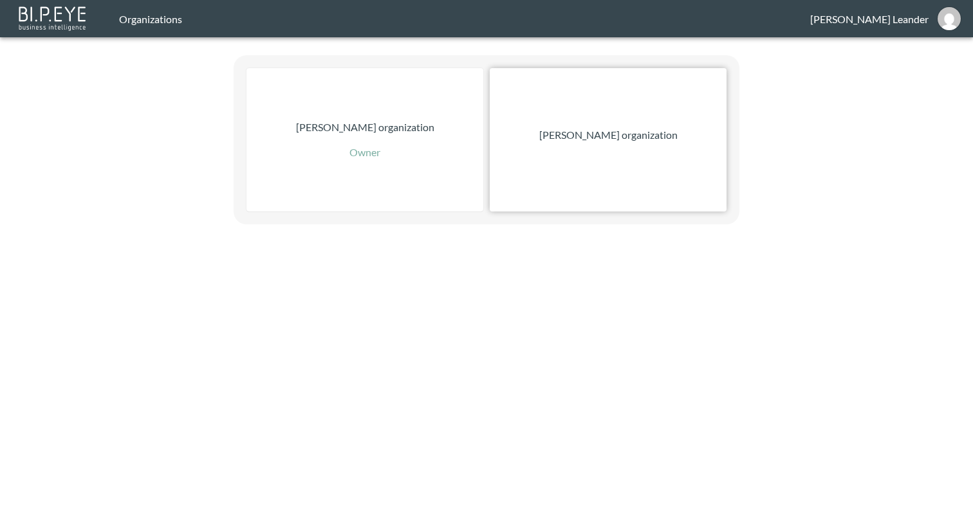
click at [639, 138] on p "[PERSON_NAME] organization" at bounding box center [608, 134] width 138 height 15
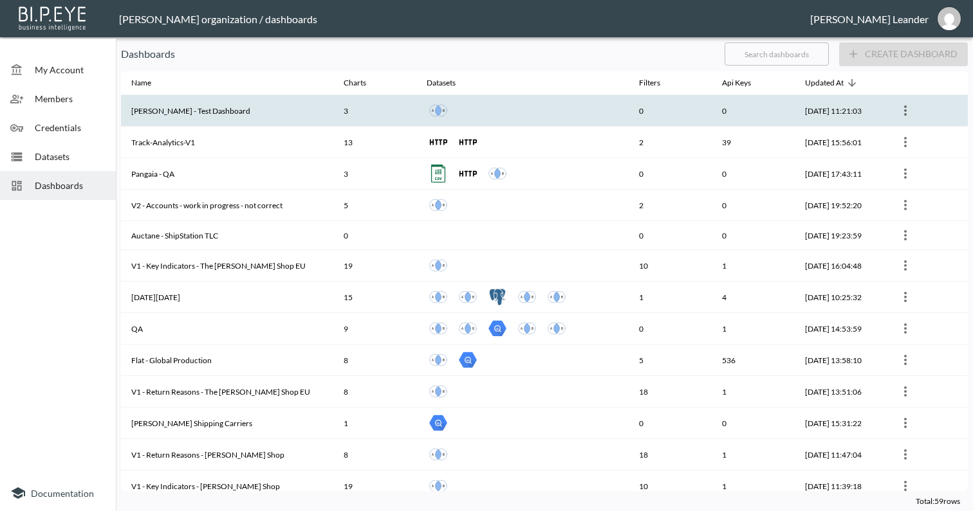
click at [234, 118] on th "[PERSON_NAME] - Test Dashboard" at bounding box center [227, 111] width 212 height 32
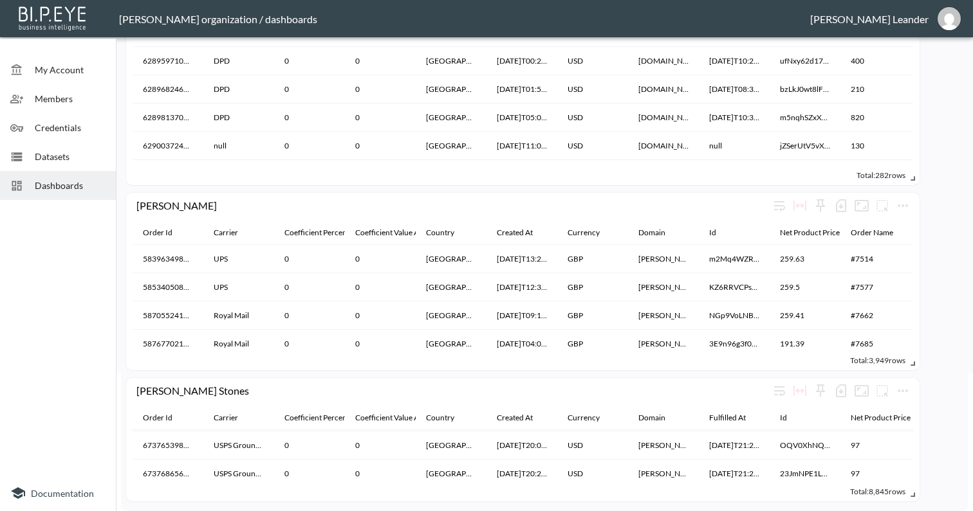
scroll to position [204851, 0]
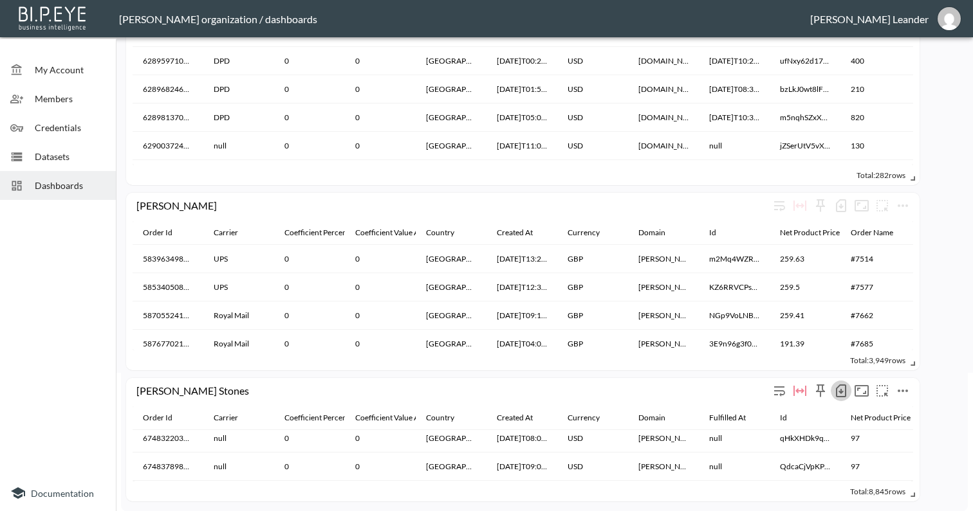
click at [841, 391] on icon "button" at bounding box center [840, 391] width 5 height 5
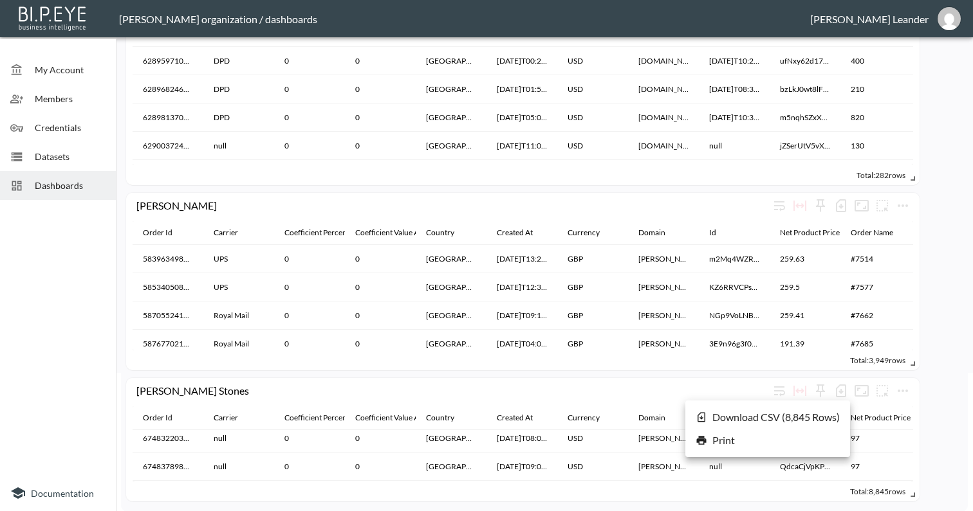
click at [806, 418] on li "Download CSV ( 8,845 Rows )" at bounding box center [767, 417] width 165 height 23
